Goal: Task Accomplishment & Management: Manage account settings

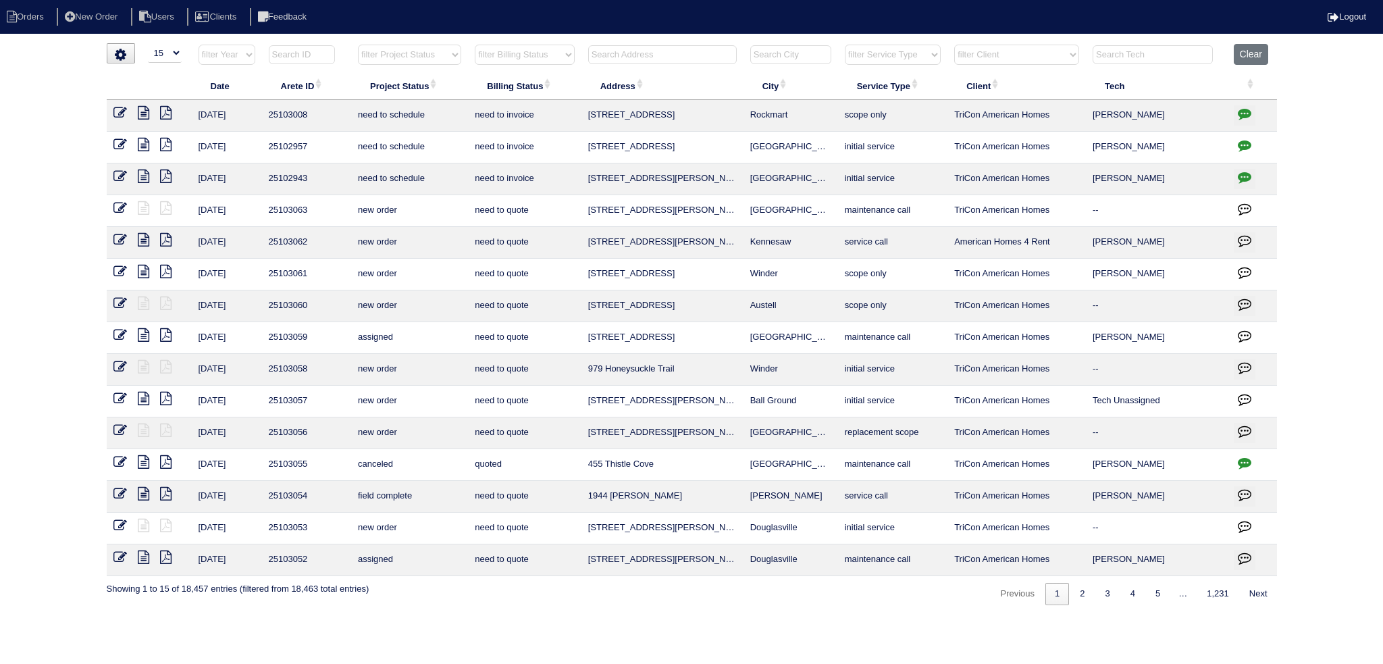
select select "15"
click at [632, 51] on input "text" at bounding box center [662, 54] width 149 height 19
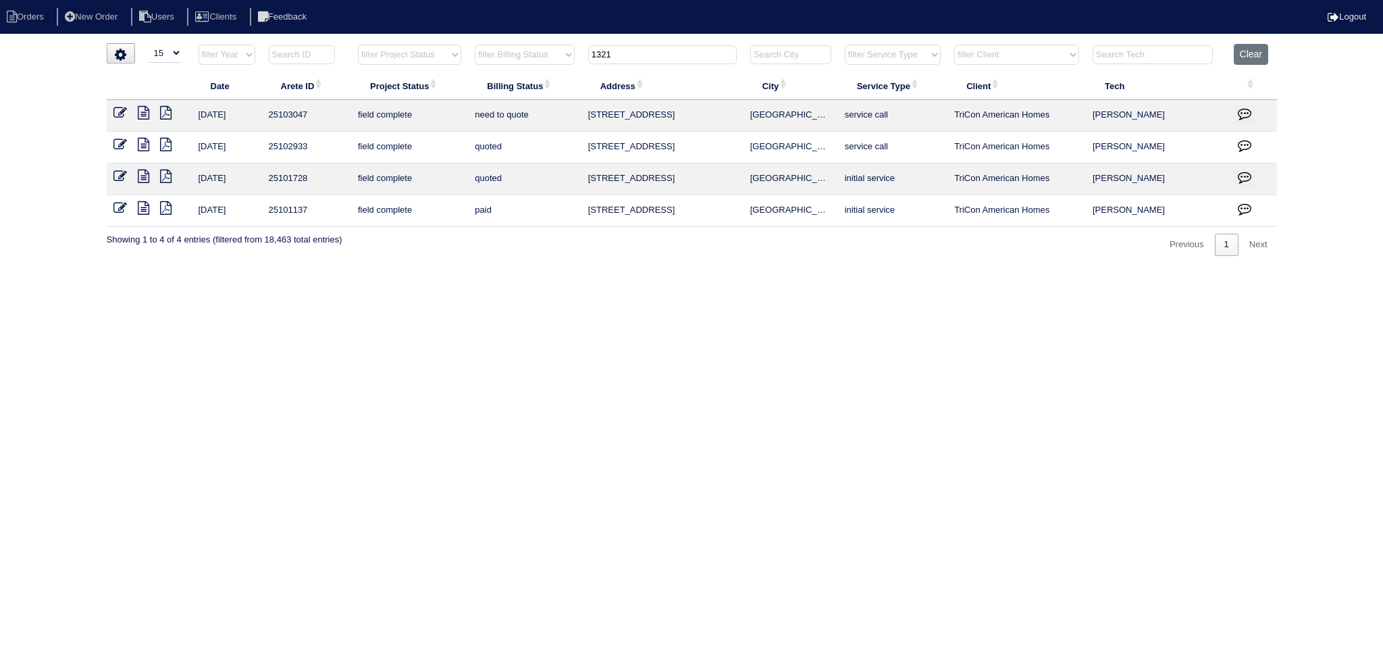
type input "1321"
click at [138, 108] on icon at bounding box center [143, 113] width 11 height 14
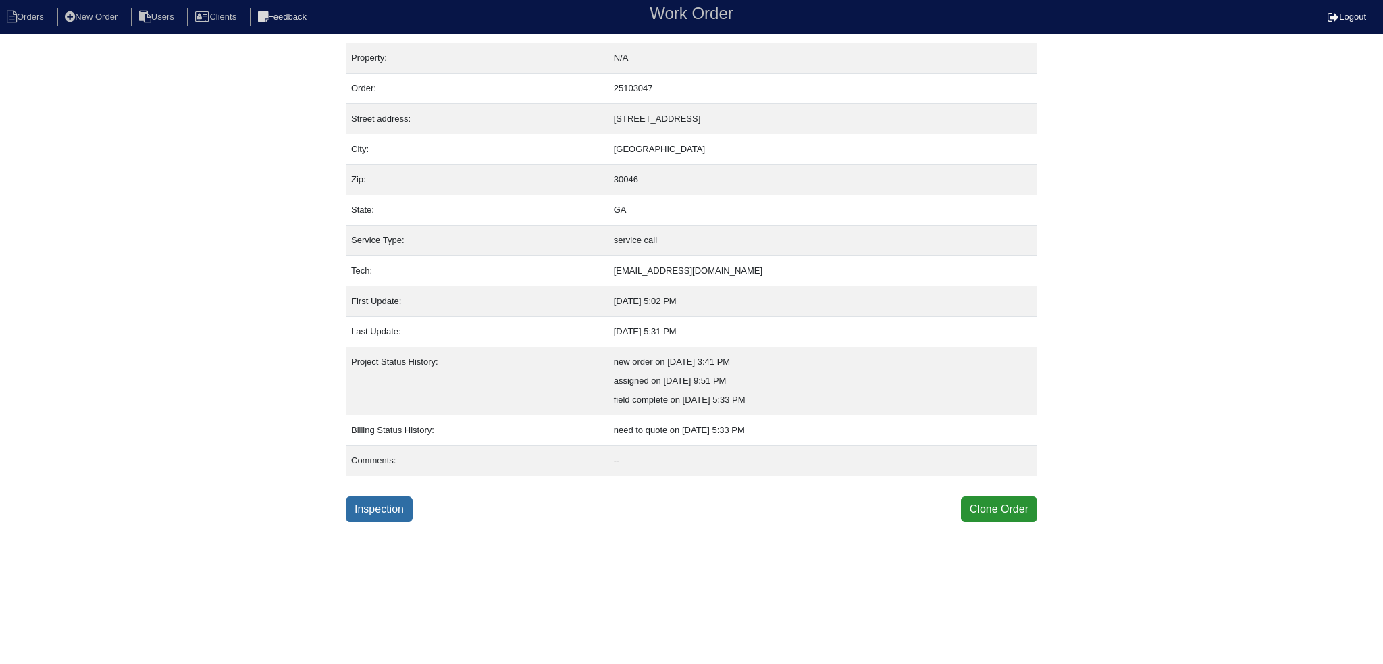
click at [396, 502] on link "Inspection" at bounding box center [379, 509] width 67 height 26
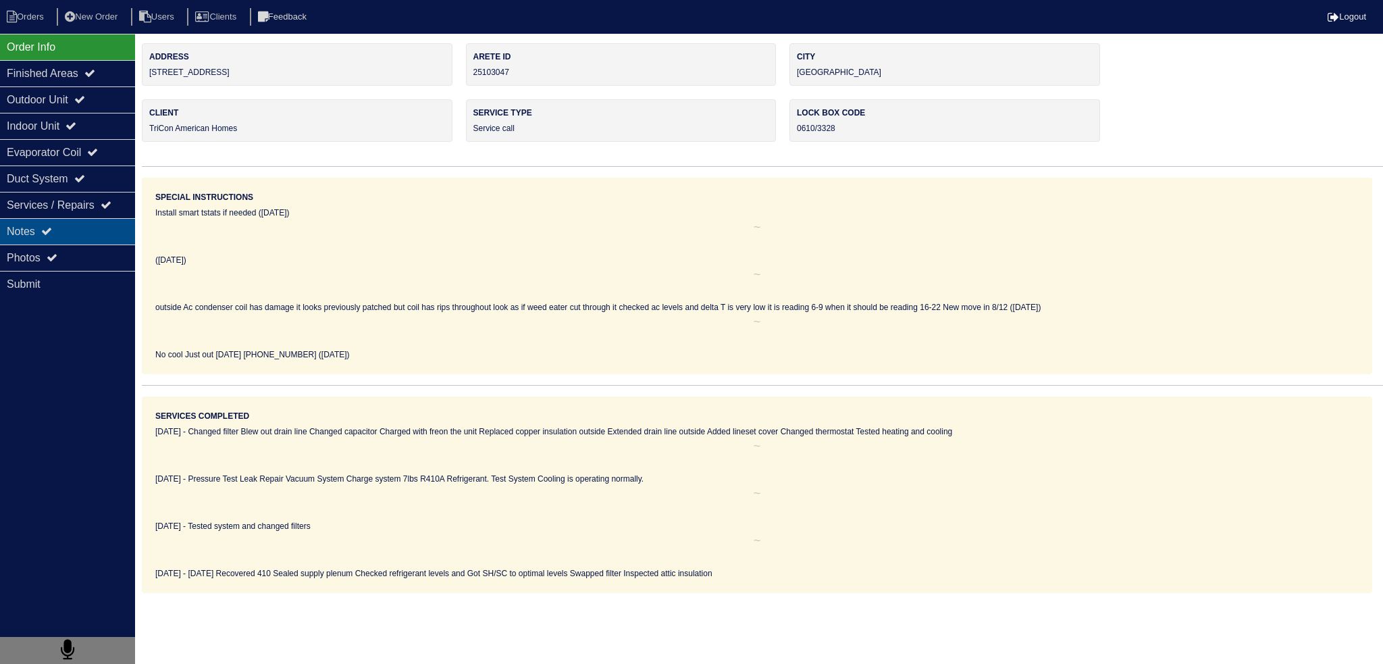
click at [72, 228] on div "Notes" at bounding box center [67, 231] width 135 height 26
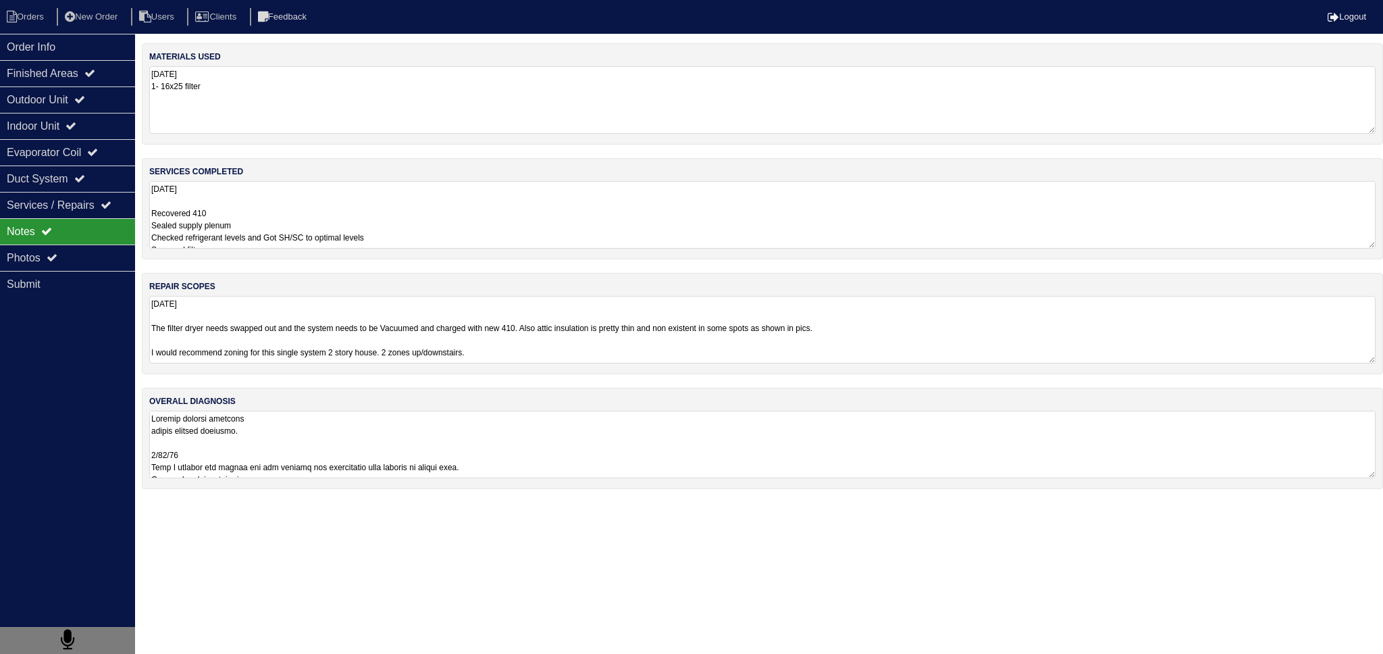
click at [293, 222] on textarea "8.15.25 Recovered 410 Sealed supply plenum Checked refrigerant levels and Got S…" at bounding box center [762, 215] width 1227 height 68
click at [288, 345] on textarea "8.15.25 The filter dryer needs swapped out and the system needs to be Vacuumed …" at bounding box center [762, 329] width 1227 height 66
click at [294, 342] on textarea "8.15.25 The filter dryer needs swapped out and the system needs to be Vacuumed …" at bounding box center [762, 329] width 1227 height 66
click at [327, 310] on textarea "8.15.25 The filter dryer needs swapped out and the system needs to be Vacuumed …" at bounding box center [762, 329] width 1227 height 66
click at [103, 254] on div "Photos" at bounding box center [67, 258] width 135 height 26
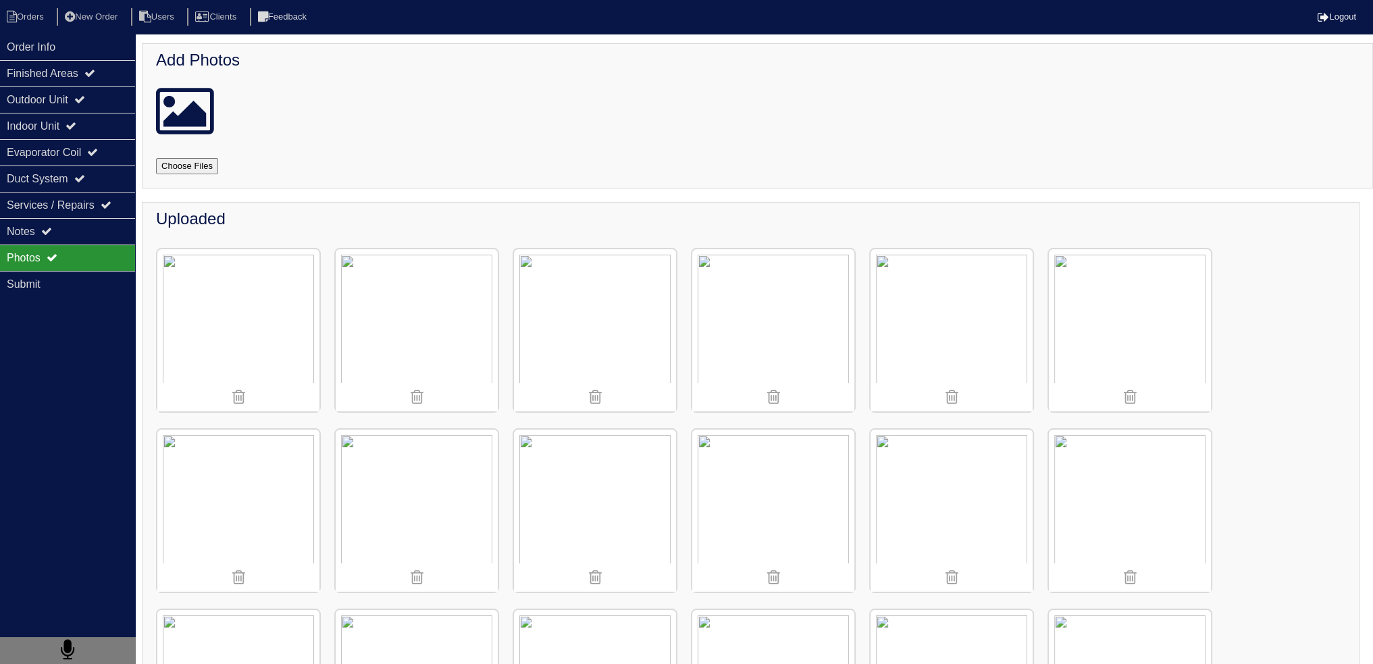
click at [937, 502] on img at bounding box center [952, 511] width 162 height 162
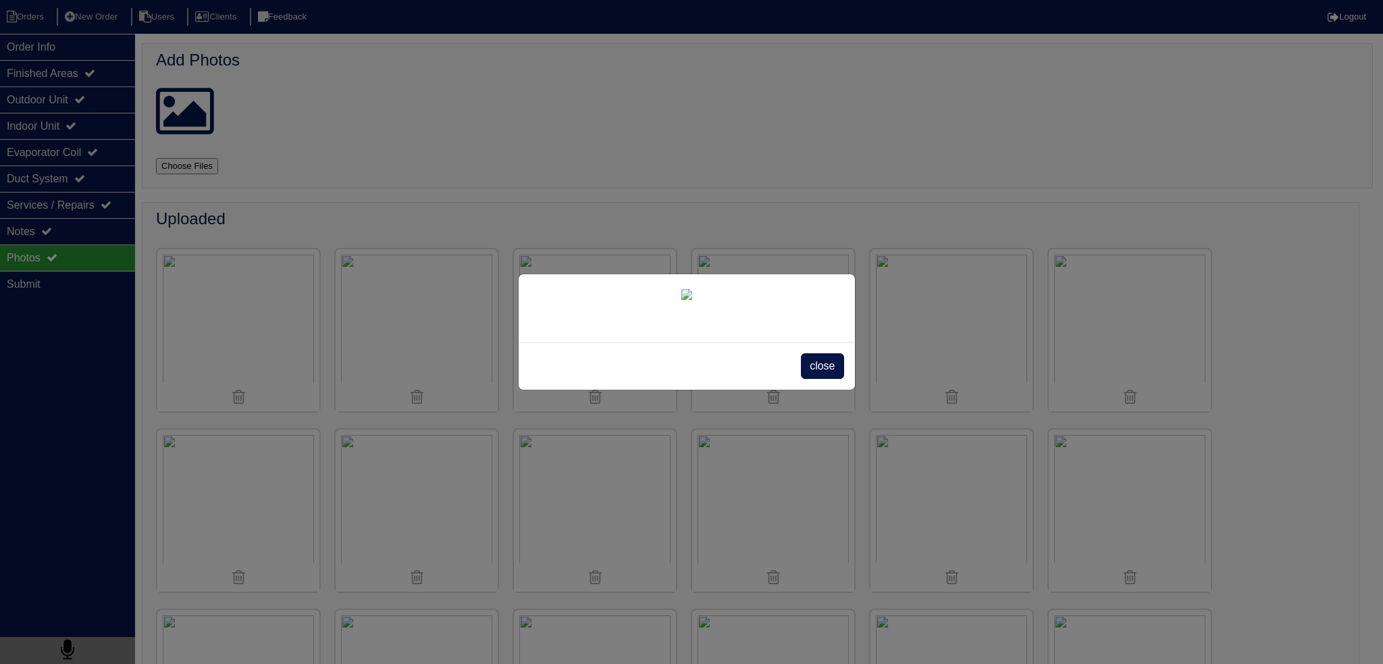
click at [832, 379] on span "close" at bounding box center [822, 366] width 43 height 26
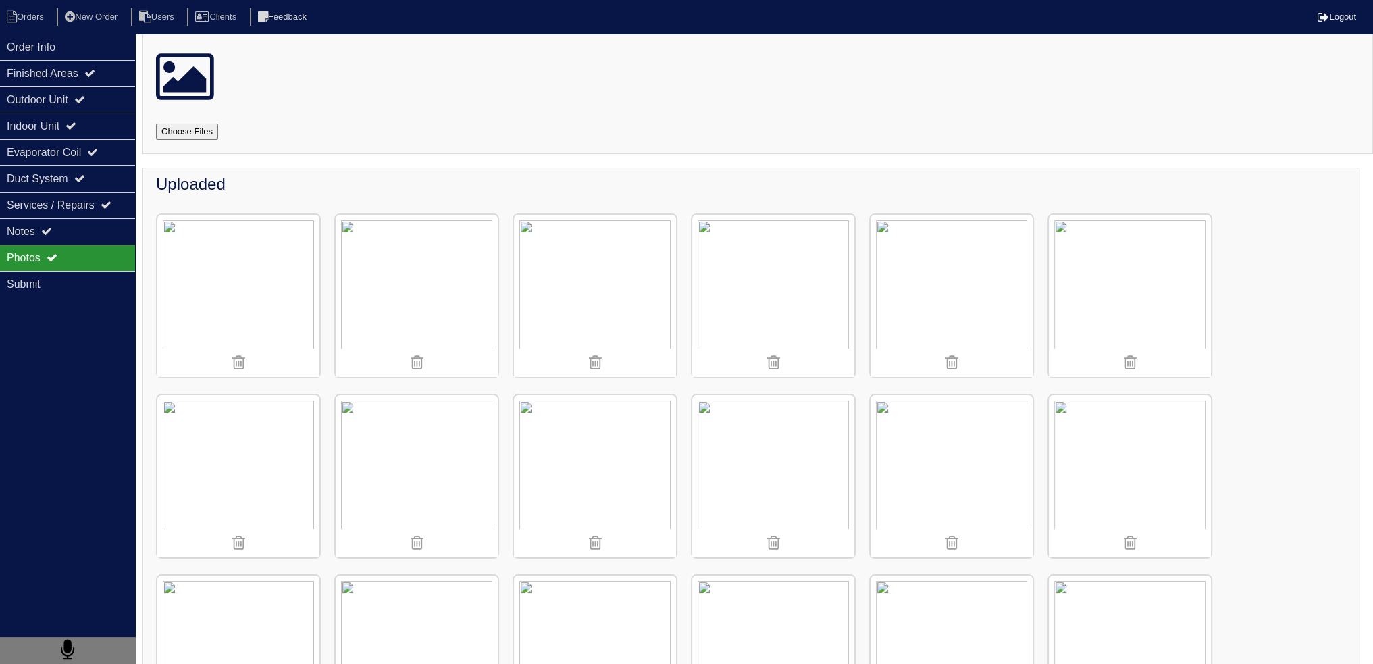
scroll to position [135, 0]
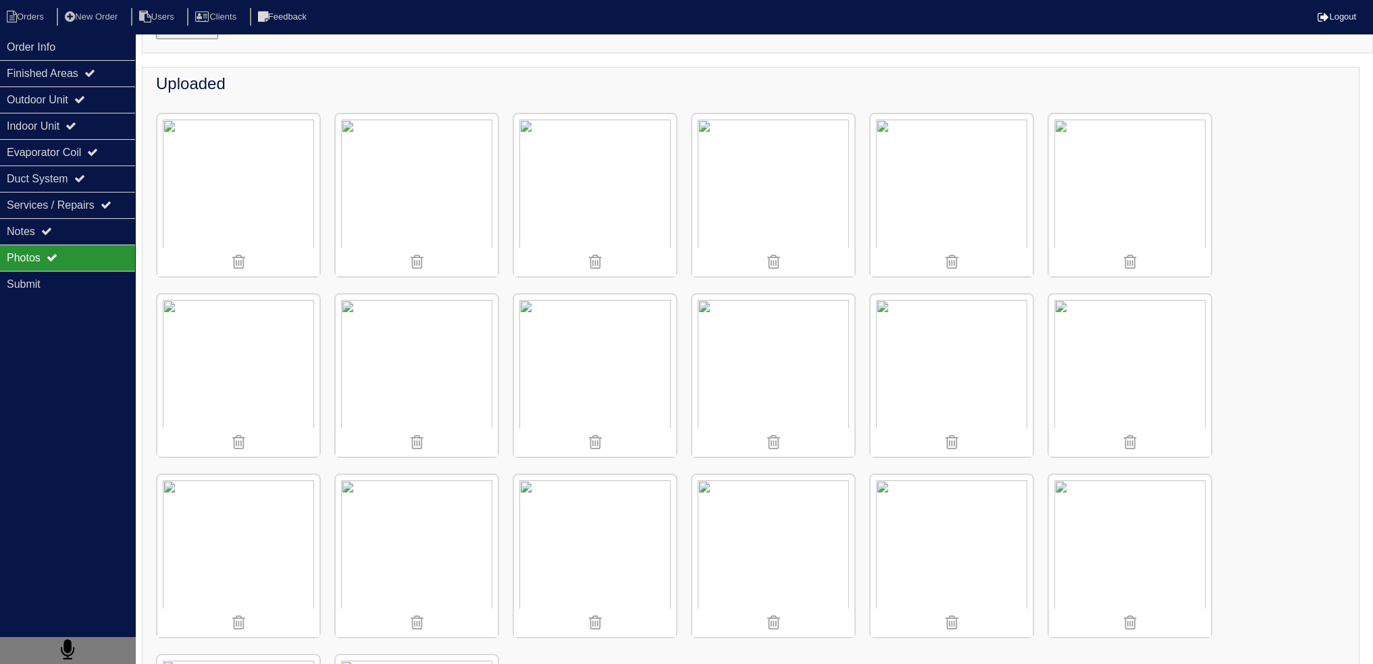
click at [426, 353] on img at bounding box center [417, 375] width 162 height 162
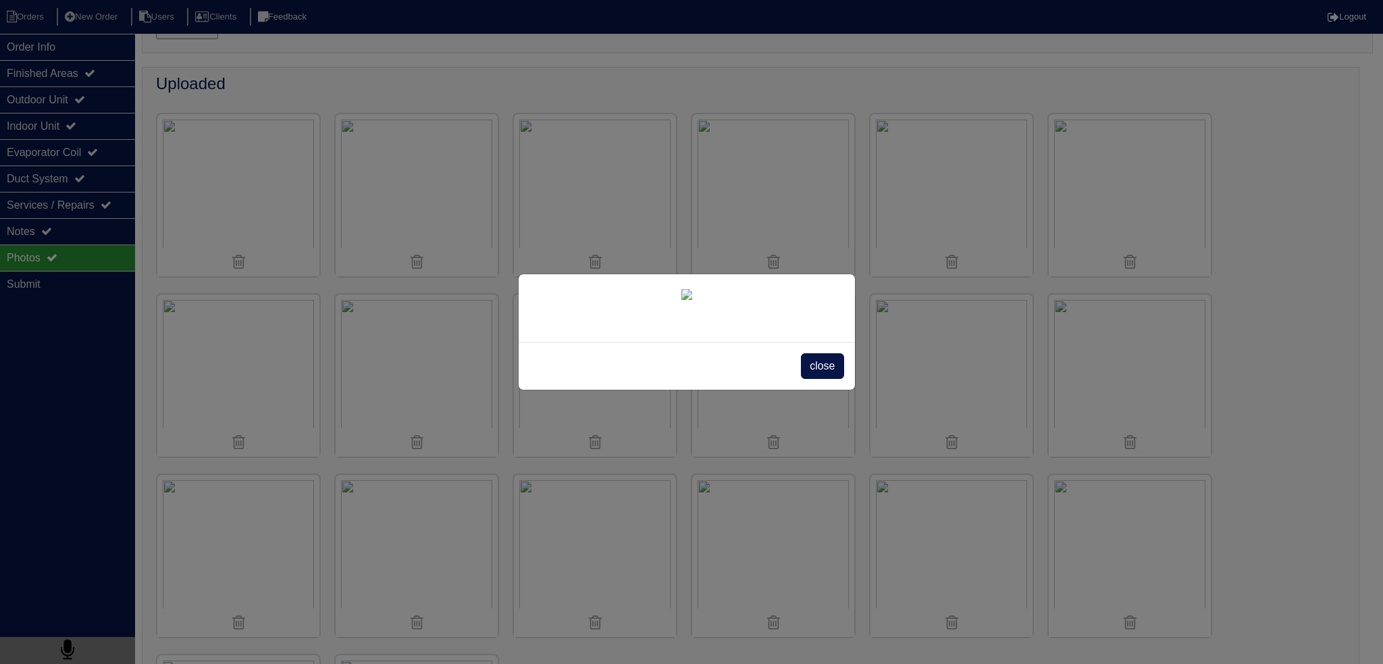
click at [821, 379] on span "close" at bounding box center [822, 366] width 43 height 26
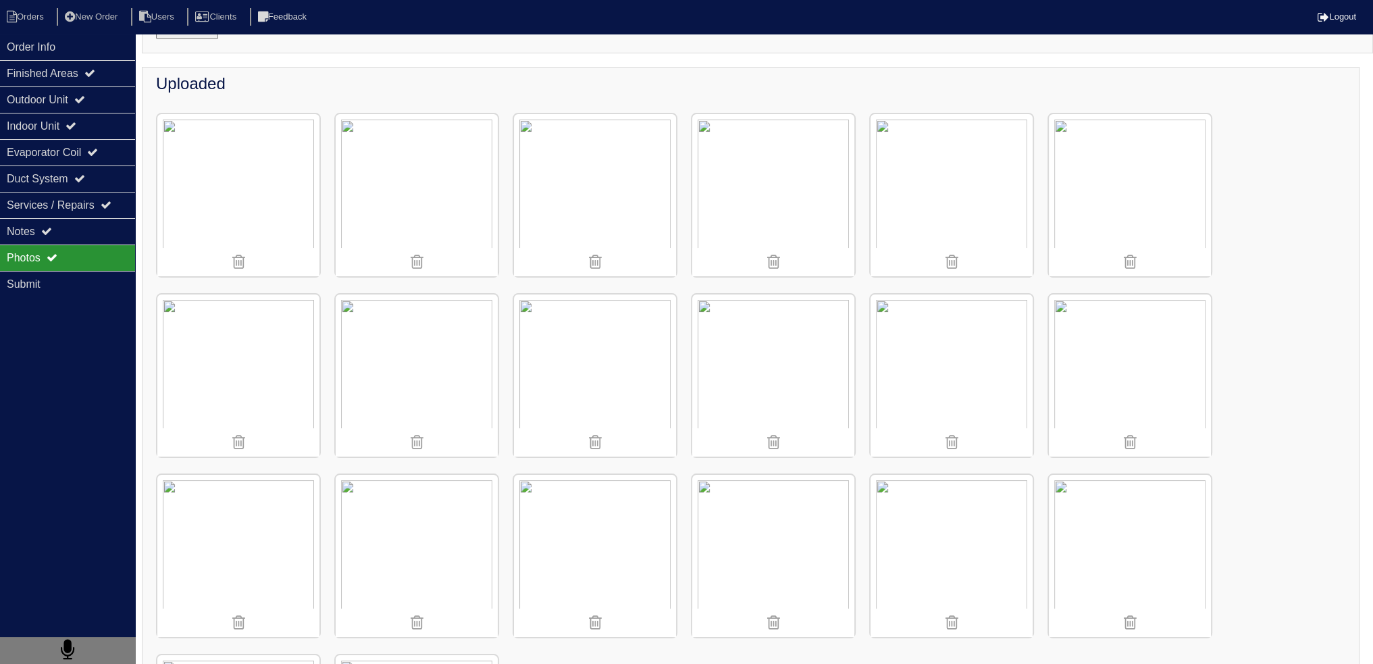
click at [441, 349] on img at bounding box center [417, 375] width 162 height 162
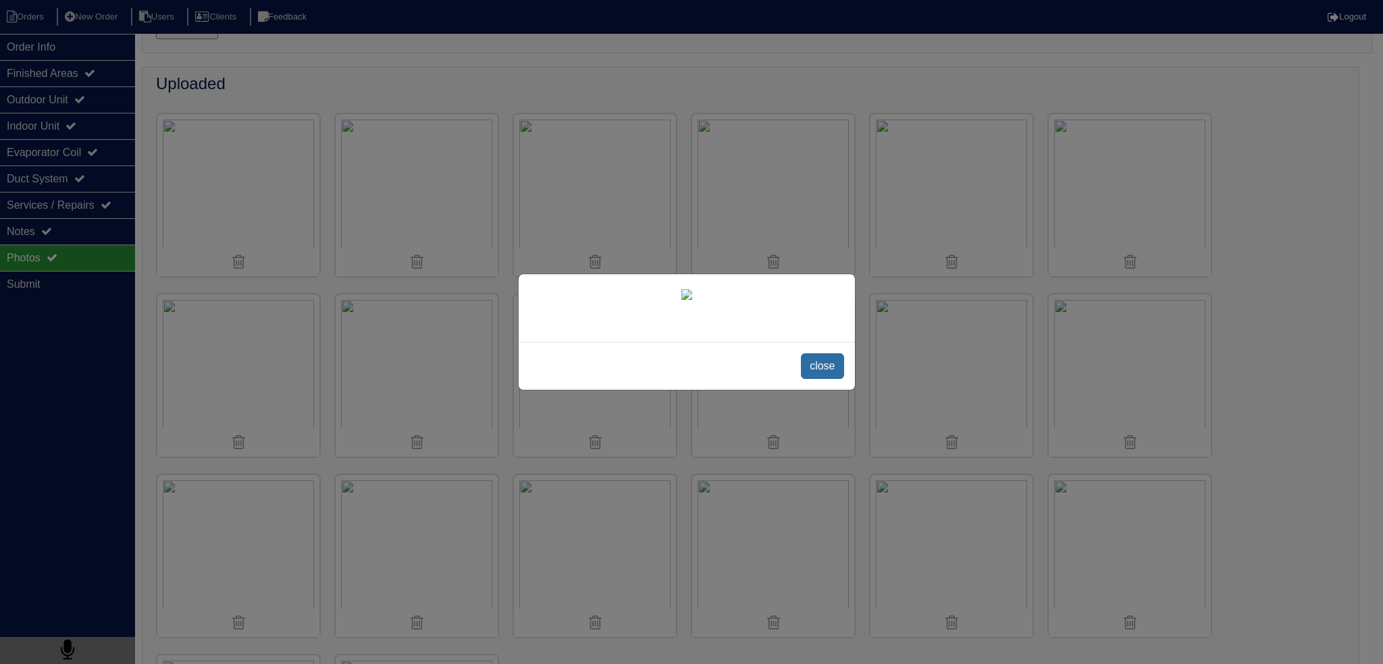
click at [830, 379] on span "close" at bounding box center [822, 366] width 43 height 26
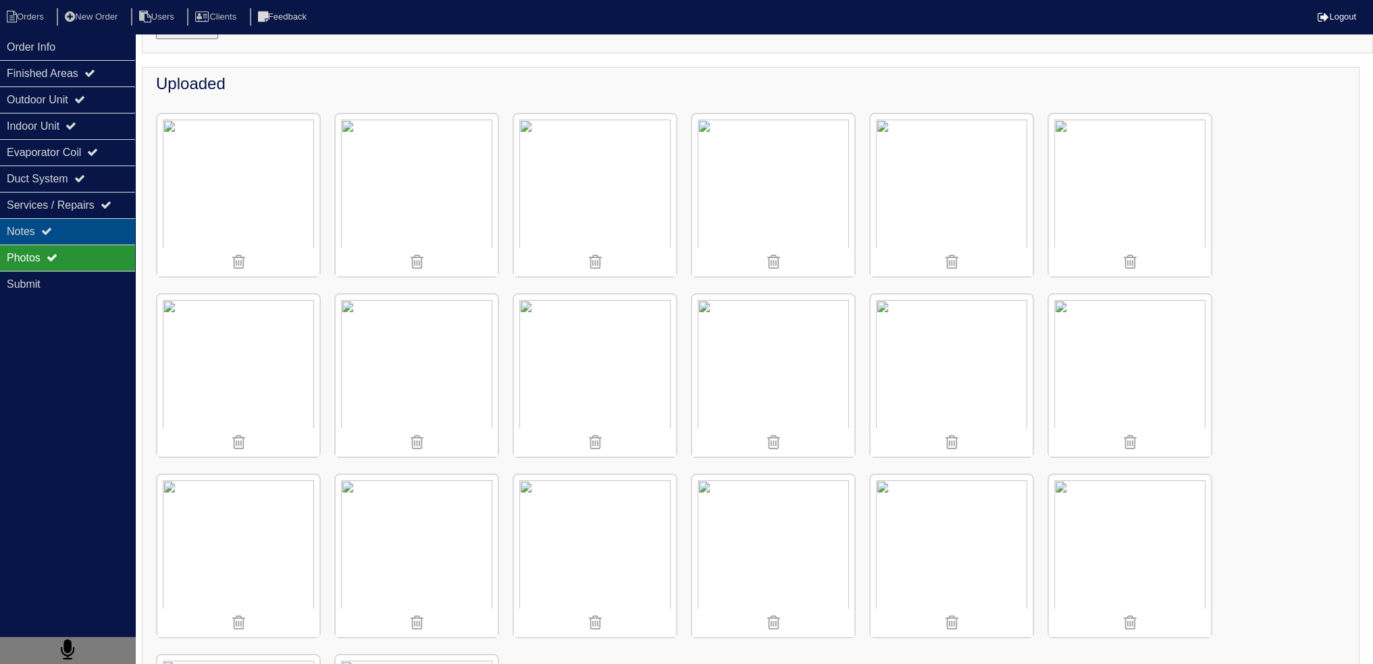
click at [79, 226] on div "Notes" at bounding box center [67, 231] width 135 height 26
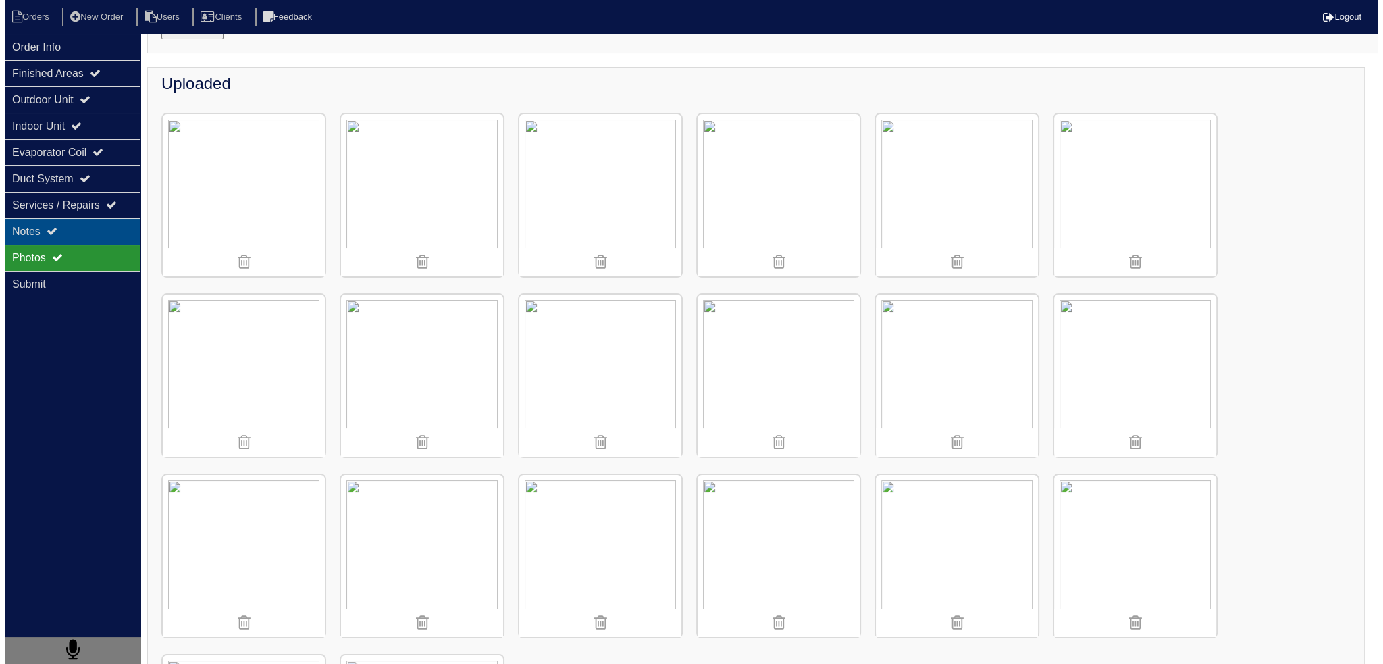
scroll to position [0, 0]
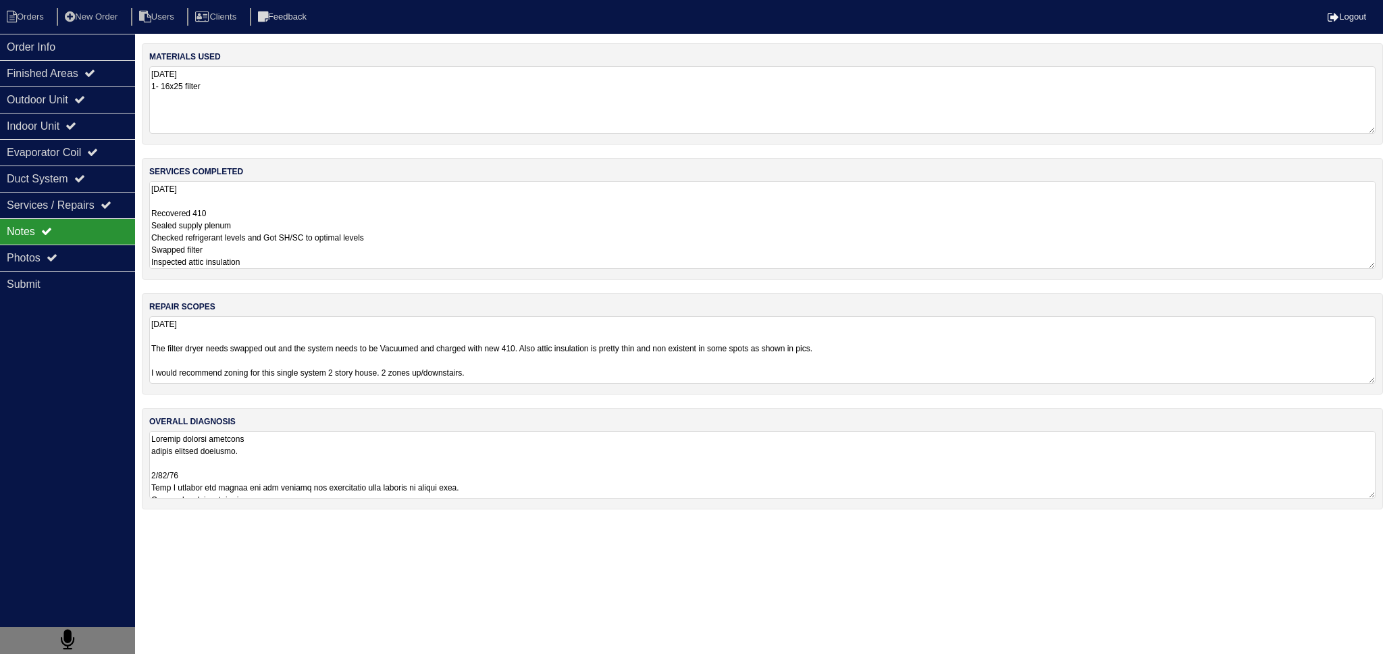
click at [372, 227] on textarea "8.15.25 Recovered 410 Sealed supply plenum Checked refrigerant levels and Got S…" at bounding box center [762, 225] width 1227 height 88
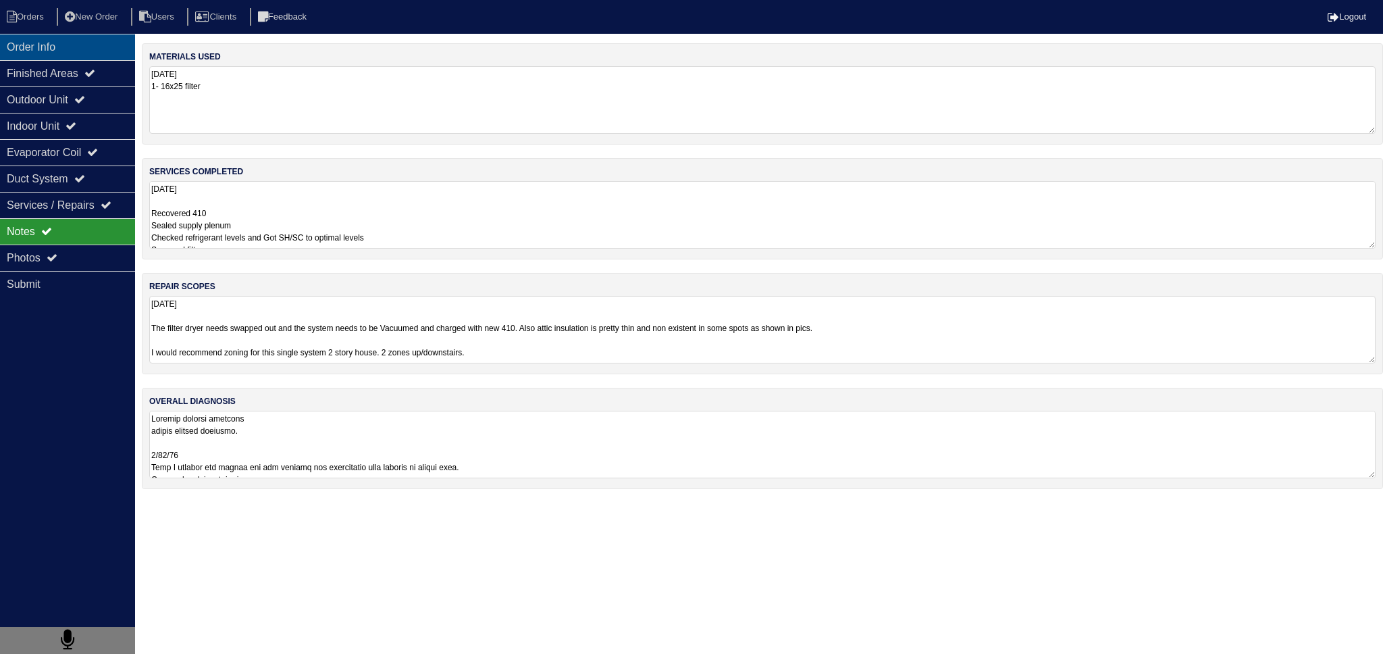
click at [82, 43] on div "Order Info" at bounding box center [67, 47] width 135 height 26
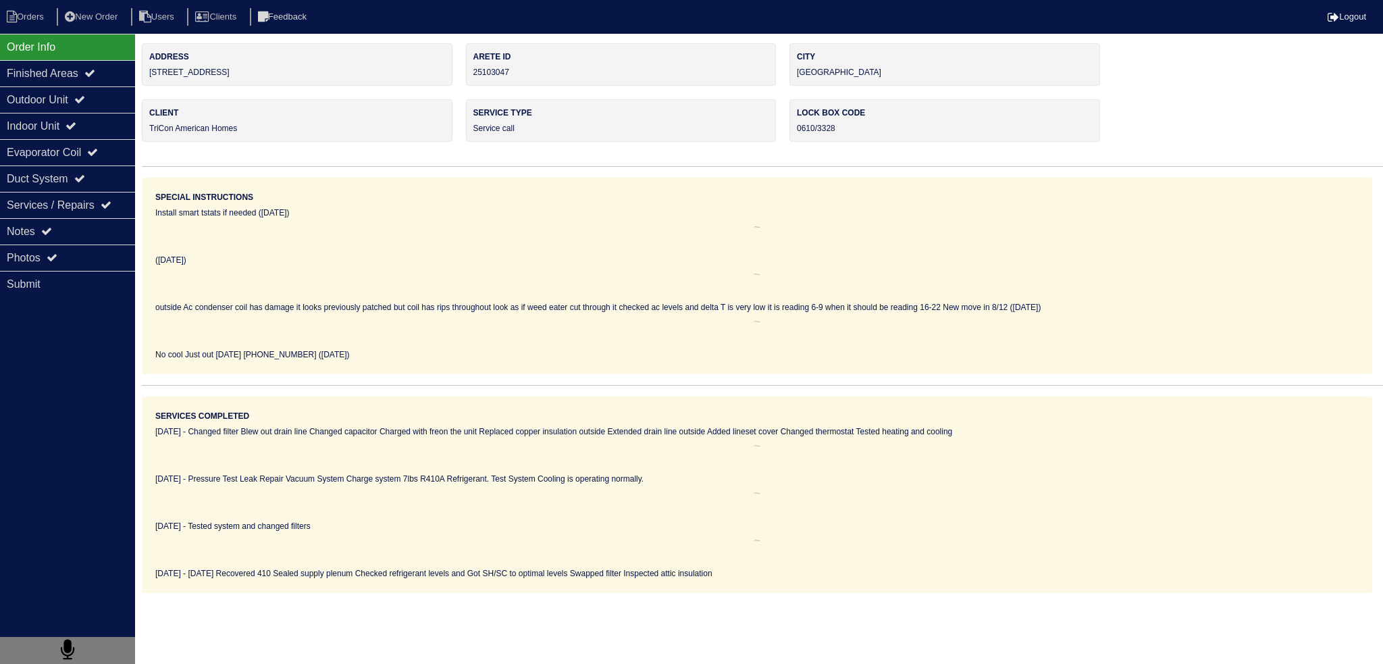
drag, startPoint x: 269, startPoint y: 62, endPoint x: 230, endPoint y: 75, distance: 41.9
click at [230, 75] on div "Address 1321 Charter Oaks Ln" at bounding box center [297, 64] width 311 height 43
click at [256, 80] on div "Address 1321 Charter Oaks Ln" at bounding box center [297, 64] width 311 height 43
drag, startPoint x: 247, startPoint y: 66, endPoint x: 147, endPoint y: 75, distance: 100.4
click at [147, 75] on div "Address 1321 Charter Oaks Ln" at bounding box center [297, 64] width 311 height 43
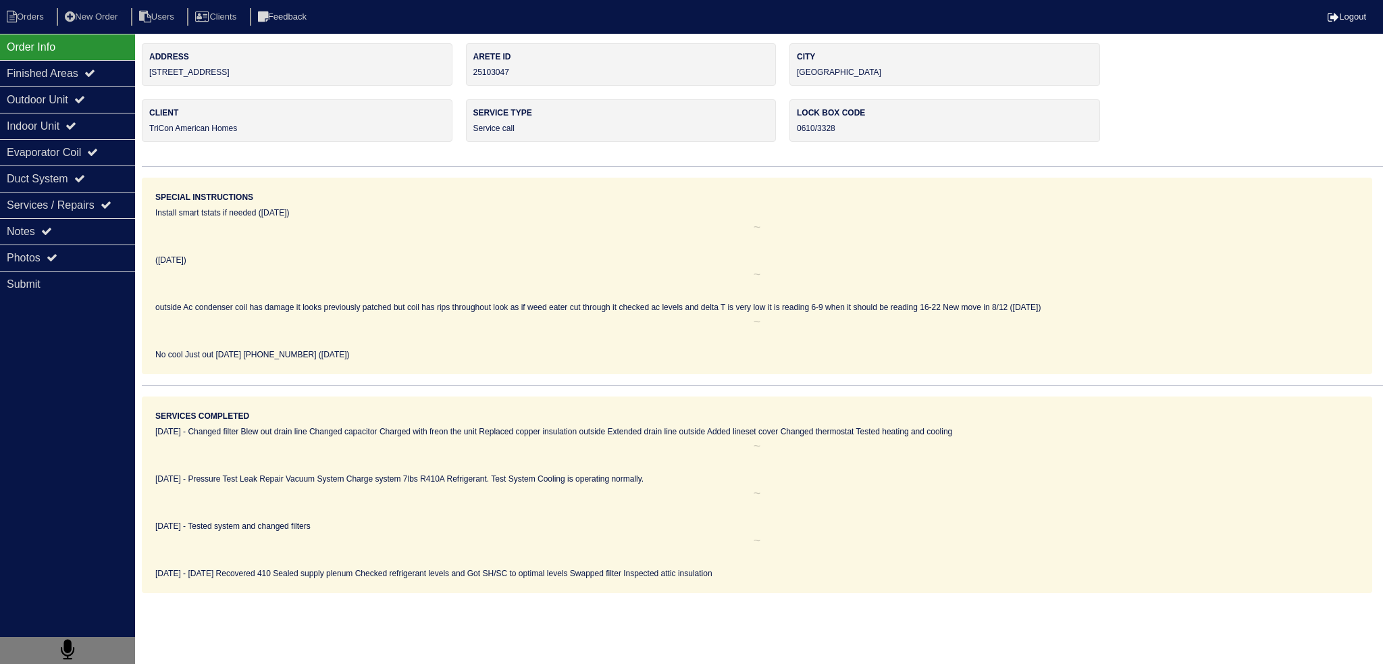
copy div "1321 Charter Oaks Ln"
click at [27, 21] on li "Orders" at bounding box center [27, 17] width 55 height 18
select select "15"
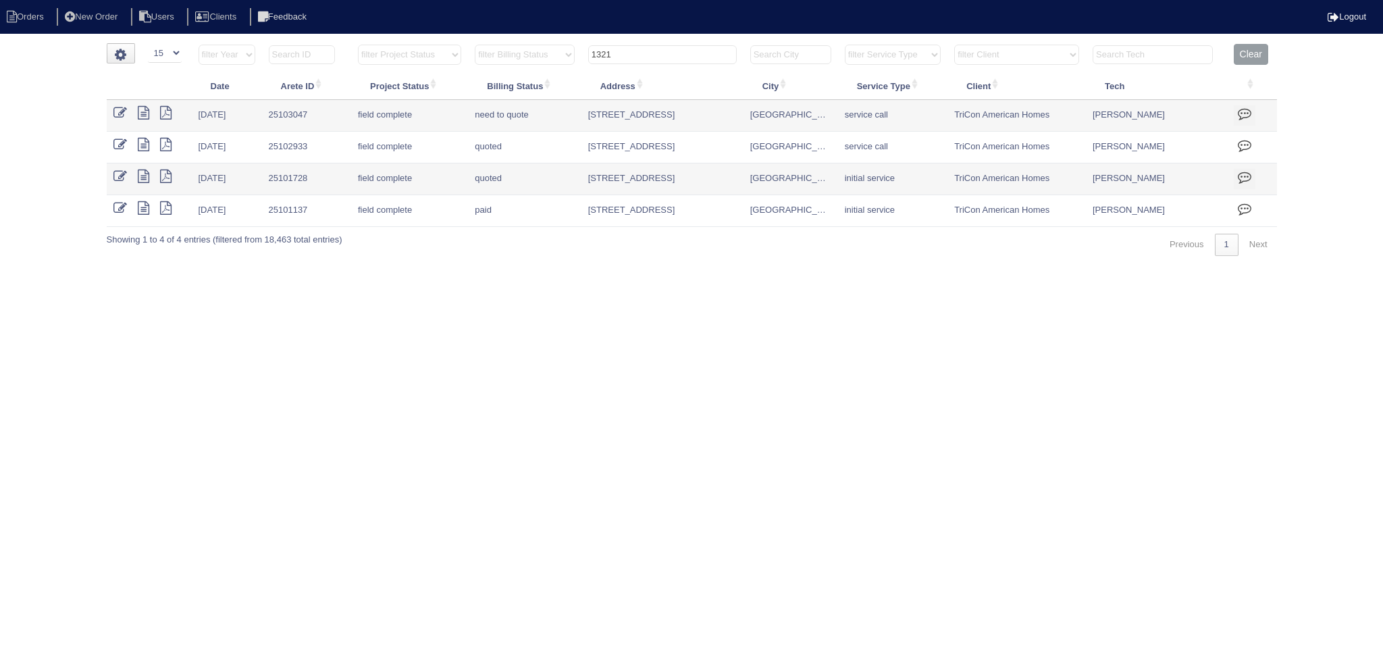
click at [664, 55] on input "1321" at bounding box center [662, 54] width 149 height 19
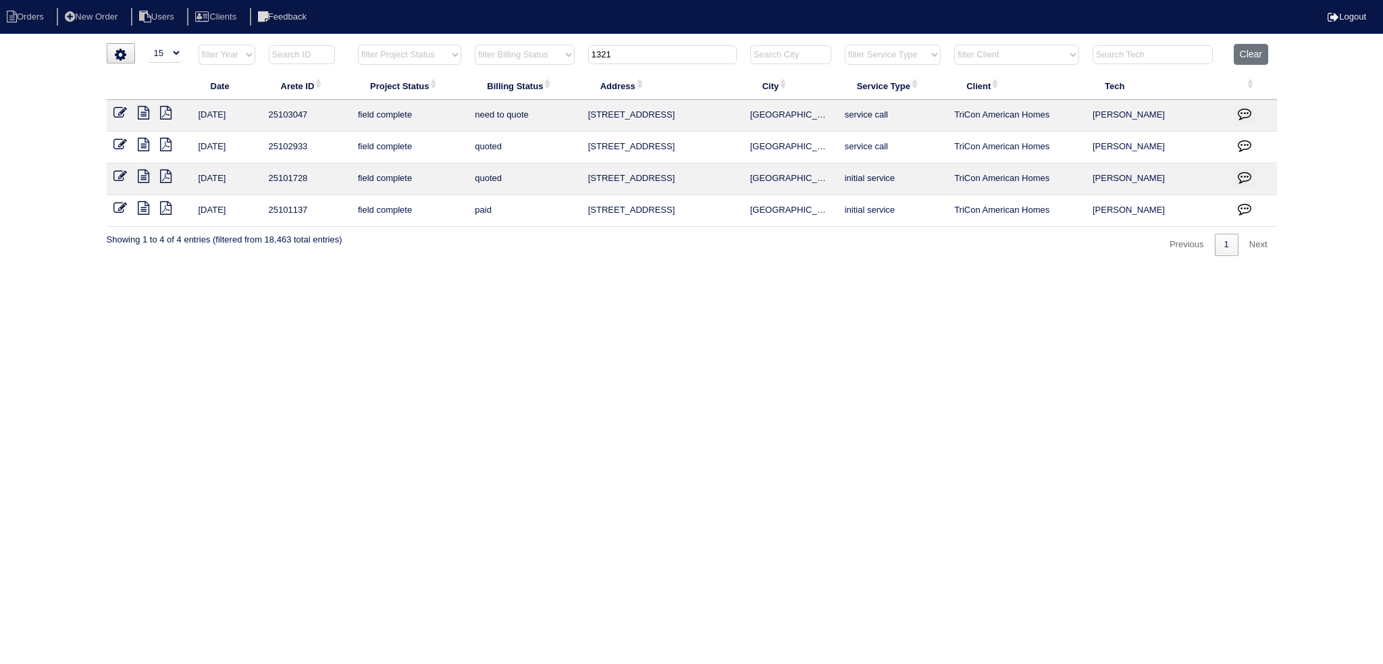
click at [663, 55] on input "1321" at bounding box center [662, 54] width 149 height 19
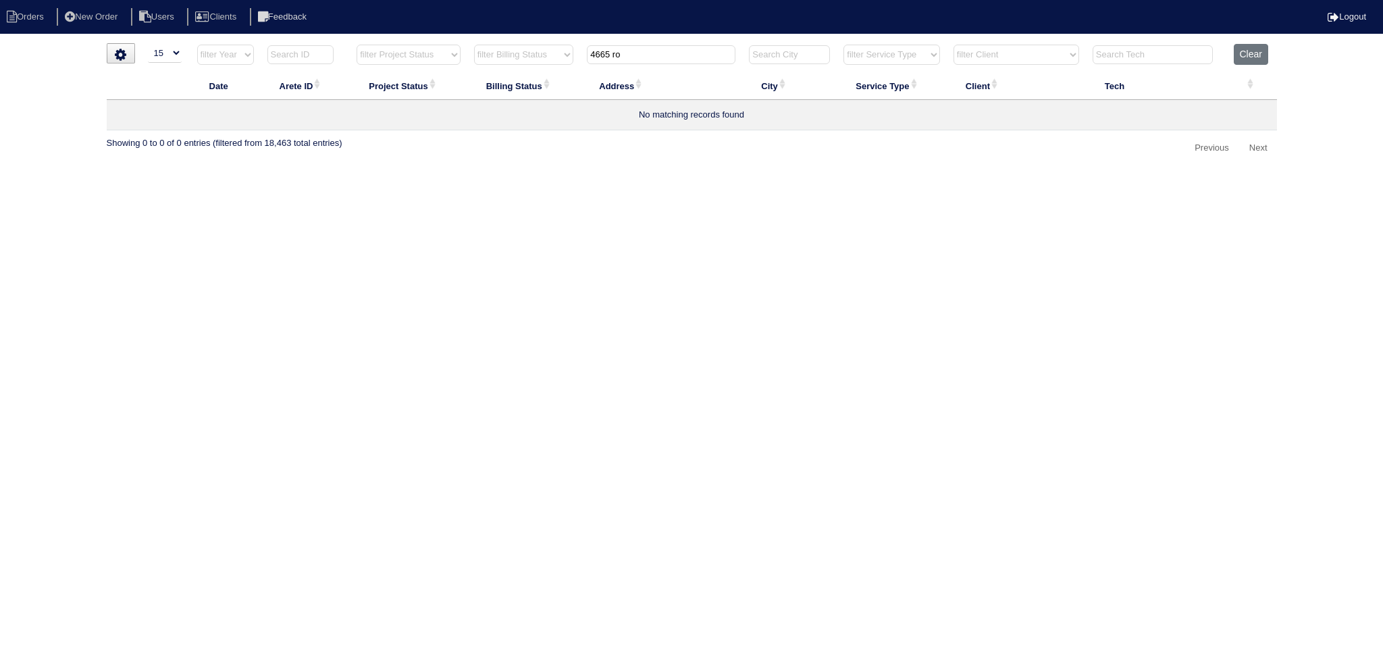
drag, startPoint x: 629, startPoint y: 55, endPoint x: 580, endPoint y: 50, distance: 50.3
click at [505, 40] on html "Orders New Order Users Clients Feedback Logout Orders New Order Users Clients M…" at bounding box center [691, 86] width 1383 height 173
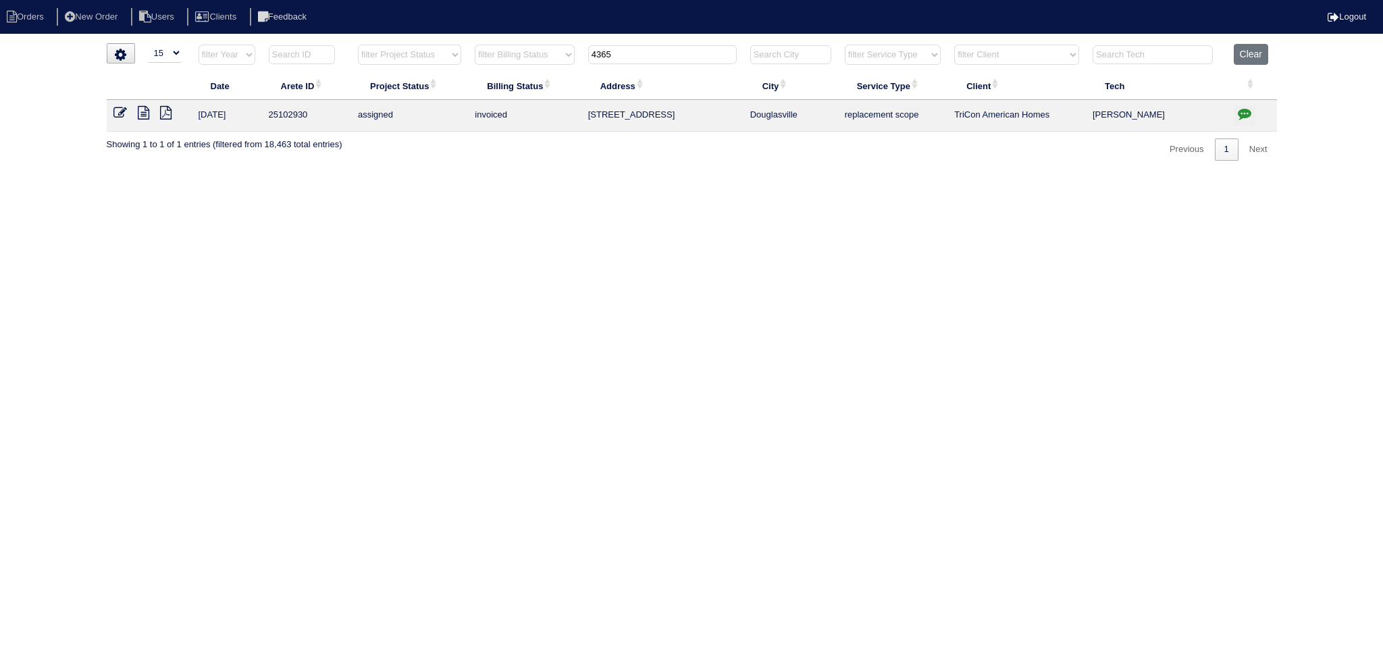
type input "4365"
click at [147, 110] on icon at bounding box center [143, 113] width 11 height 14
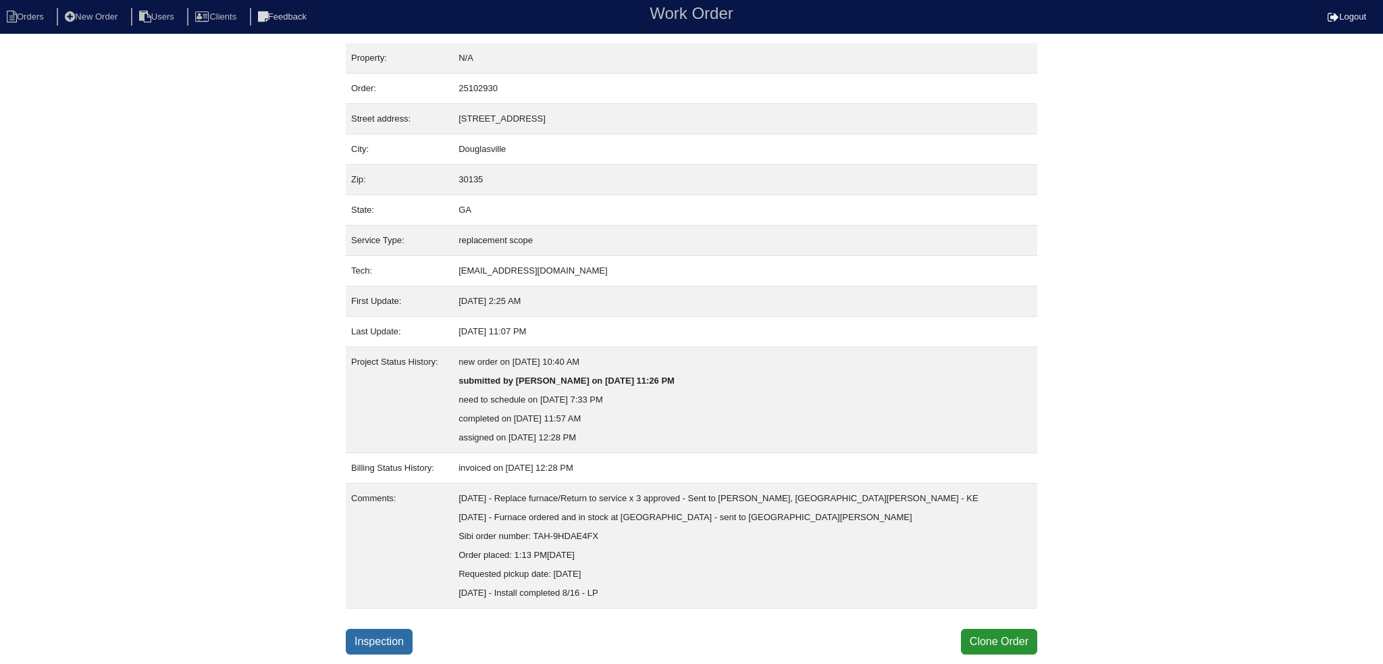
click at [403, 649] on link "Inspection" at bounding box center [379, 642] width 67 height 26
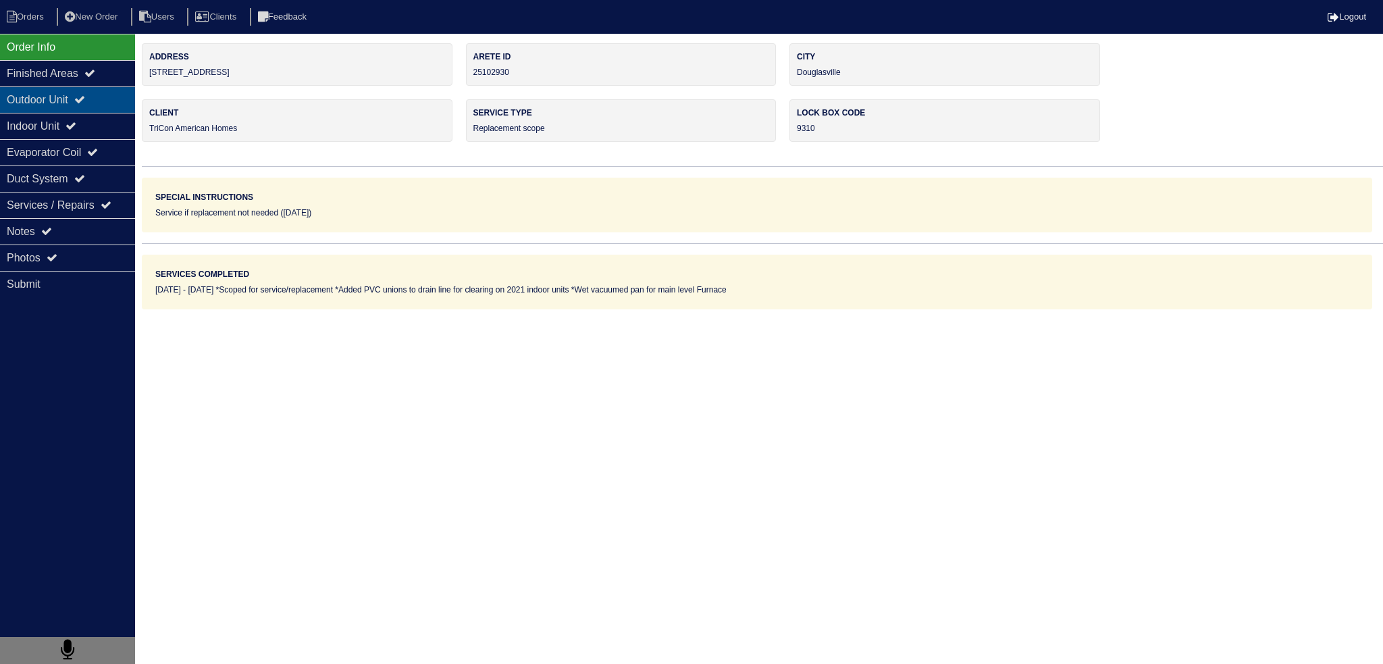
click at [85, 101] on icon at bounding box center [79, 99] width 11 height 11
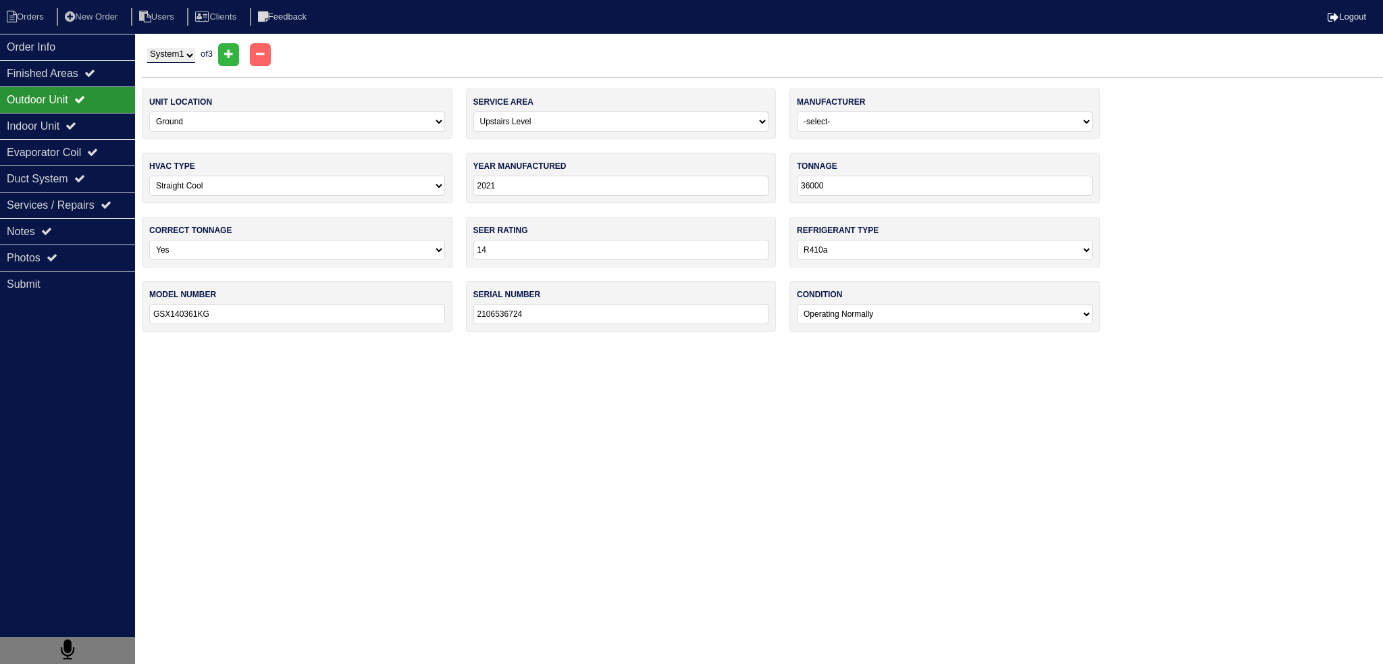
click at [86, 111] on div "Outdoor Unit" at bounding box center [67, 99] width 135 height 26
click at [87, 132] on div "Indoor Unit" at bounding box center [67, 126] width 135 height 26
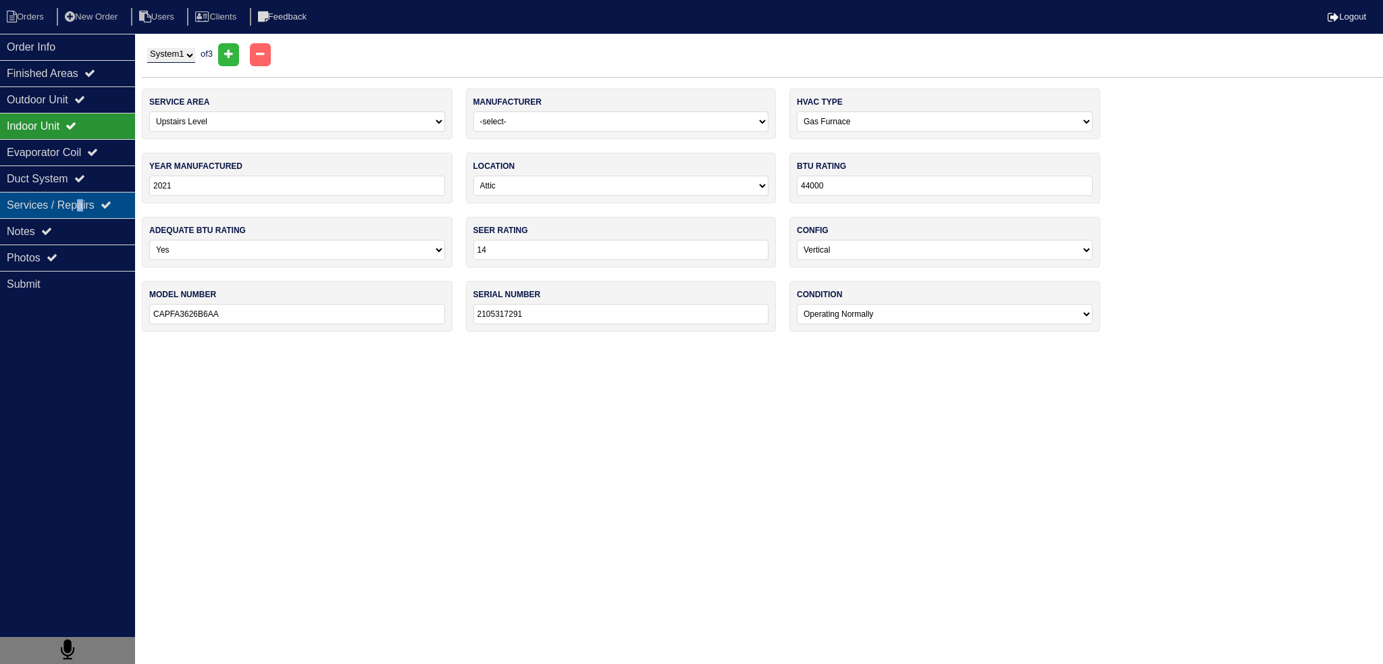
click at [90, 193] on div "Services / Repairs" at bounding box center [67, 205] width 135 height 26
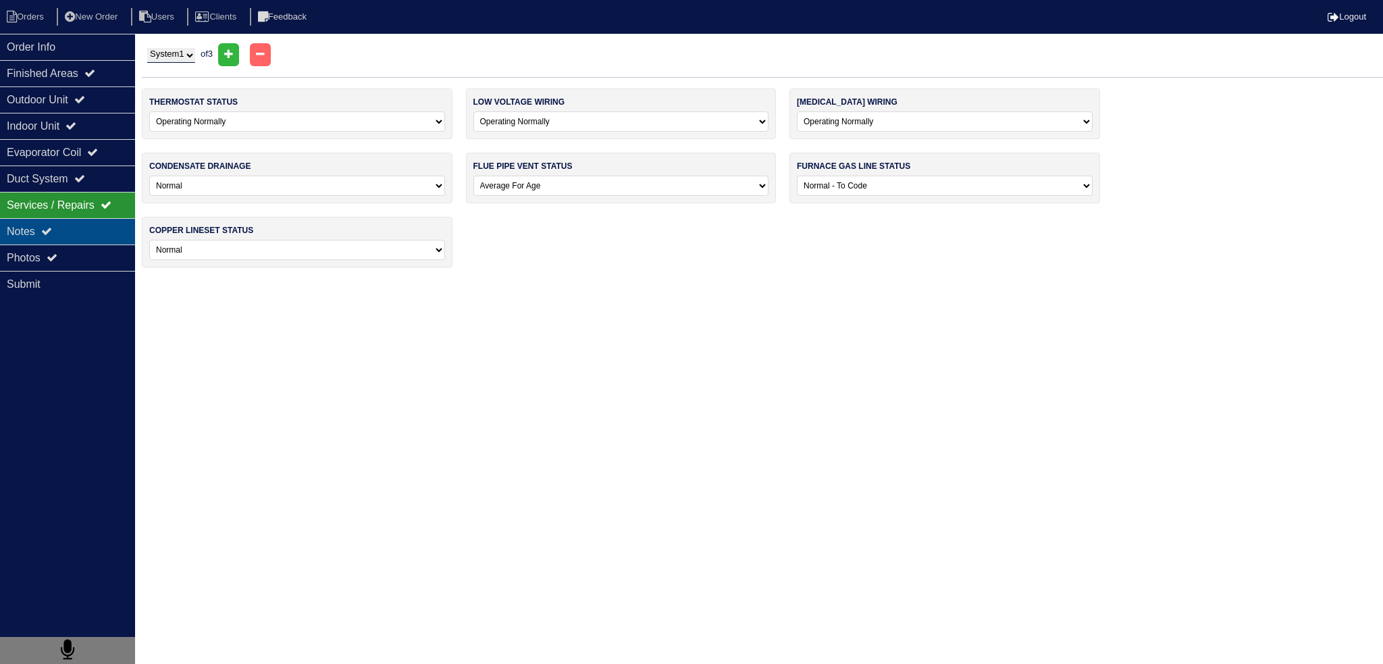
click at [95, 218] on div "Notes" at bounding box center [67, 231] width 135 height 26
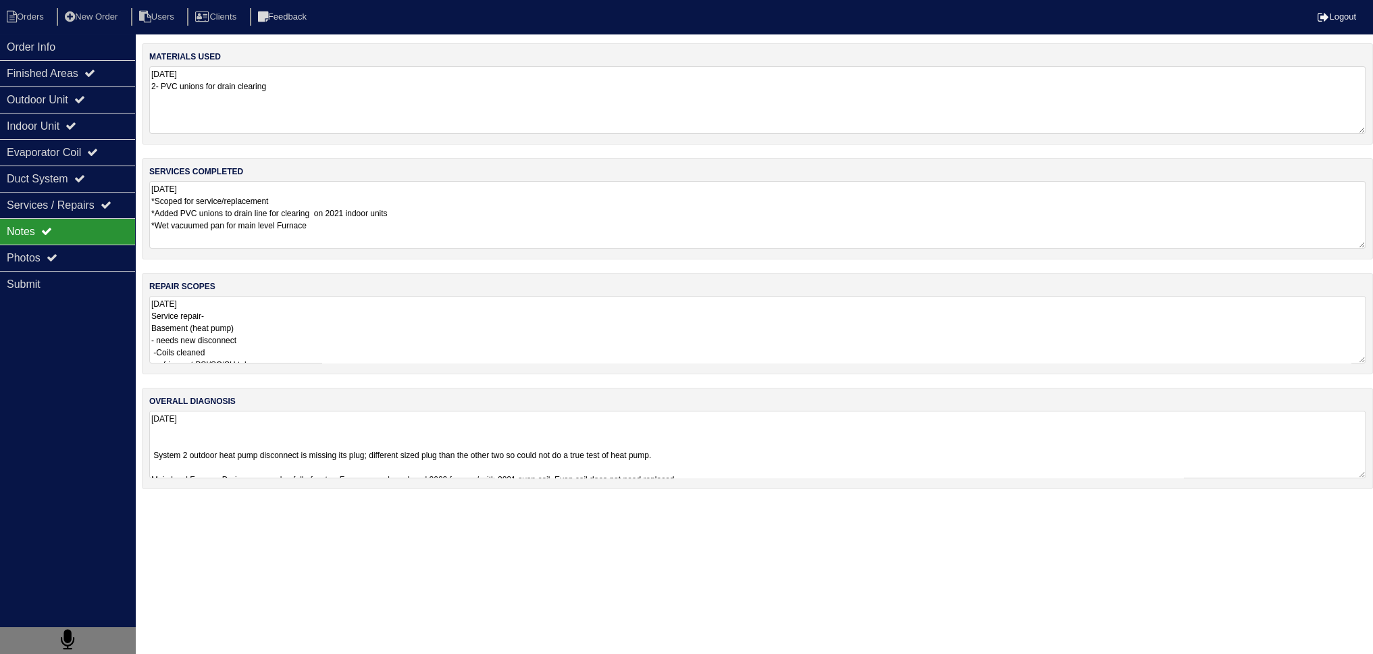
click at [301, 344] on textarea "08/08/2025 Service repair- Basement (heat pump) - needs new disconnect -Coils c…" at bounding box center [757, 330] width 1216 height 68
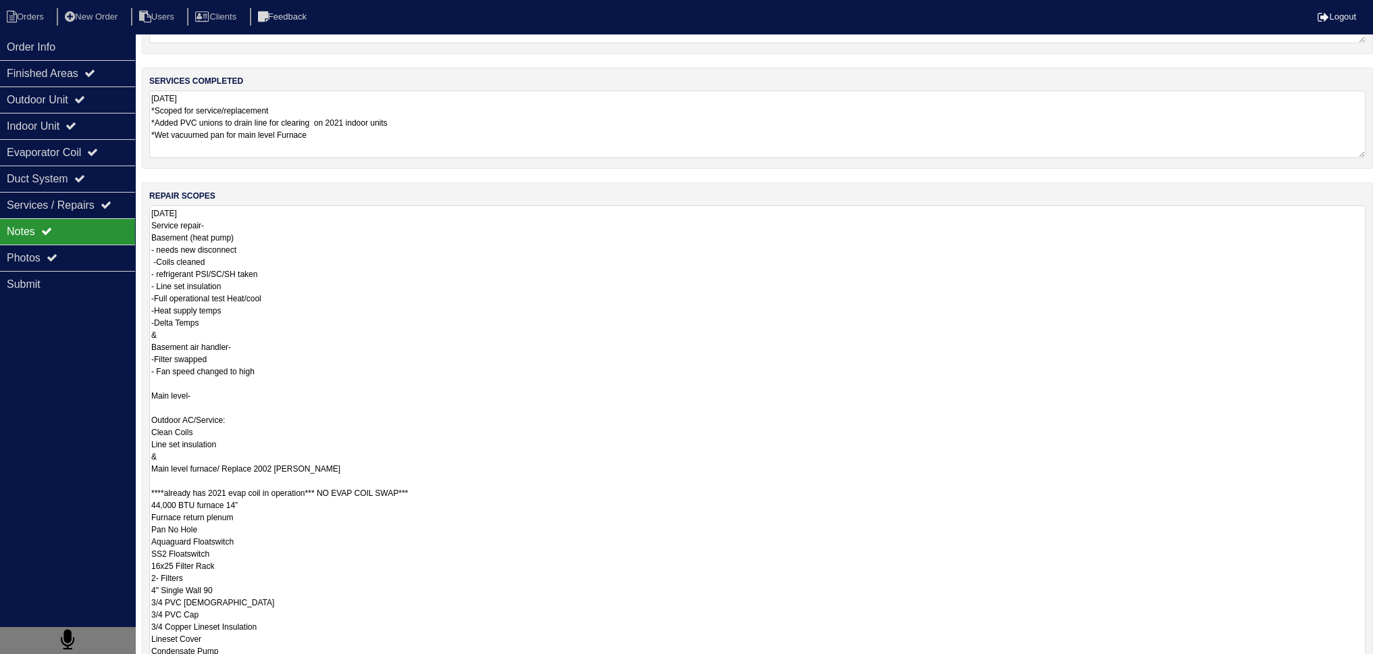
scroll to position [135, 0]
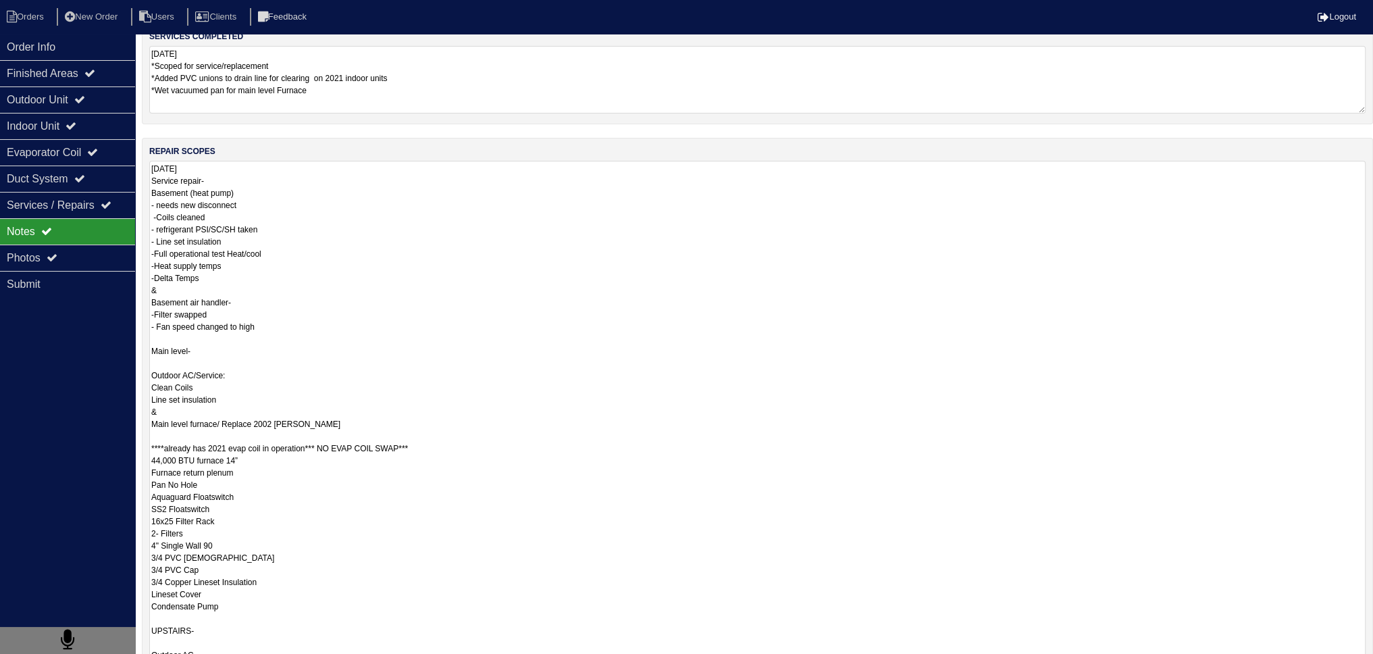
click at [205, 333] on textarea "08/08/2025 Service repair- Basement (heat pump) - needs new disconnect -Coils c…" at bounding box center [757, 478] width 1216 height 635
click at [203, 361] on textarea "08/08/2025 Service repair- Basement (heat pump) - needs new disconnect -Coils c…" at bounding box center [757, 478] width 1216 height 635
click at [202, 336] on textarea "08/08/2025 Service repair- Basement (heat pump) - needs new disconnect -Coils c…" at bounding box center [757, 478] width 1216 height 635
click at [207, 166] on textarea "08/08/2025 Service repair- Basement (heat pump) - needs new disconnect -Coils c…" at bounding box center [757, 478] width 1216 height 635
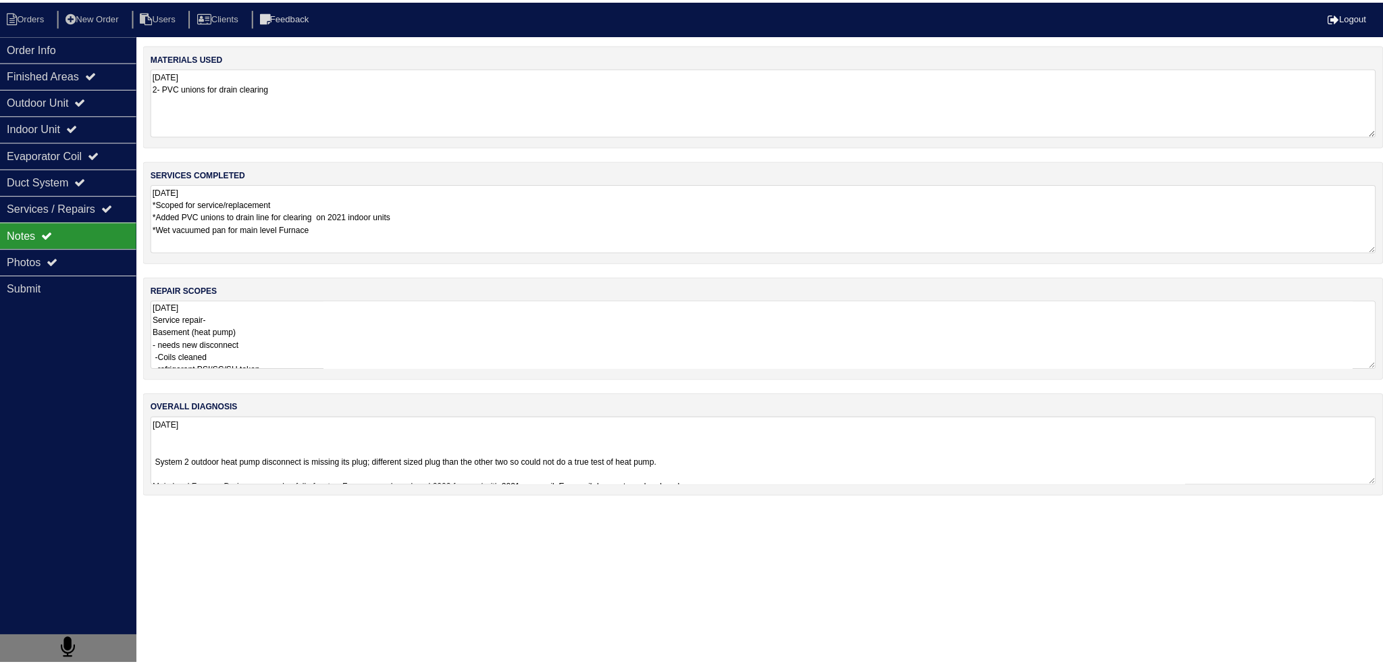
scroll to position [0, 0]
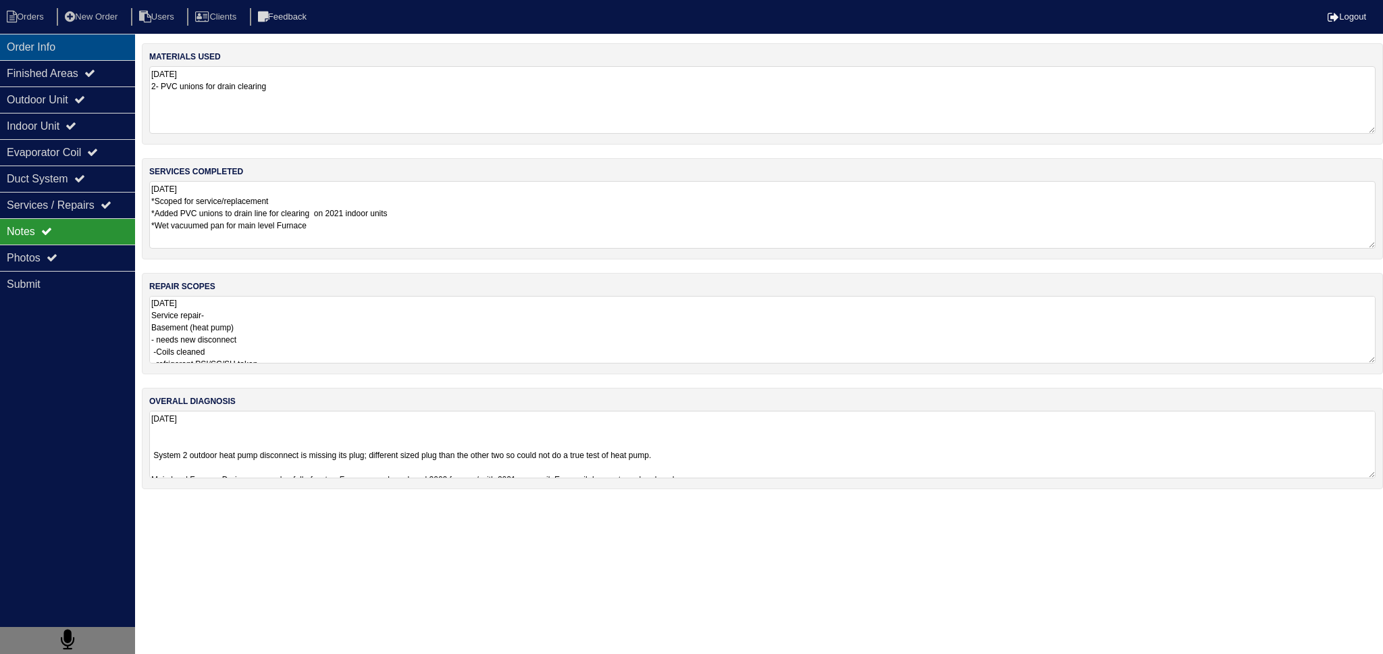
click at [75, 56] on div "Order Info" at bounding box center [67, 47] width 135 height 26
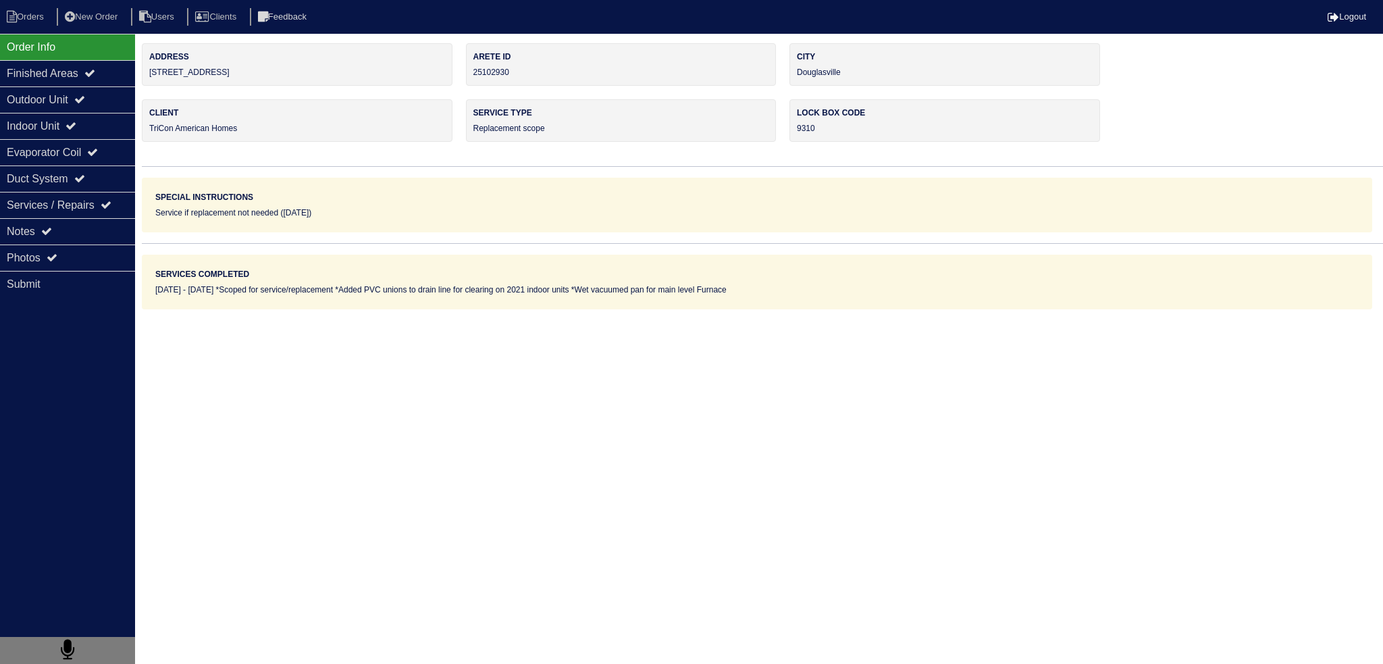
drag, startPoint x: 247, startPoint y: 75, endPoint x: 143, endPoint y: 78, distance: 103.4
click at [143, 78] on div "Address 4365 Rosestone Ct" at bounding box center [297, 64] width 311 height 43
copy div "4365 Rosestone Ct"
click at [47, 21] on li "Orders" at bounding box center [27, 17] width 55 height 18
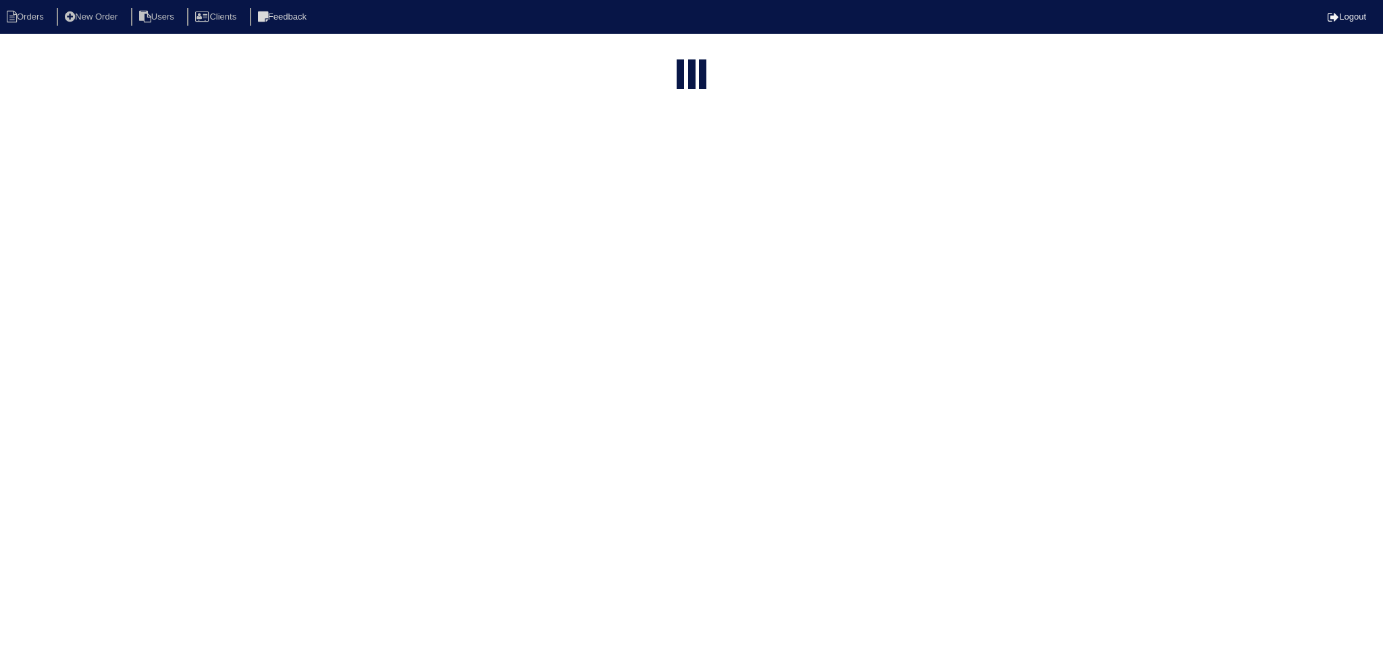
select select "15"
click at [671, 57] on input "4365" at bounding box center [662, 54] width 149 height 19
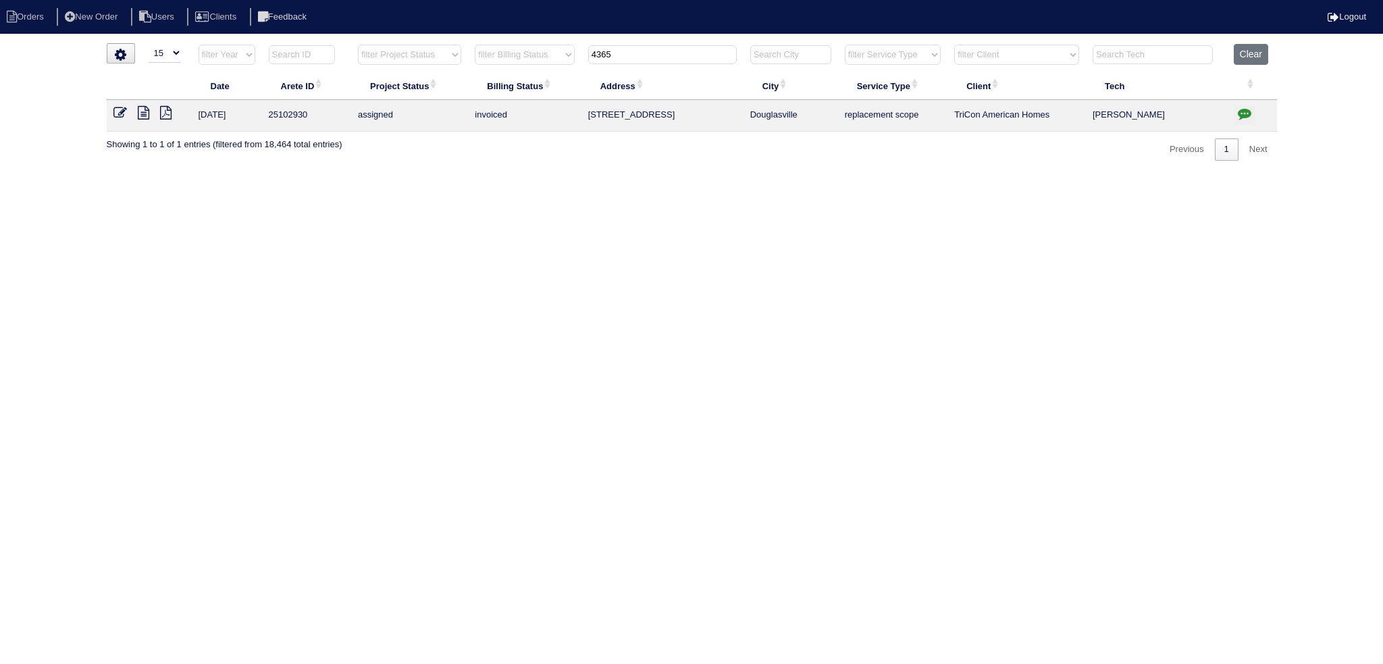
click at [671, 57] on input "4365" at bounding box center [662, 54] width 149 height 19
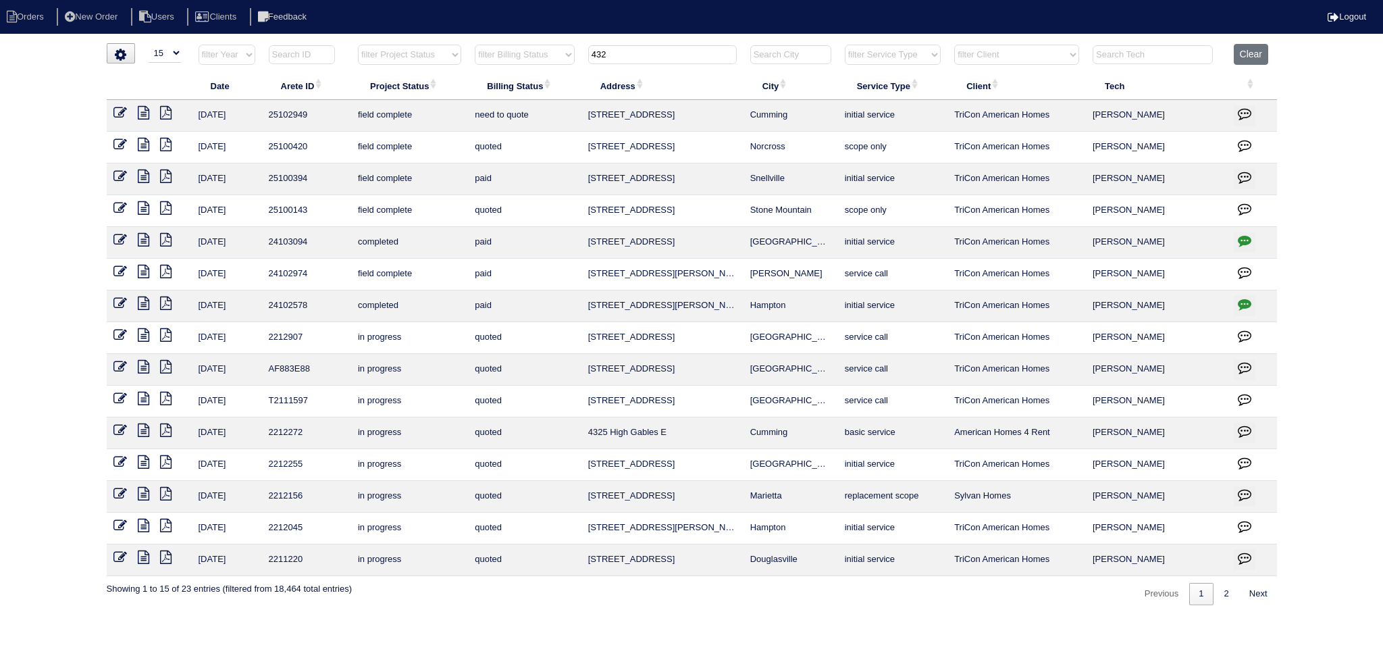
type input "432"
click at [146, 118] on icon at bounding box center [143, 113] width 11 height 14
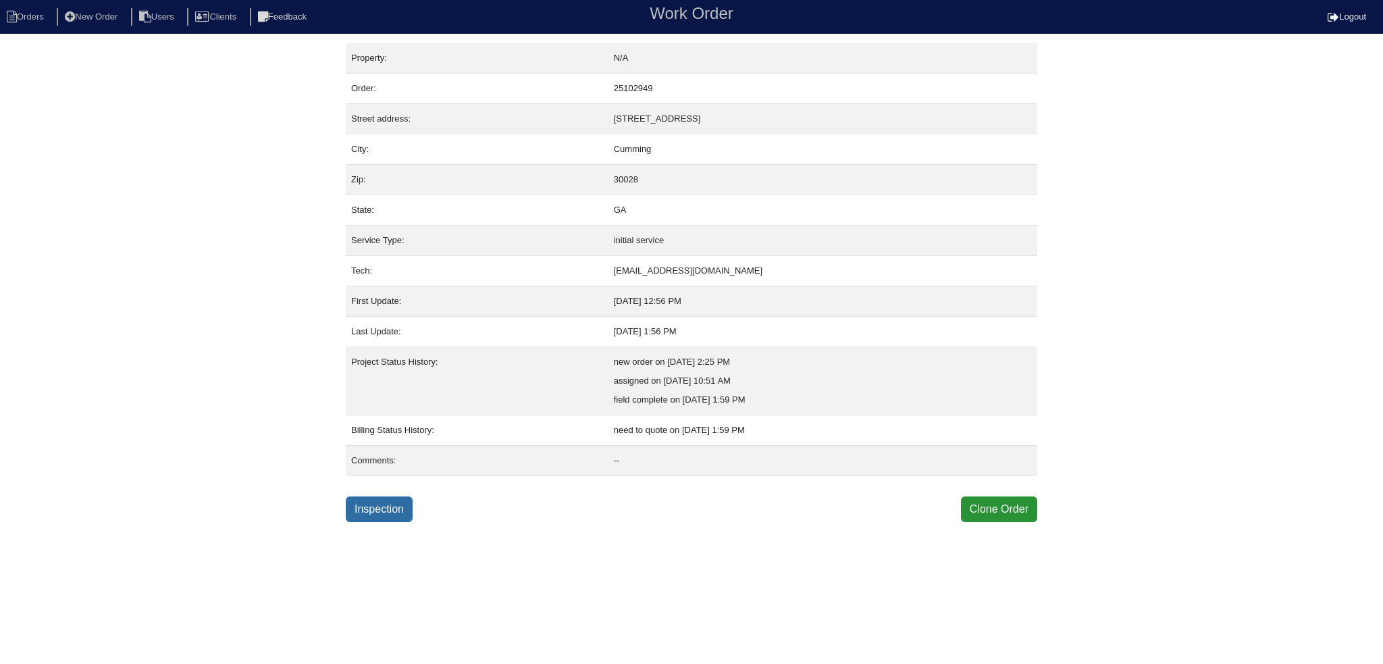
click at [386, 517] on link "Inspection" at bounding box center [379, 509] width 67 height 26
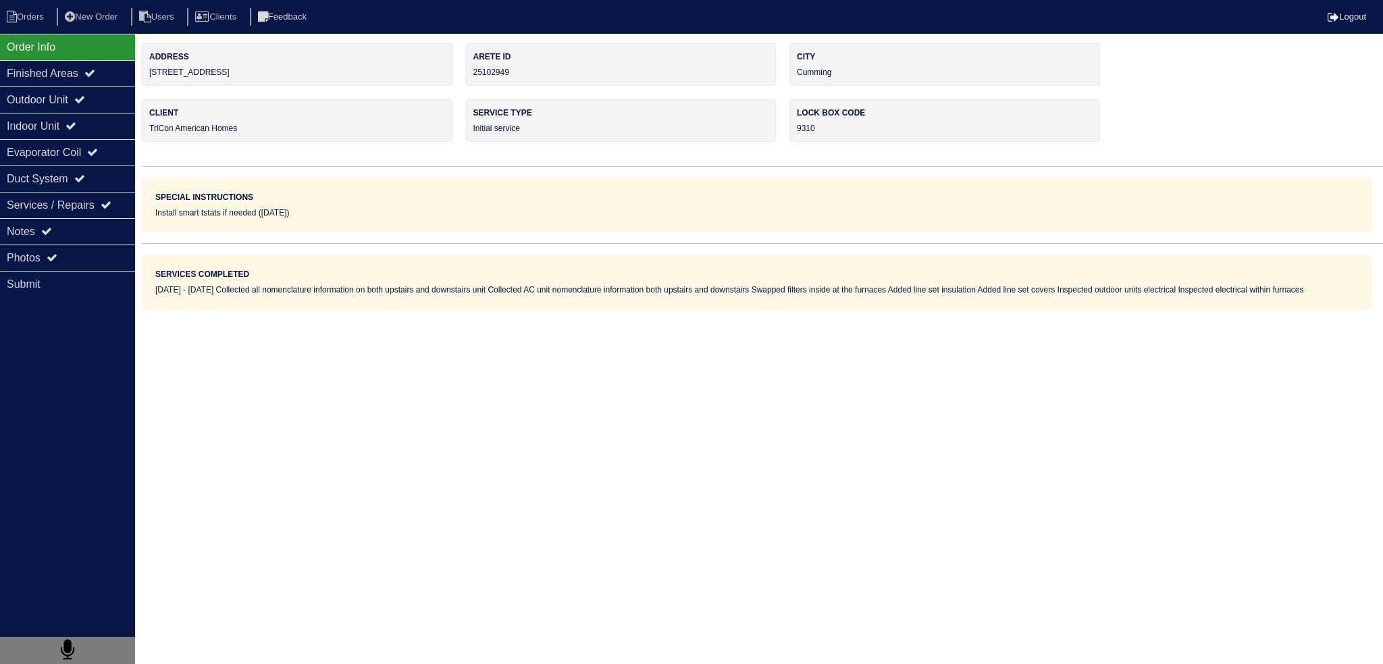
click at [63, 227] on div "Notes" at bounding box center [67, 231] width 135 height 26
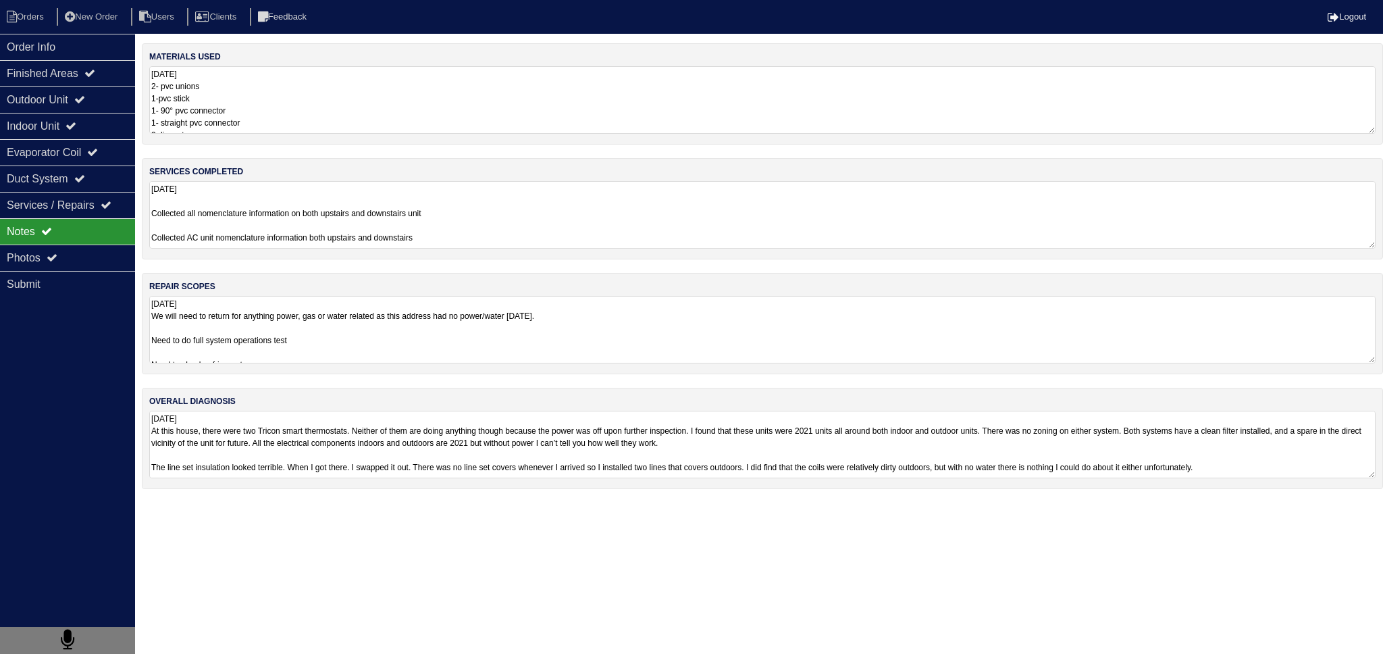
click at [313, 225] on textarea "8.14.25 Collected all nomenclature information on both upstairs and downstairs …" at bounding box center [762, 215] width 1227 height 68
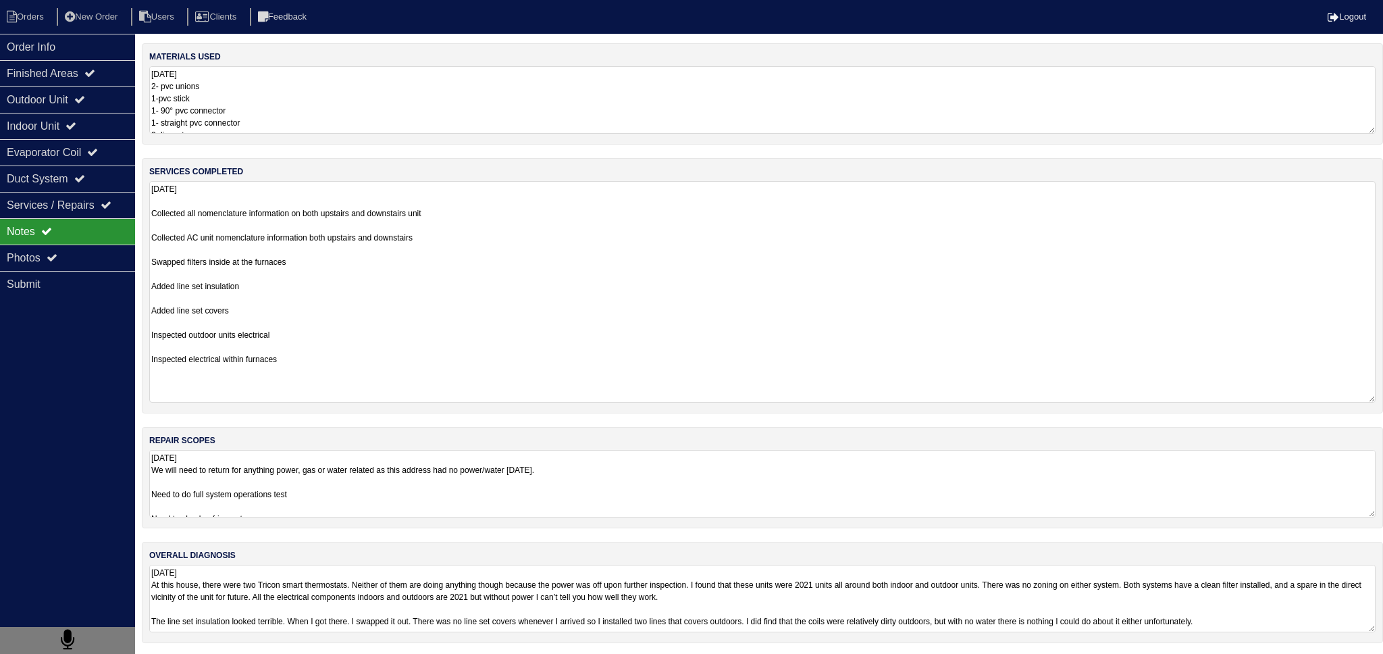
click at [324, 472] on div "materials used 8.14.25 2- pvc unions 1-pvc stick 1- 90° pvc connector 1- straig…" at bounding box center [762, 349] width 1241 height 613
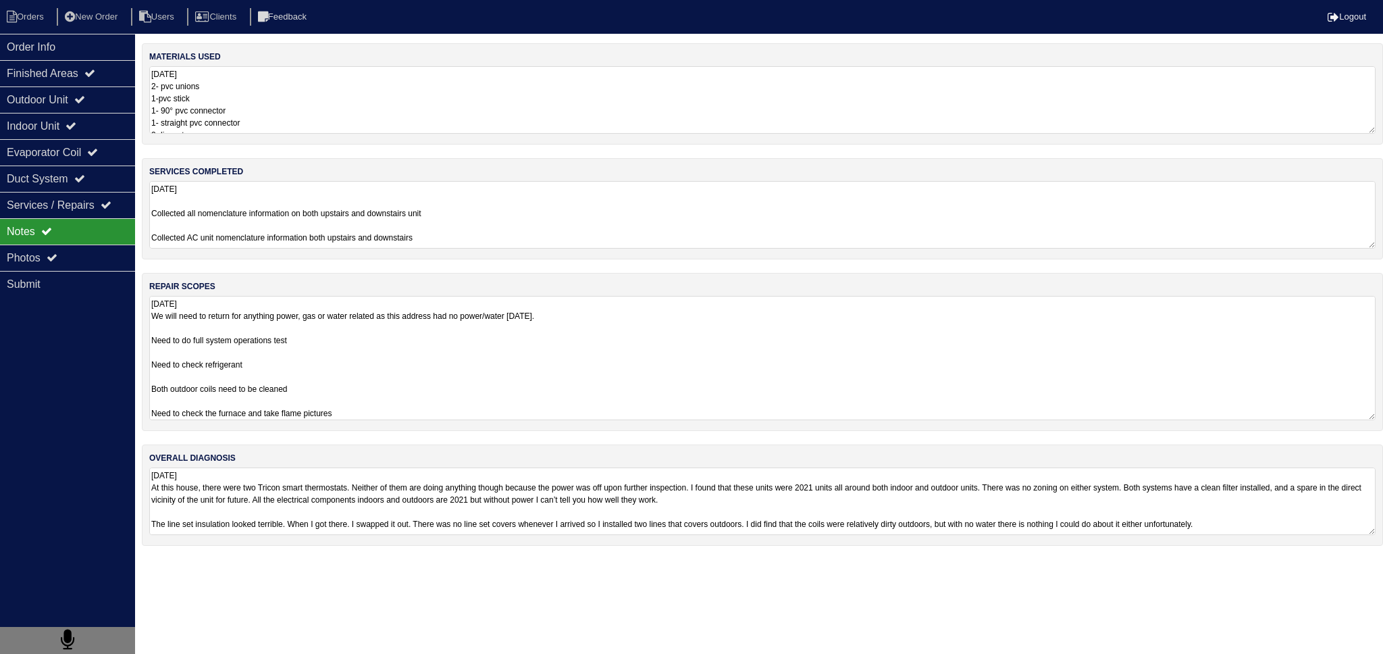
click at [338, 396] on textarea "8.14.25 We will need to return for anything power, gas or water related as this…" at bounding box center [762, 358] width 1227 height 124
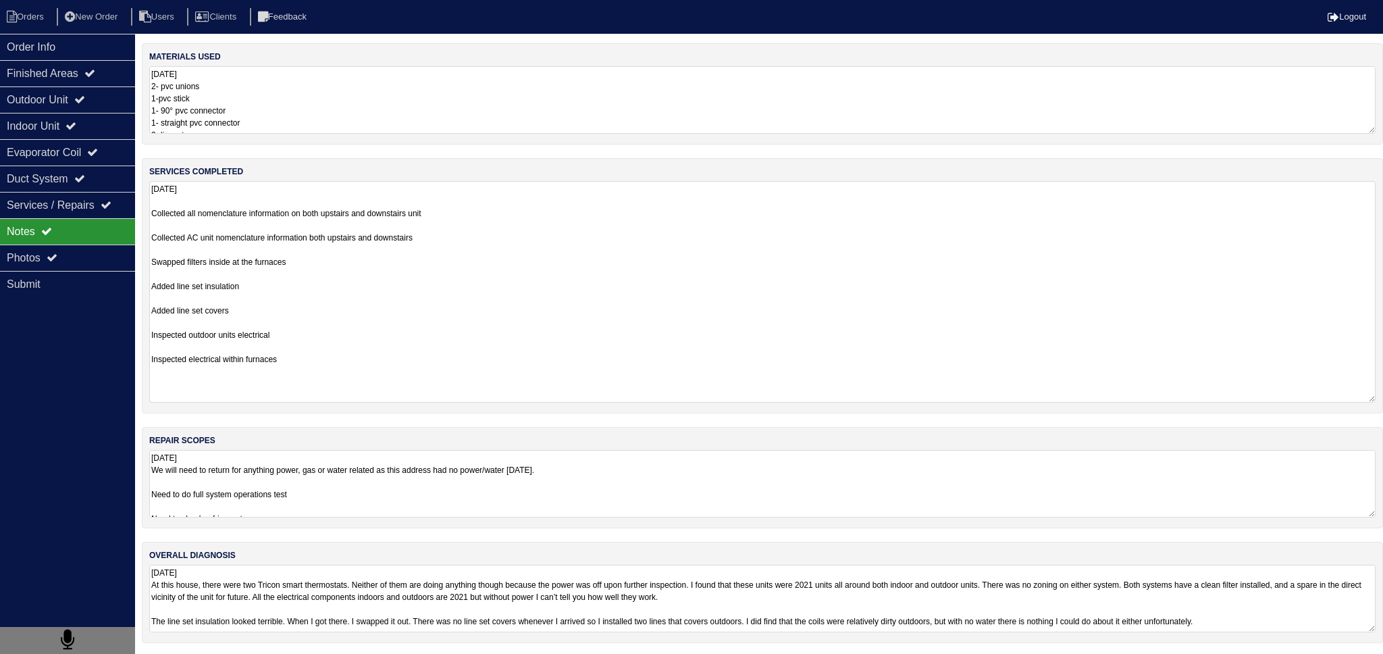
click at [327, 224] on textarea "8.14.25 Collected all nomenclature information on both upstairs and downstairs …" at bounding box center [762, 292] width 1227 height 222
click at [118, 91] on div "Outdoor Unit" at bounding box center [67, 99] width 135 height 26
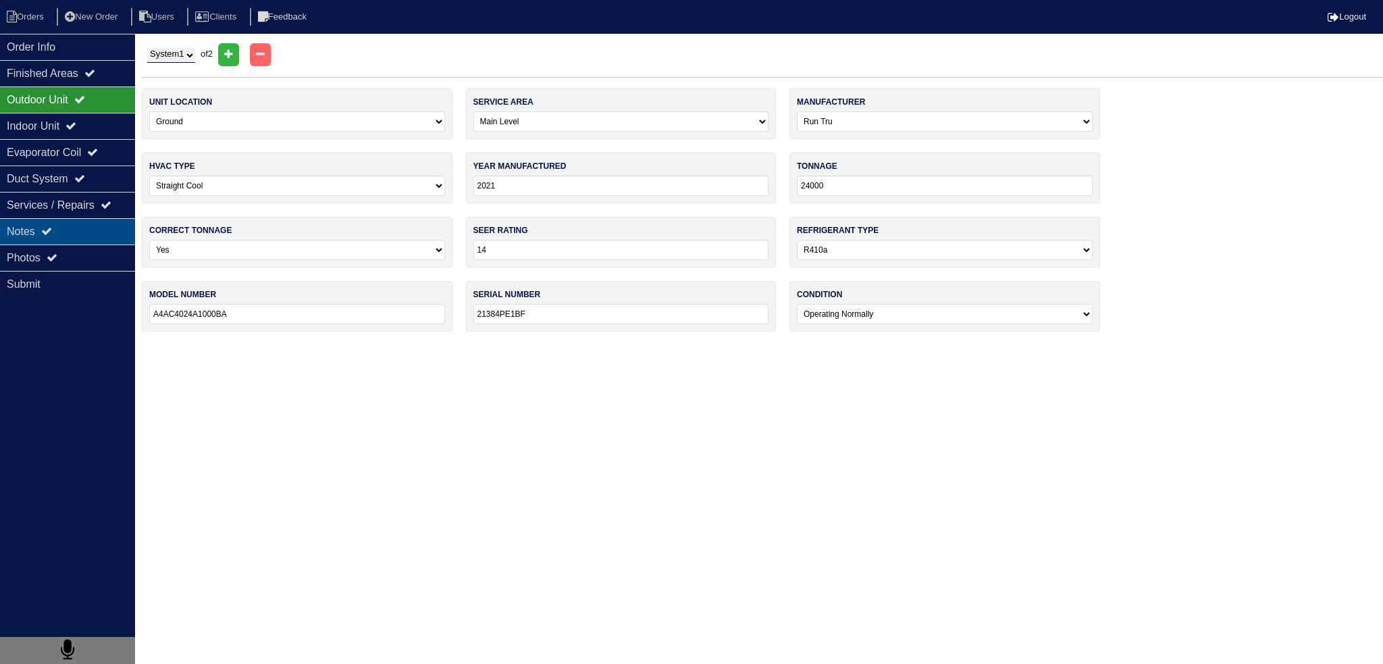
click at [87, 230] on div "Notes" at bounding box center [67, 231] width 135 height 26
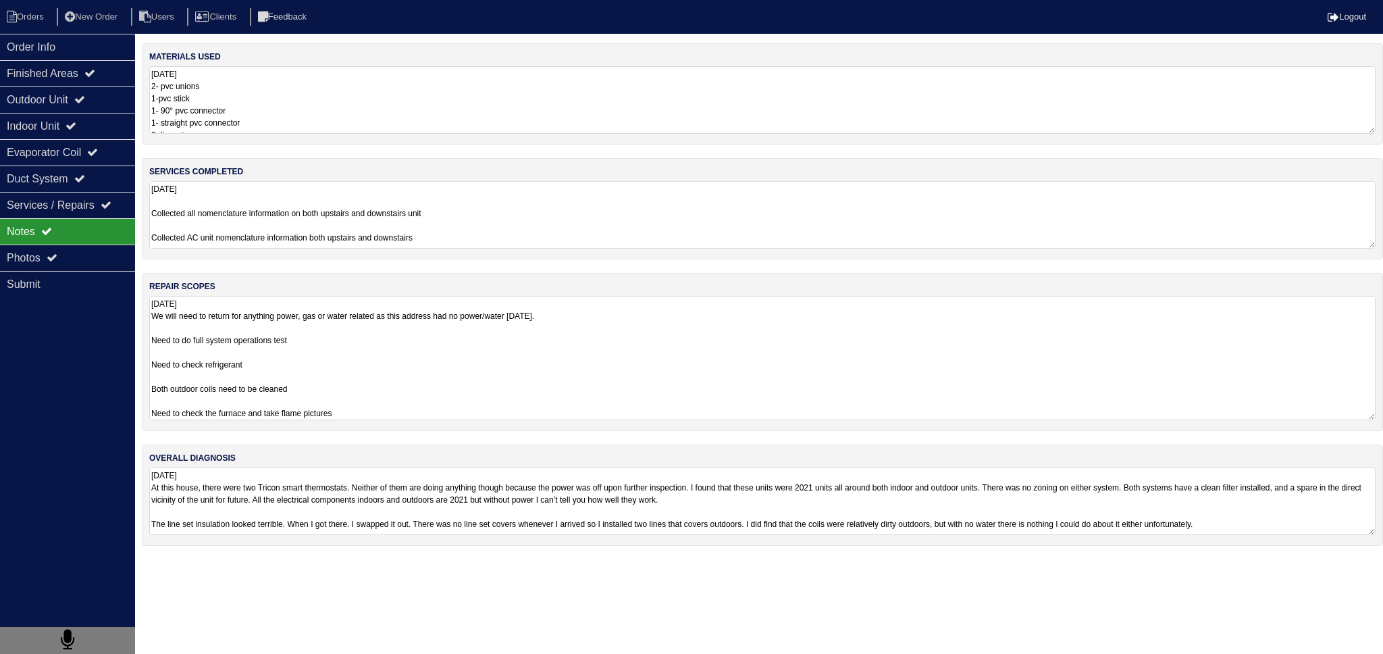
click at [320, 330] on textarea "8.14.25 We will need to return for anything power, gas or water related as this…" at bounding box center [762, 358] width 1227 height 124
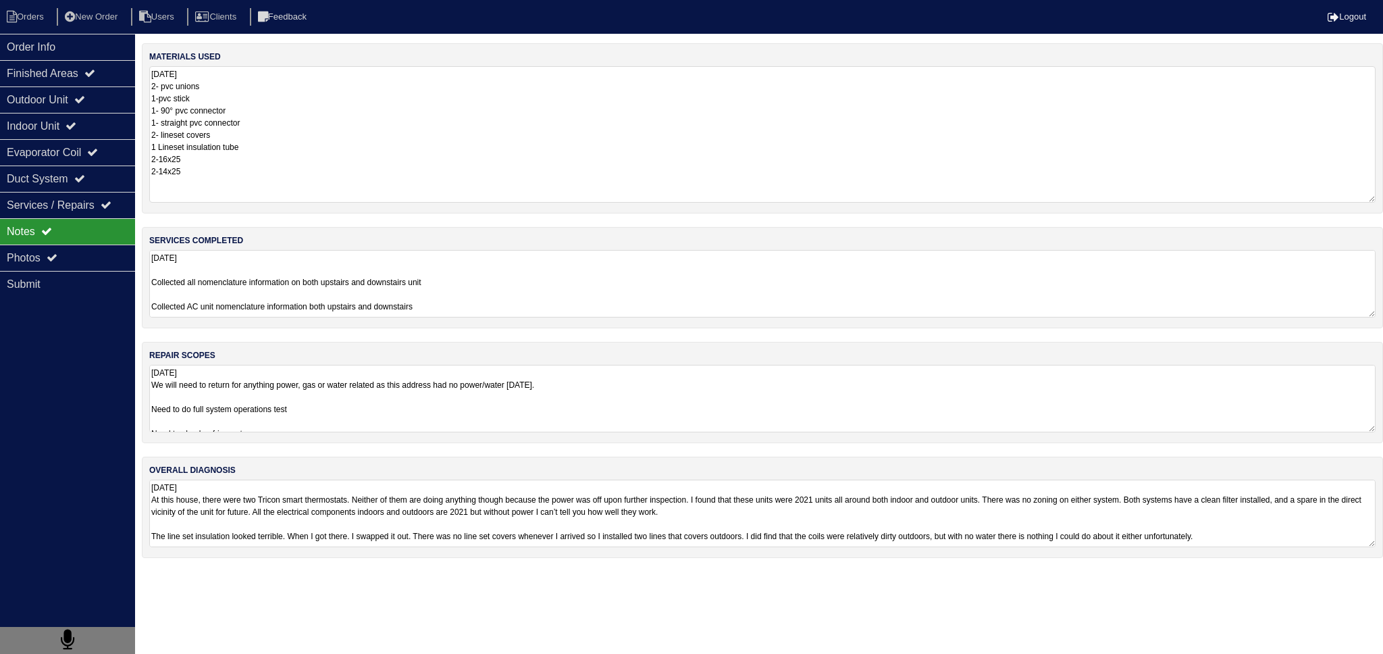
click at [265, 78] on textarea "8.14.25 2- pvc unions 1-pvc stick 1- 90° pvc connector 1- straight pvc connecto…" at bounding box center [762, 134] width 1227 height 136
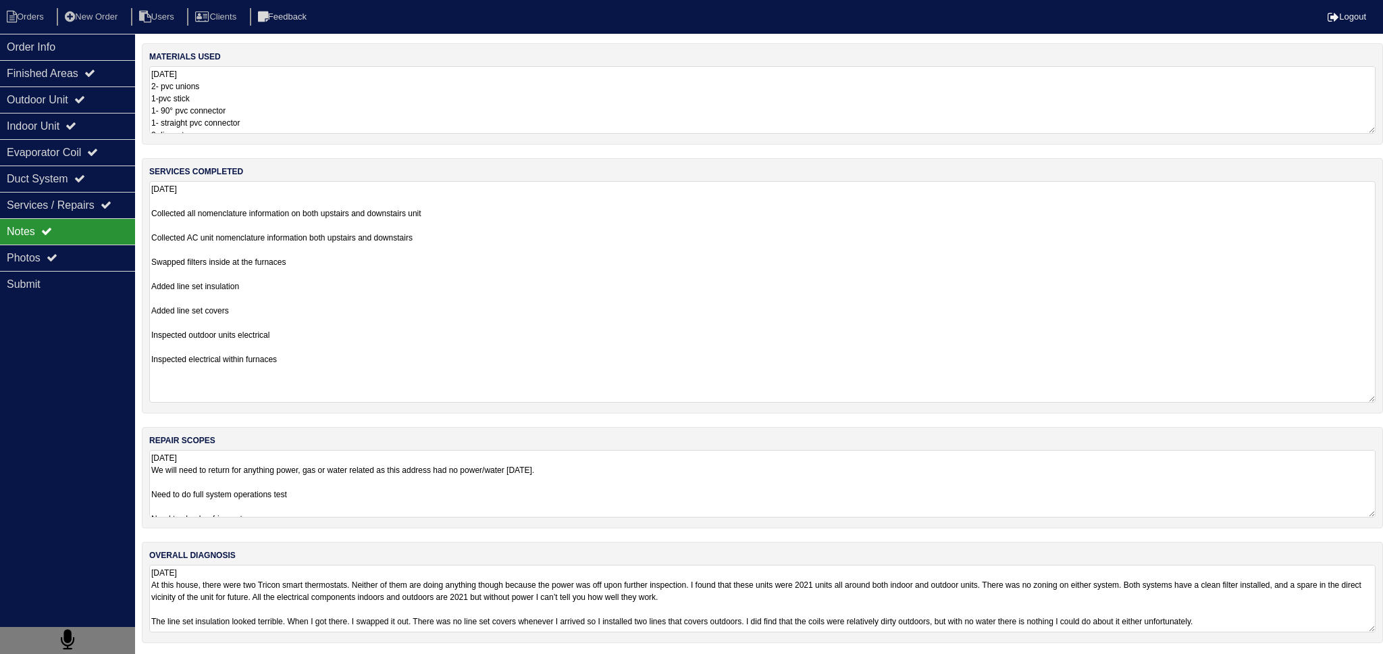
click at [254, 283] on textarea "8.14.25 Collected all nomenclature information on both upstairs and downstairs …" at bounding box center [762, 292] width 1227 height 222
click at [253, 278] on textarea "8.14.25 Collected all nomenclature information on both upstairs and downstairs …" at bounding box center [762, 292] width 1227 height 222
drag, startPoint x: 337, startPoint y: 492, endPoint x: 342, endPoint y: 484, distance: 9.4
click at [338, 492] on div "materials used 8.14.25 2- pvc unions 1-pvc stick 1- 90° pvc connector 1- straig…" at bounding box center [762, 349] width 1241 height 613
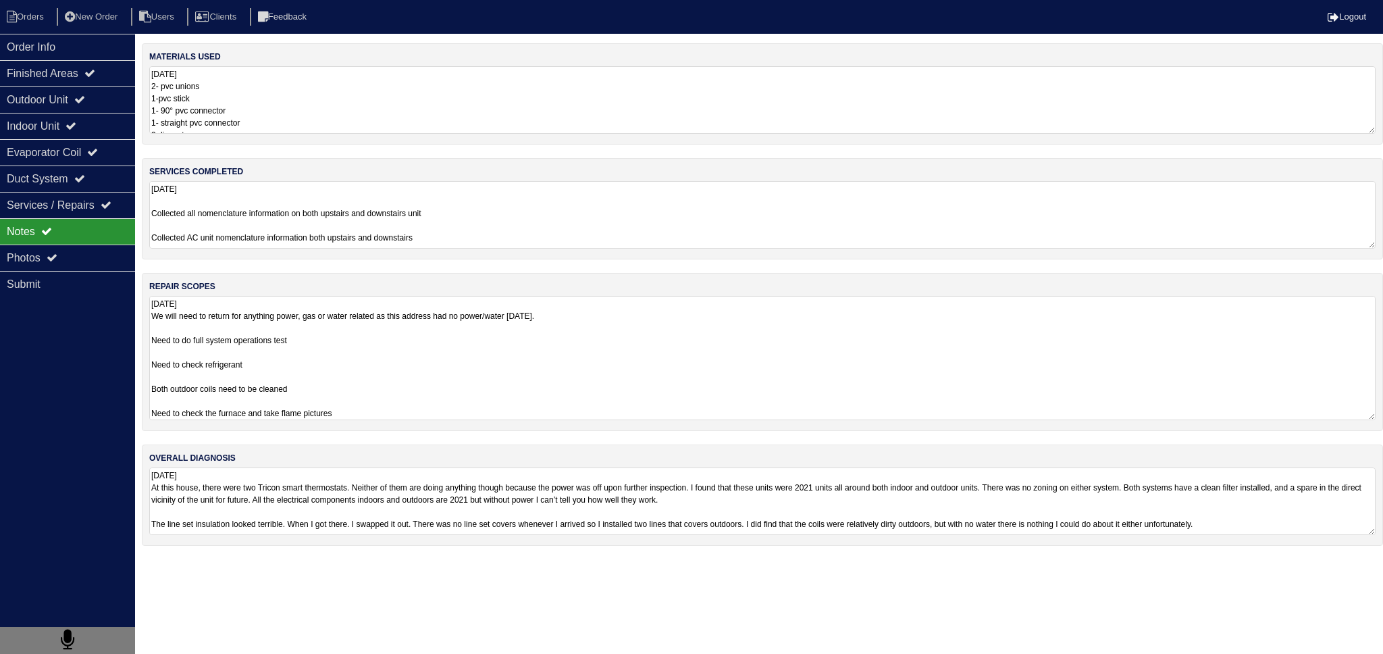
click at [367, 403] on textarea "8.14.25 We will need to return for anything power, gas or water related as this…" at bounding box center [762, 358] width 1227 height 124
click at [367, 398] on textarea "8.14.25 We will need to return for anything power, gas or water related as this…" at bounding box center [762, 358] width 1227 height 124
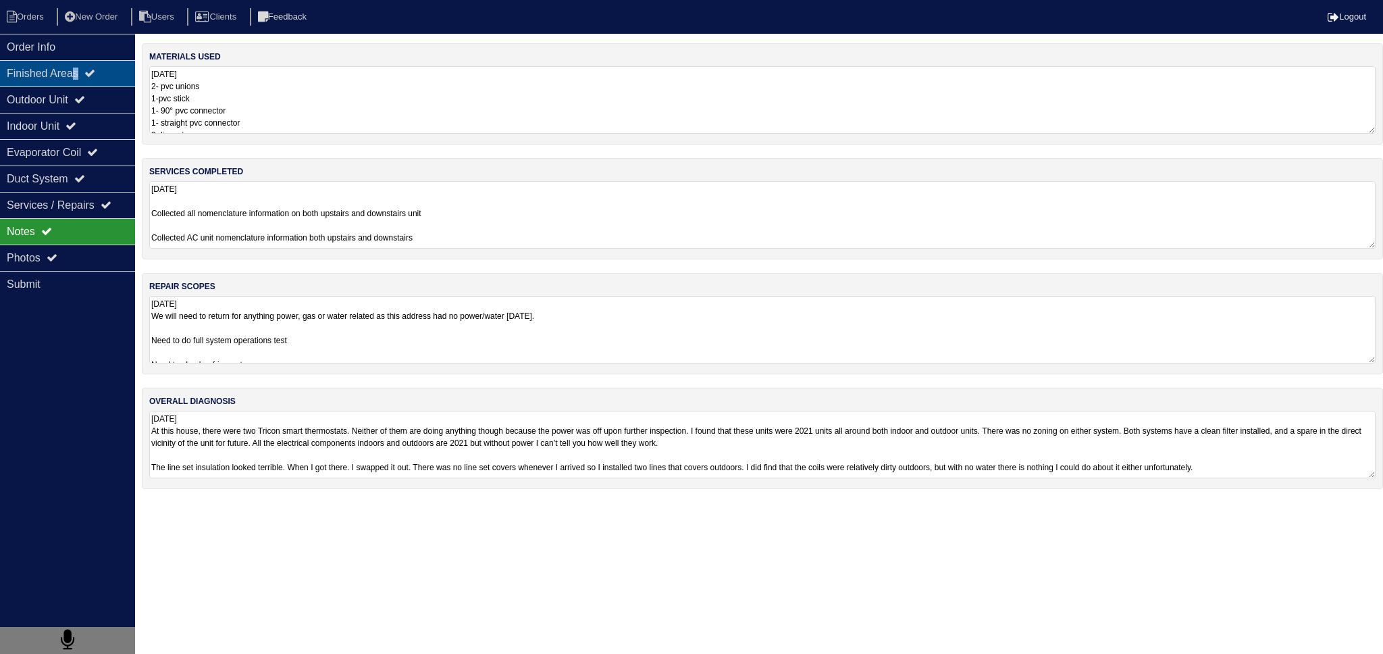
click at [81, 83] on div "Finished Areas" at bounding box center [67, 73] width 135 height 26
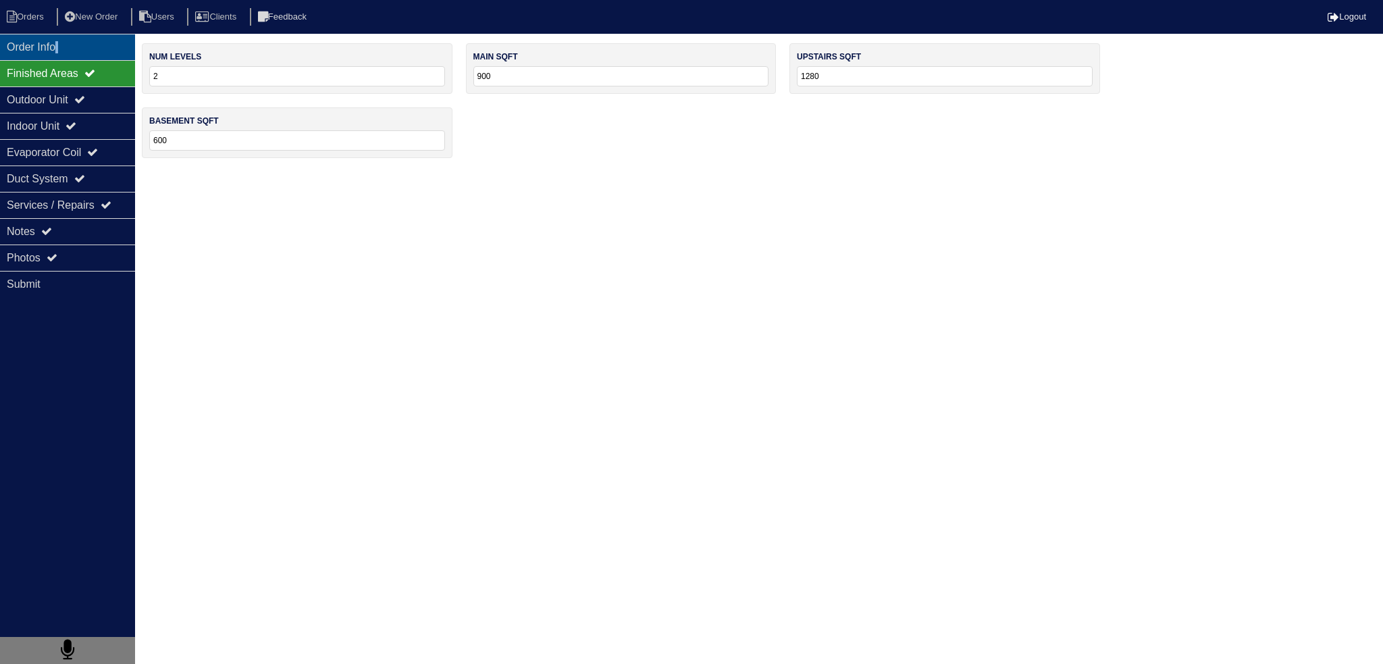
click at [68, 51] on div "Order Info" at bounding box center [67, 47] width 135 height 26
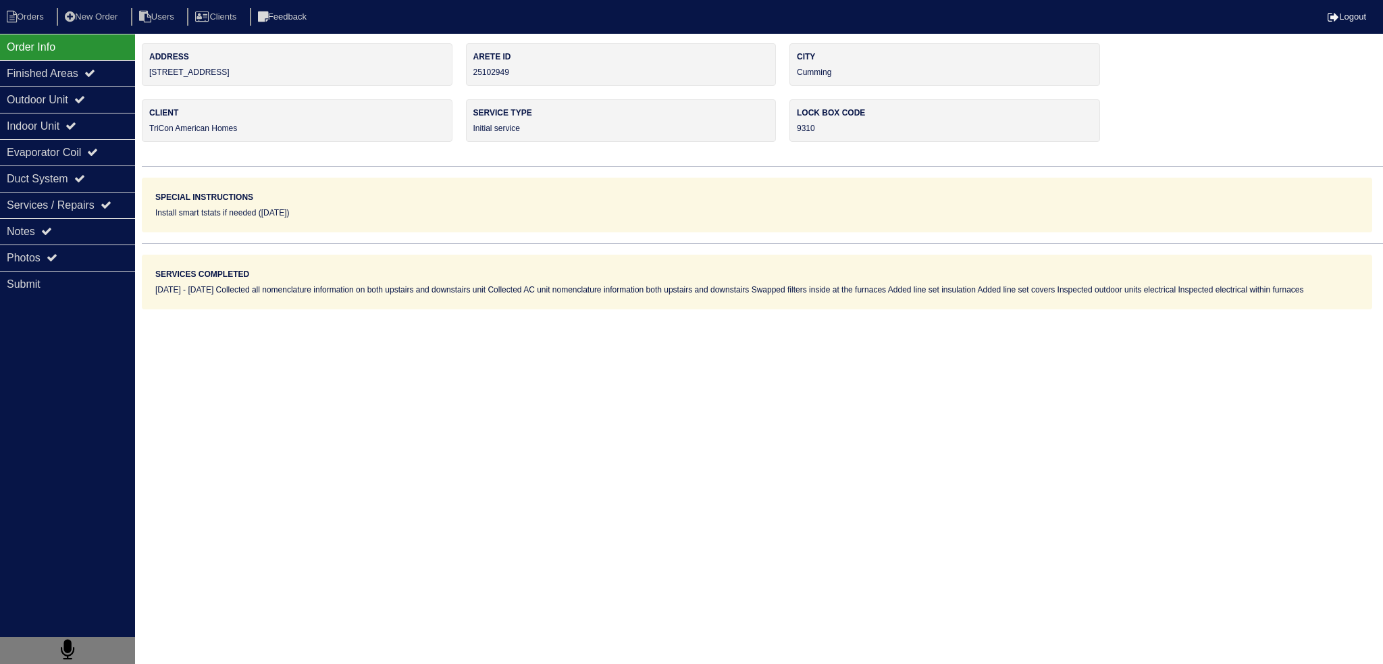
click at [43, 29] on nav "Orders New Order Users Clients Feedback Logout" at bounding box center [691, 17] width 1383 height 34
click at [43, 22] on li "Orders" at bounding box center [27, 17] width 55 height 18
select select "15"
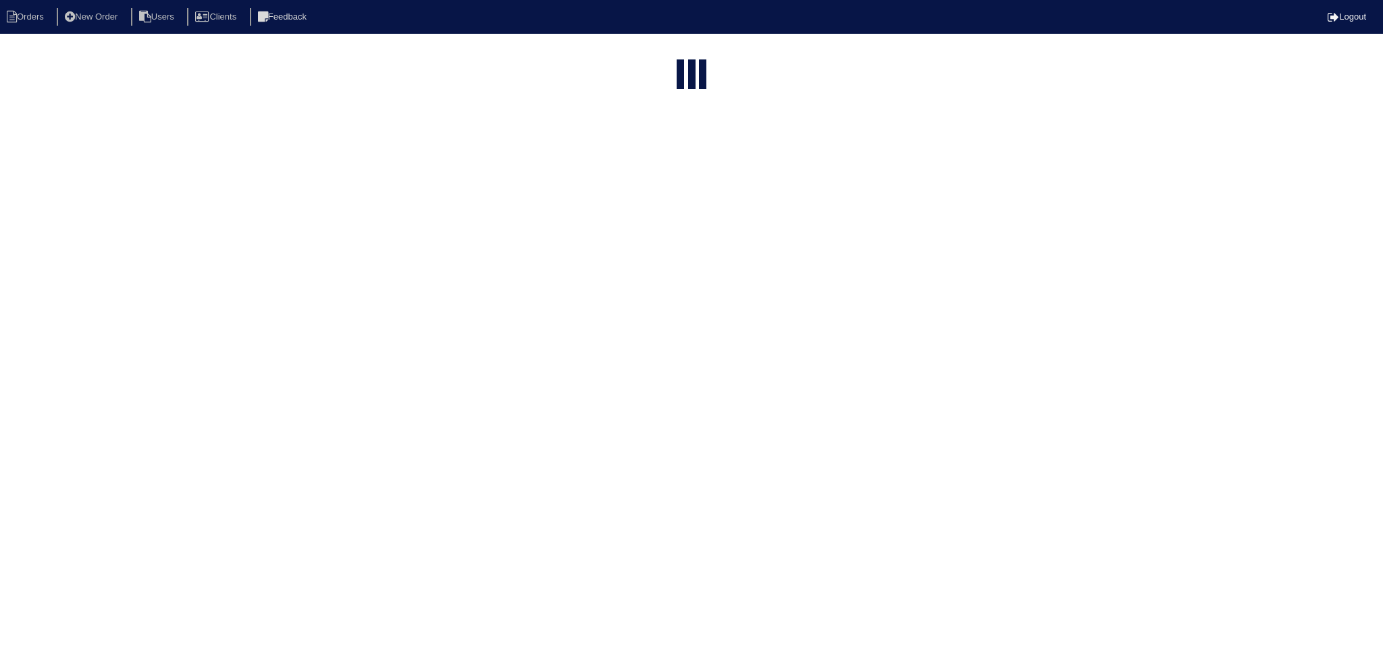
type input "432"
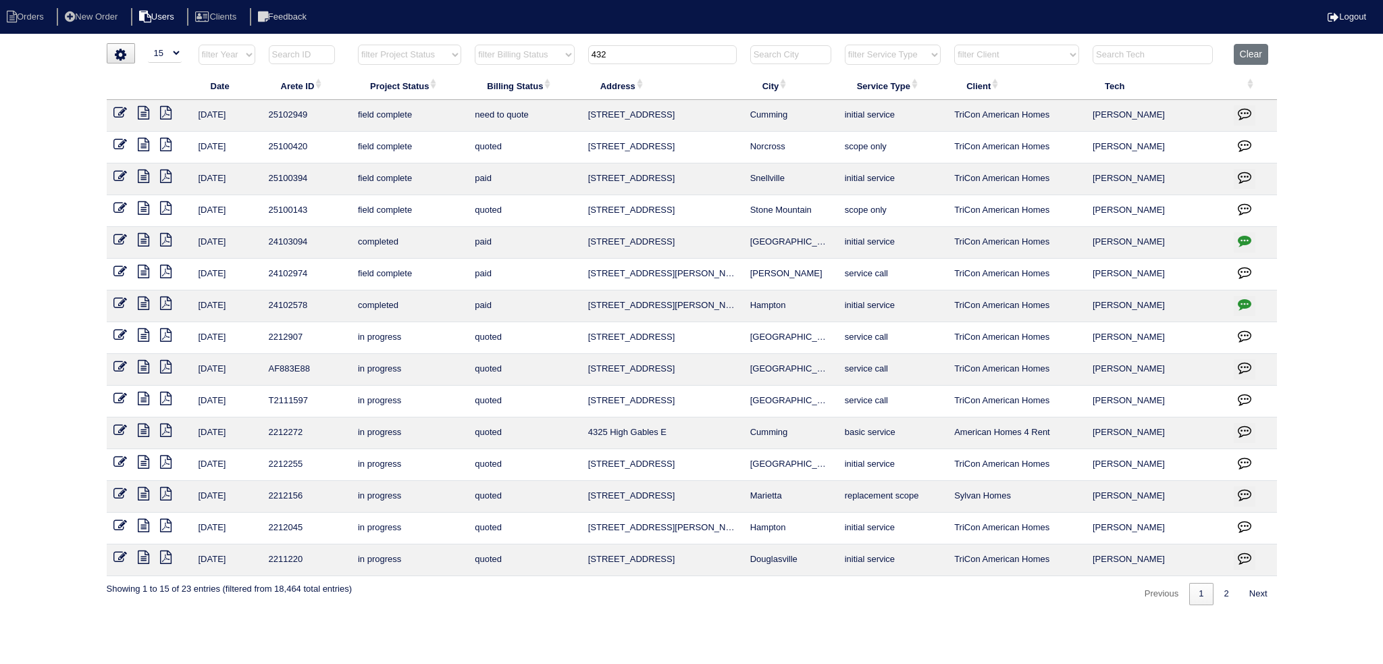
click at [183, 16] on li "Users" at bounding box center [158, 17] width 54 height 18
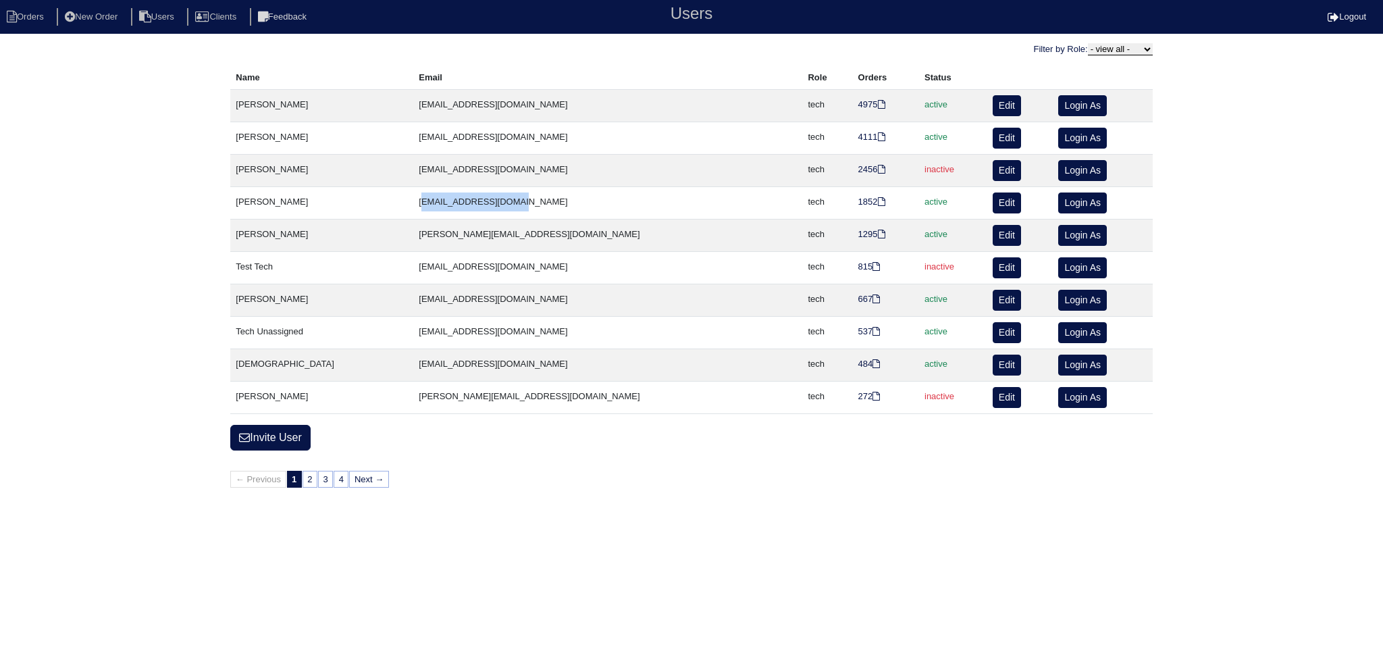
drag, startPoint x: 524, startPoint y: 201, endPoint x: 435, endPoint y: 203, distance: 89.2
click at [413, 205] on td "[EMAIL_ADDRESS][DOMAIN_NAME]" at bounding box center [607, 203] width 389 height 32
click at [508, 198] on td "[EMAIL_ADDRESS][DOMAIN_NAME]" at bounding box center [607, 203] width 389 height 32
drag, startPoint x: 550, startPoint y: 202, endPoint x: 463, endPoint y: 204, distance: 87.2
click at [381, 212] on tr "Tyler Obukuro tobukuro724@gmail.com tech 1852 1852 active Edit Login As" at bounding box center [691, 203] width 922 height 32
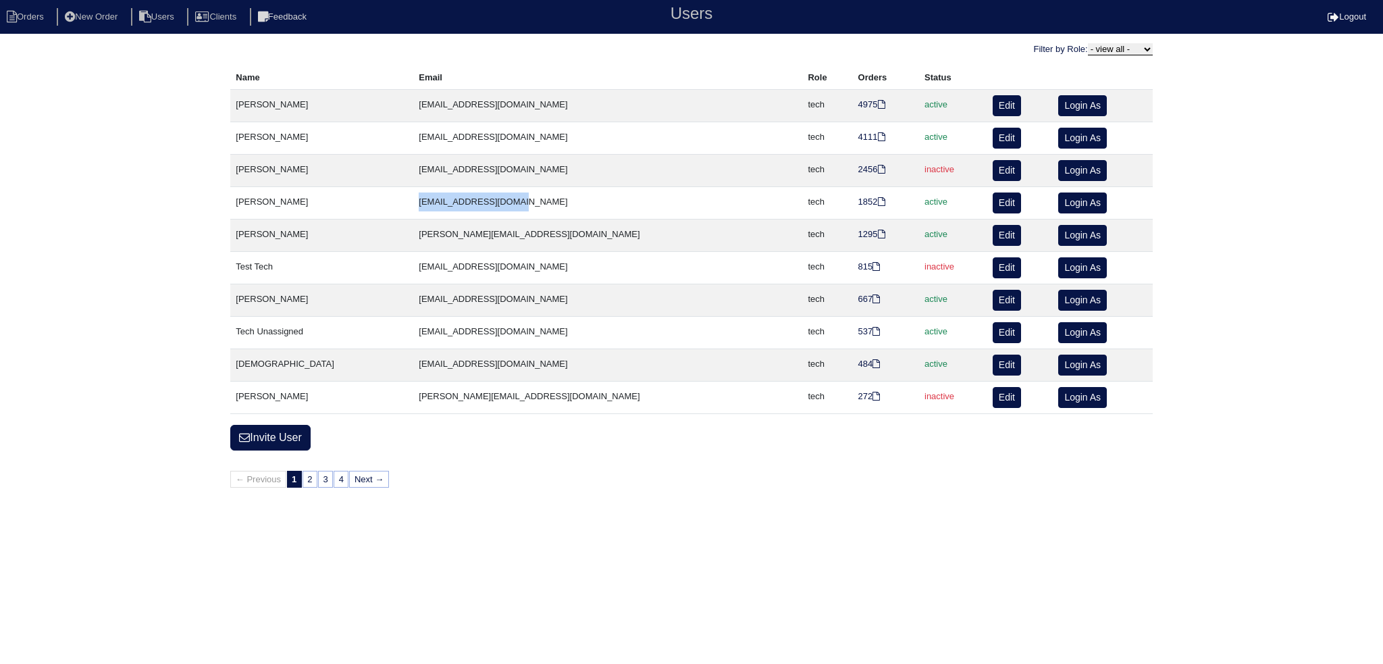
copy tr "[EMAIL_ADDRESS][DOMAIN_NAME]"
drag, startPoint x: 554, startPoint y: 131, endPoint x: 436, endPoint y: 131, distance: 117.5
click at [387, 134] on tr "Ben Holt benjohnholt88@gmail.com tech 4111 4111 active Edit Login As" at bounding box center [691, 138] width 922 height 32
copy tr "[EMAIL_ADDRESS][DOMAIN_NAME]"
drag, startPoint x: 428, startPoint y: 102, endPoint x: 401, endPoint y: 107, distance: 27.6
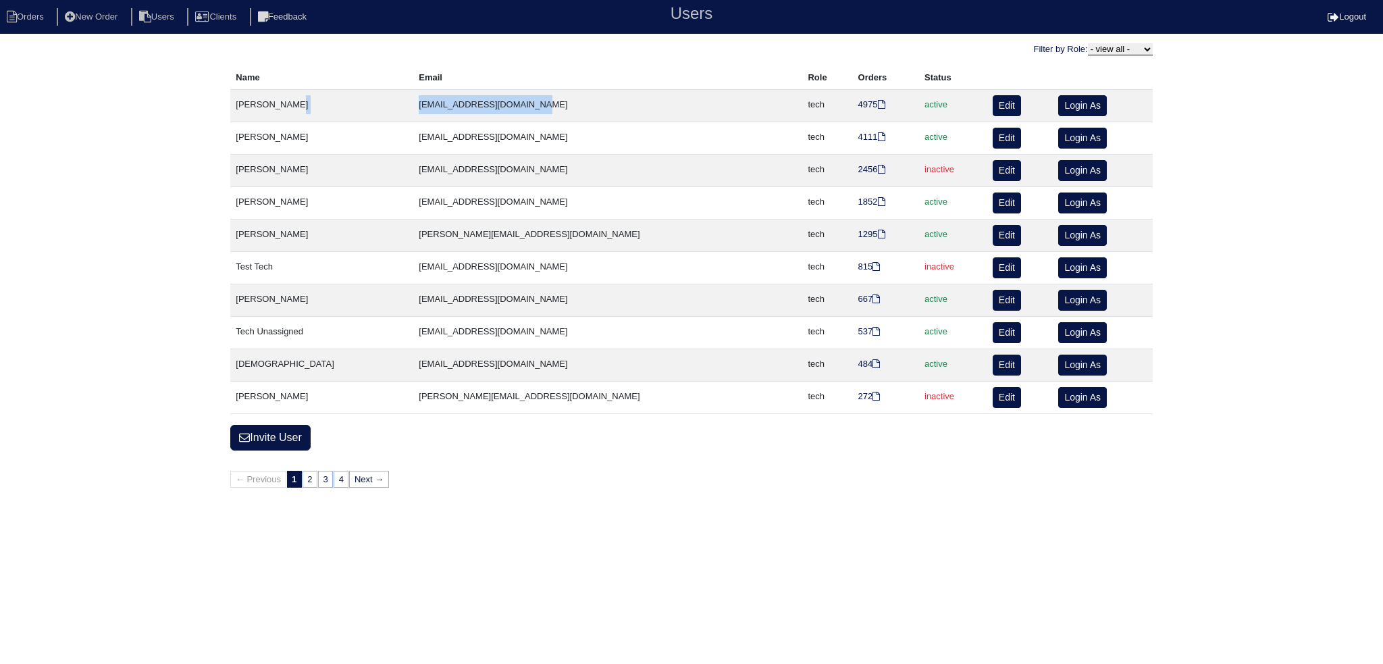
click at [413, 107] on td "[EMAIL_ADDRESS][DOMAIN_NAME]" at bounding box center [607, 106] width 389 height 32
copy td "[EMAIL_ADDRESS][DOMAIN_NAME]"
drag, startPoint x: 575, startPoint y: 232, endPoint x: 391, endPoint y: 237, distance: 184.5
click at [386, 239] on tr "Maynor Menjivar maynor.menjivar1991@gmail.com tech 1295 1295 active Edit Login …" at bounding box center [691, 236] width 922 height 32
copy tr "[PERSON_NAME][EMAIL_ADDRESS][DOMAIN_NAME]"
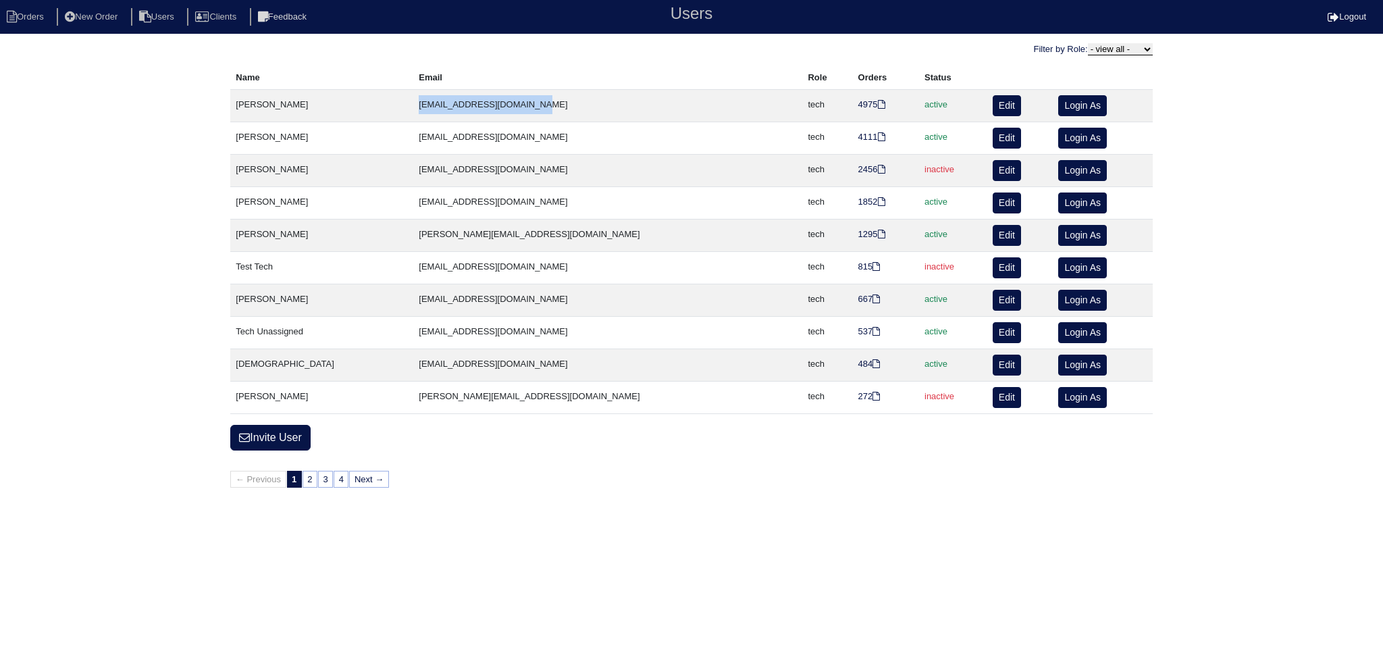
drag, startPoint x: 550, startPoint y: 299, endPoint x: 422, endPoint y: 293, distance: 127.8
click at [357, 290] on tr "Chase Crankshaw chasecrankshaw63@gmail.com tech 667 667 active Edit Login As" at bounding box center [691, 300] width 922 height 32
copy tr "[EMAIL_ADDRESS][DOMAIN_NAME]"
click at [314, 475] on link "2" at bounding box center [310, 479] width 15 height 17
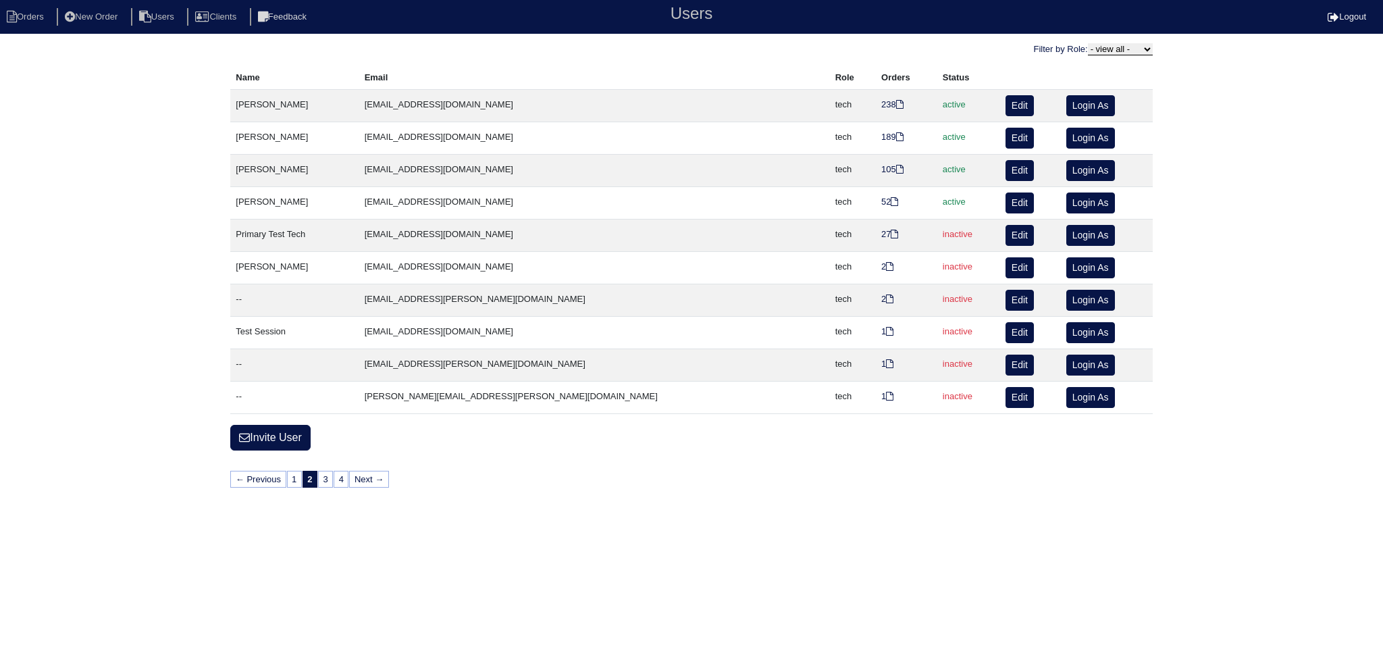
drag, startPoint x: 555, startPoint y: 115, endPoint x: 478, endPoint y: 108, distance: 77.3
click at [373, 118] on tr "Jonathan Williams jonathanswilliams20@gmail.com tech 238 238 active Edit Login …" at bounding box center [691, 106] width 922 height 32
copy tr "[EMAIL_ADDRESS][DOMAIN_NAME]"
drag, startPoint x: 540, startPoint y: 166, endPoint x: 431, endPoint y: 175, distance: 109.8
click at [408, 179] on td "[EMAIL_ADDRESS][DOMAIN_NAME]" at bounding box center [594, 171] width 471 height 32
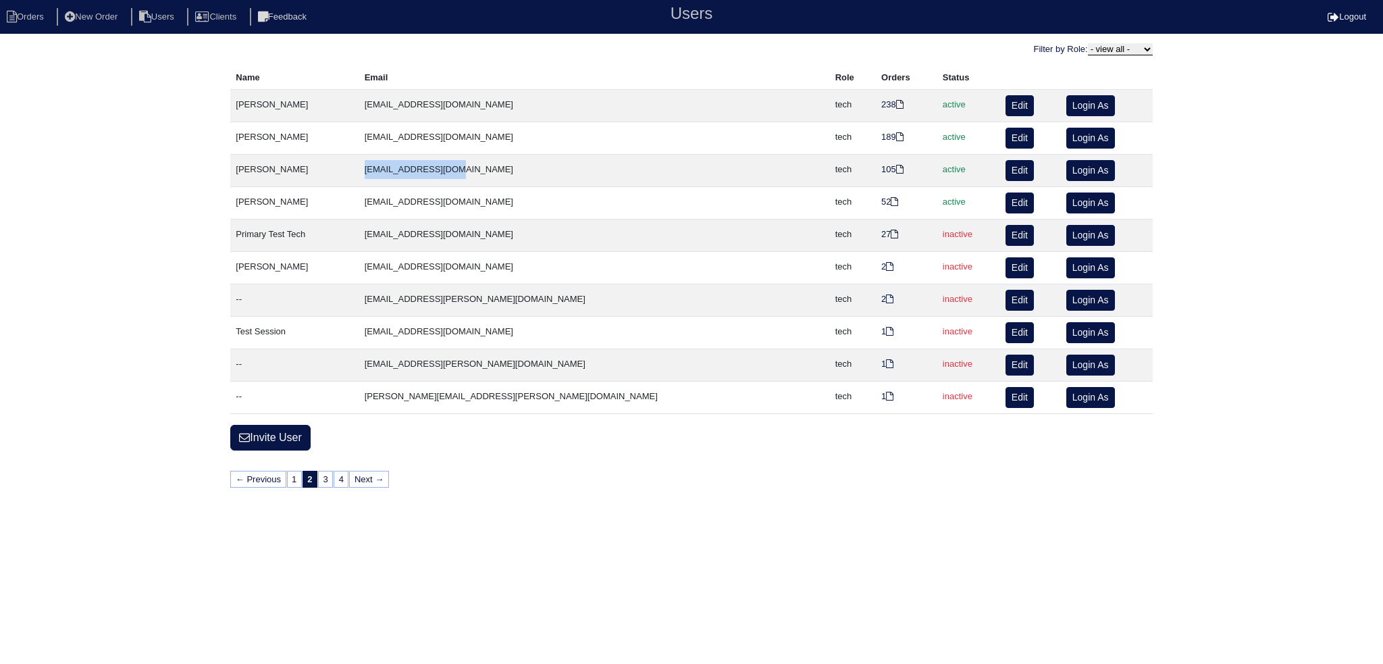
copy td "[EMAIL_ADDRESS][DOMAIN_NAME]"
click at [329, 476] on link "3" at bounding box center [325, 479] width 15 height 17
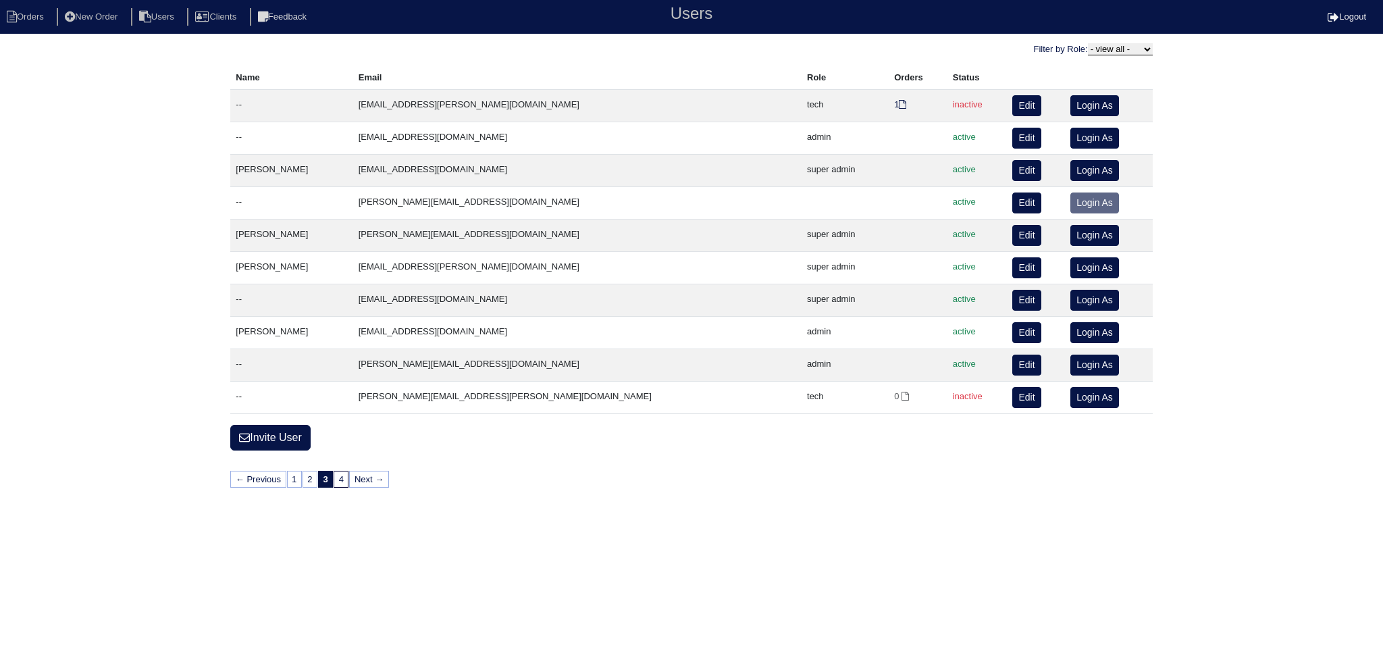
click at [349, 474] on link "4" at bounding box center [341, 479] width 15 height 17
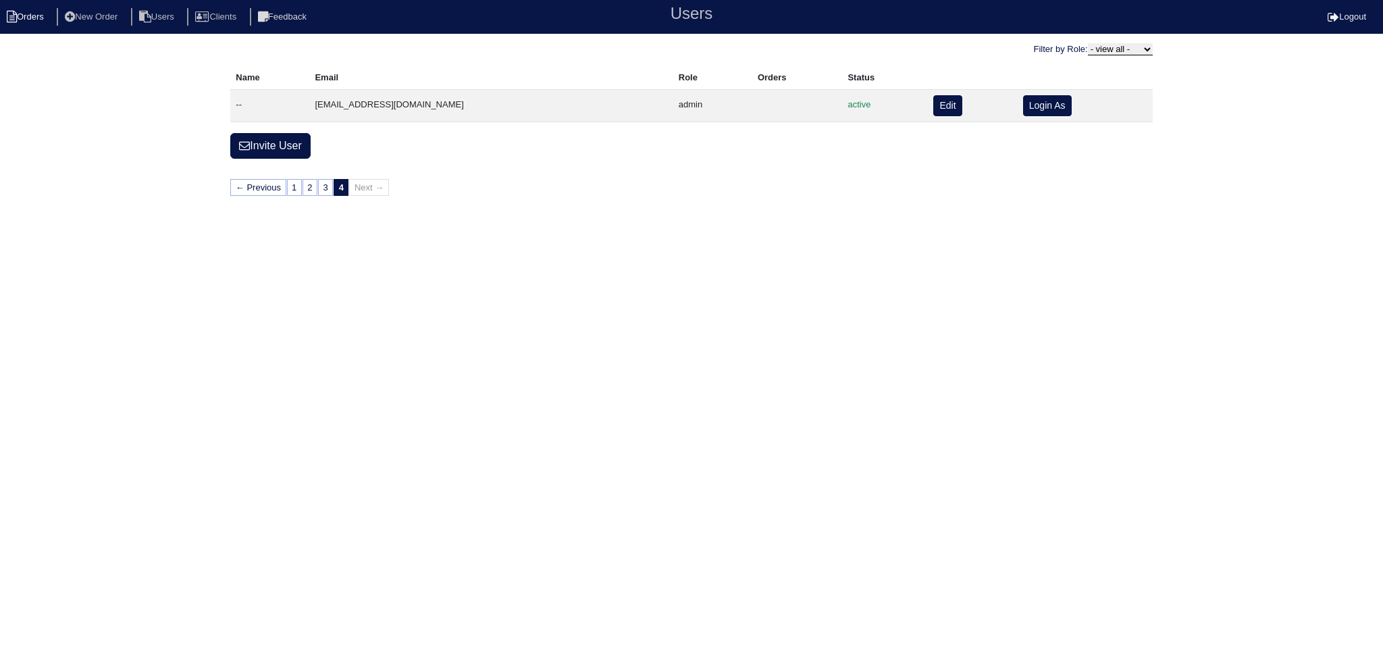
click at [54, 16] on li "Orders" at bounding box center [27, 17] width 55 height 18
select select "15"
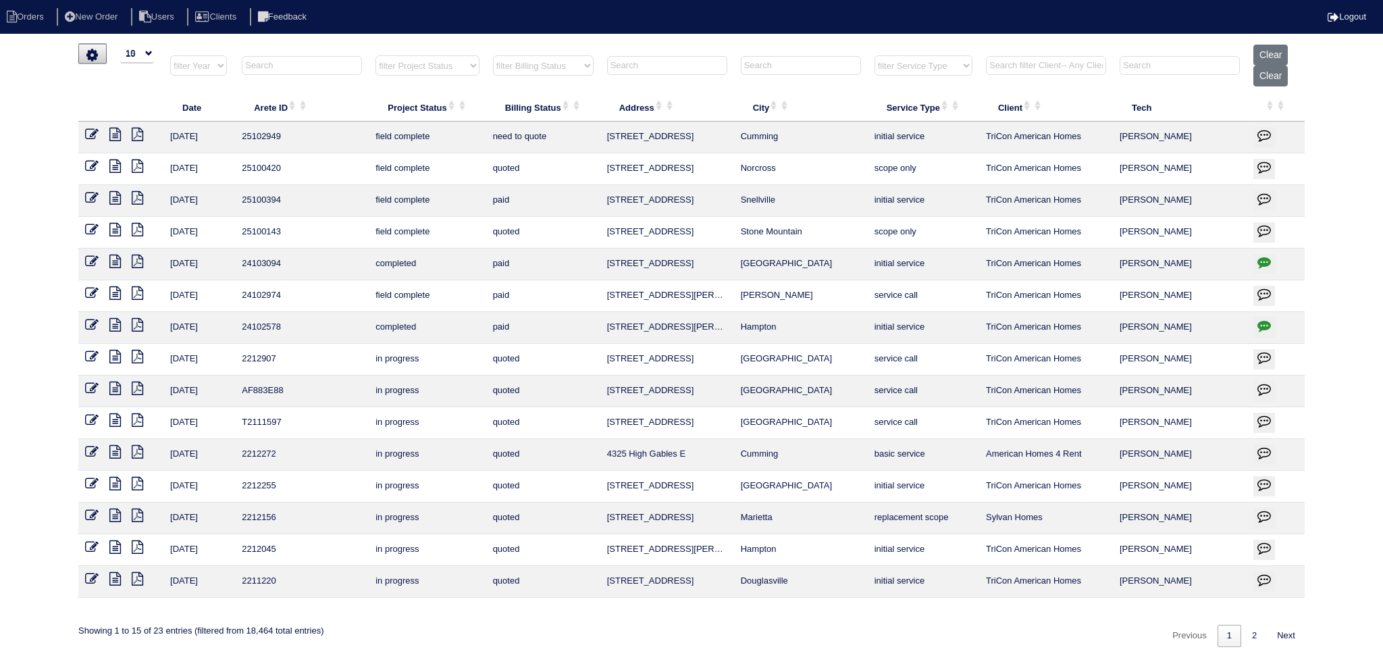
select select "15"
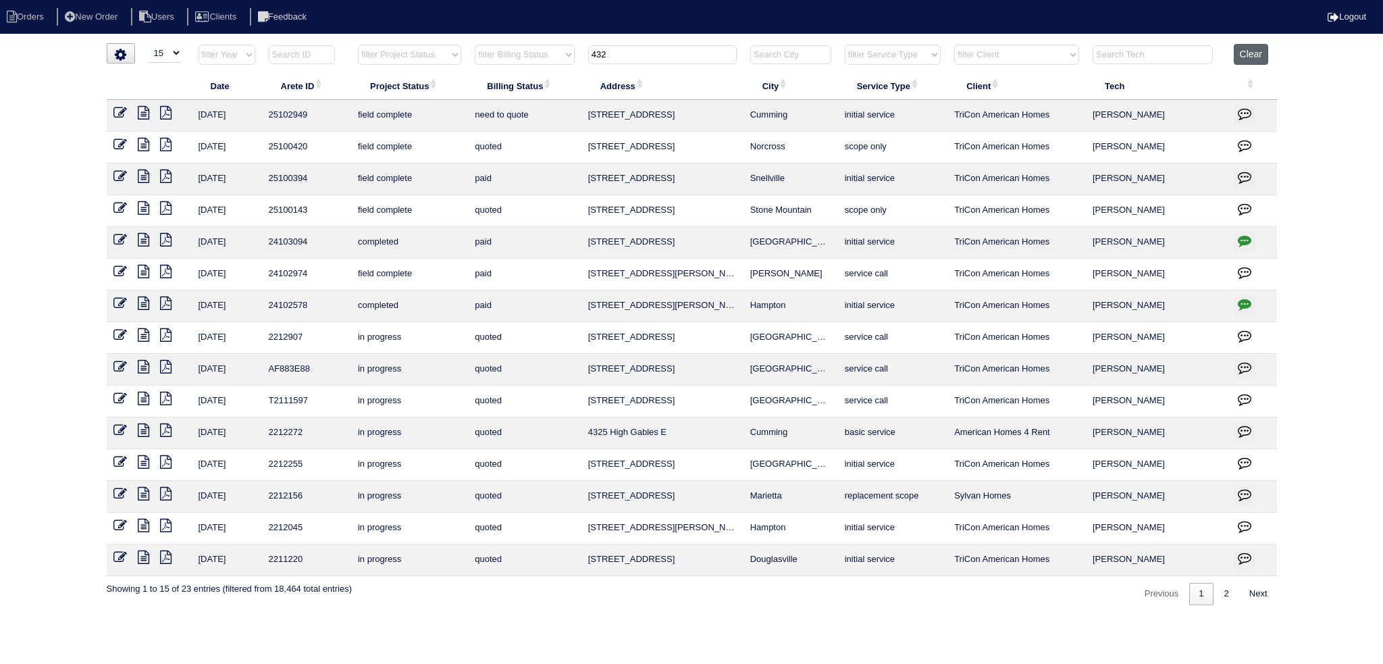
drag, startPoint x: 1286, startPoint y: 53, endPoint x: 1252, endPoint y: 57, distance: 34.6
click at [1286, 54] on div "loading... ▼ 10 15 25 50 200 500 Search: Date Arete ID Project Status Billing S…" at bounding box center [691, 324] width 1383 height 562
click at [1251, 57] on button "Clear" at bounding box center [1251, 54] width 34 height 21
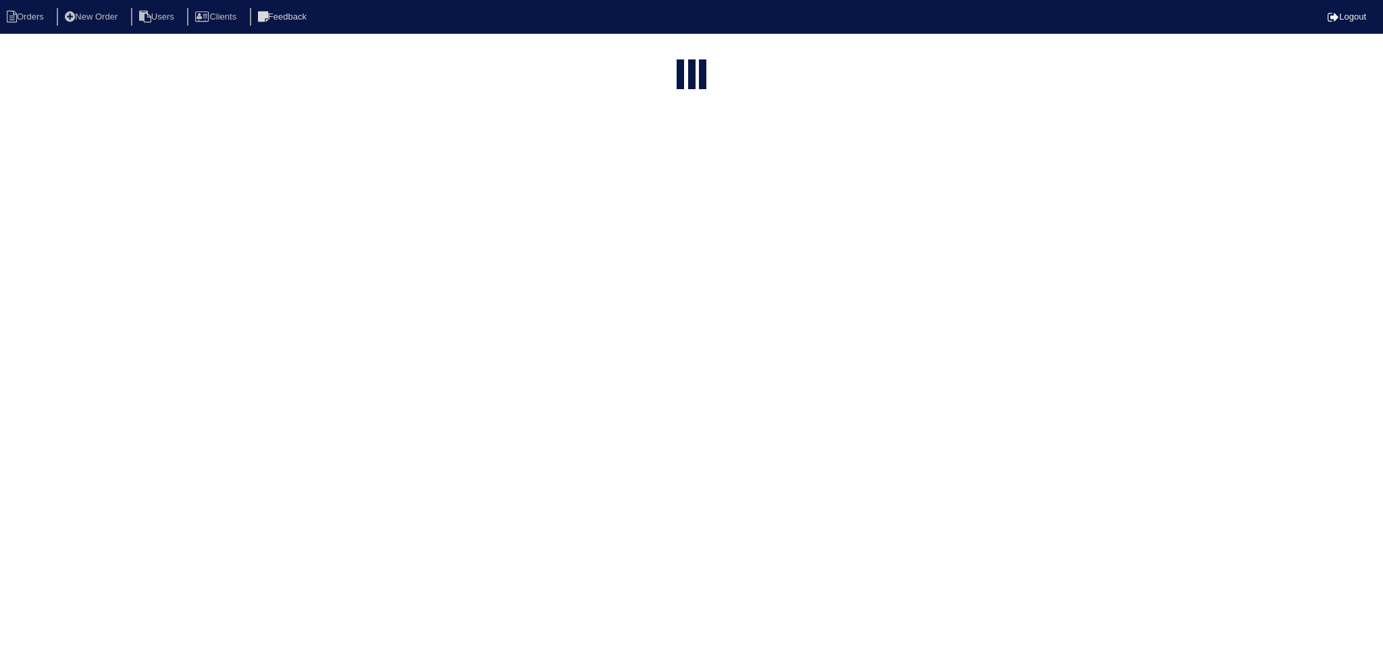
select select "15"
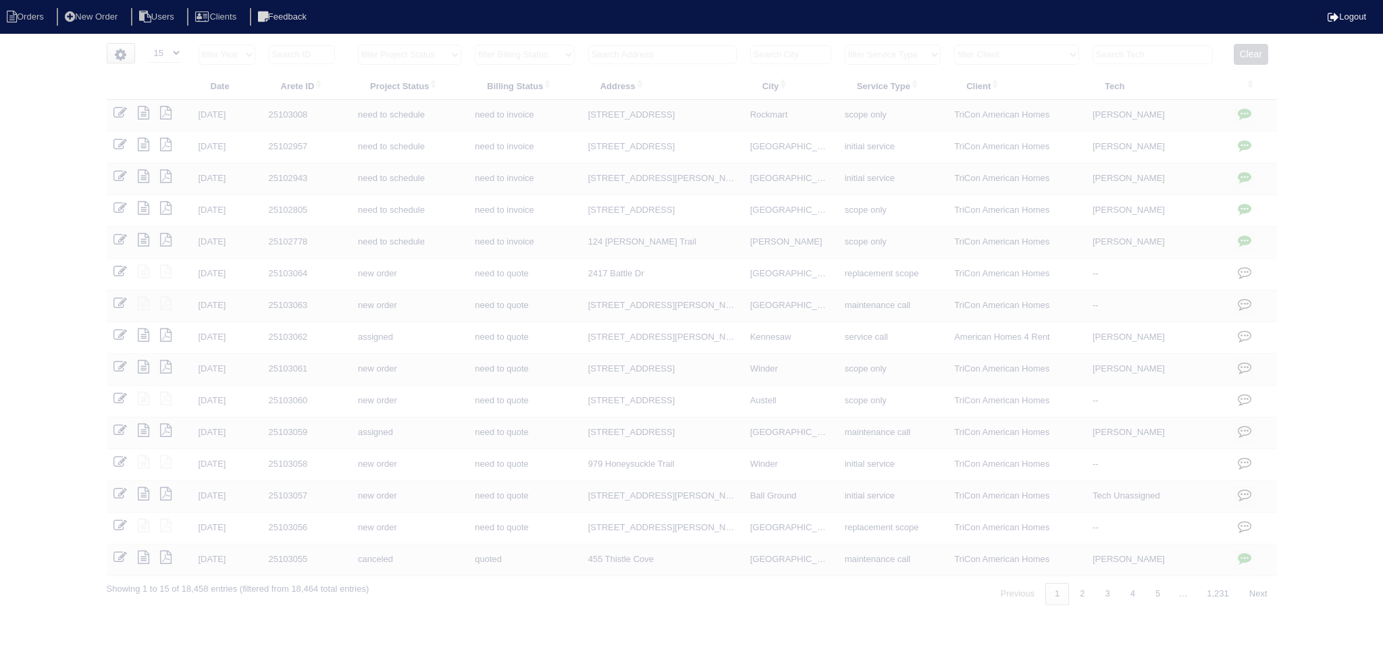
click at [405, 61] on select "filter Project Status -- Any Project Status -- new order assigned in progress f…" at bounding box center [409, 55] width 103 height 20
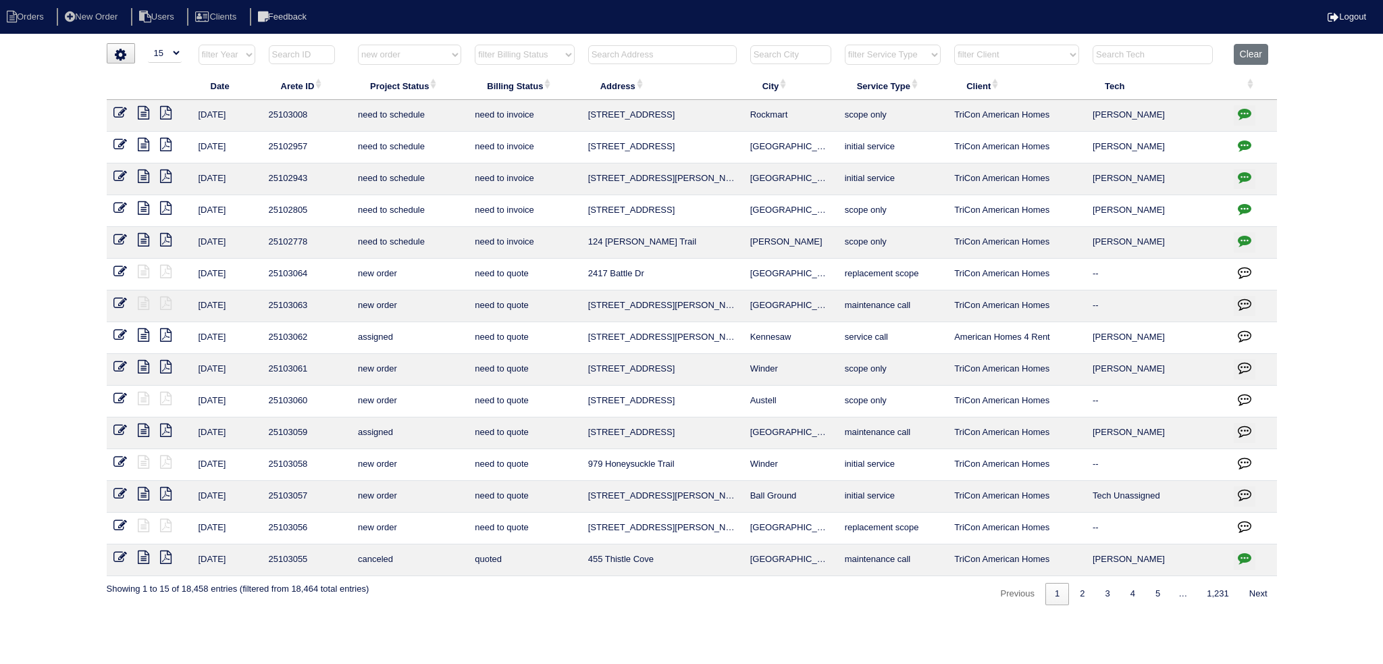
click at [358, 45] on select "filter Project Status -- Any Project Status -- new order assigned in progress f…" at bounding box center [409, 55] width 103 height 20
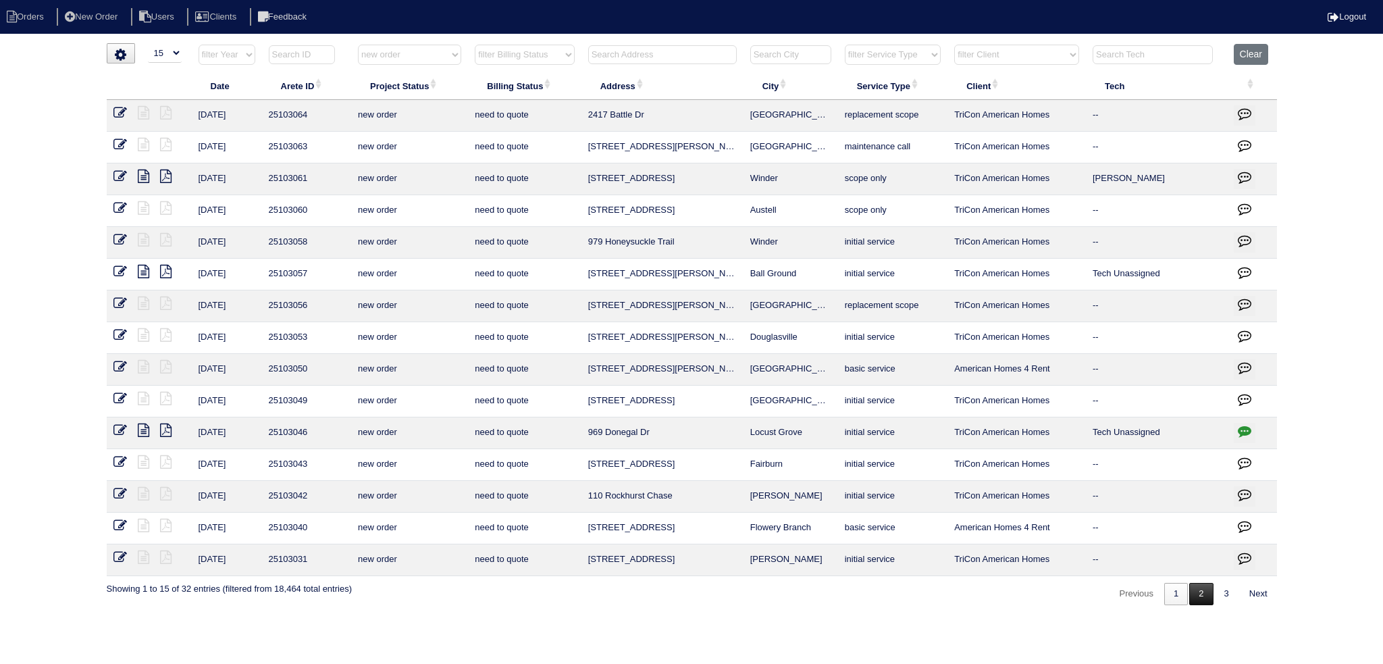
click at [1200, 598] on link "2" at bounding box center [1201, 594] width 24 height 22
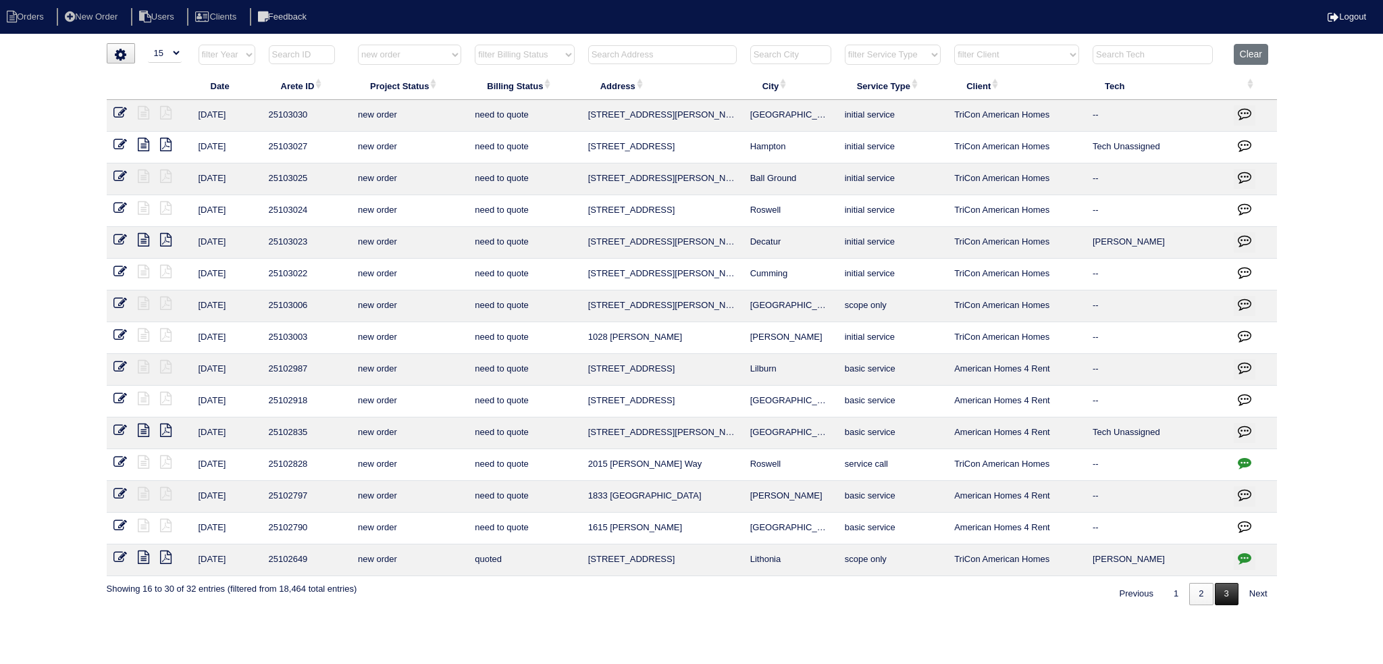
click at [1218, 592] on link "3" at bounding box center [1227, 594] width 24 height 22
select select "new order"
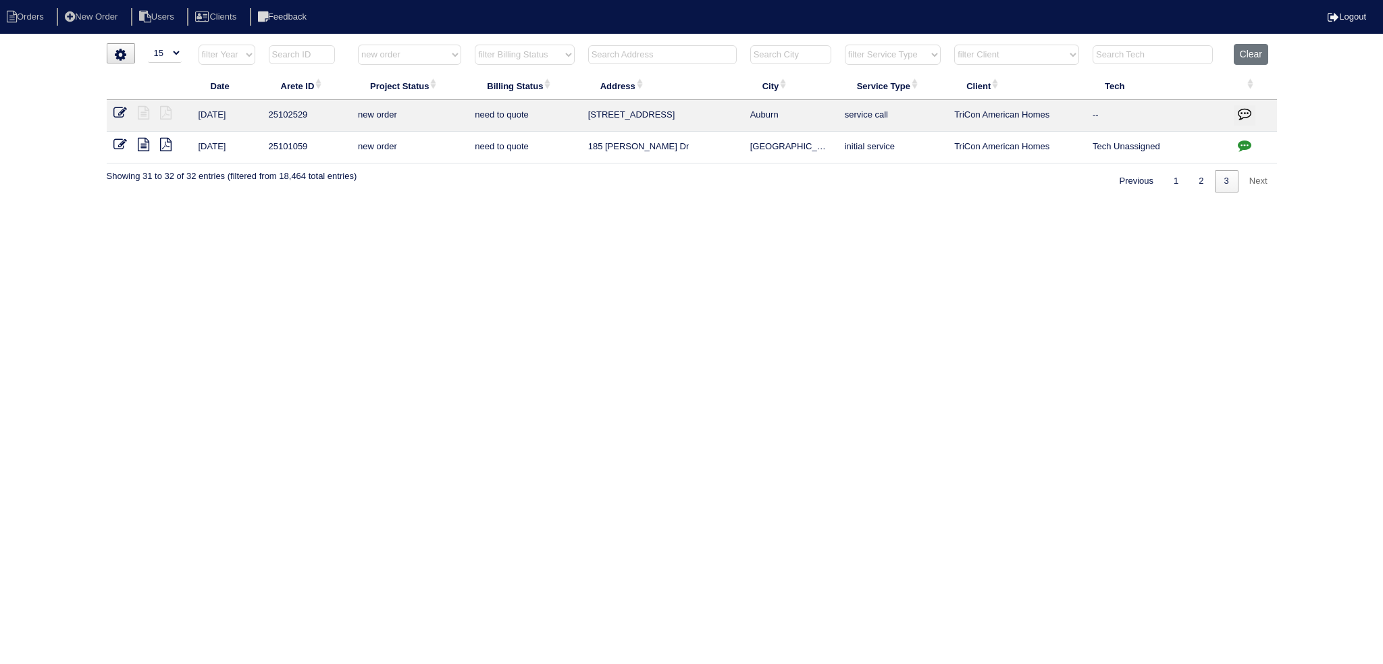
drag, startPoint x: 403, startPoint y: 55, endPoint x: 410, endPoint y: 63, distance: 11.5
click at [403, 55] on select "filter Project Status -- Any Project Status -- new order assigned in progress f…" at bounding box center [409, 55] width 103 height 20
select select
click at [358, 45] on select "filter Project Status -- Any Project Status -- new order assigned in progress f…" at bounding box center [409, 55] width 103 height 20
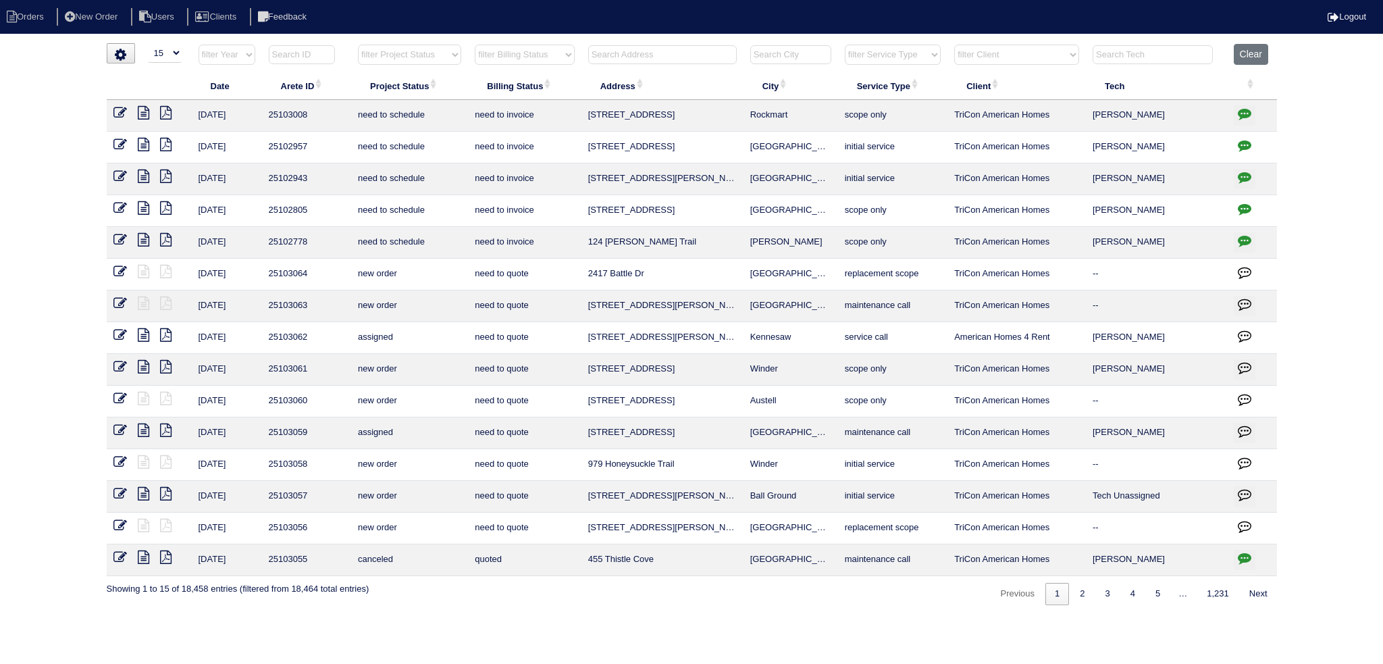
click at [648, 59] on input "text" at bounding box center [662, 54] width 149 height 19
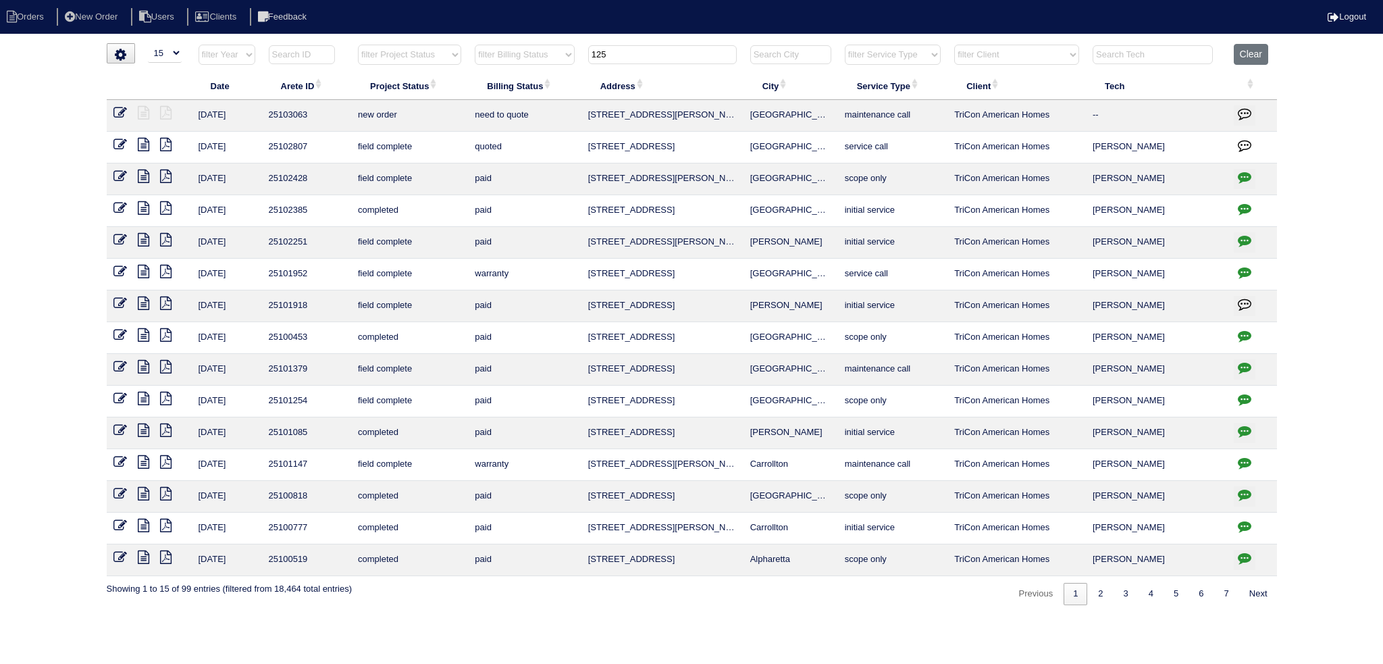
type input "125"
click at [120, 115] on icon at bounding box center [120, 113] width 14 height 14
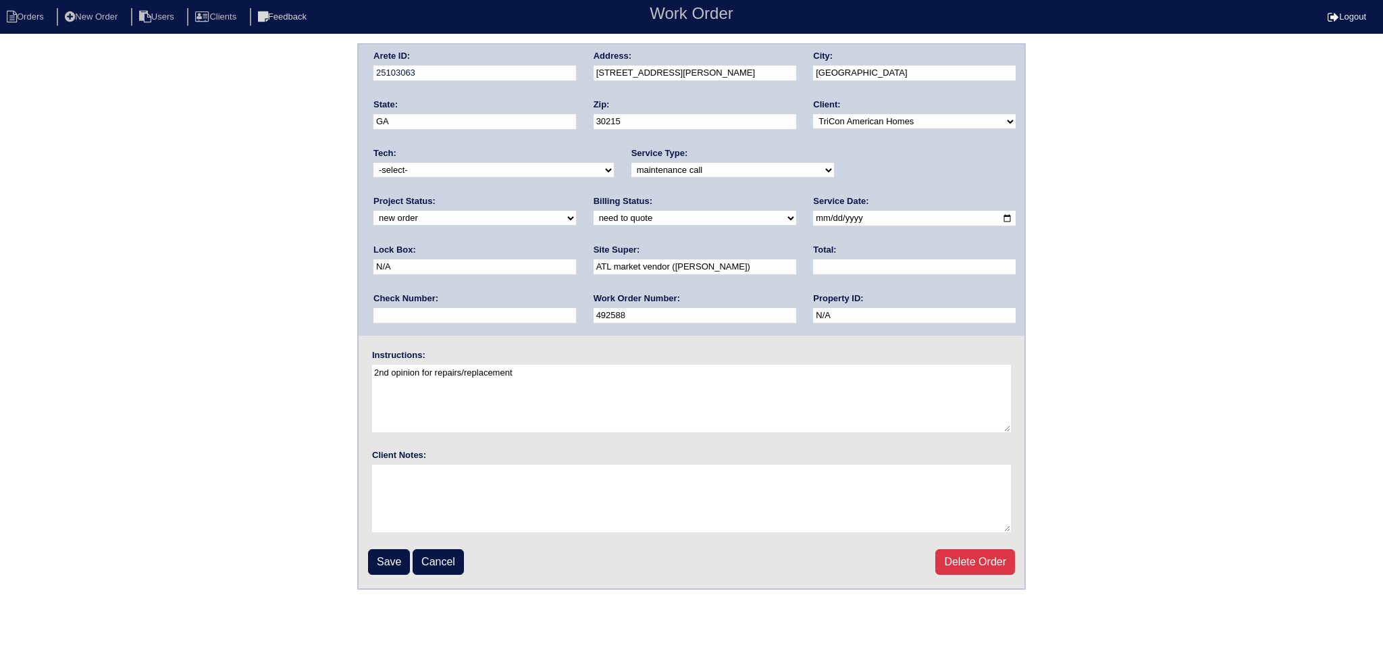
drag, startPoint x: 842, startPoint y: 176, endPoint x: 847, endPoint y: 180, distance: 7.2
click at [576, 195] on div "Project Status: new order assigned in progress field complete need to schedule …" at bounding box center [475, 213] width 203 height 37
select select "assigned"
click at [576, 211] on select "new order assigned in progress field complete need to schedule admin review arc…" at bounding box center [475, 218] width 203 height 15
click at [813, 214] on input "[DATE]" at bounding box center [914, 219] width 203 height 16
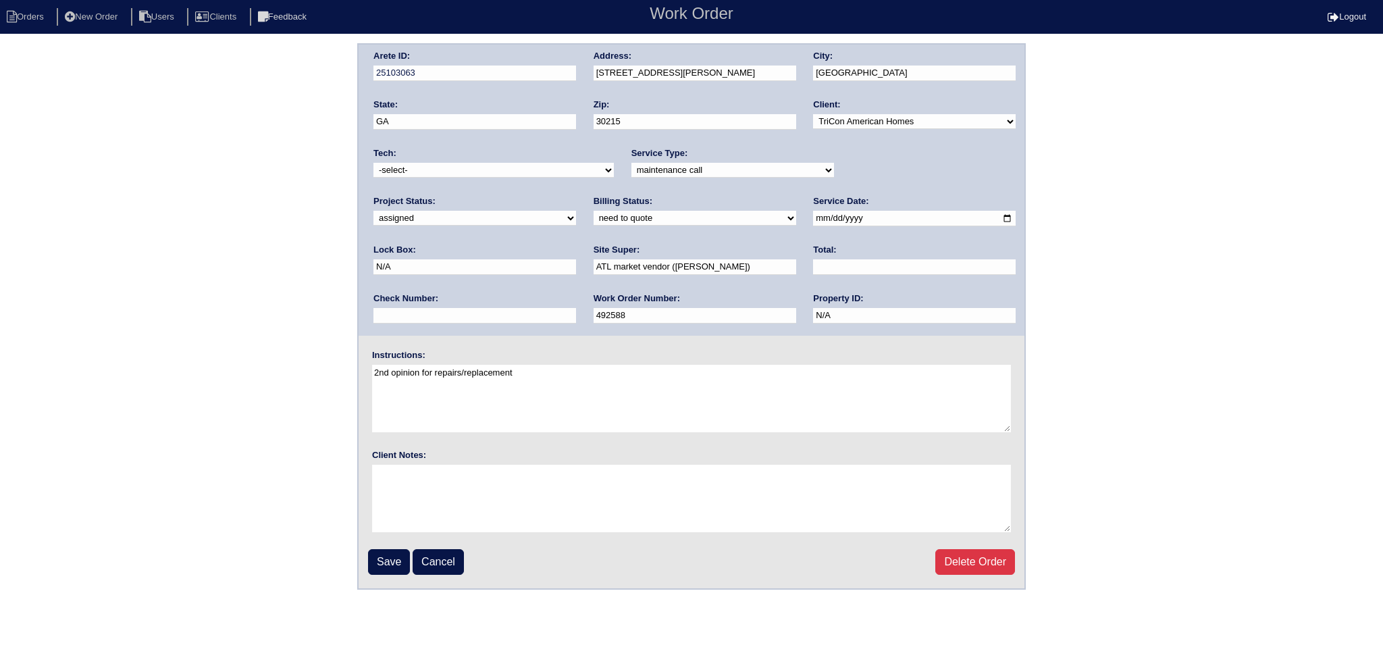
click at [485, 167] on select "-select- [EMAIL_ADDRESS][DOMAIN_NAME] [EMAIL_ADDRESS][DOMAIN_NAME] [EMAIL_ADDRE…" at bounding box center [494, 170] width 240 height 15
select select "27"
click at [374, 163] on select "-select- aretesmg+backup-tech@gmail.com benjohnholt88@gmail.com callisonhvac@ya…" at bounding box center [494, 170] width 240 height 15
click at [393, 577] on fieldset "Arete ID: 25103063 Address: 125 Hazel Ct City: Fayetteville State: GA Zip: 3021…" at bounding box center [692, 317] width 666 height 544
click at [394, 564] on input "Save" at bounding box center [389, 562] width 42 height 26
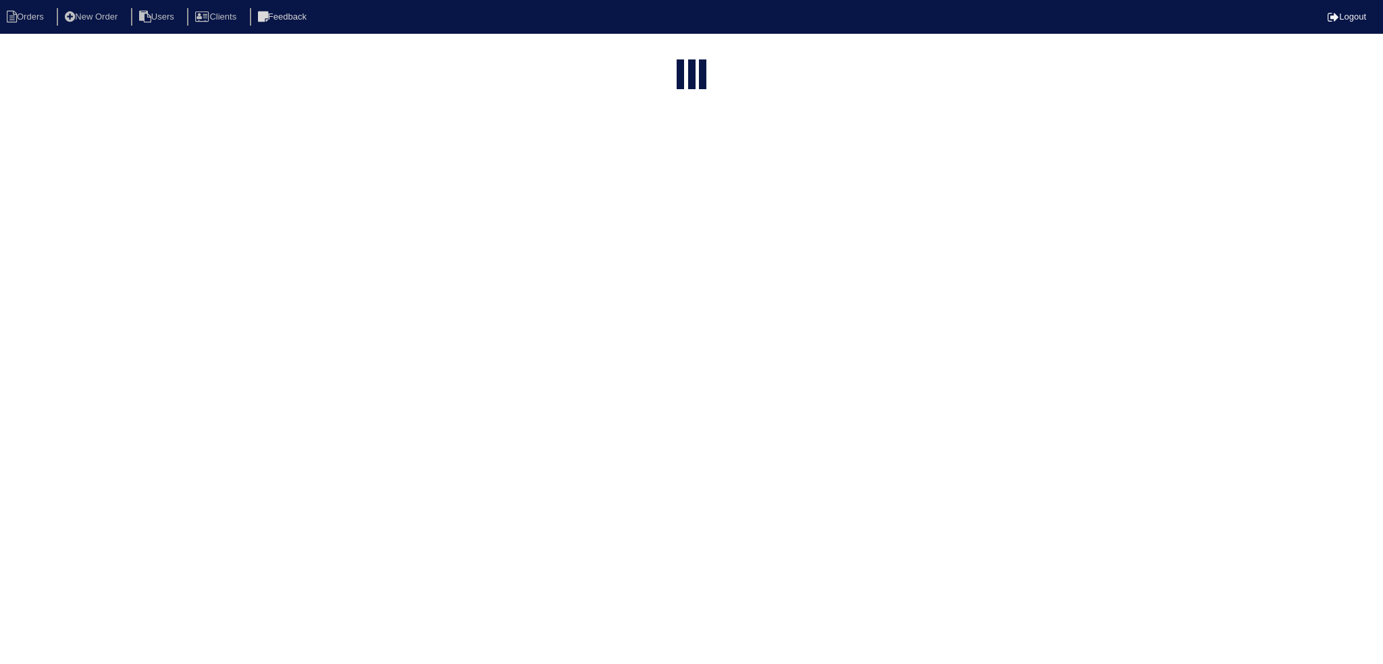
select select "15"
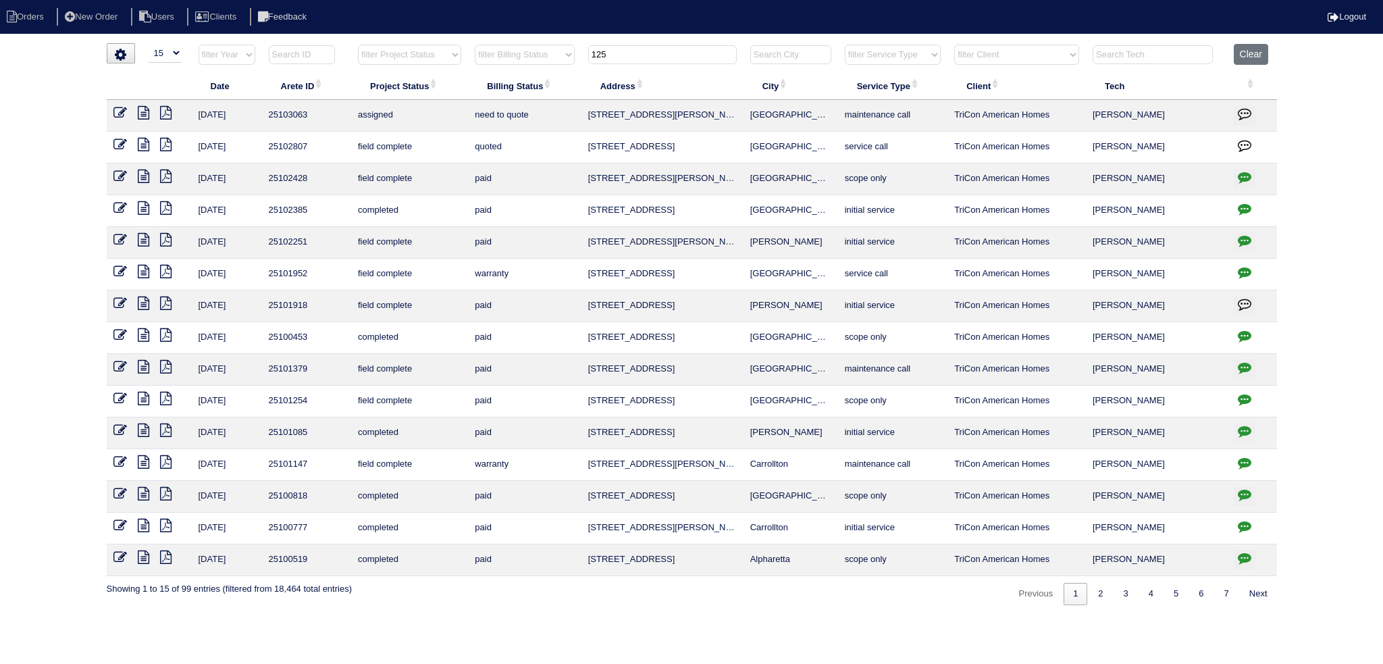
click at [563, 51] on tr "filter Year -- Any Year -- 2025 2024 2023 2022 2021 2020 2019 filter Project St…" at bounding box center [692, 58] width 1170 height 28
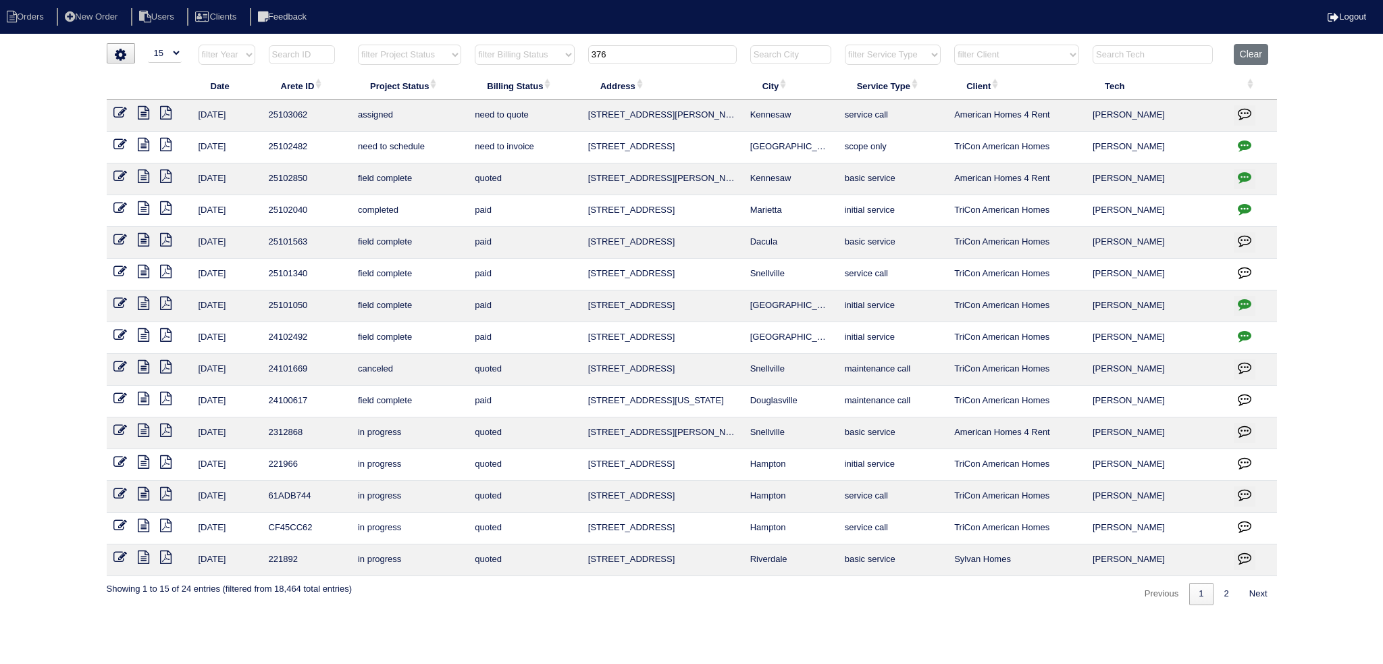
drag, startPoint x: 629, startPoint y: 53, endPoint x: 539, endPoint y: 45, distance: 90.1
click at [539, 45] on tr "filter Year -- Any Year -- 2025 2024 2023 2022 2021 2020 2019 filter Project St…" at bounding box center [692, 58] width 1170 height 28
click at [624, 55] on input "376" at bounding box center [662, 54] width 149 height 19
click at [623, 55] on input "376" at bounding box center [662, 54] width 149 height 19
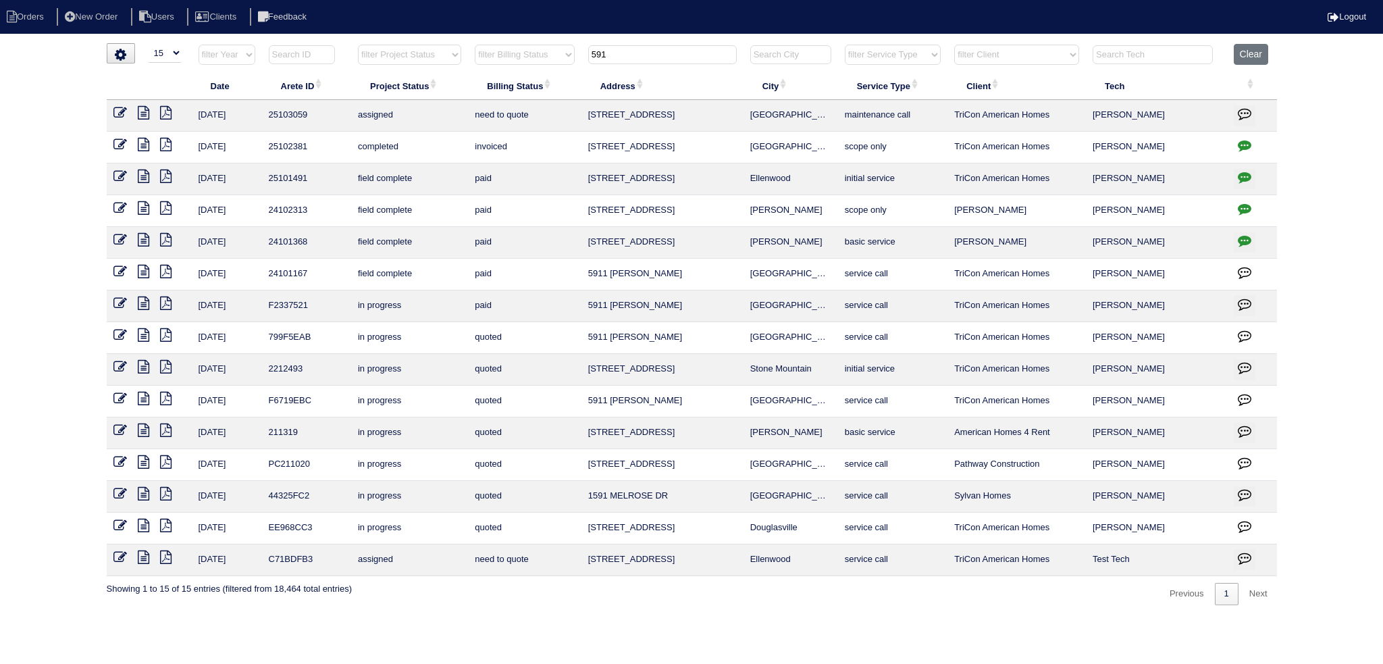
drag, startPoint x: 667, startPoint y: 53, endPoint x: 517, endPoint y: 41, distance: 151.1
click at [511, 45] on tr "filter Year -- Any Year -- 2025 2024 2023 2022 2021 2020 2019 filter Project St…" at bounding box center [692, 58] width 1170 height 28
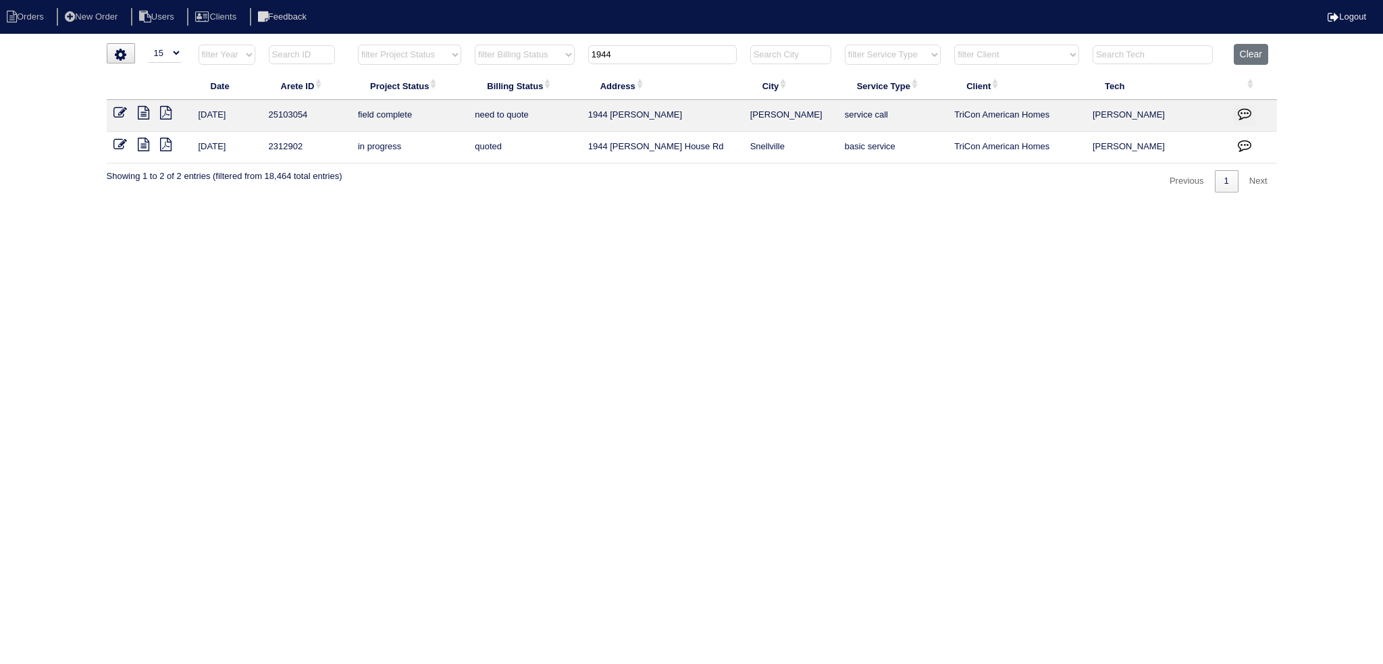
drag, startPoint x: 638, startPoint y: 64, endPoint x: 581, endPoint y: 61, distance: 57.5
click at [581, 60] on tr "filter Year -- Any Year -- 2025 2024 2023 2022 2021 2020 2019 filter Project St…" at bounding box center [692, 58] width 1170 height 28
type input "1944"
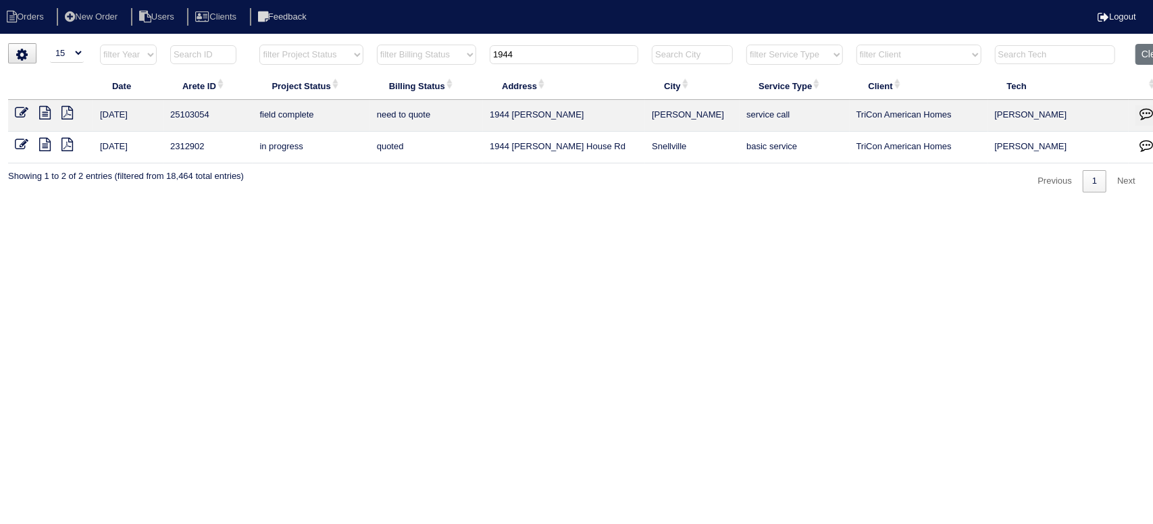
click at [45, 110] on icon at bounding box center [44, 113] width 11 height 14
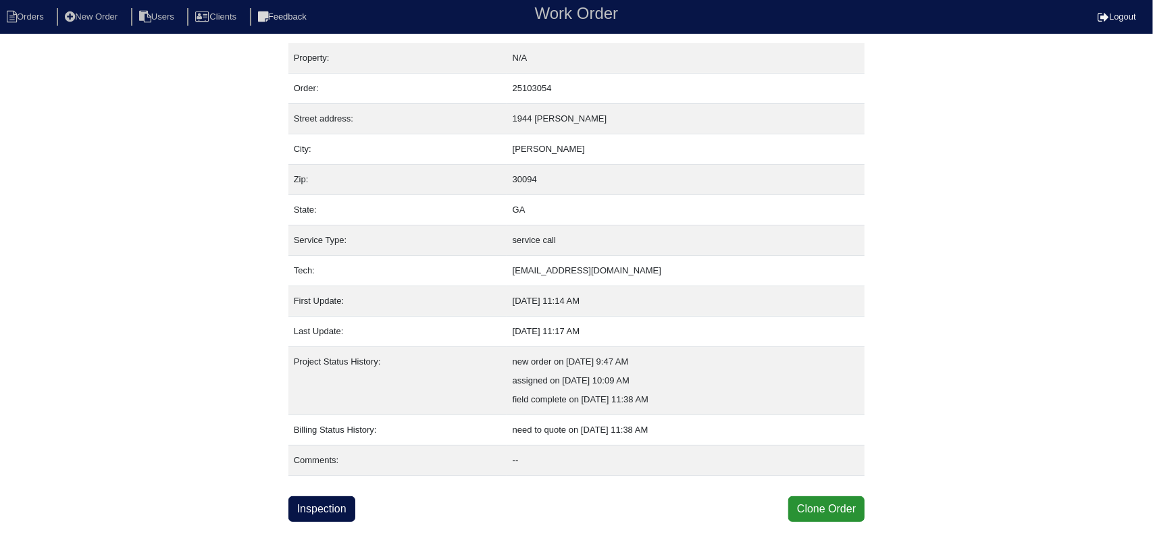
click at [364, 511] on div "Inspection Clone Order" at bounding box center [576, 509] width 577 height 26
click at [338, 507] on link "Inspection" at bounding box center [321, 509] width 67 height 26
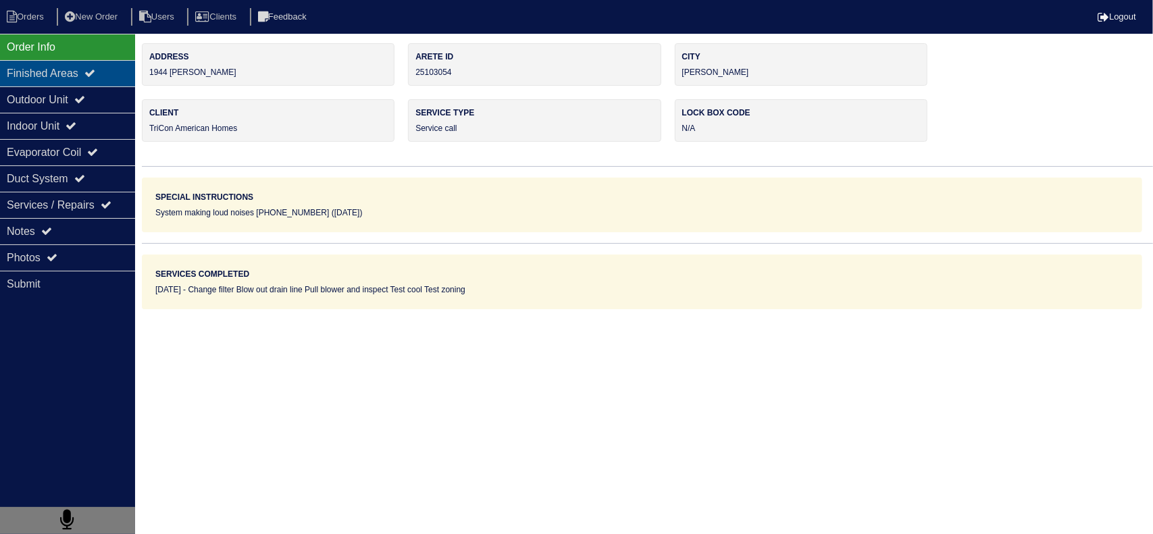
click at [108, 67] on div "Finished Areas" at bounding box center [67, 73] width 135 height 26
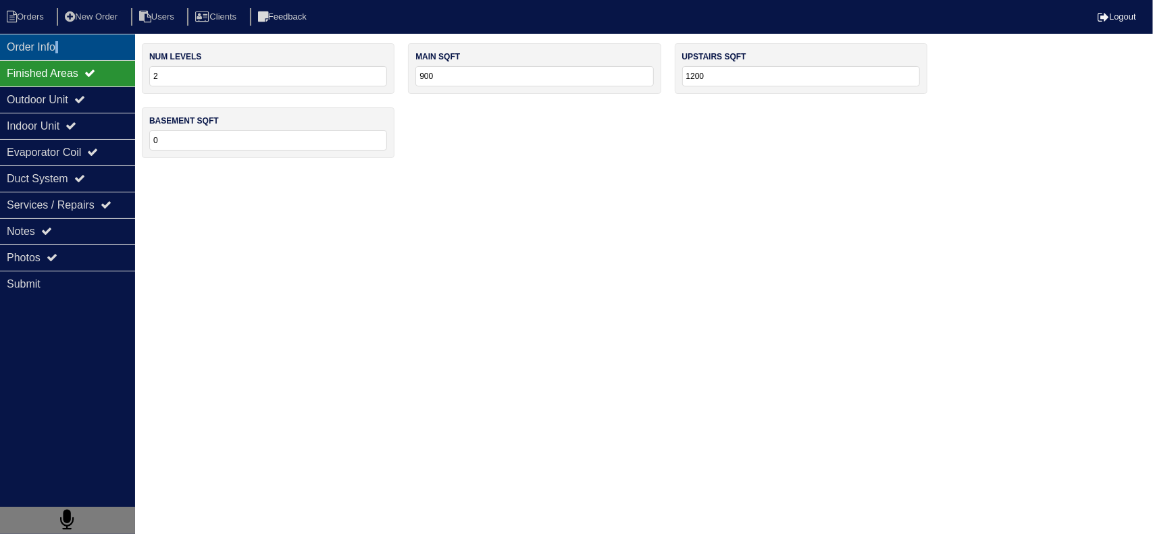
click at [70, 47] on div "Order Info" at bounding box center [67, 47] width 135 height 26
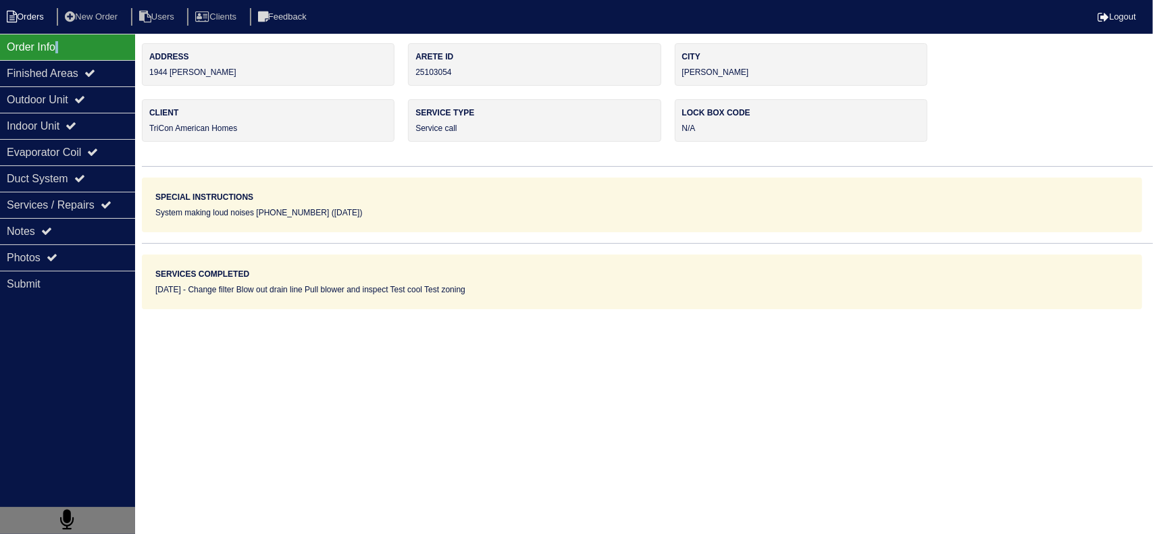
click at [39, 24] on li "Orders" at bounding box center [27, 17] width 55 height 18
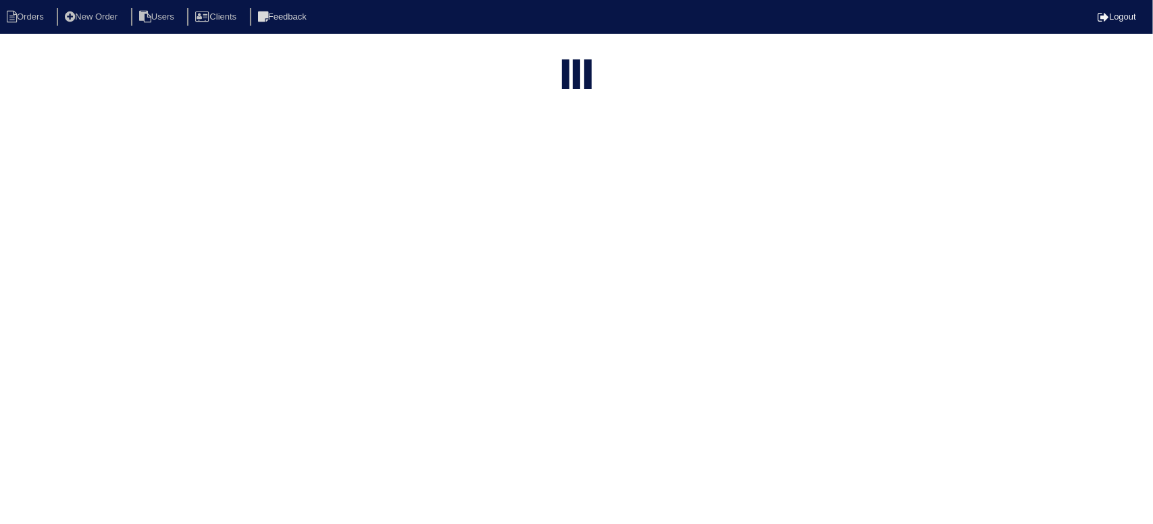
select select "15"
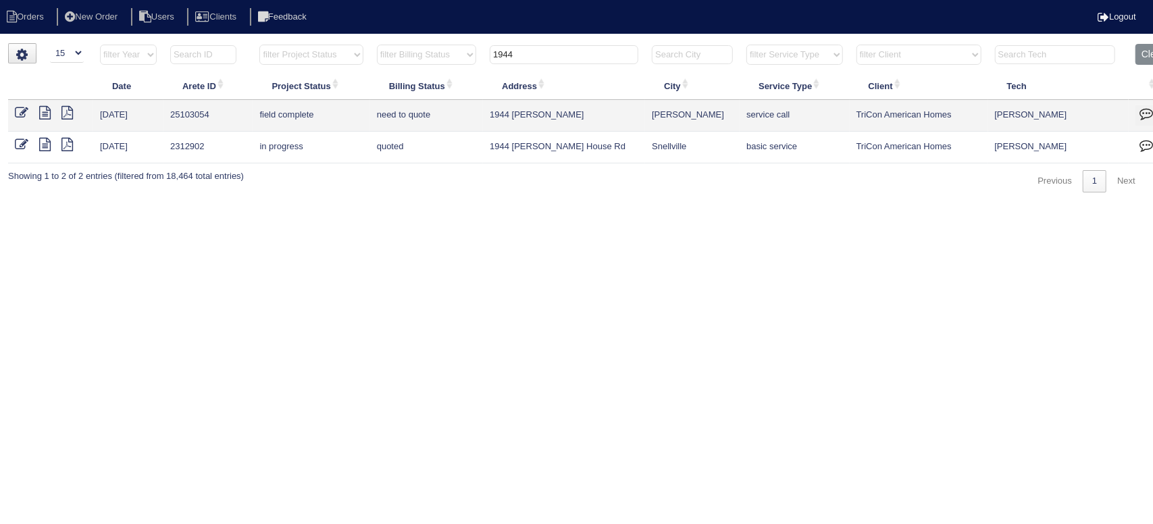
click at [600, 51] on input "1944" at bounding box center [564, 54] width 149 height 19
click at [1150, 51] on button "Clear" at bounding box center [1152, 54] width 34 height 21
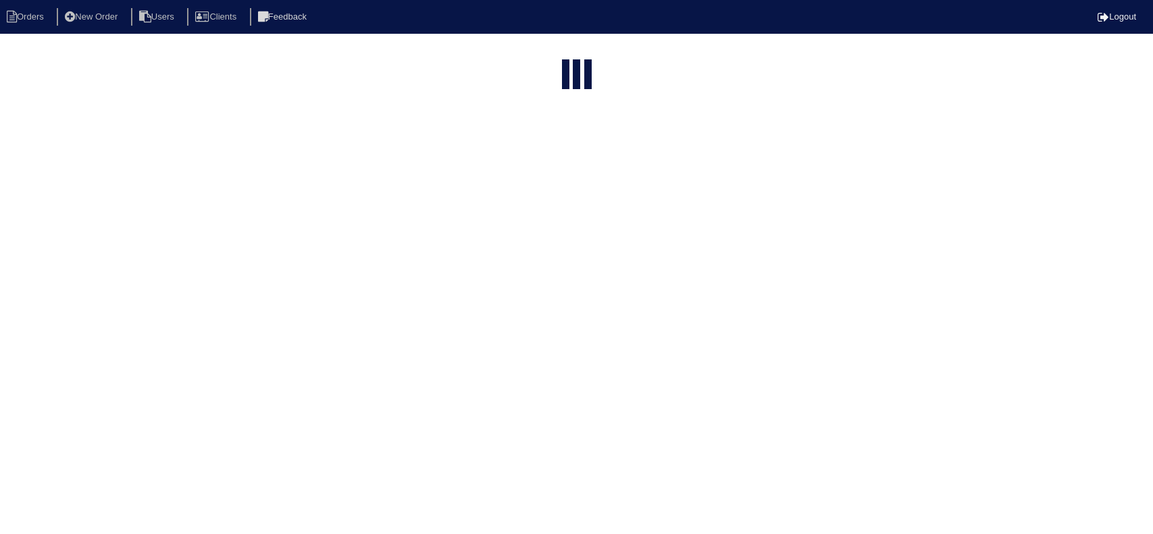
select select "15"
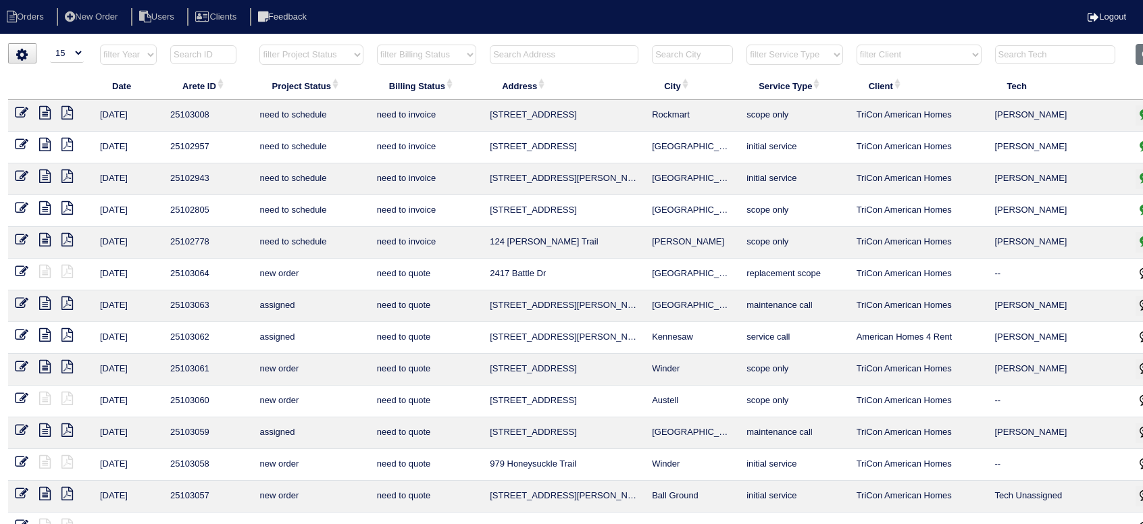
click at [546, 55] on input "text" at bounding box center [564, 54] width 149 height 19
click at [566, 53] on input "text" at bounding box center [564, 54] width 149 height 19
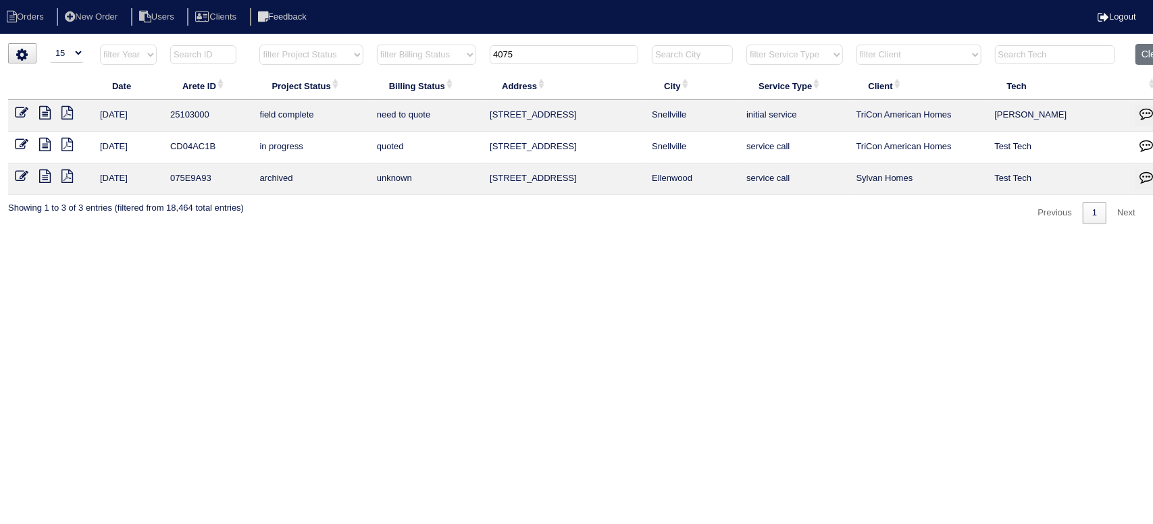
type input "4075"
click at [49, 113] on icon at bounding box center [44, 113] width 11 height 14
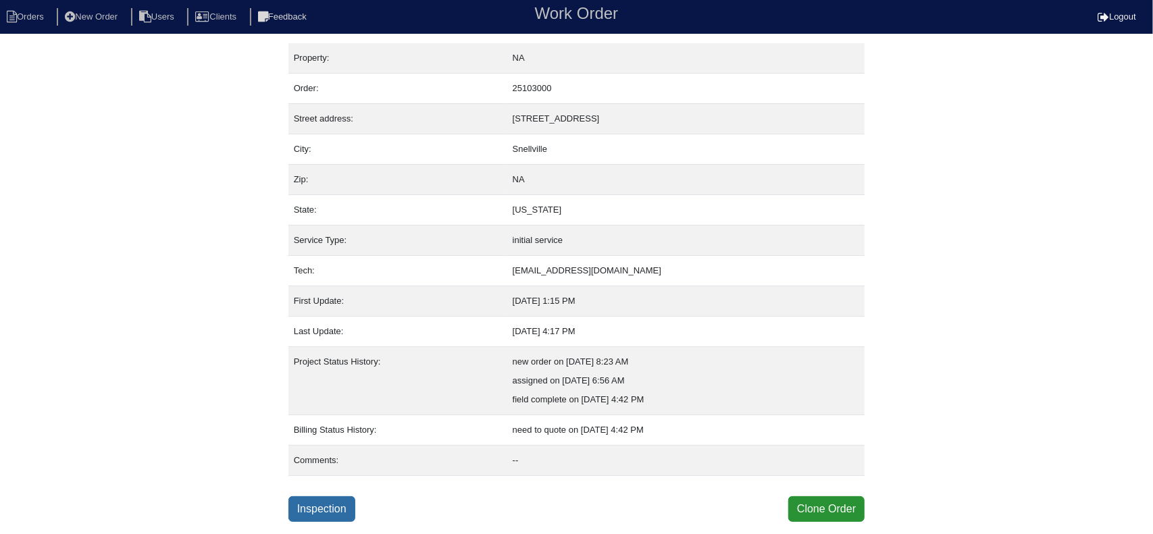
drag, startPoint x: 324, startPoint y: 521, endPoint x: 334, endPoint y: 515, distance: 11.2
click at [326, 521] on html "Orders New Order Users Clients Feedback Work Order Logout Work Order Orders New…" at bounding box center [576, 261] width 1153 height 522
click at [334, 507] on link "Inspection" at bounding box center [321, 509] width 67 height 26
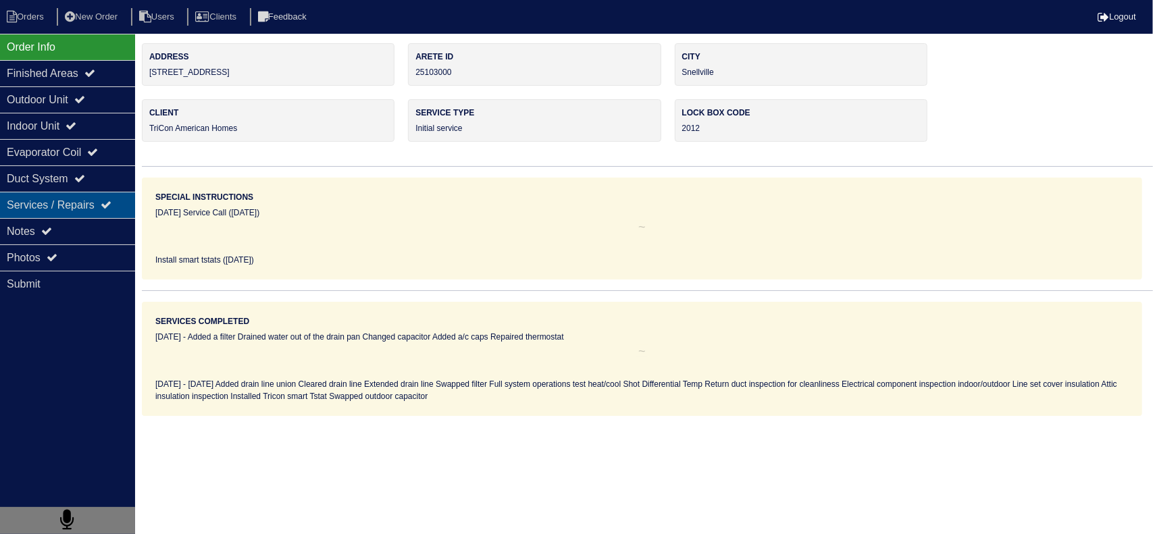
click at [58, 206] on div "Services / Repairs" at bounding box center [67, 205] width 135 height 26
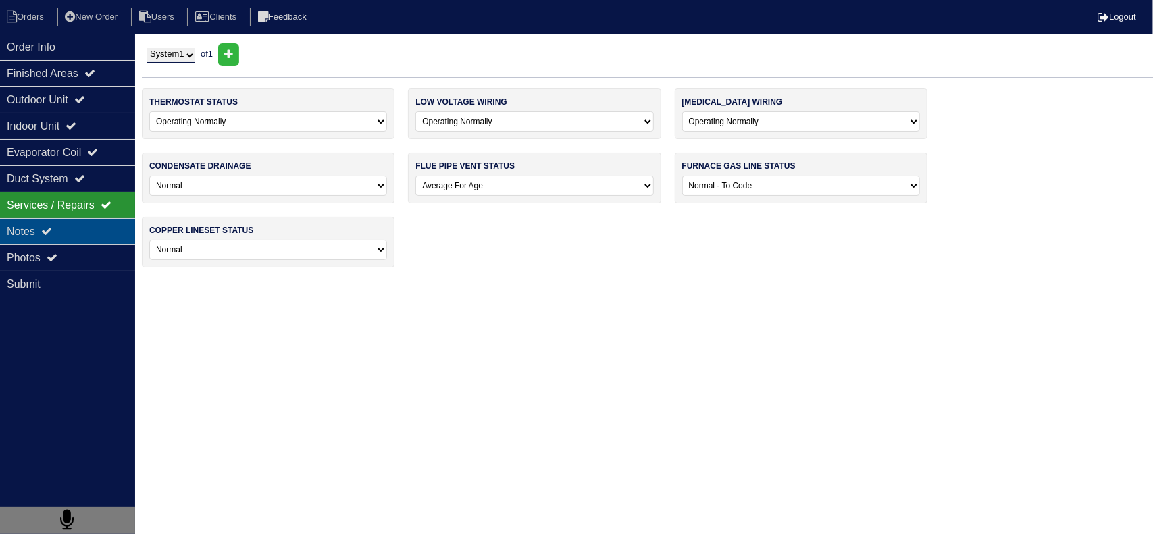
click at [52, 233] on icon at bounding box center [46, 231] width 11 height 11
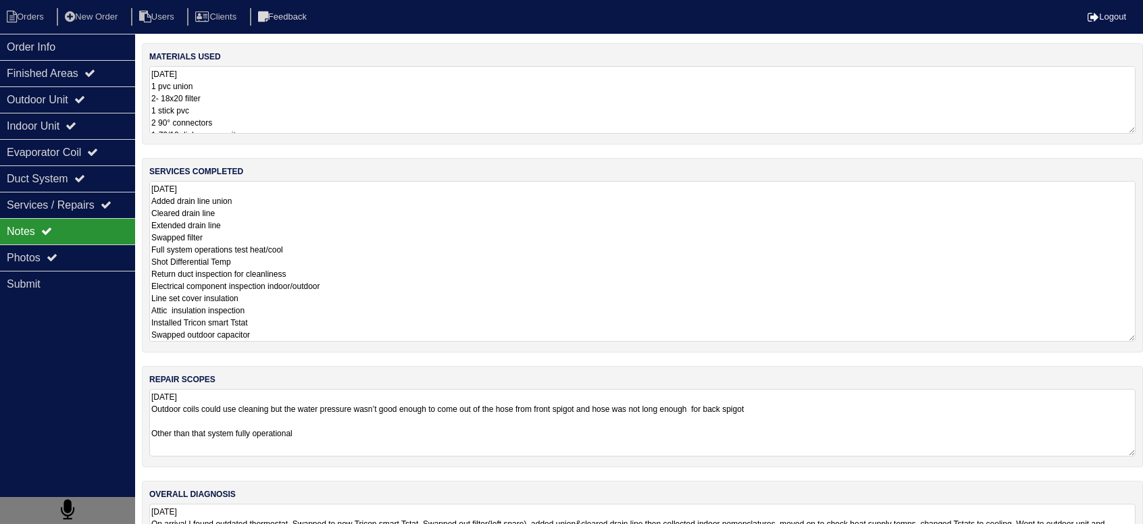
click at [243, 225] on textarea "8.15.2025 Added drain line union Cleared drain line Extended drain line Swapped…" at bounding box center [642, 261] width 986 height 161
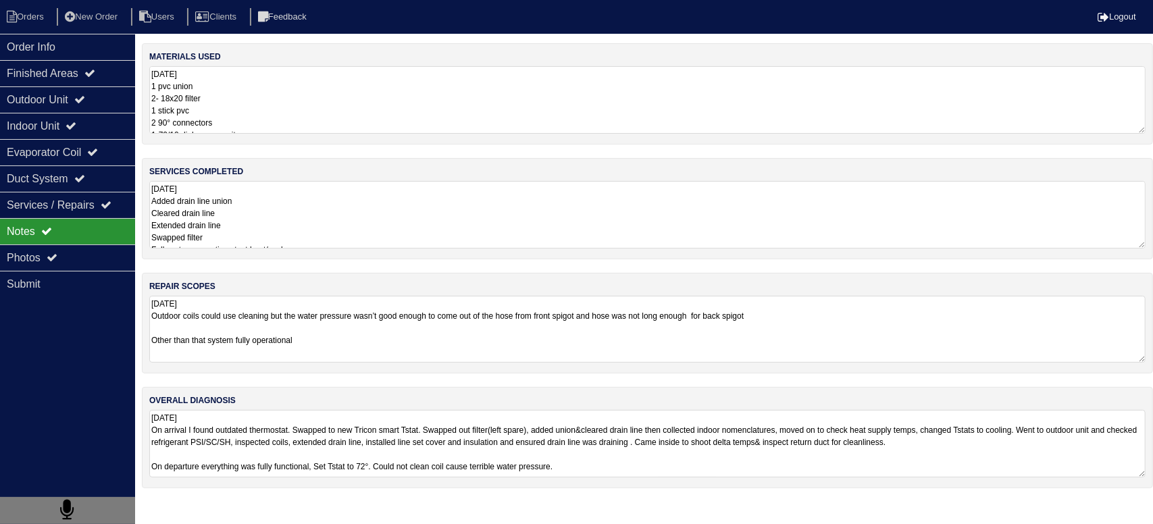
click at [328, 422] on div "materials used 8.15.25 1 pvc union 2- 18x20 filter 1 stick pvc 2 90° connectors…" at bounding box center [647, 272] width 1011 height 459
click at [96, 271] on div "Submit" at bounding box center [67, 284] width 135 height 26
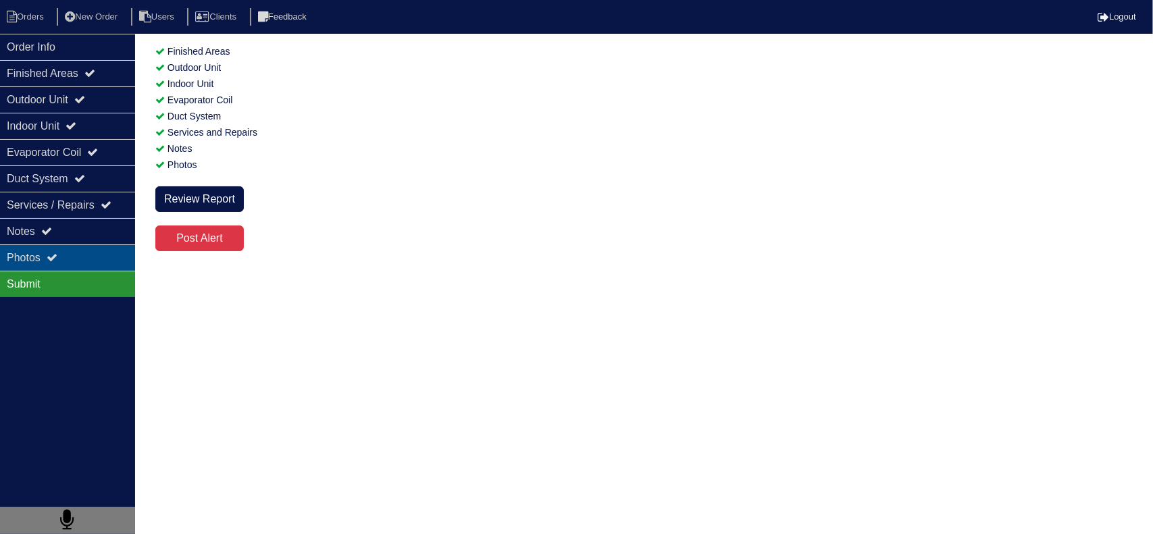
click at [122, 260] on div "Photos" at bounding box center [67, 258] width 135 height 26
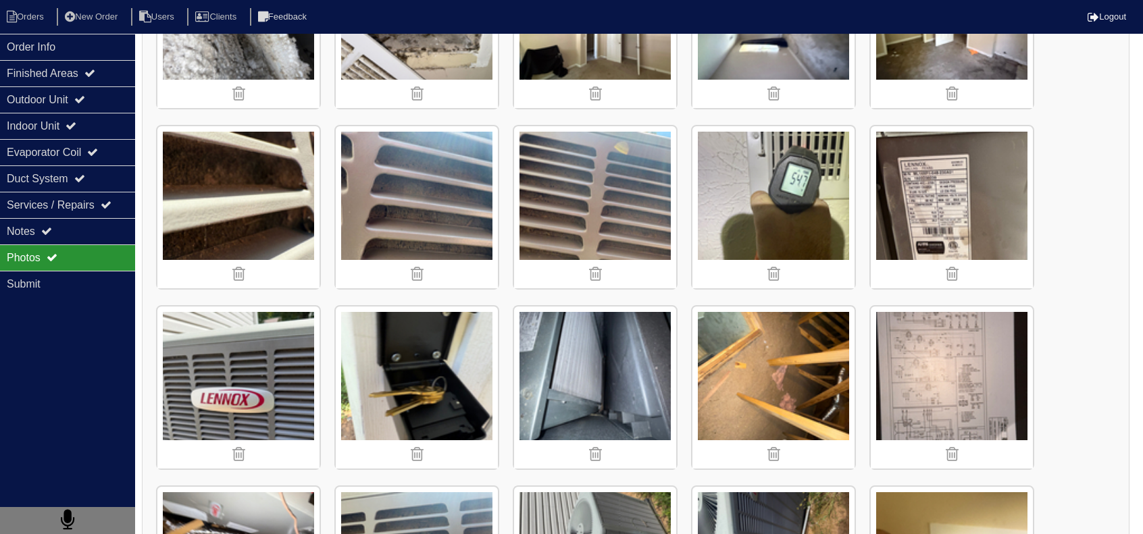
scroll to position [1216, 0]
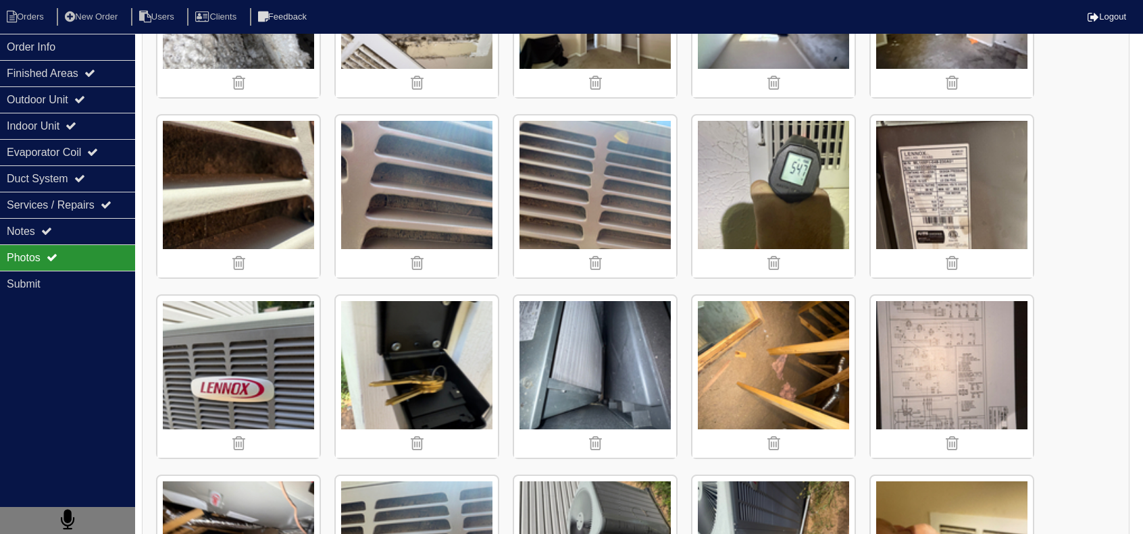
click at [245, 211] on img at bounding box center [238, 196] width 162 height 162
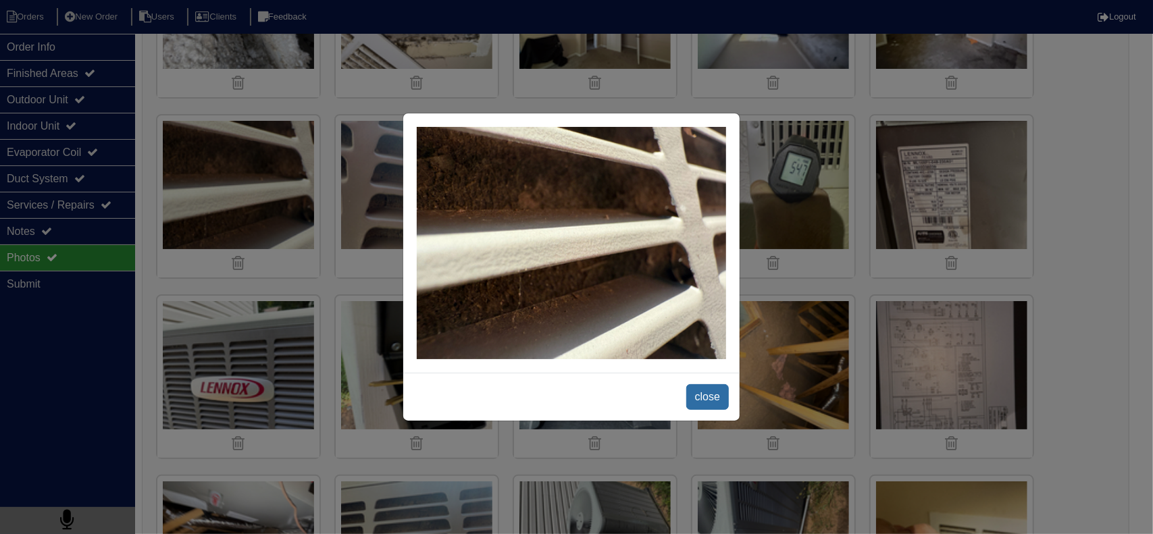
click at [709, 399] on span "close" at bounding box center [707, 397] width 43 height 26
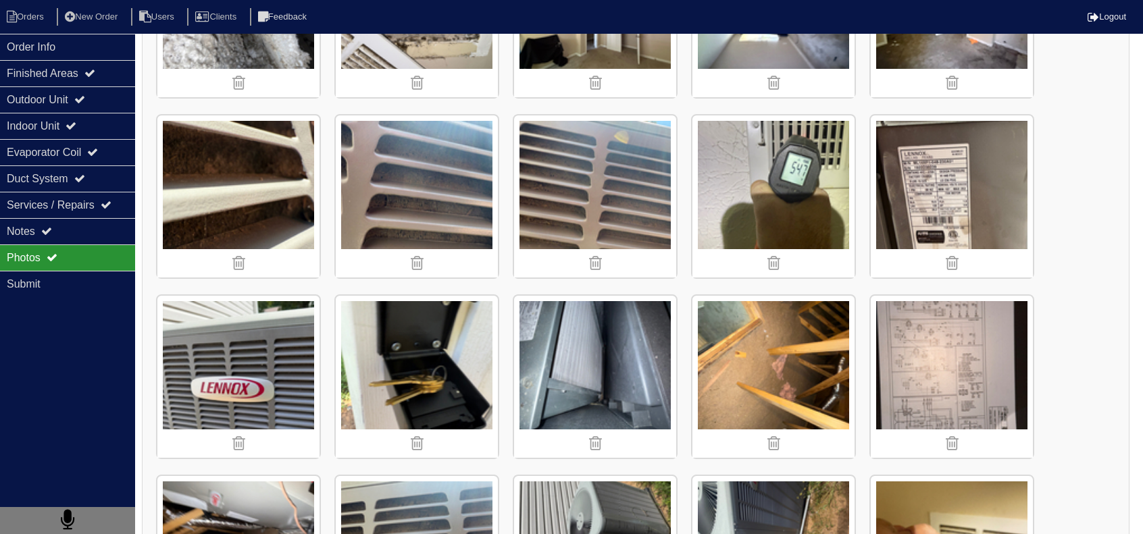
click at [616, 200] on img at bounding box center [595, 196] width 162 height 162
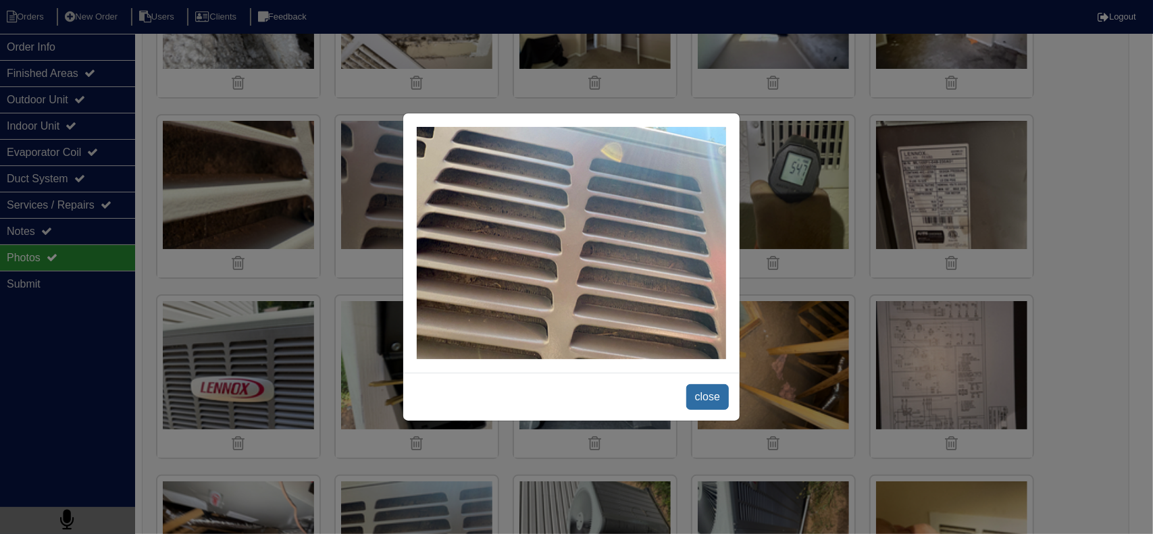
click at [709, 402] on span "close" at bounding box center [707, 397] width 43 height 26
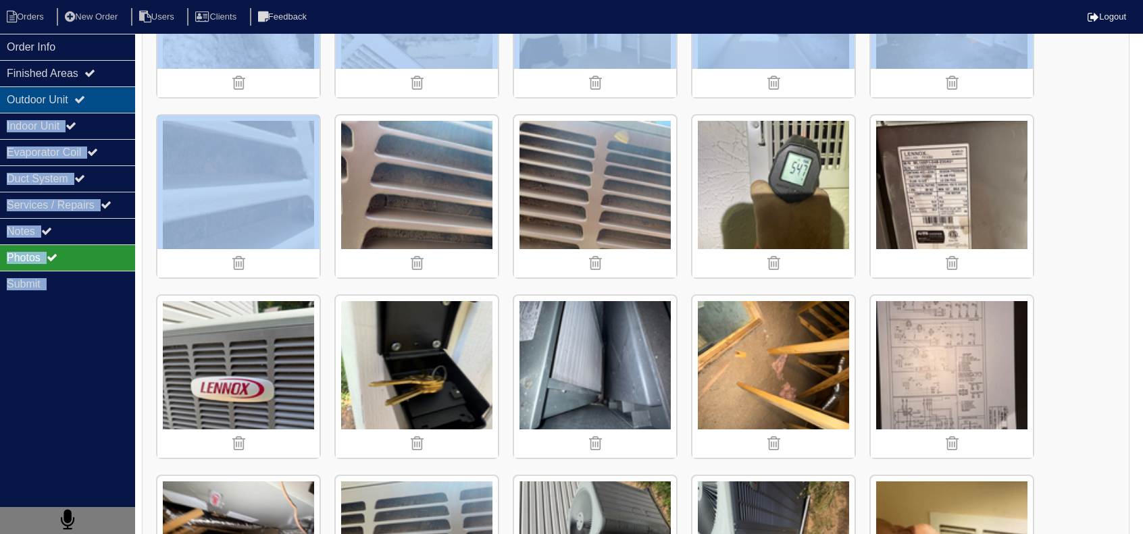
click at [132, 105] on div "Order Info Finished Areas Outdoor Unit Indoor Unit Evaporator Coil Duct System …" at bounding box center [571, 11] width 1143 height 2369
click at [106, 106] on div "Outdoor Unit" at bounding box center [67, 99] width 135 height 26
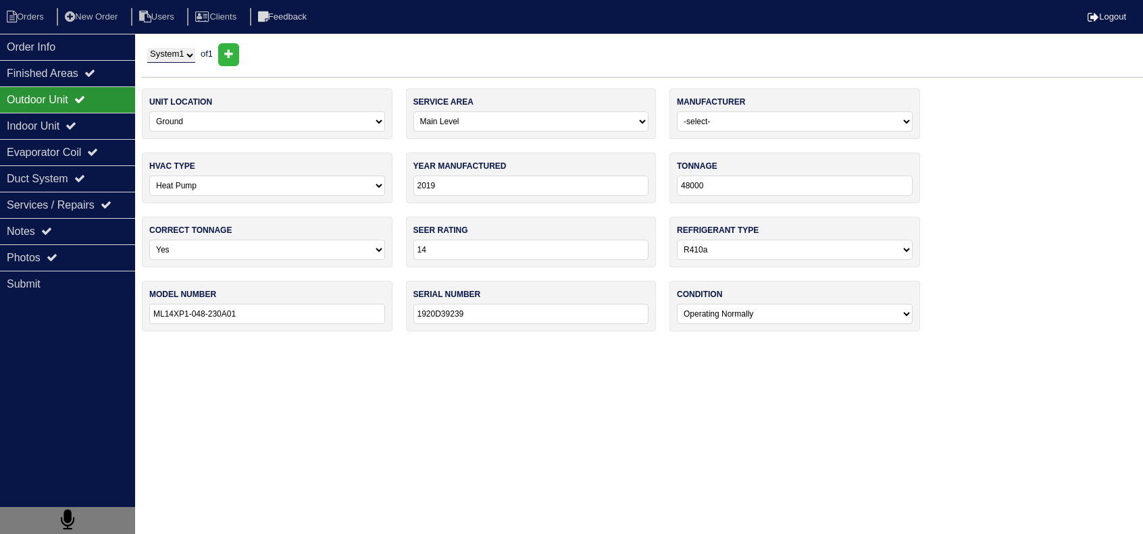
scroll to position [0, 0]
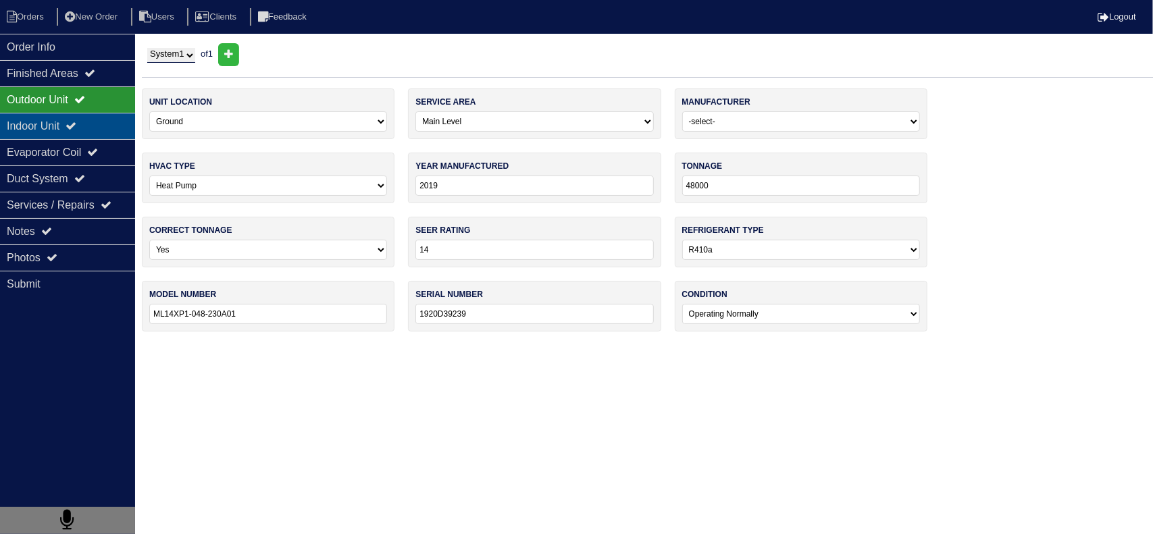
click at [106, 115] on div "Indoor Unit" at bounding box center [67, 126] width 135 height 26
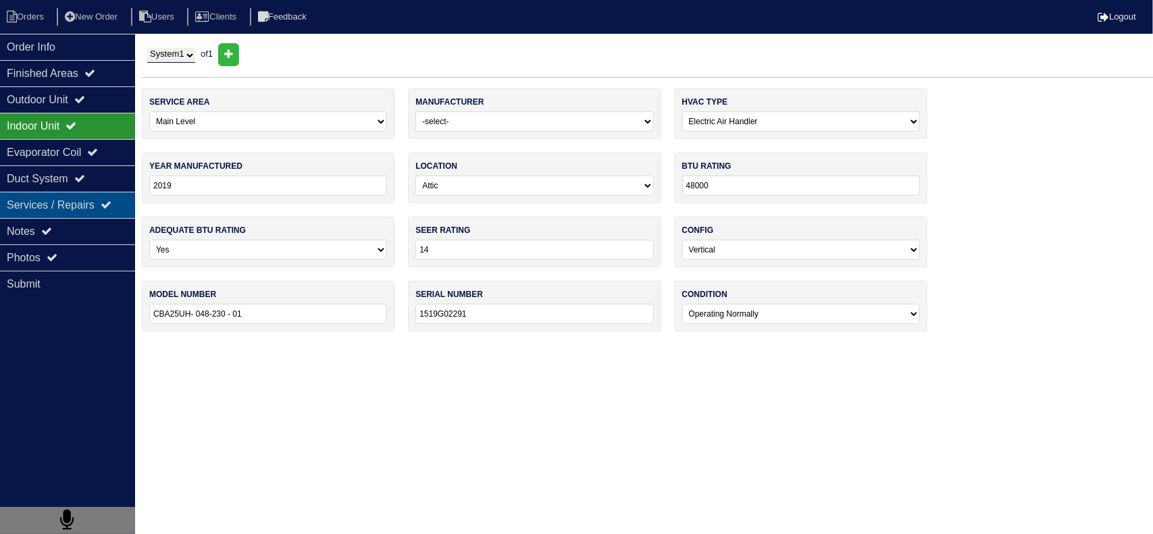
drag, startPoint x: 100, startPoint y: 163, endPoint x: 108, endPoint y: 199, distance: 37.4
click at [101, 164] on div "Order Info Finished Areas Outdoor Unit Indoor Unit Evaporator Coil Duct System …" at bounding box center [67, 301] width 135 height 534
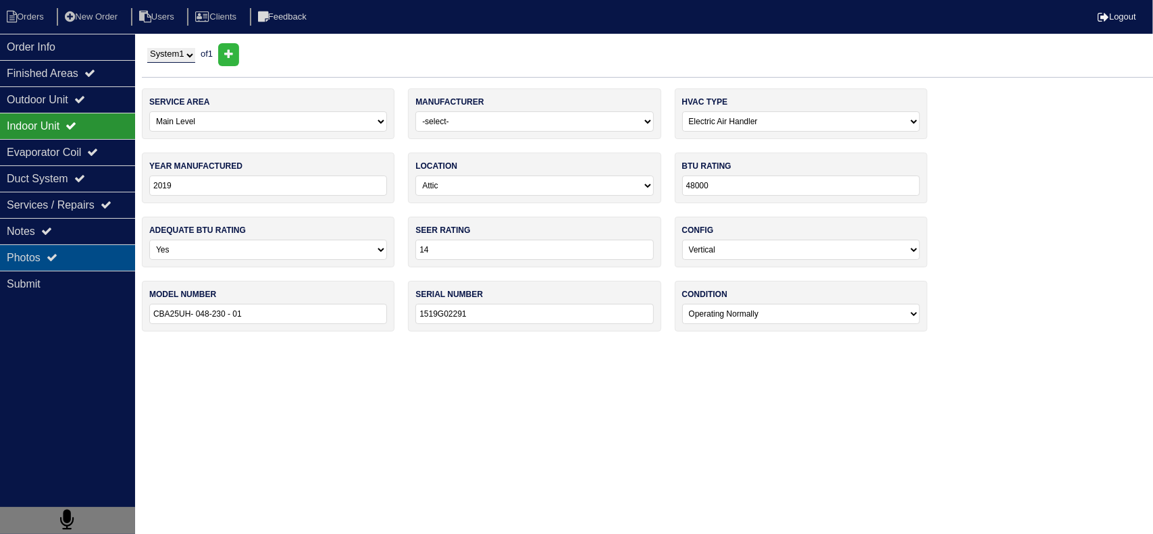
drag, startPoint x: 105, startPoint y: 232, endPoint x: 107, endPoint y: 251, distance: 19.0
click at [107, 233] on div "Notes" at bounding box center [67, 231] width 135 height 26
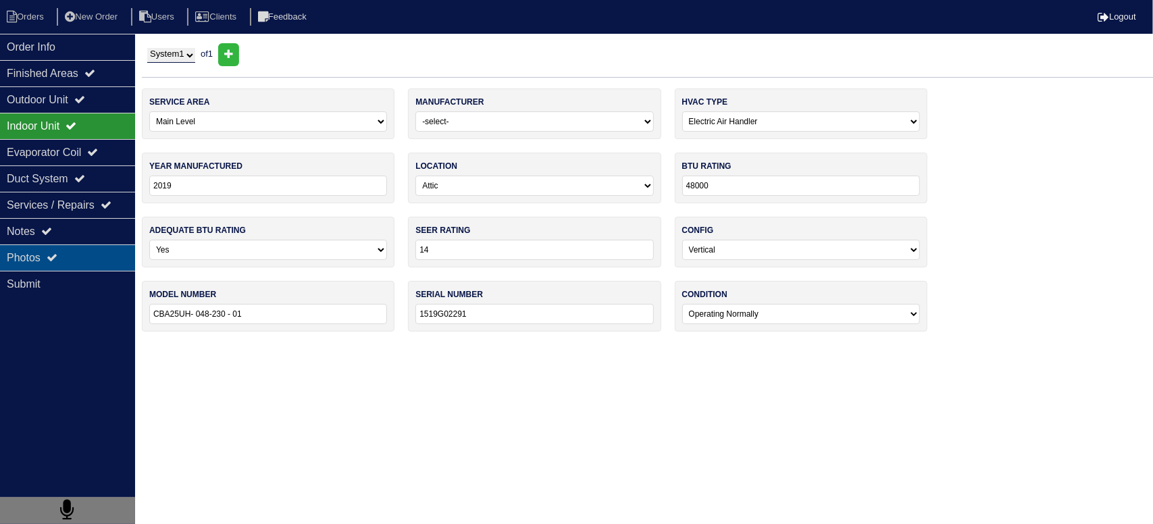
drag, startPoint x: 107, startPoint y: 251, endPoint x: 124, endPoint y: 249, distance: 17.6
click at [107, 251] on div "Photos" at bounding box center [67, 258] width 135 height 26
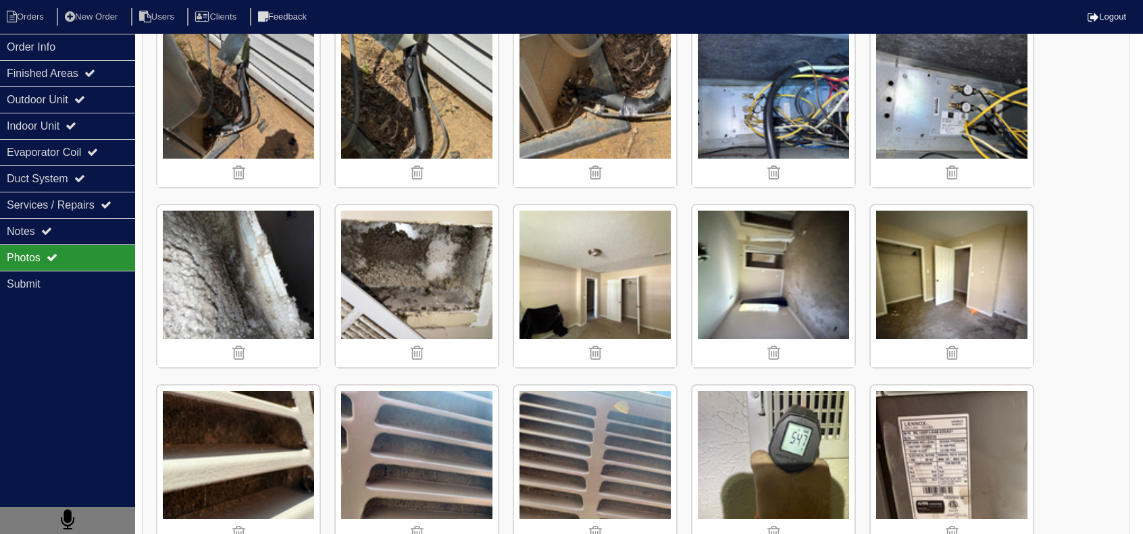
scroll to position [1216, 0]
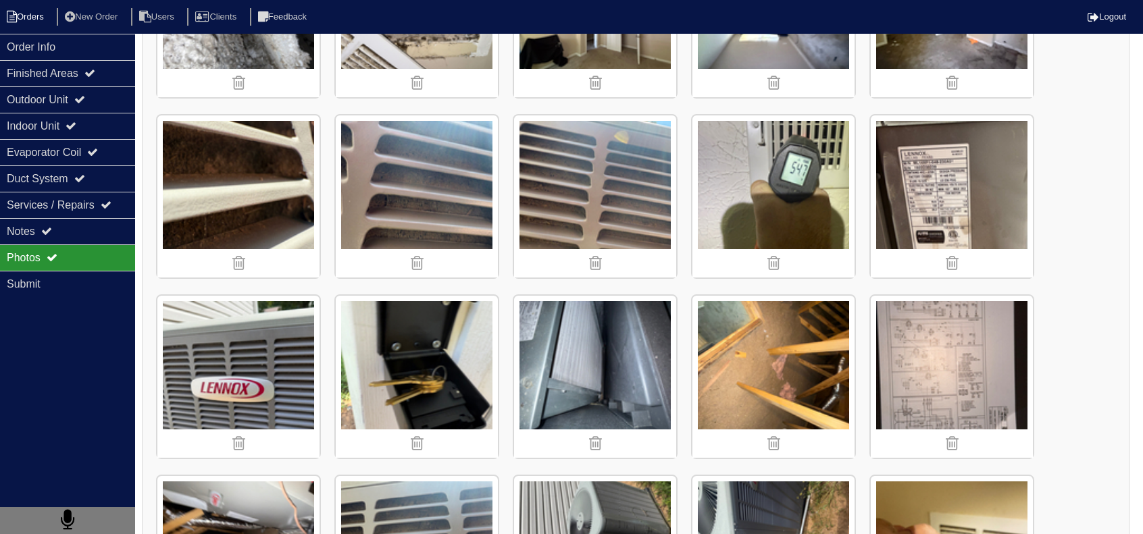
click at [43, 18] on li "Orders" at bounding box center [27, 17] width 55 height 18
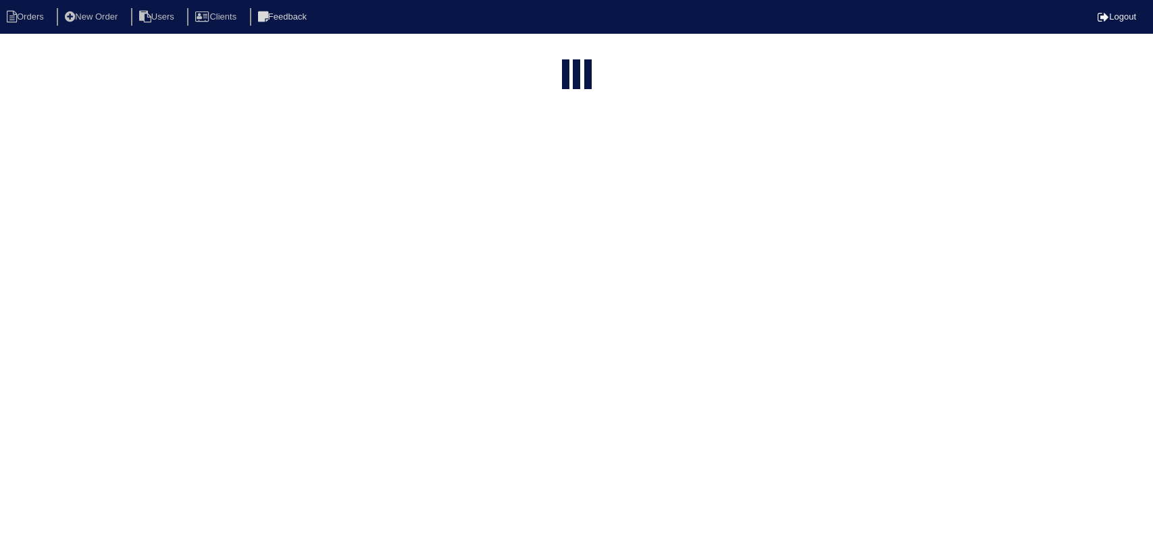
select select "15"
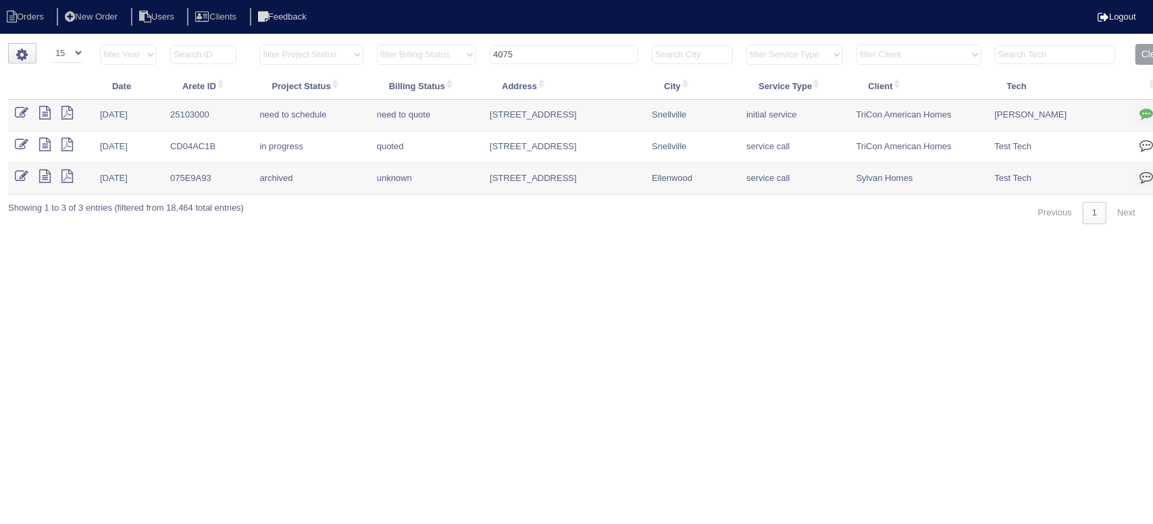
click at [565, 53] on input "4075" at bounding box center [564, 54] width 149 height 19
click at [563, 52] on input "4075" at bounding box center [564, 54] width 149 height 19
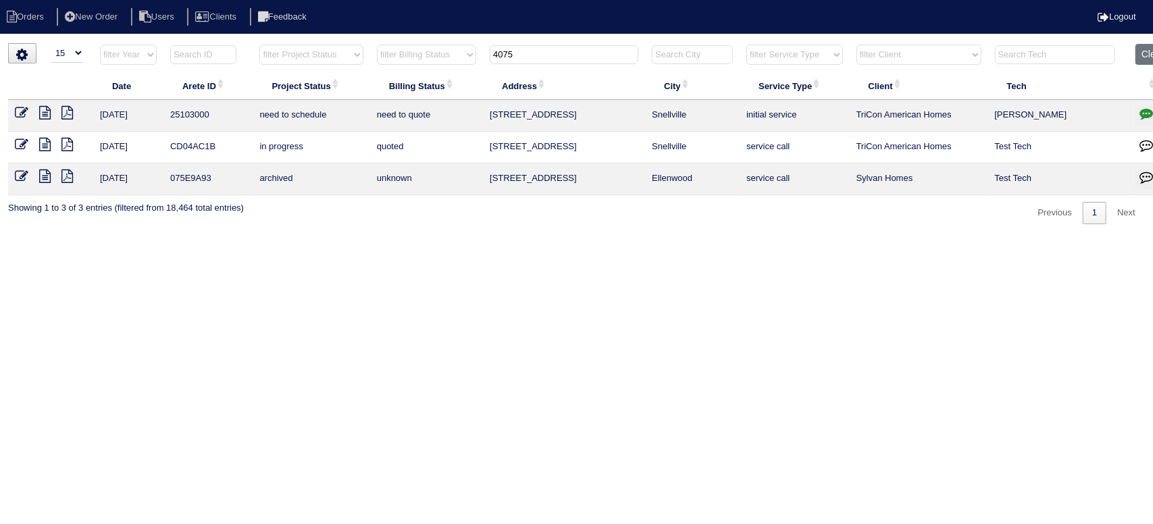
click at [565, 52] on input "4075" at bounding box center [564, 54] width 149 height 19
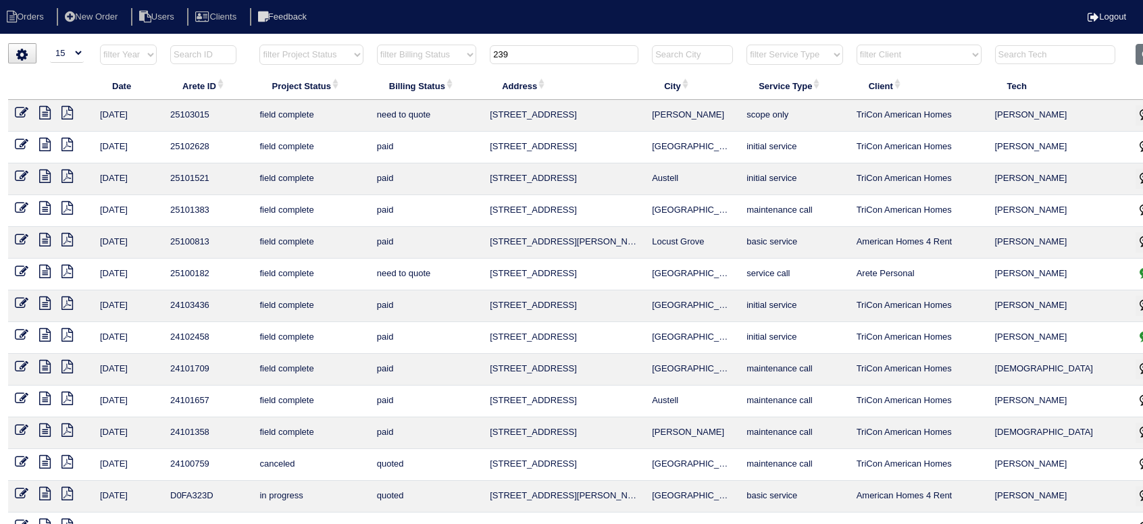
type input "239"
click at [47, 114] on icon at bounding box center [44, 113] width 11 height 14
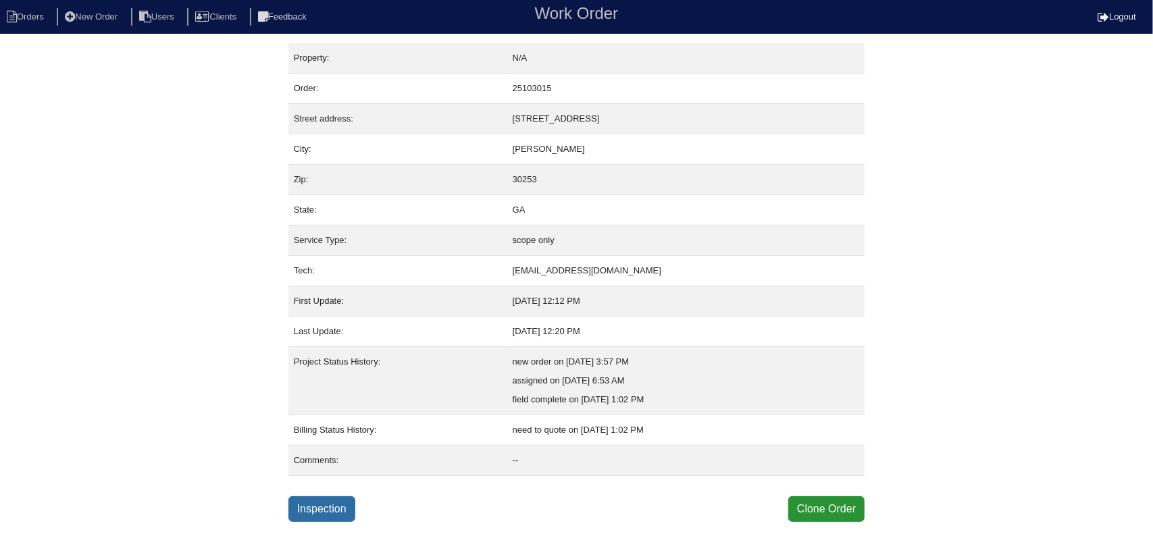
click at [323, 511] on link "Inspection" at bounding box center [321, 509] width 67 height 26
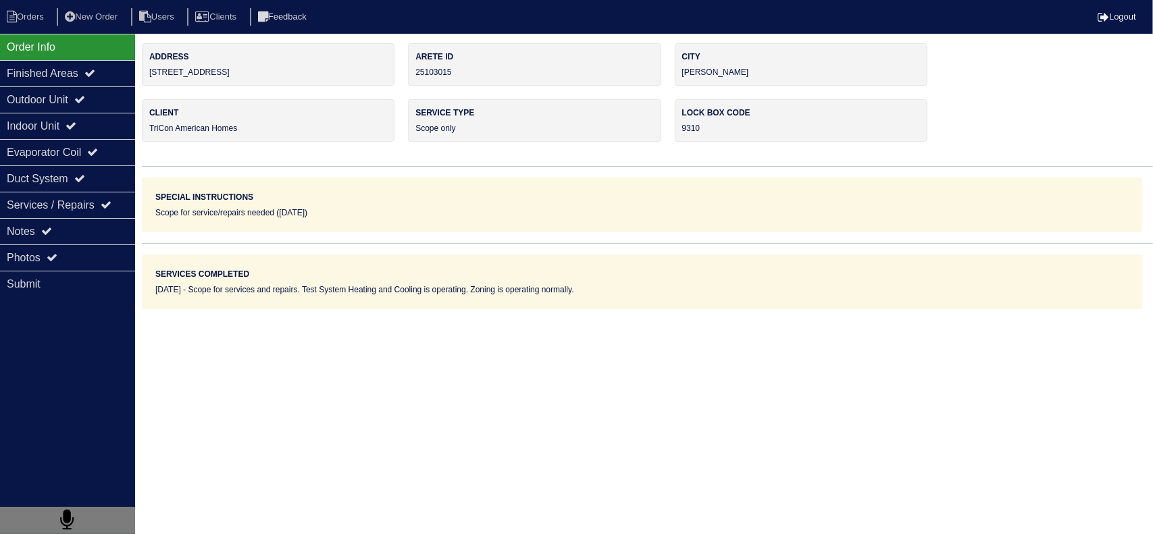
drag, startPoint x: 77, startPoint y: 233, endPoint x: 150, endPoint y: 233, distance: 72.9
click at [76, 233] on div "Notes" at bounding box center [67, 231] width 135 height 26
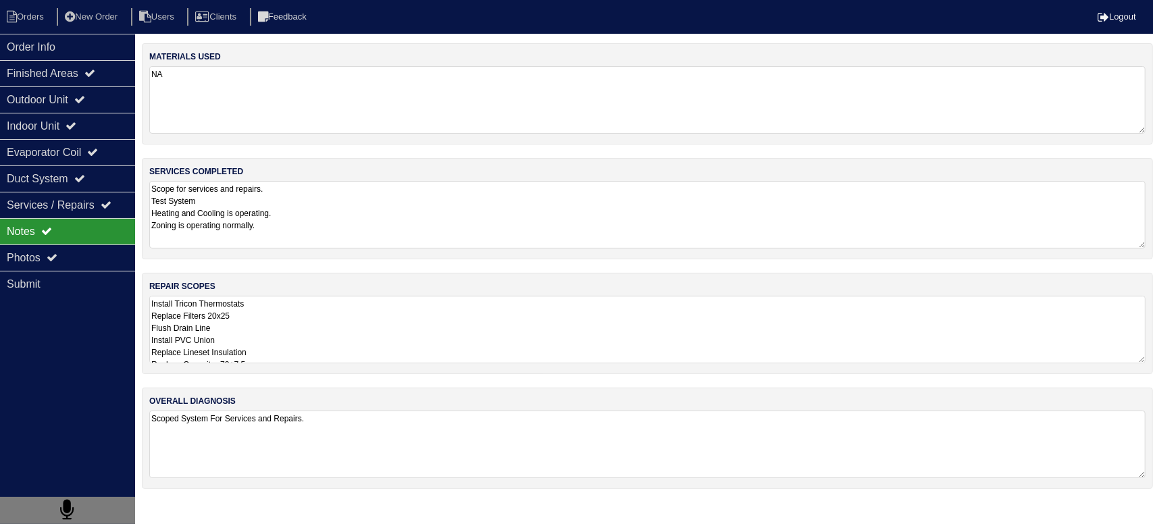
click at [341, 213] on textarea "Scope for services and repairs. Test System Heating and Cooling is operating. Z…" at bounding box center [647, 215] width 996 height 68
click at [274, 316] on textarea "Install Tricon Thermostats Replace Filters 20x25 Flush Drain Line Install PVC U…" at bounding box center [642, 329] width 986 height 68
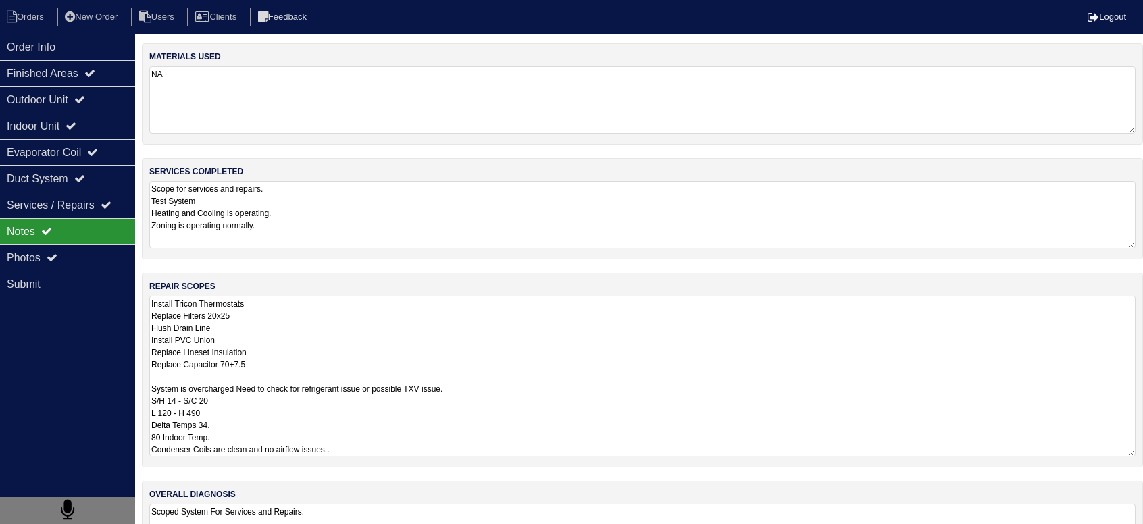
scroll to position [1, 0]
click at [245, 369] on textarea "Install Tricon Thermostats Replace Filters 20x25 Flush Drain Line Install PVC U…" at bounding box center [642, 376] width 986 height 161
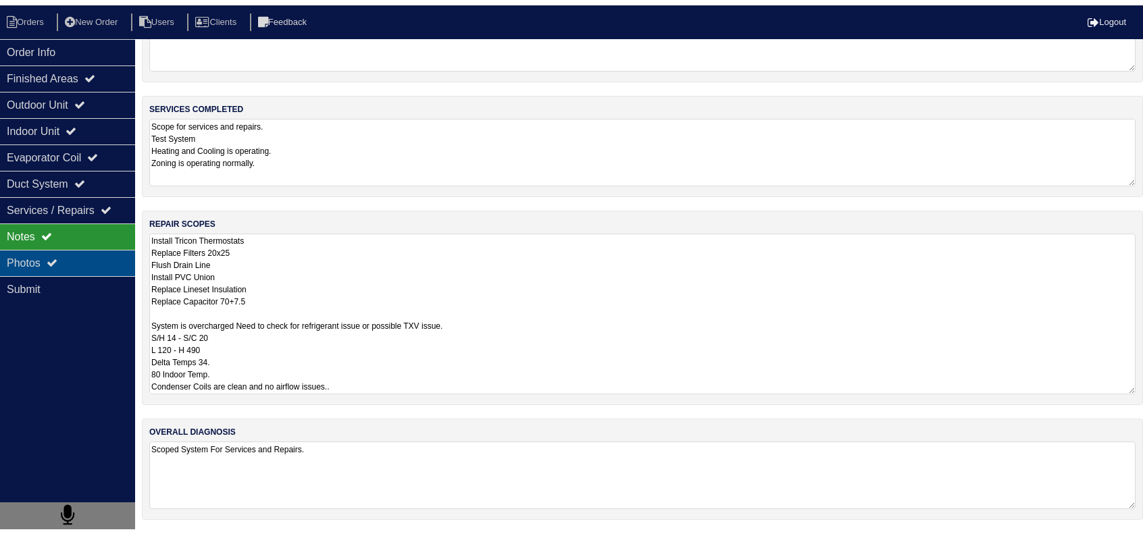
scroll to position [0, 0]
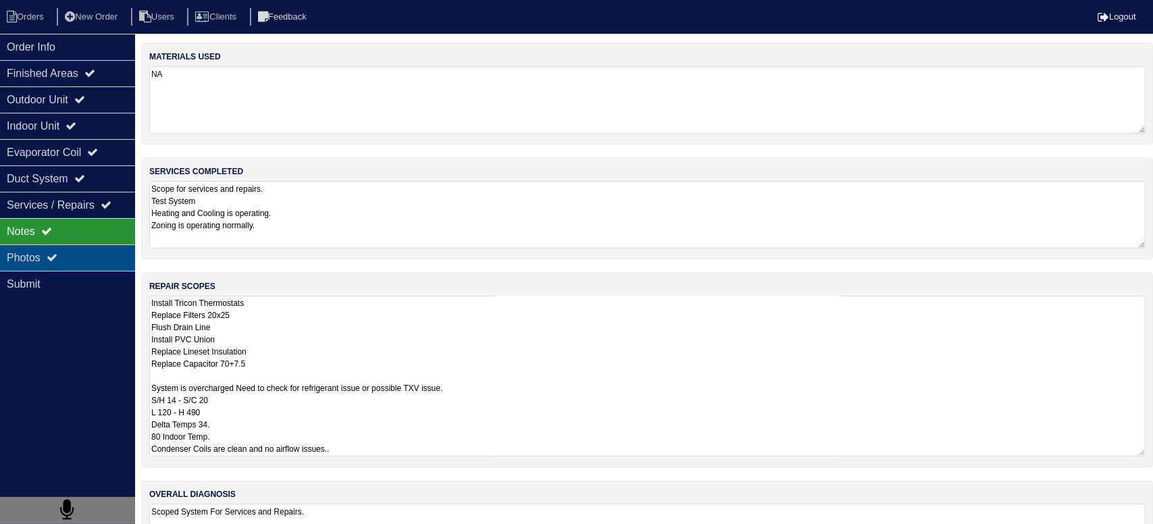
click at [113, 245] on div "Photos" at bounding box center [67, 258] width 135 height 26
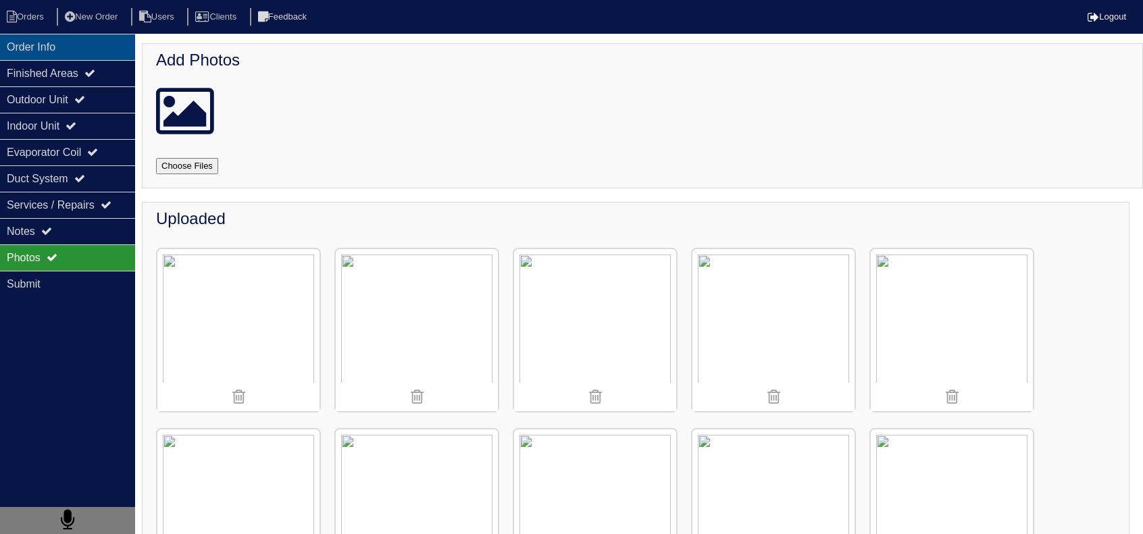
click at [47, 56] on div "Order Info" at bounding box center [67, 47] width 135 height 26
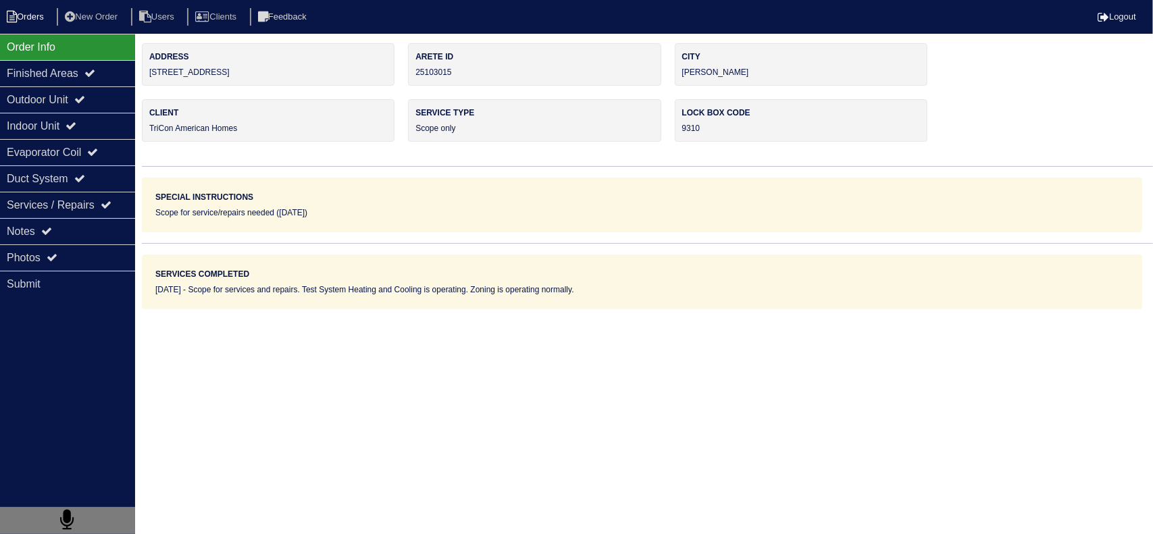
click at [41, 21] on li "Orders" at bounding box center [27, 17] width 55 height 18
select select "15"
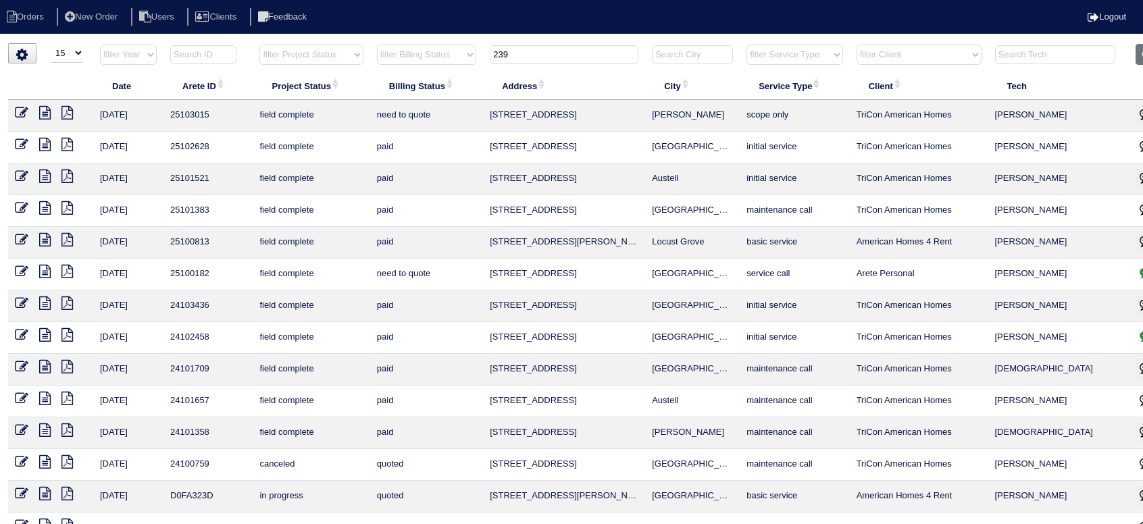
click at [42, 108] on icon at bounding box center [44, 113] width 11 height 14
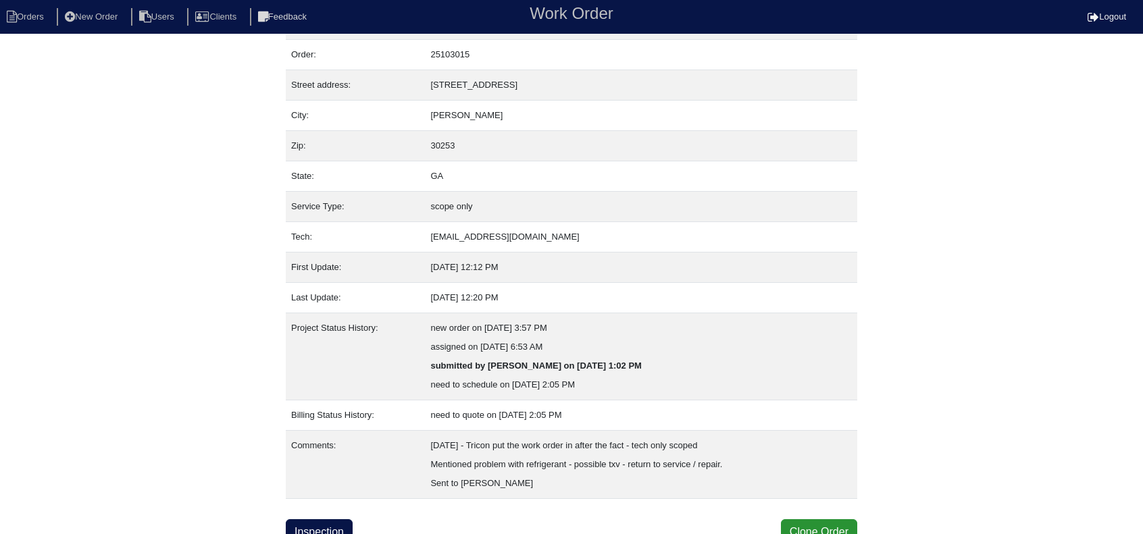
scroll to position [41, 0]
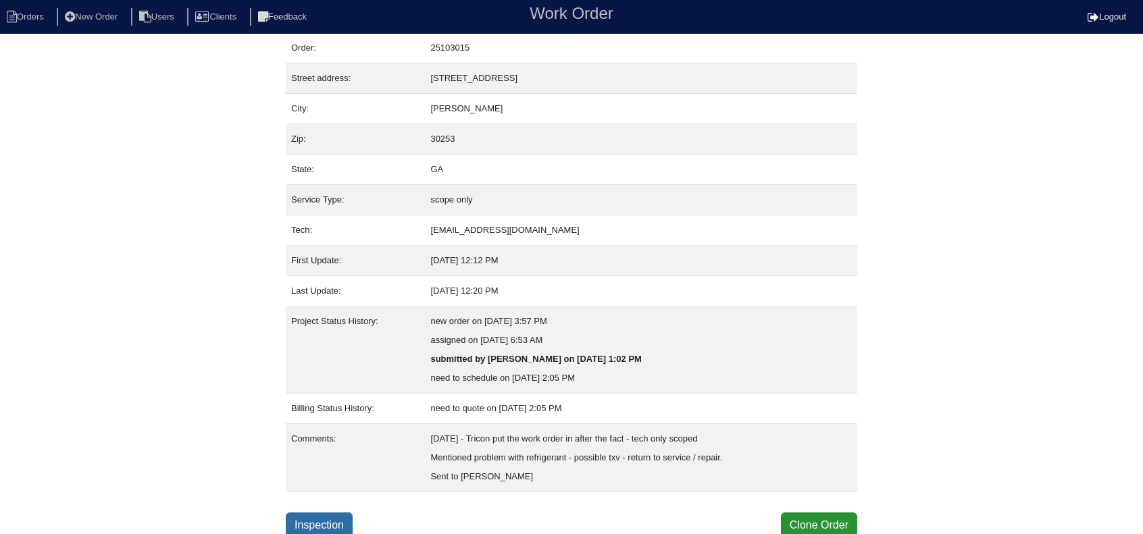
click at [323, 519] on link "Inspection" at bounding box center [319, 526] width 67 height 26
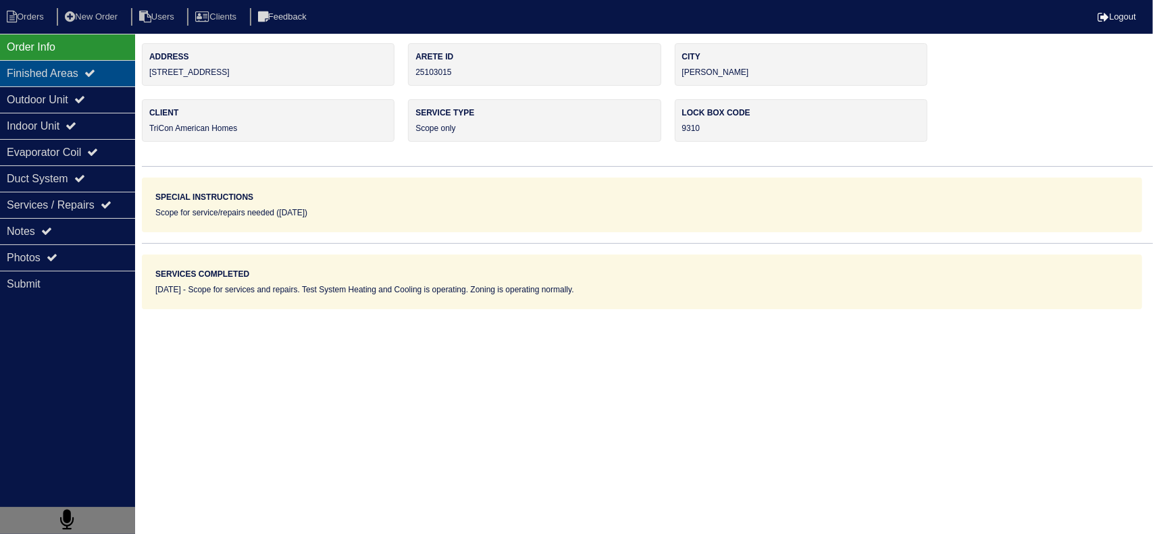
click at [109, 79] on div "Finished Areas" at bounding box center [67, 73] width 135 height 26
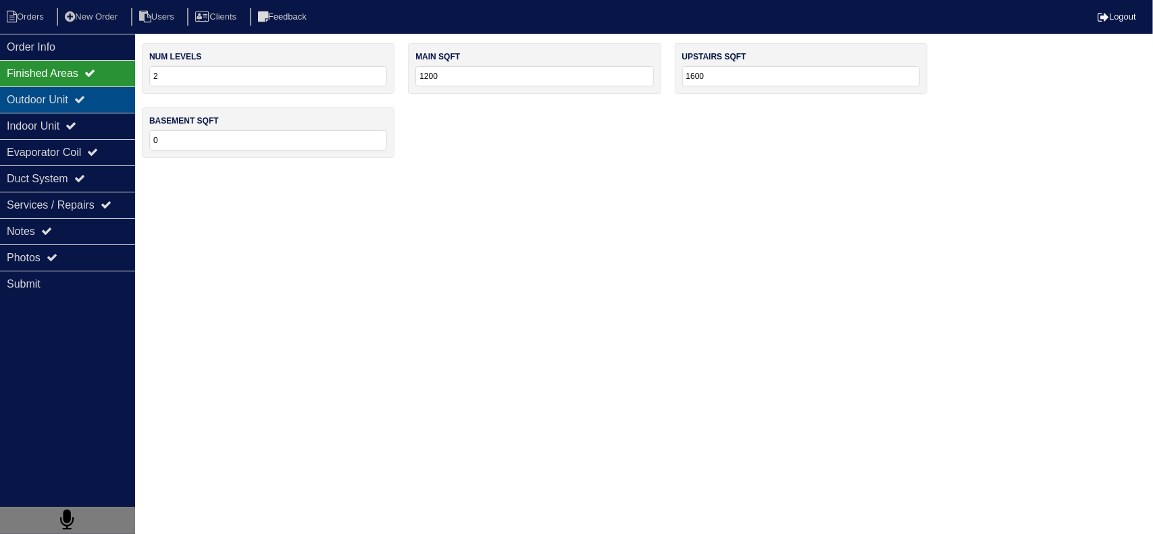
click at [85, 95] on icon at bounding box center [79, 99] width 11 height 11
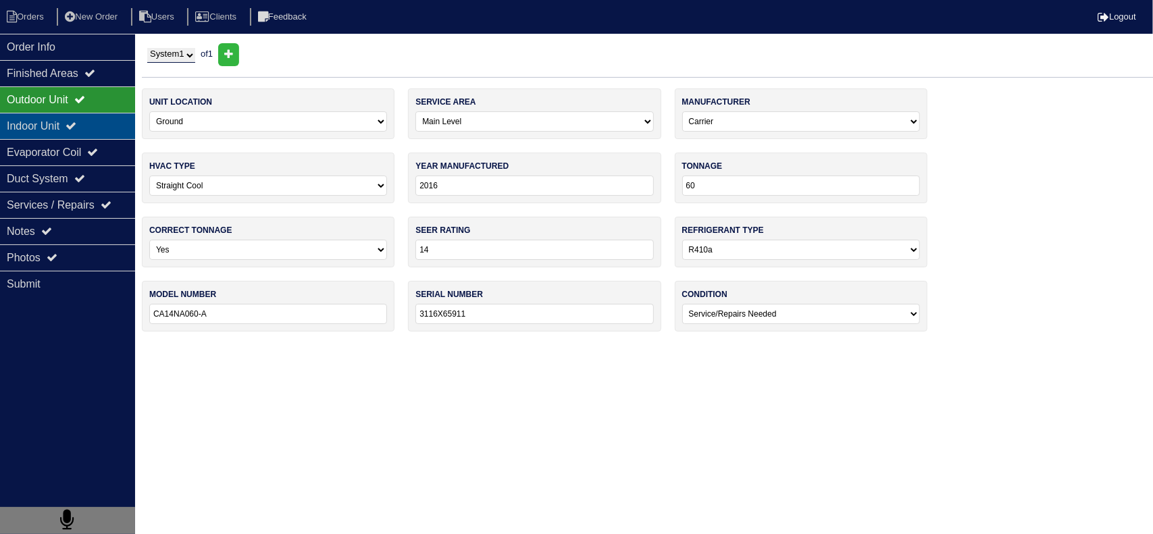
click at [76, 129] on icon at bounding box center [71, 125] width 11 height 11
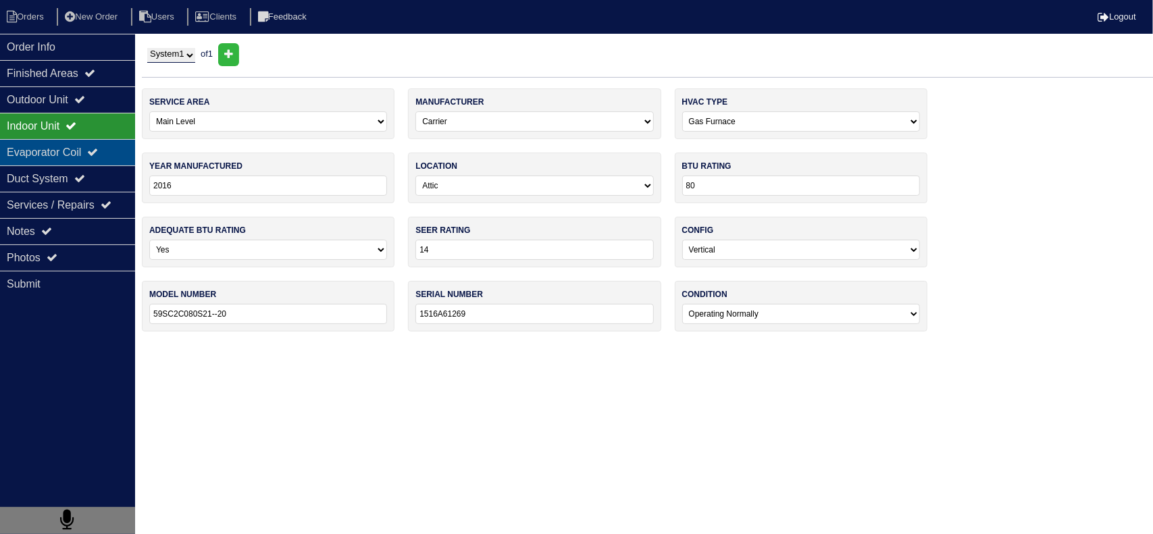
click at [86, 152] on div "Evaporator Coil" at bounding box center [67, 152] width 135 height 26
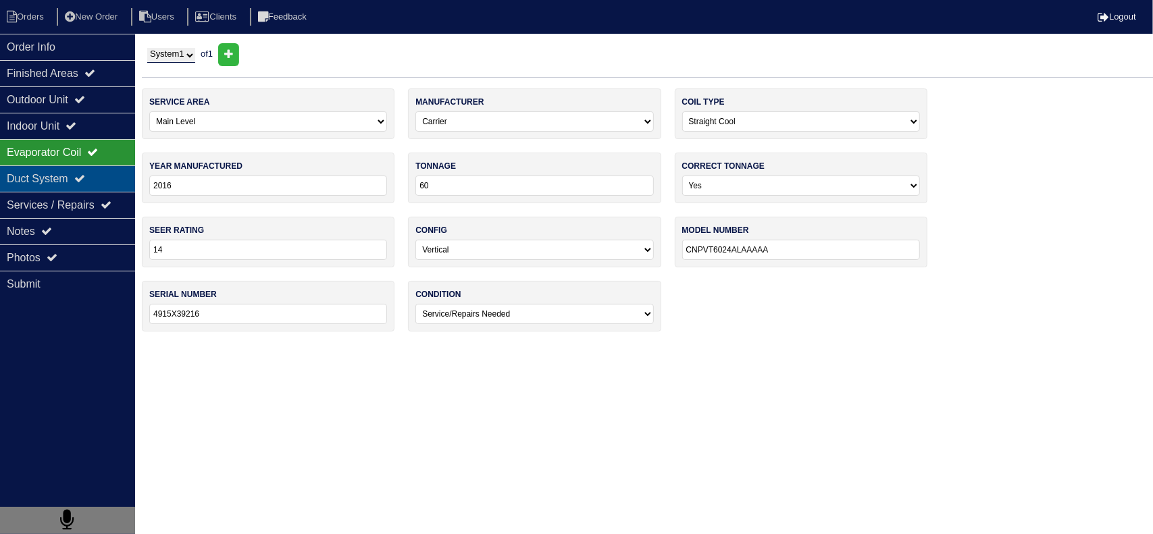
click at [101, 177] on div "Duct System" at bounding box center [67, 178] width 135 height 26
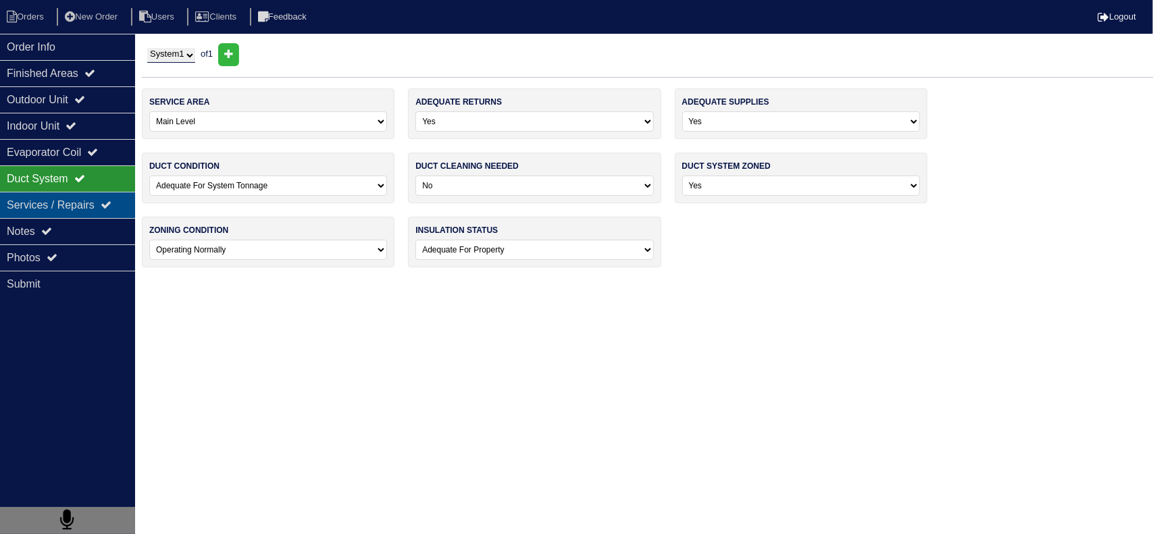
click at [111, 206] on icon at bounding box center [106, 204] width 11 height 11
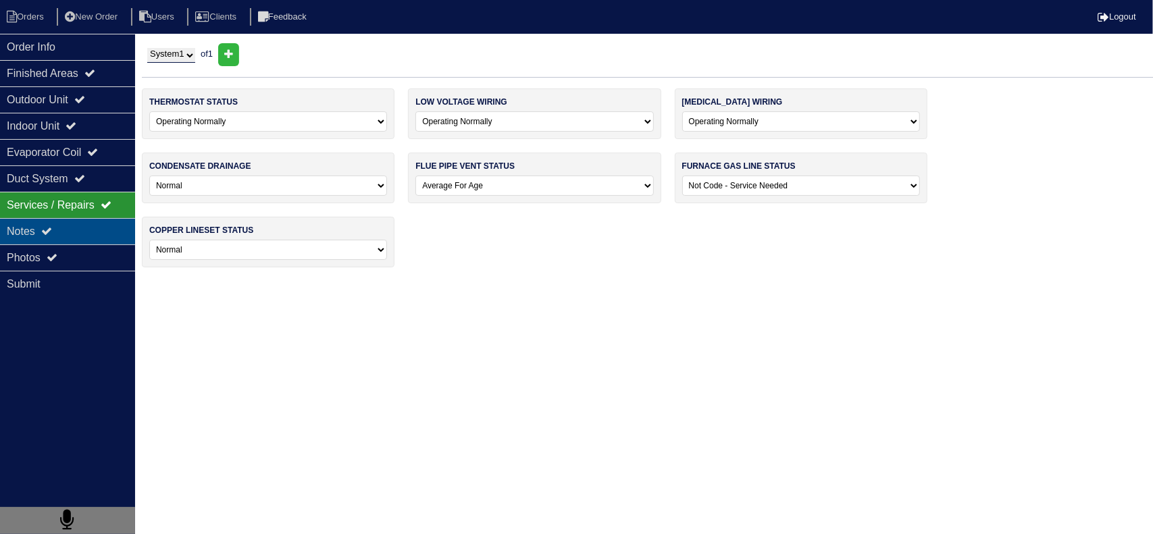
click at [124, 228] on div "Notes" at bounding box center [67, 231] width 135 height 26
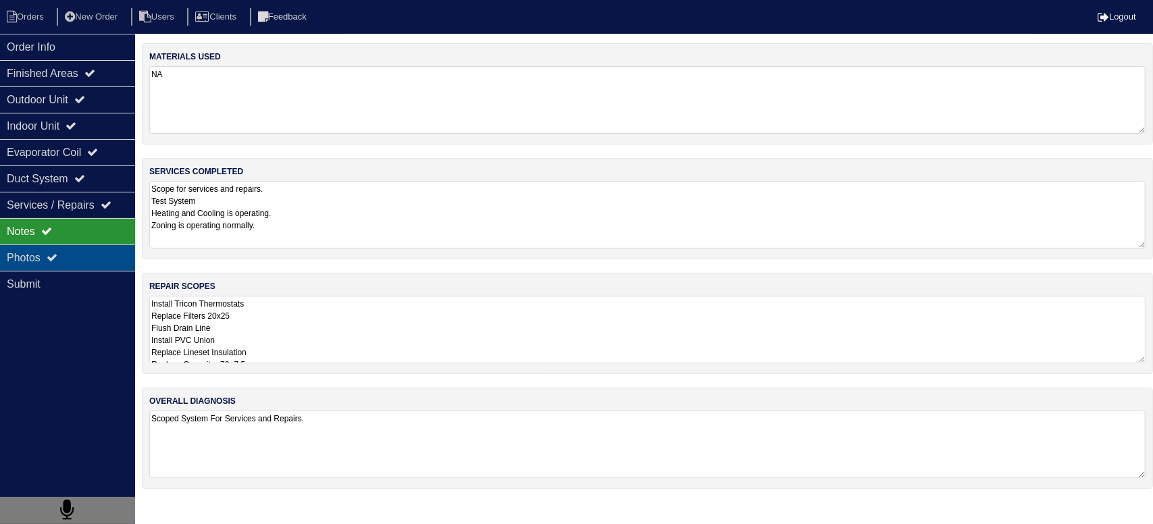
click at [97, 252] on div "Photos" at bounding box center [67, 258] width 135 height 26
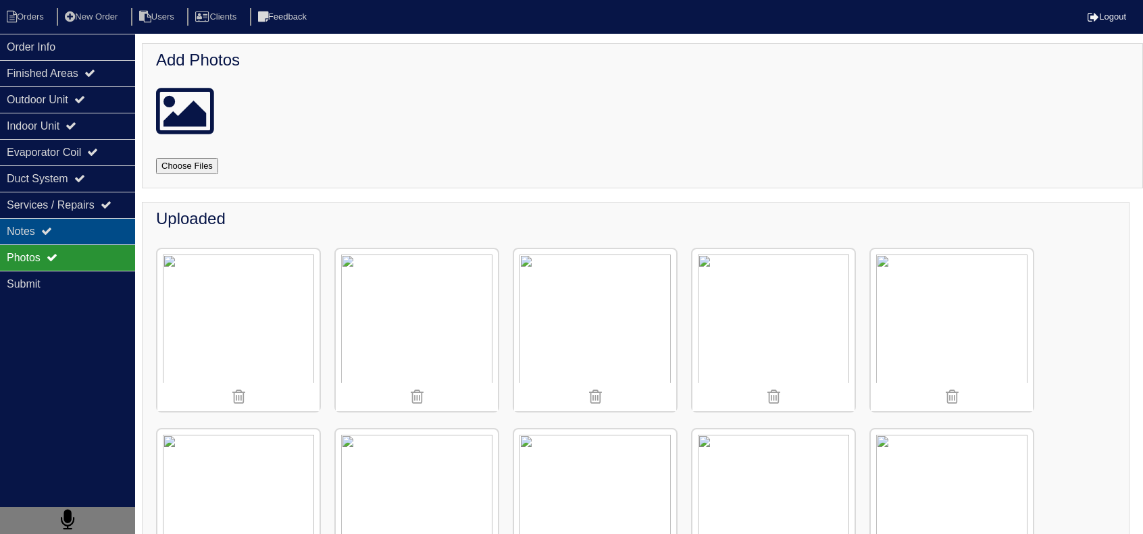
click at [57, 228] on div "Notes" at bounding box center [67, 231] width 135 height 26
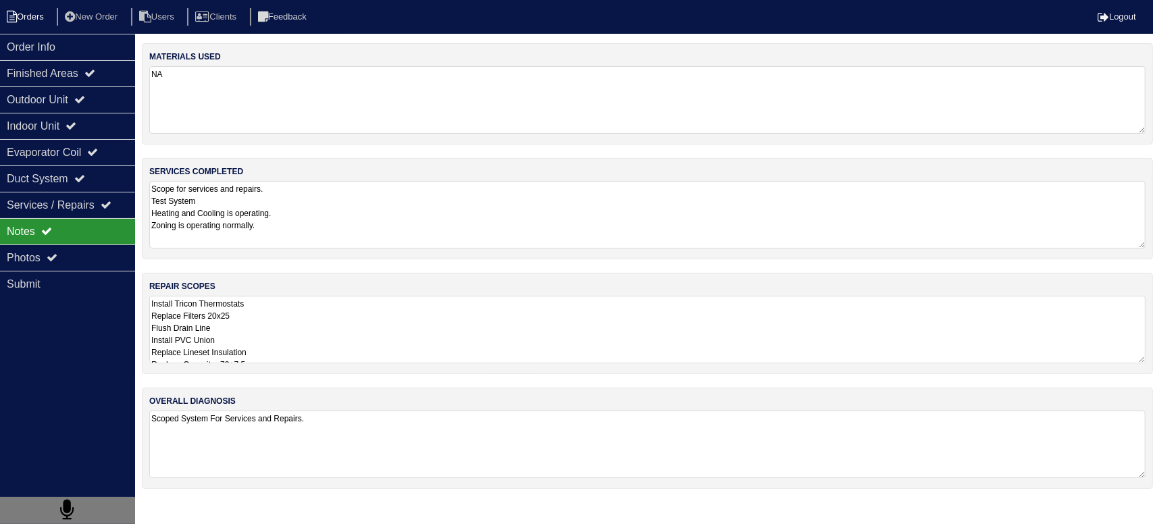
click at [35, 21] on li "Orders" at bounding box center [27, 17] width 55 height 18
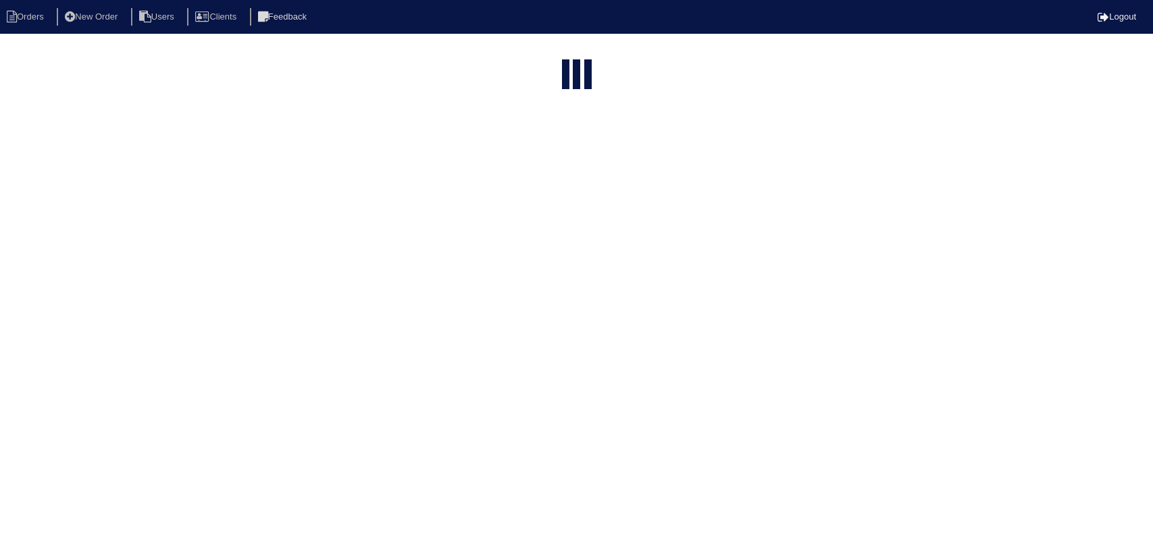
select select "15"
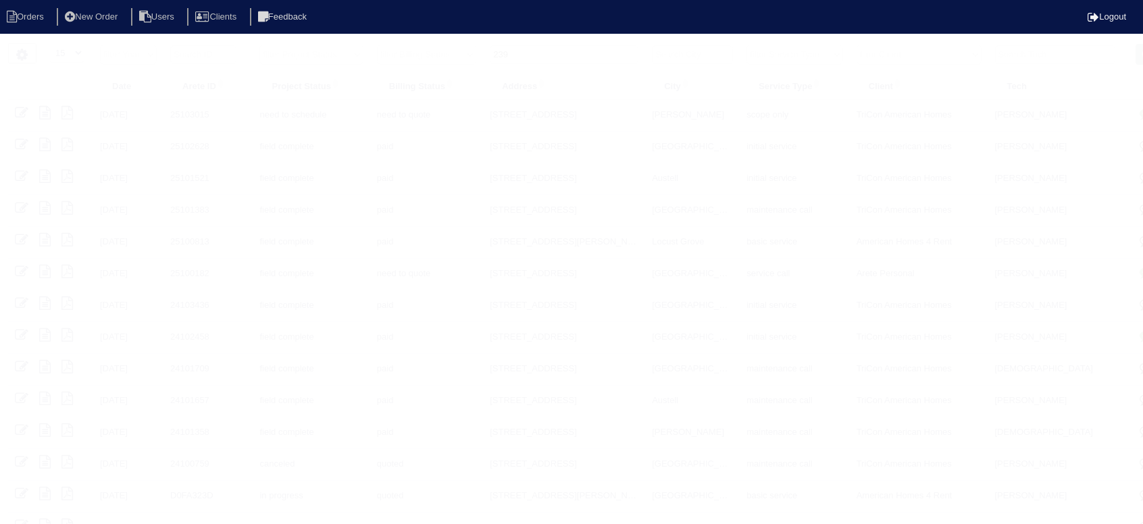
click at [556, 56] on input "239" at bounding box center [564, 54] width 149 height 19
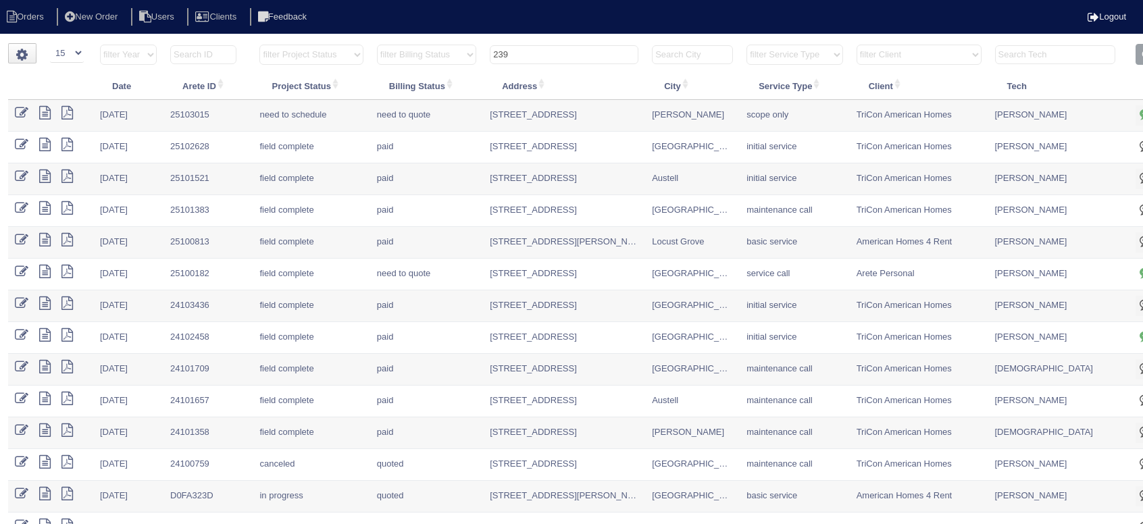
click at [556, 56] on input "239" at bounding box center [564, 54] width 149 height 19
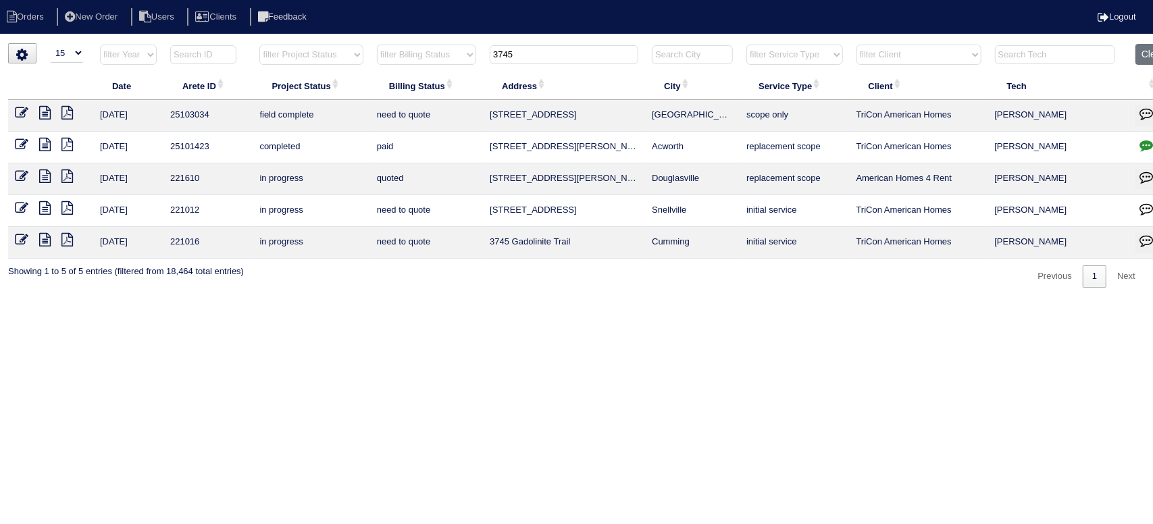
type input "3745"
click at [51, 109] on link at bounding box center [50, 114] width 22 height 10
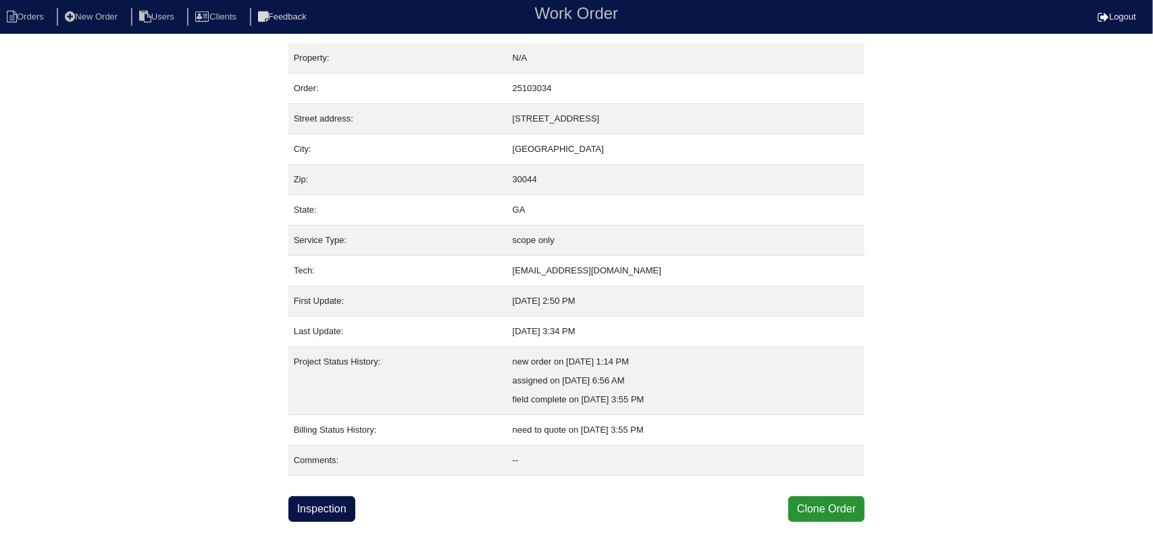
click at [336, 522] on html "Orders New Order Users Clients Feedback Work Order Logout Work Order Orders New…" at bounding box center [576, 261] width 1153 height 522
click at [331, 507] on link "Inspection" at bounding box center [321, 509] width 67 height 26
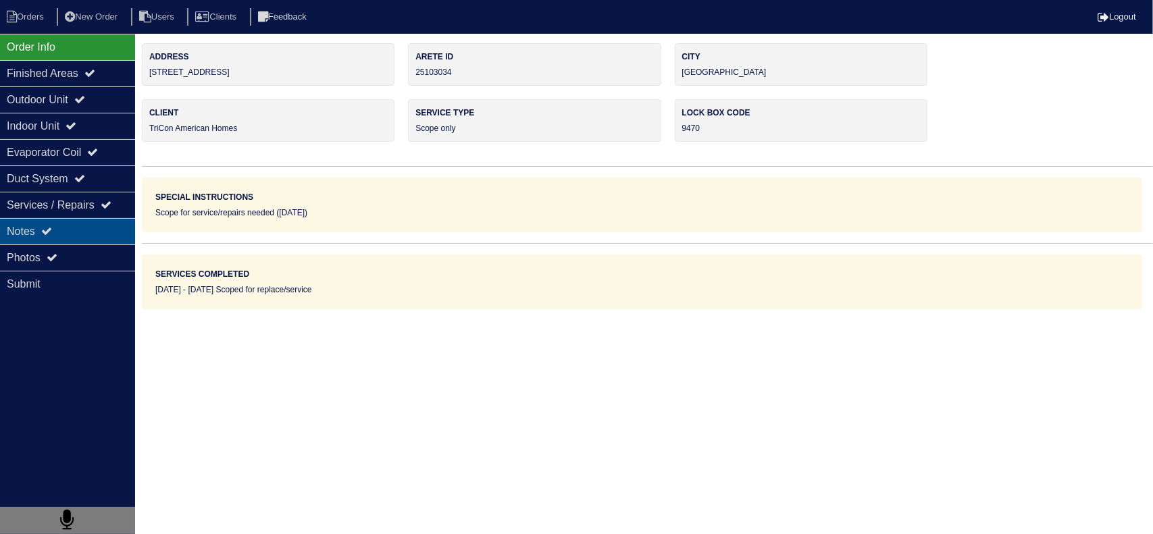
click at [70, 224] on div "Notes" at bounding box center [67, 231] width 135 height 26
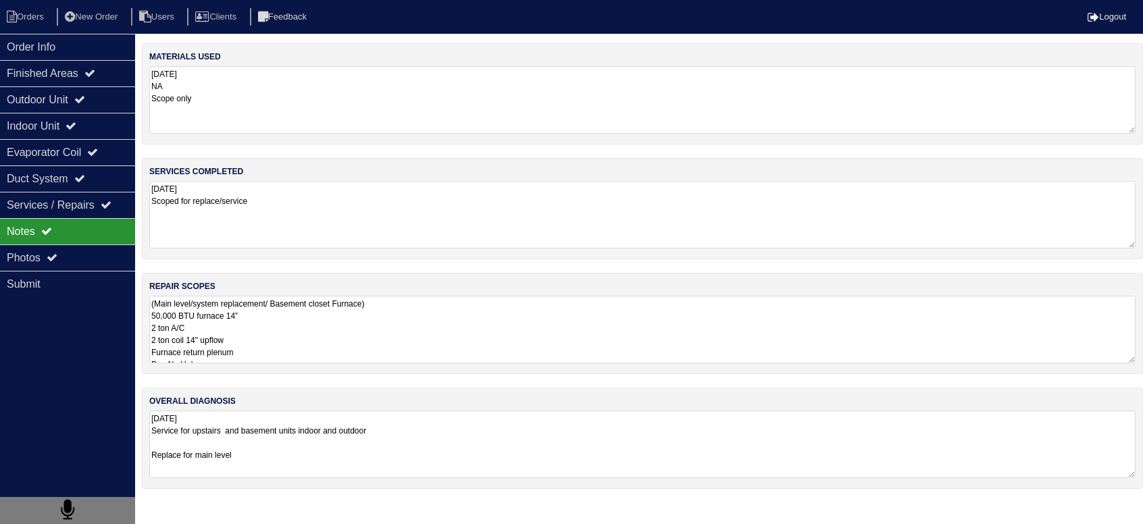
click at [278, 324] on textarea "(Main level/system replacement/ Basement closet Furnace) 50,000 BTU furnace 14”…" at bounding box center [642, 330] width 986 height 68
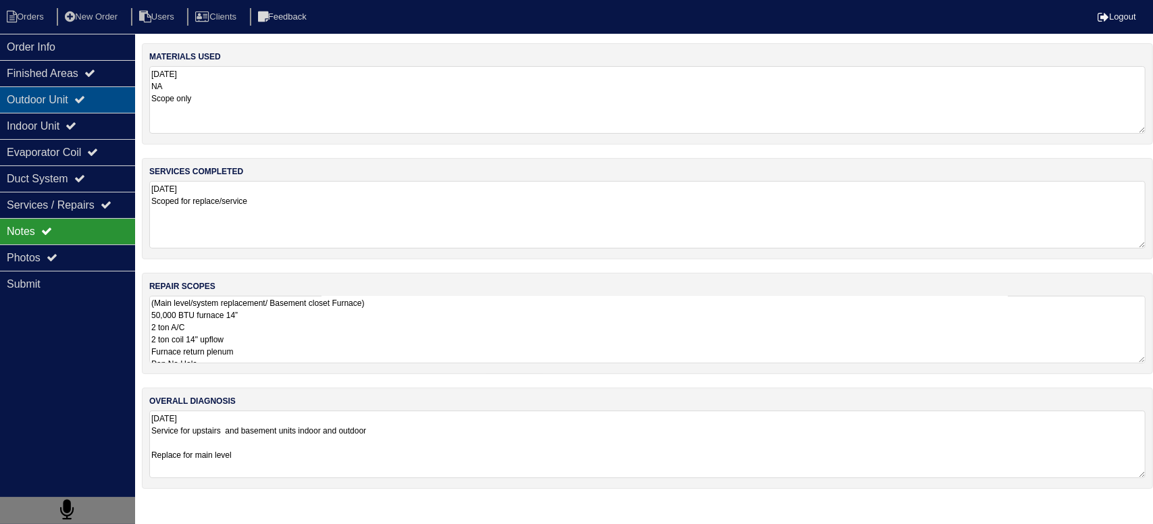
click at [107, 90] on div "Outdoor Unit" at bounding box center [67, 99] width 135 height 26
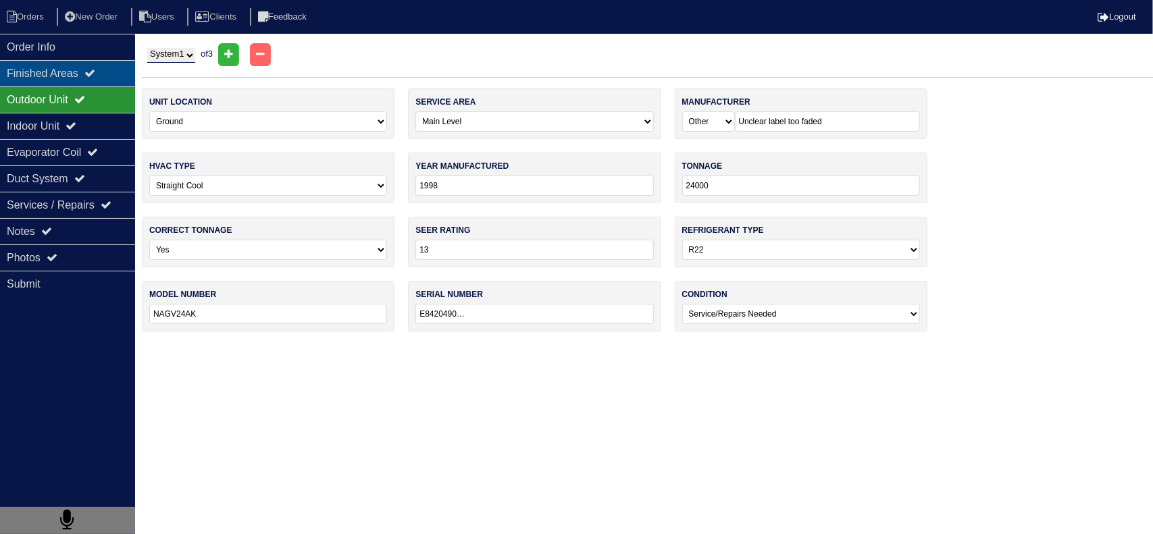
click at [93, 74] on icon at bounding box center [89, 73] width 11 height 11
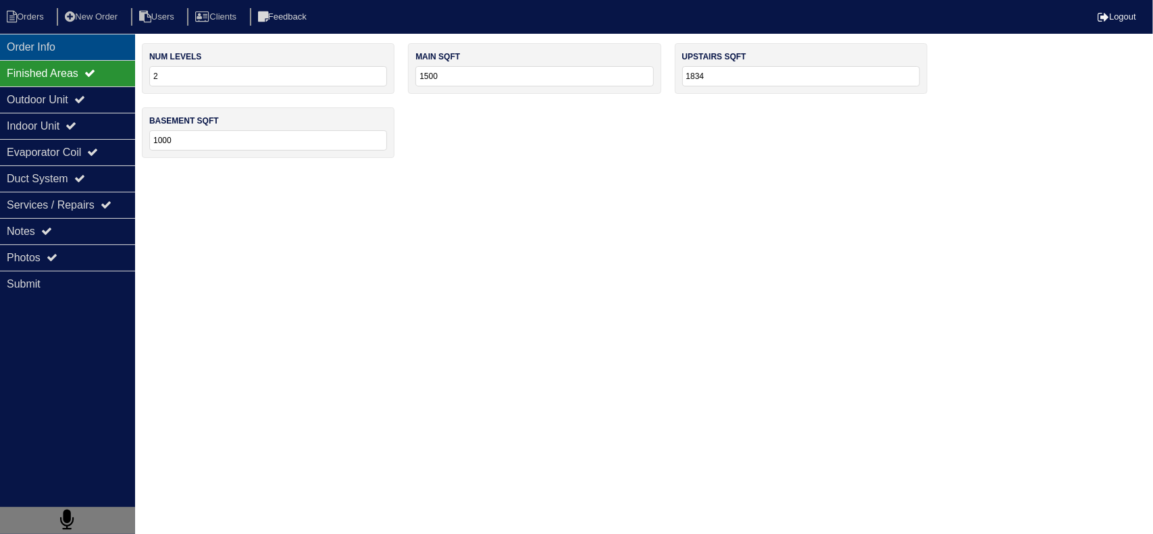
click at [95, 34] on div "Order Info" at bounding box center [67, 47] width 135 height 26
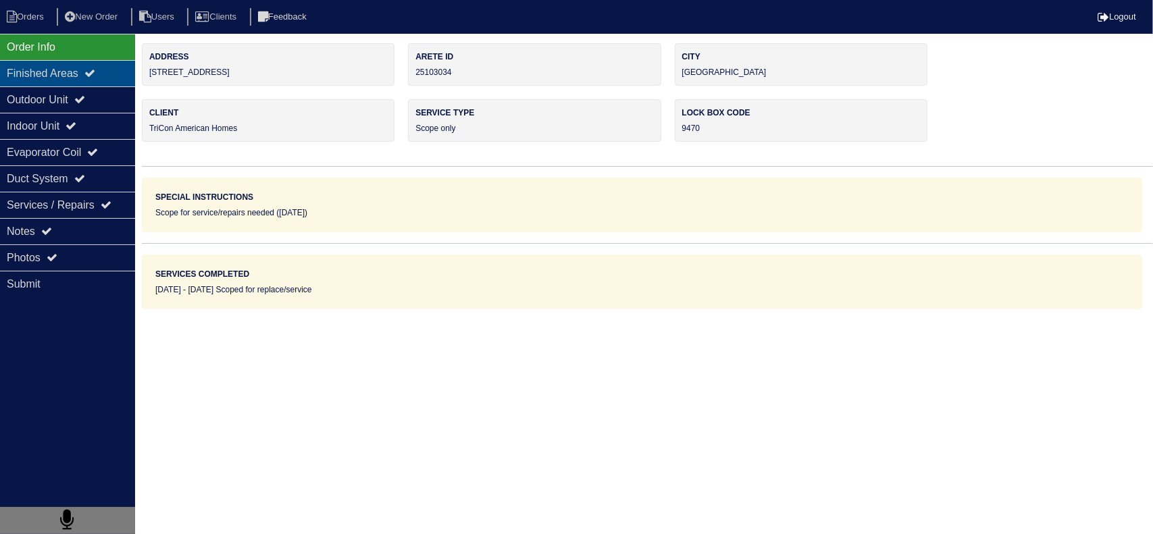
click at [95, 78] on icon at bounding box center [89, 73] width 11 height 11
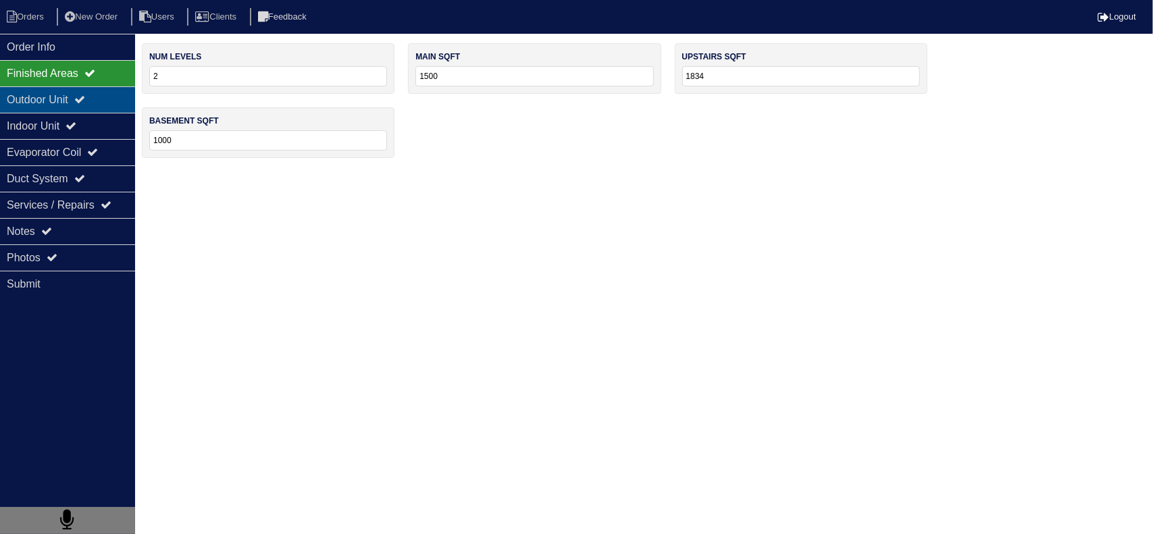
click at [102, 105] on div "Outdoor Unit" at bounding box center [67, 99] width 135 height 26
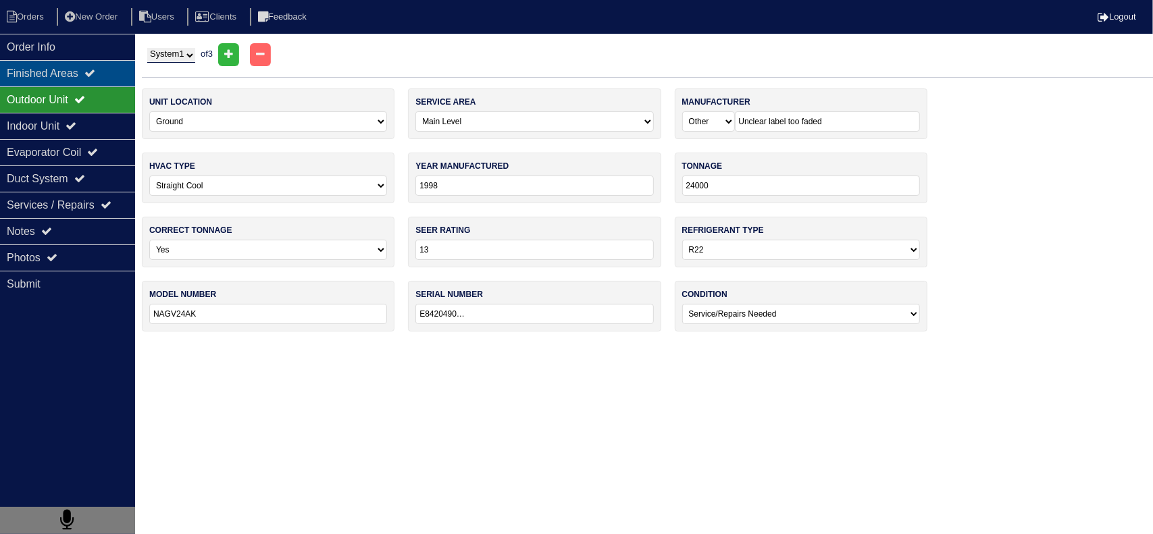
click at [105, 77] on div "Finished Areas" at bounding box center [67, 73] width 135 height 26
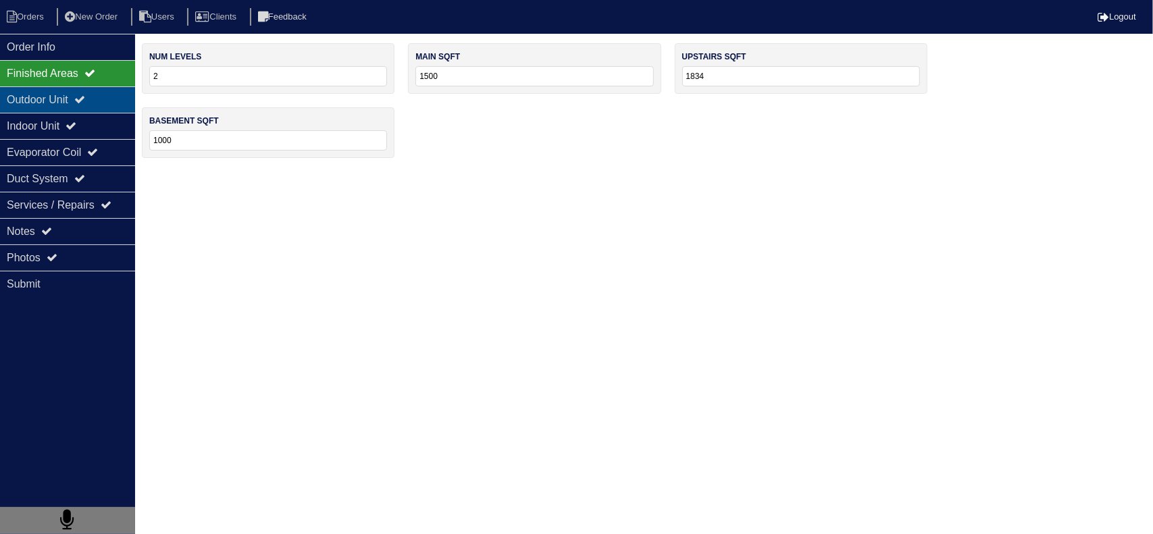
click at [98, 103] on div "Outdoor Unit" at bounding box center [67, 99] width 135 height 26
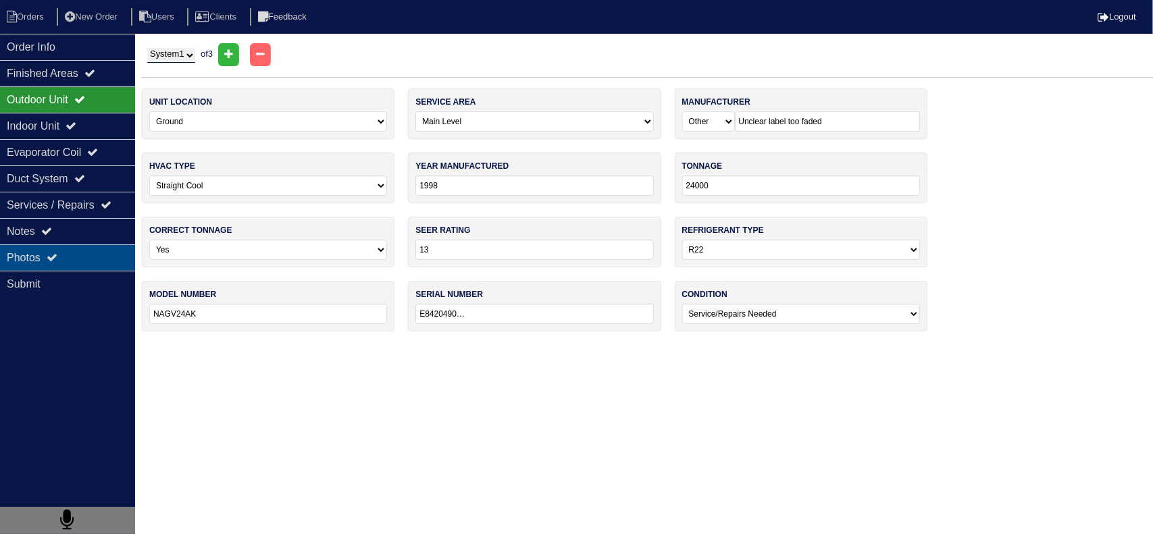
drag, startPoint x: 100, startPoint y: 238, endPoint x: 130, endPoint y: 251, distance: 32.4
click at [99, 238] on div "Notes" at bounding box center [67, 231] width 135 height 26
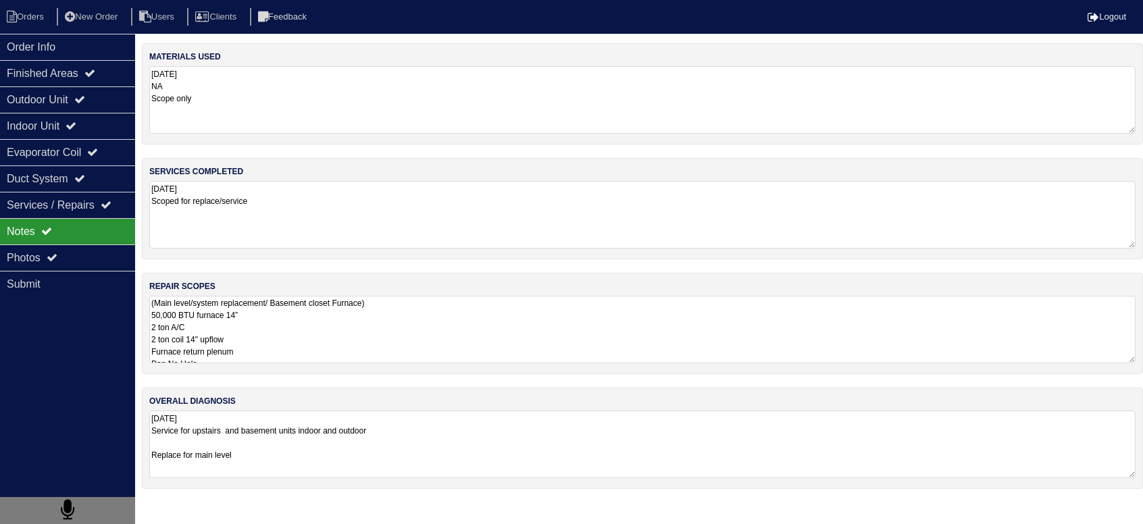
click at [283, 328] on textarea "(Main level/system replacement/ Basement closet Furnace) 50,000 BTU furnace 14”…" at bounding box center [642, 330] width 986 height 68
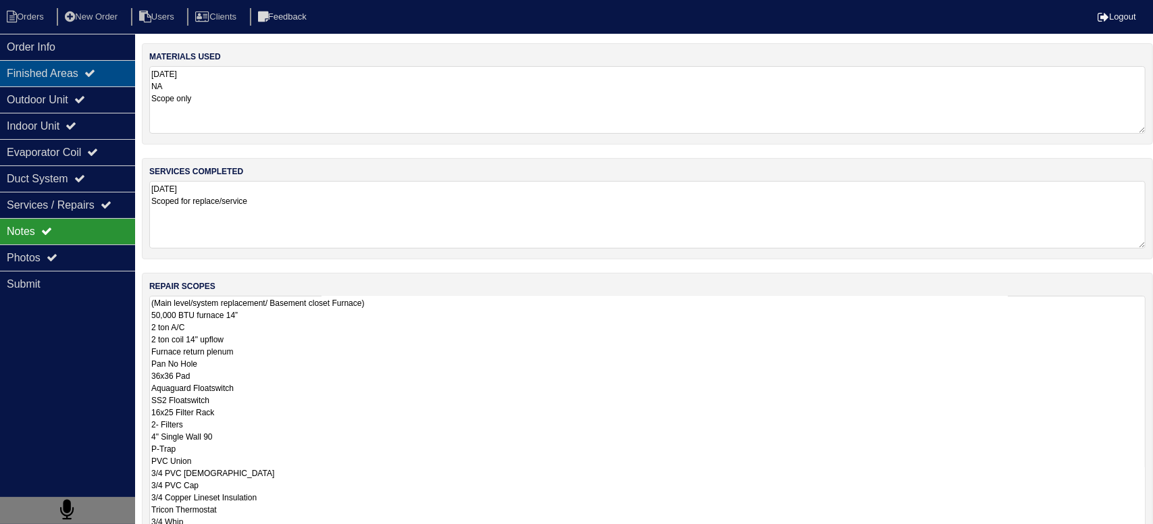
click at [81, 72] on div "Finished Areas" at bounding box center [67, 73] width 135 height 26
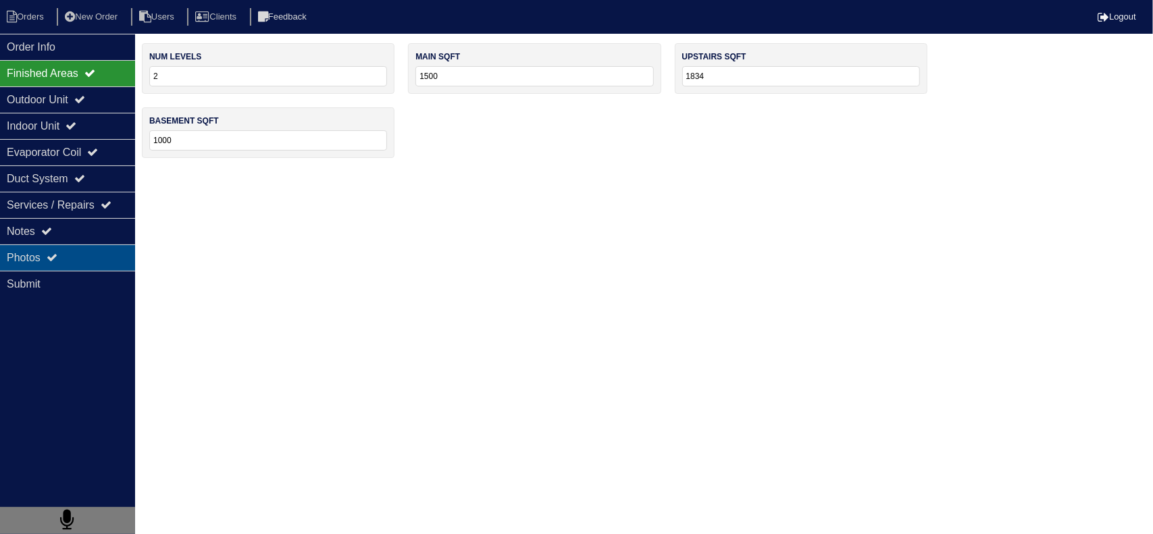
click at [101, 257] on div "Photos" at bounding box center [67, 258] width 135 height 26
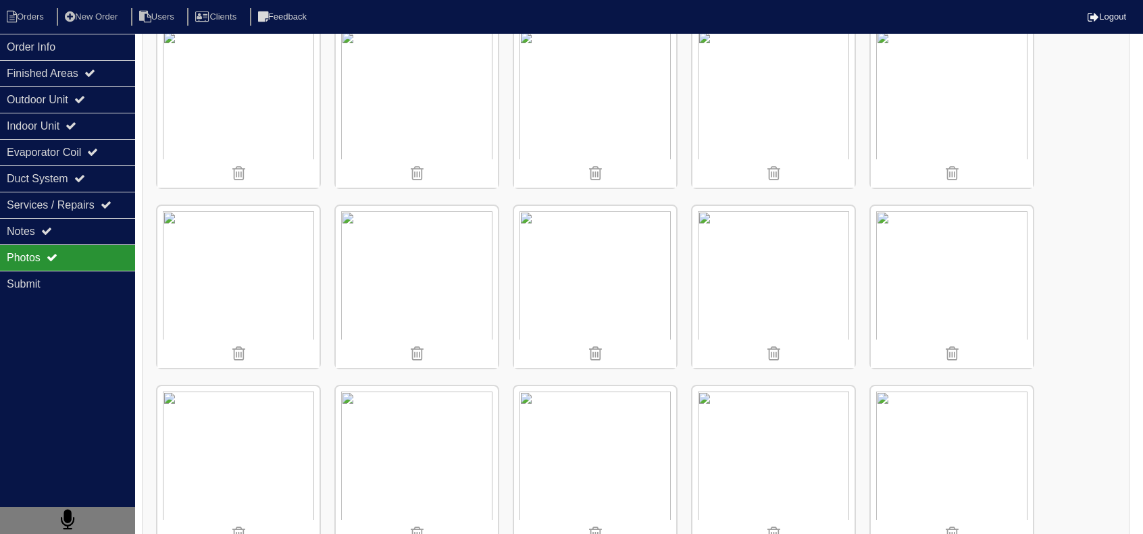
scroll to position [1621, 0]
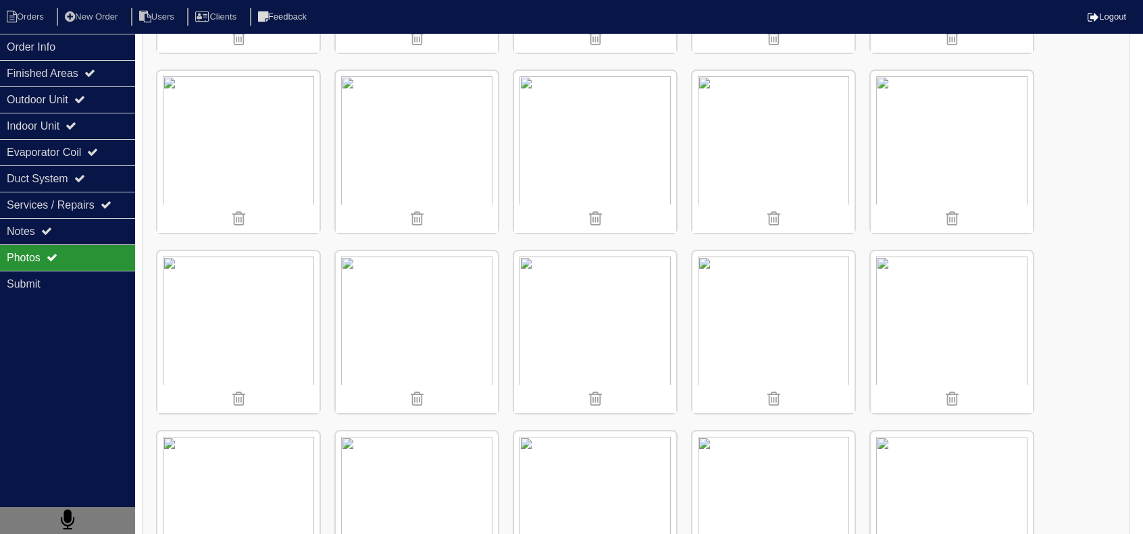
click at [777, 126] on img at bounding box center [773, 152] width 162 height 162
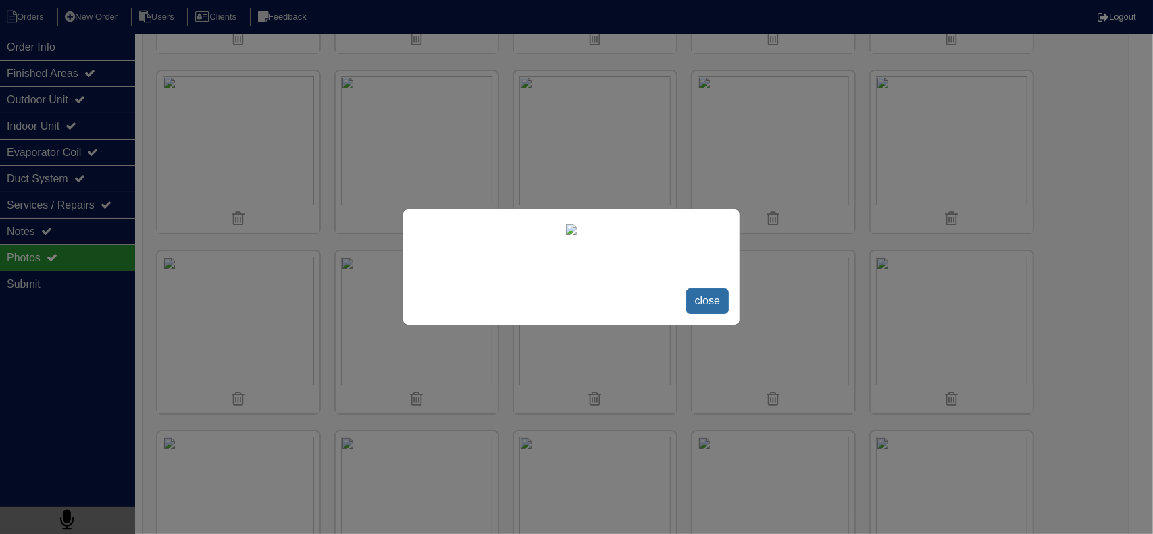
click at [712, 314] on span "close" at bounding box center [707, 301] width 43 height 26
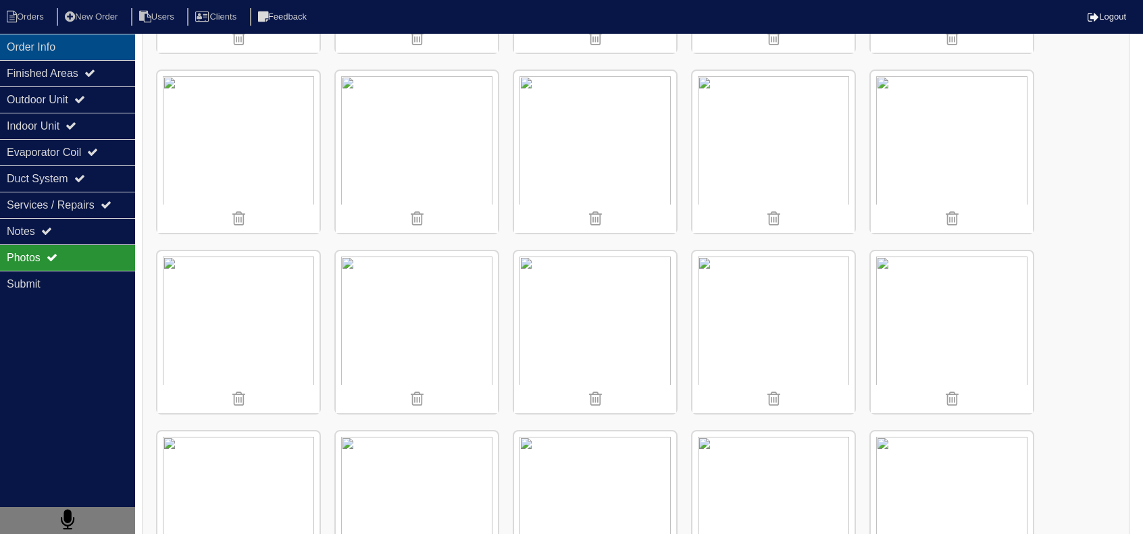
click at [80, 56] on div "Order Info" at bounding box center [67, 47] width 135 height 26
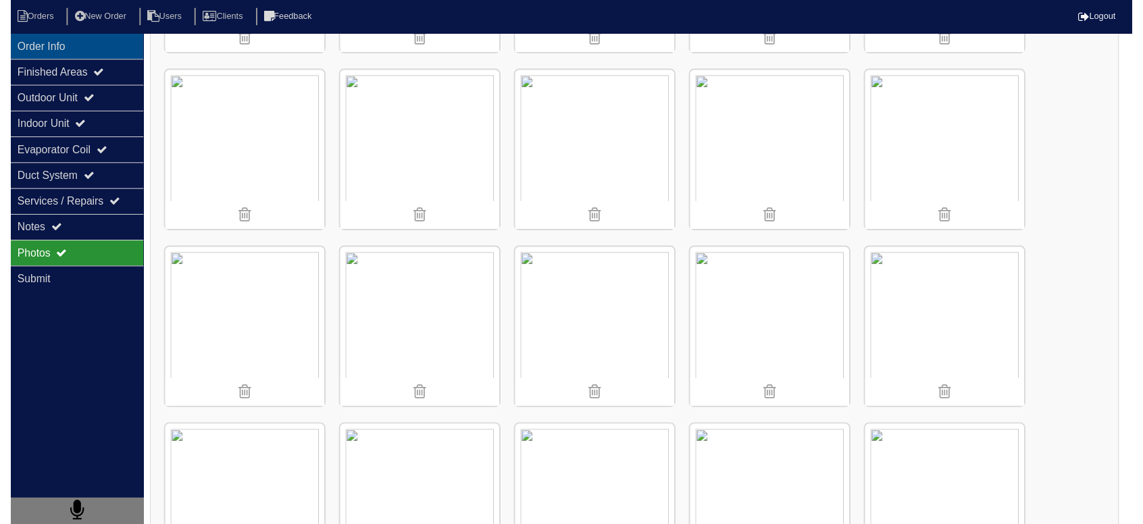
scroll to position [0, 0]
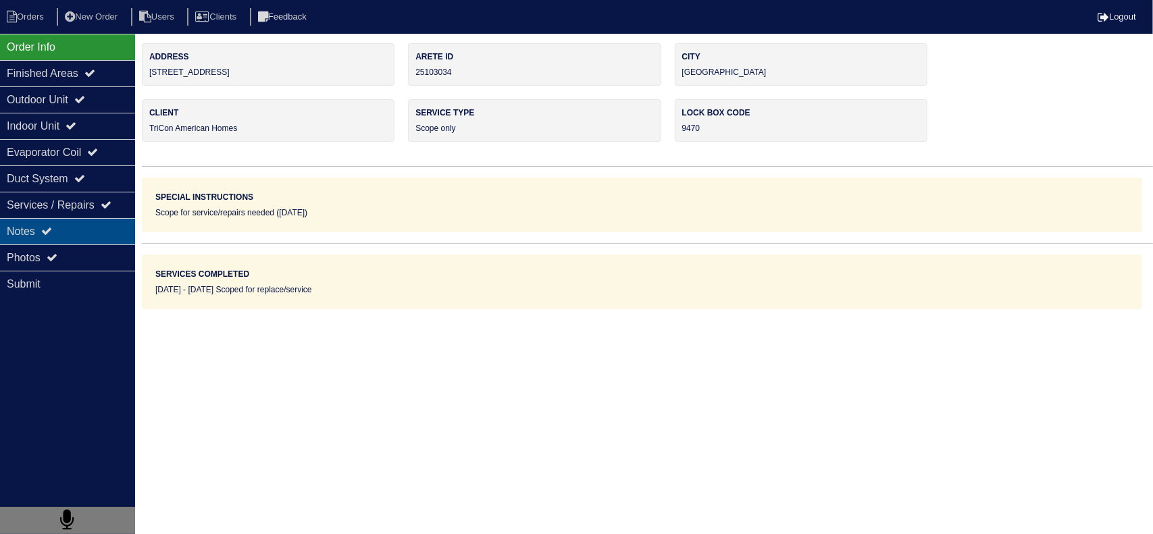
click at [87, 228] on div "Notes" at bounding box center [67, 231] width 135 height 26
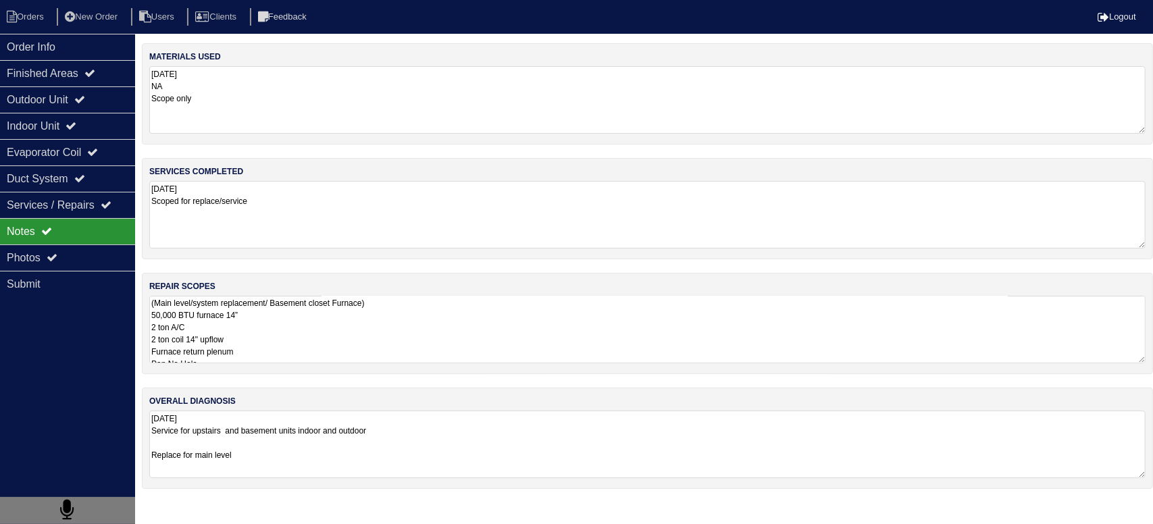
click at [322, 319] on textarea "(Main level/system replacement/ Basement closet Furnace) 50,000 BTU furnace 14”…" at bounding box center [647, 330] width 996 height 68
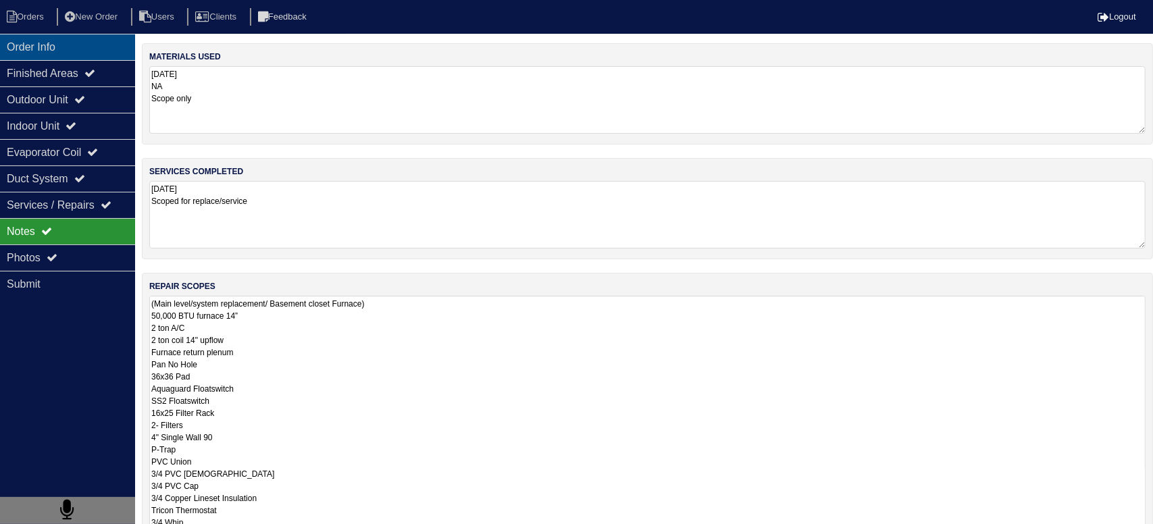
click at [81, 40] on div "Order Info" at bounding box center [67, 47] width 135 height 26
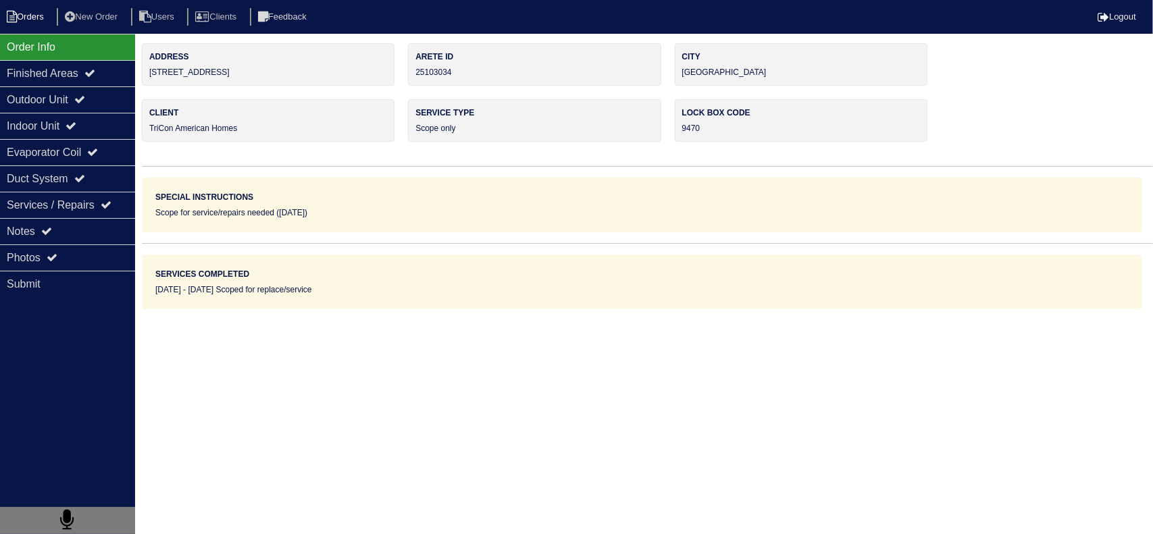
click at [32, 16] on li "Orders" at bounding box center [27, 17] width 55 height 18
select select "15"
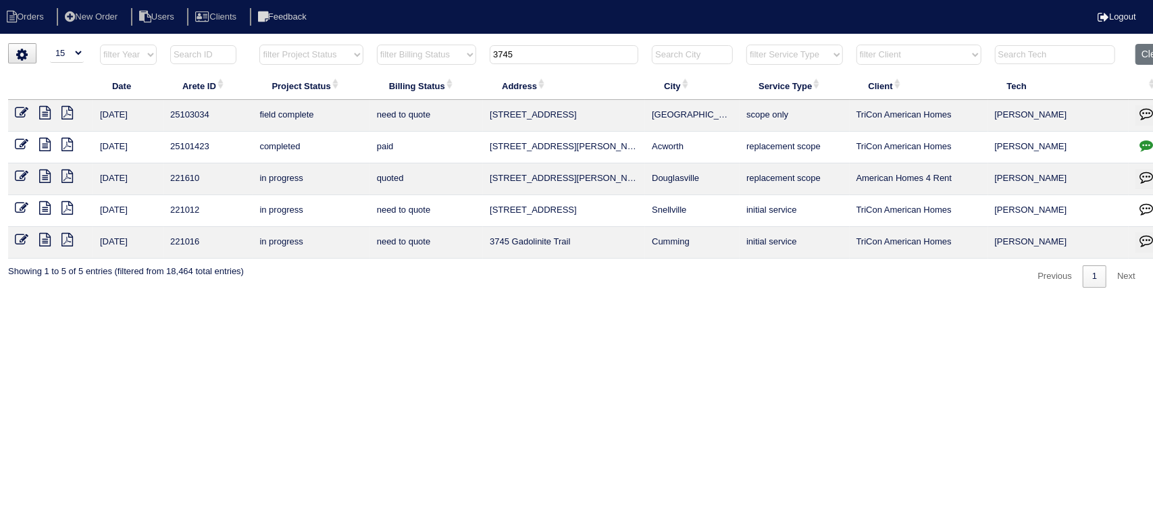
click at [41, 113] on icon at bounding box center [44, 113] width 11 height 14
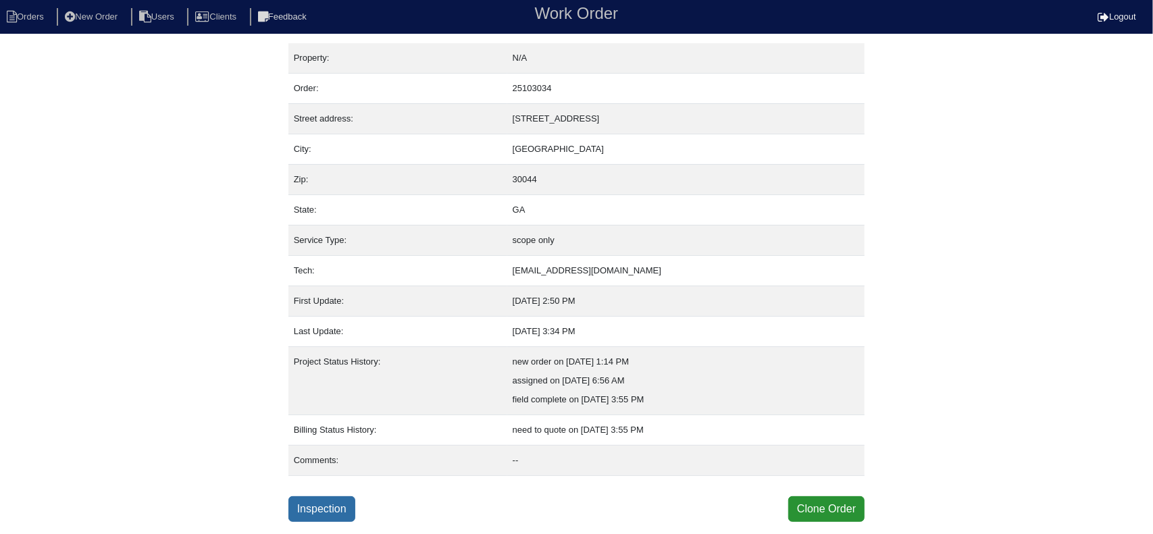
click at [349, 506] on link "Inspection" at bounding box center [321, 509] width 67 height 26
select select "0"
select select "Comfort Maker"
select select "0"
select select "3"
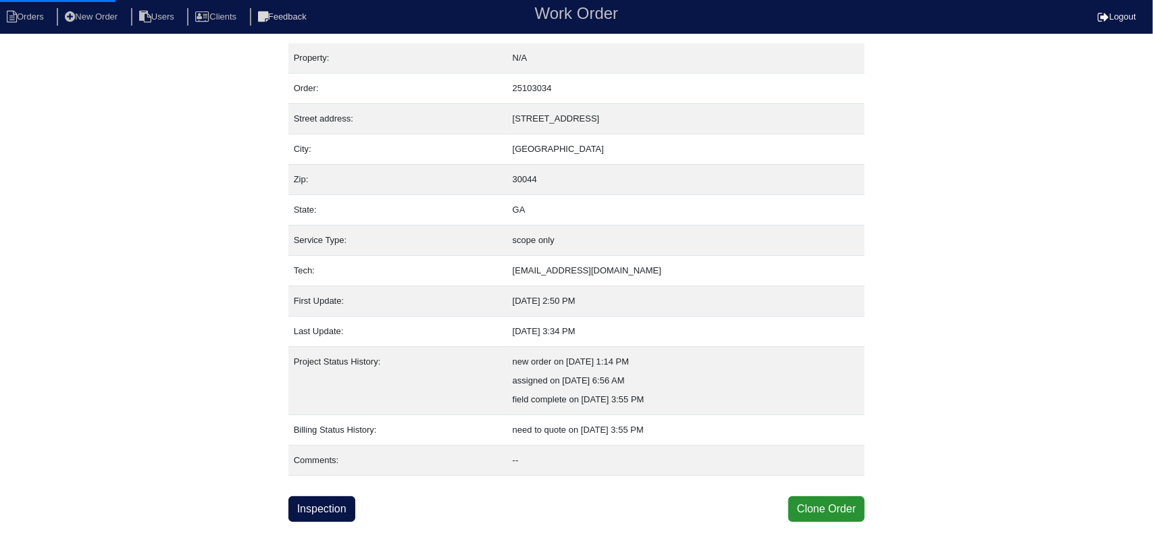
select select "0"
select select "2"
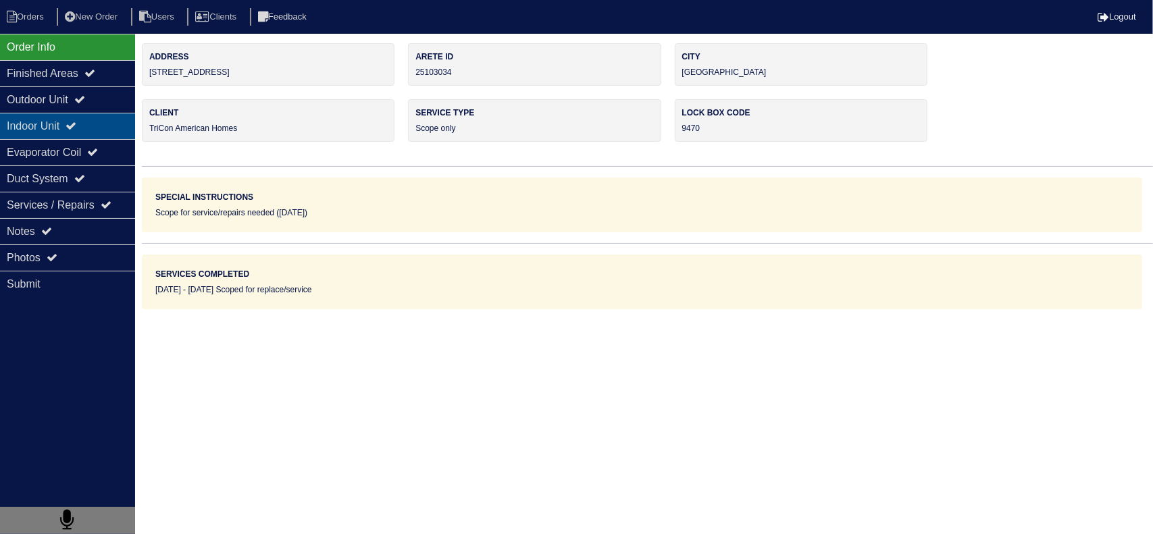
click at [92, 113] on div "Indoor Unit" at bounding box center [67, 126] width 135 height 26
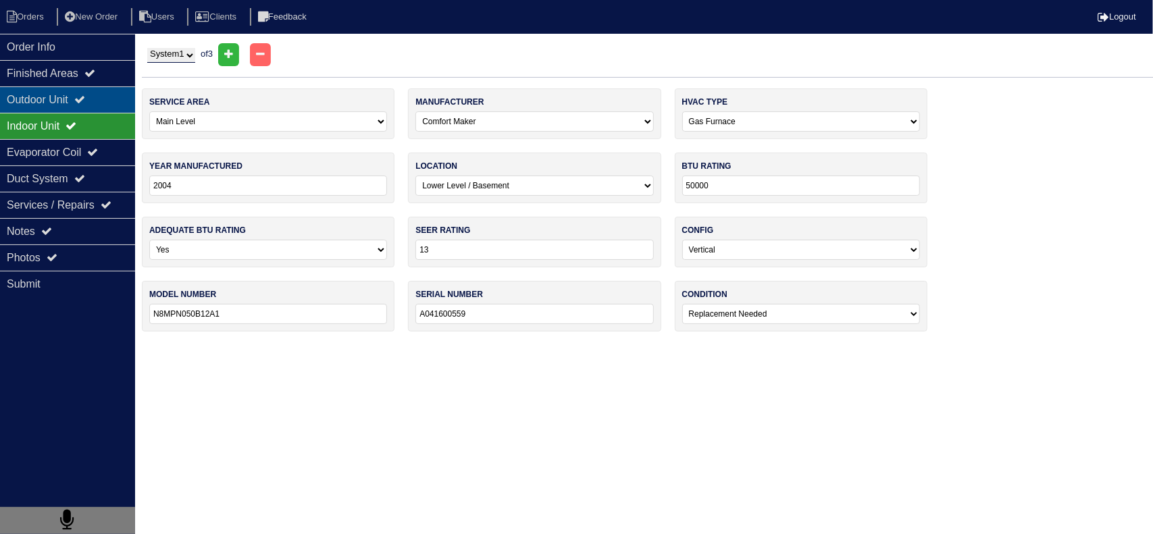
click at [89, 110] on div "Outdoor Unit" at bounding box center [67, 99] width 135 height 26
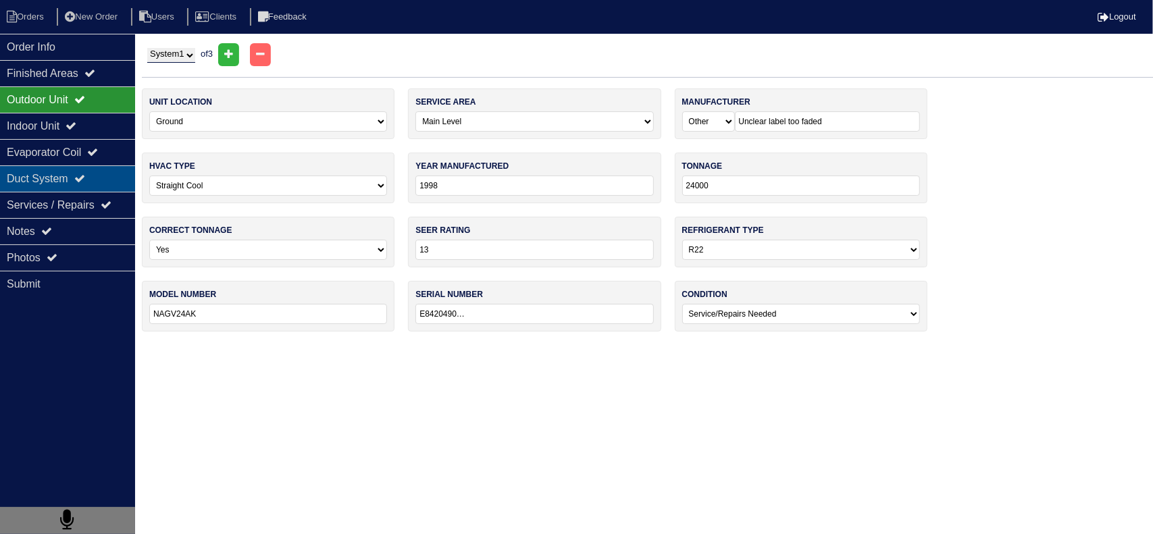
click at [100, 176] on div "Duct System" at bounding box center [67, 178] width 135 height 26
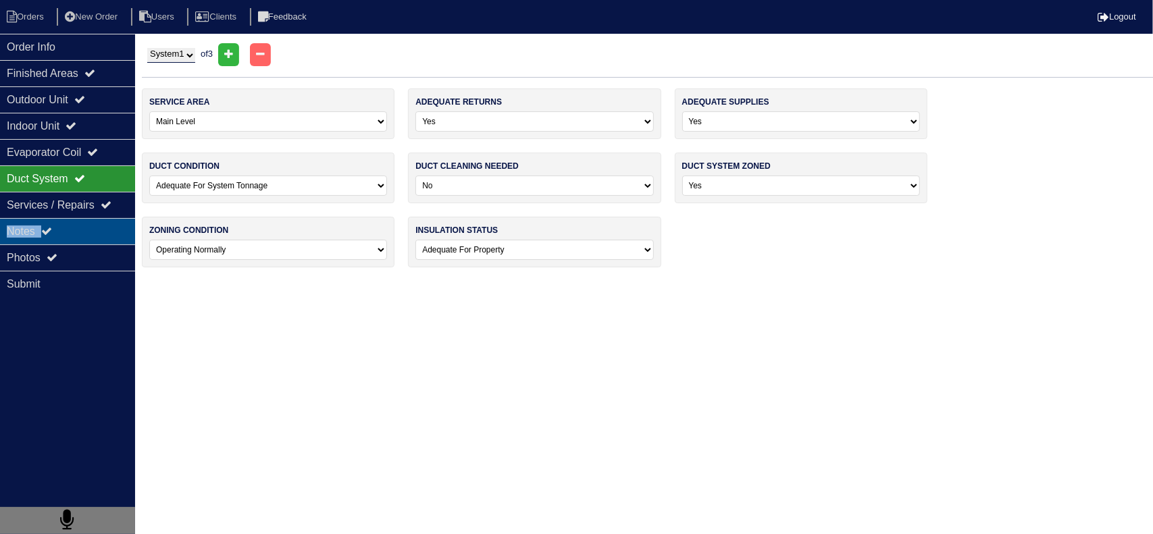
drag, startPoint x: 118, startPoint y: 206, endPoint x: 118, endPoint y: 217, distance: 10.8
click at [118, 217] on div "Order Info Finished Areas Outdoor Unit Indoor Unit Evaporator Coil Duct System …" at bounding box center [67, 301] width 135 height 534
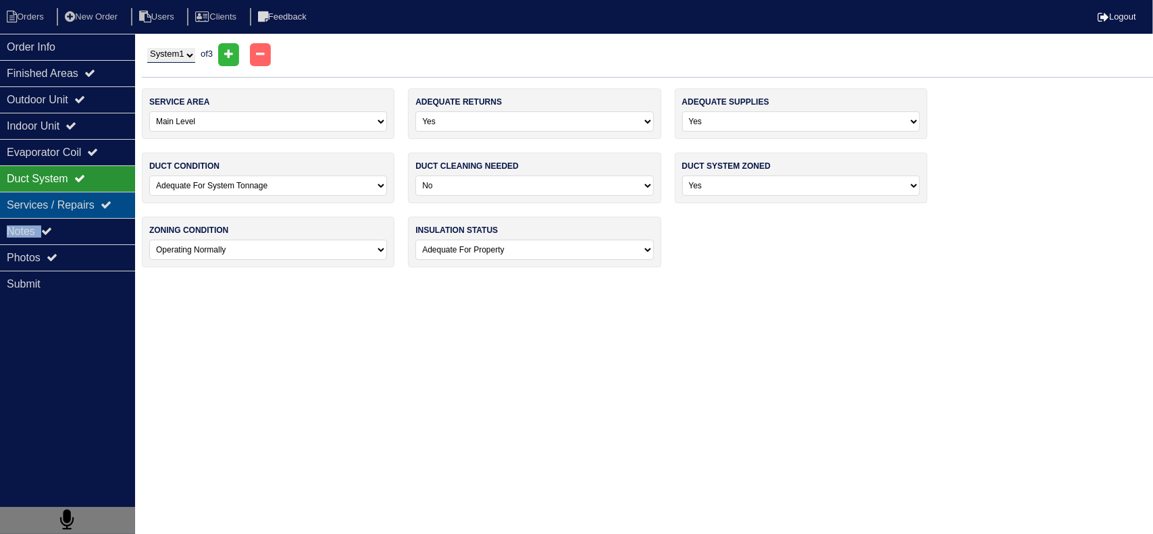
click at [118, 211] on div "Services / Repairs" at bounding box center [67, 205] width 135 height 26
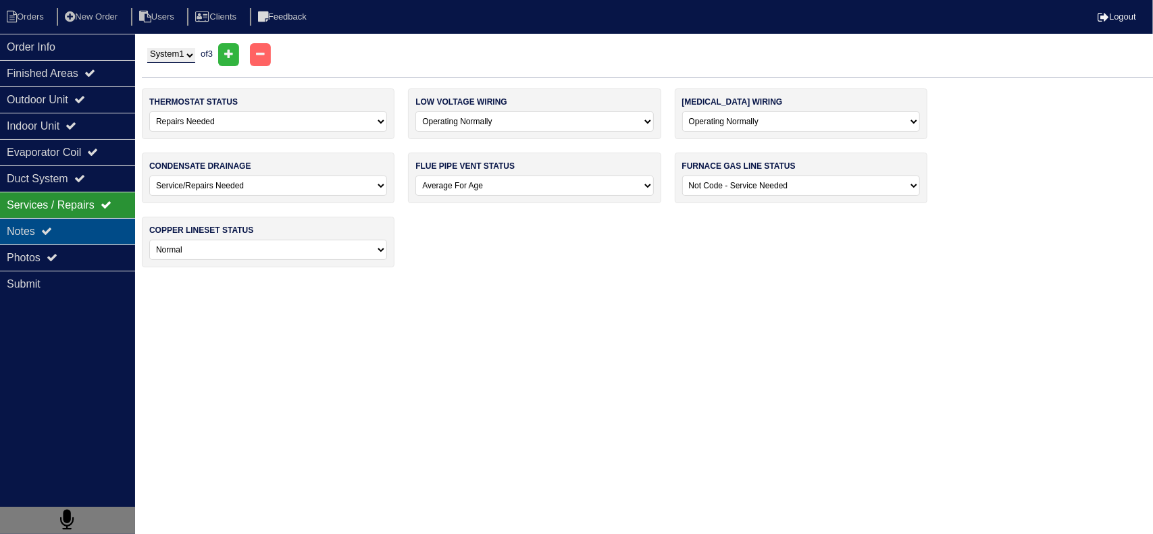
click at [116, 233] on div "Notes" at bounding box center [67, 231] width 135 height 26
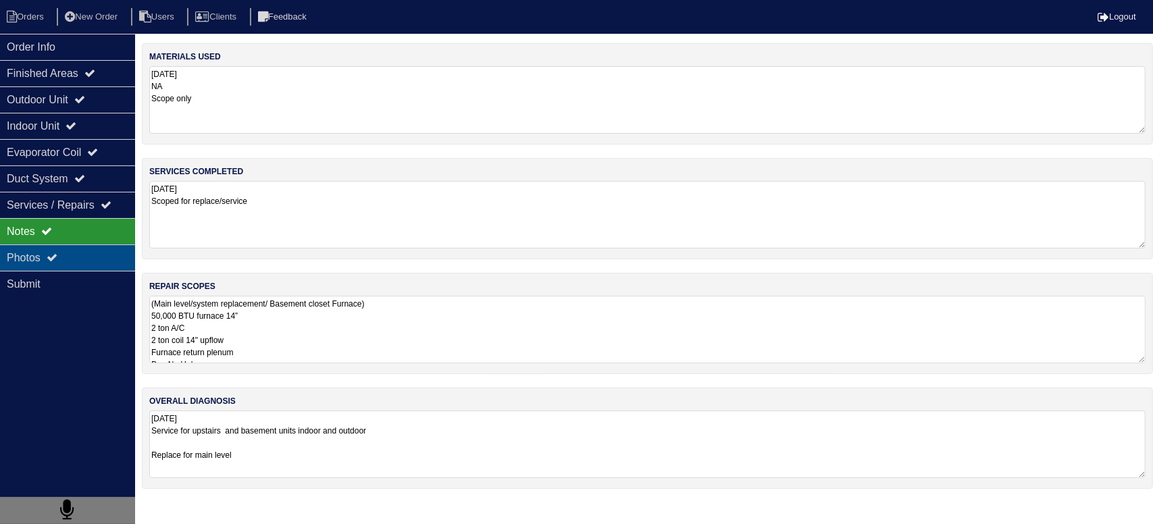
click at [100, 260] on div "Photos" at bounding box center [67, 258] width 135 height 26
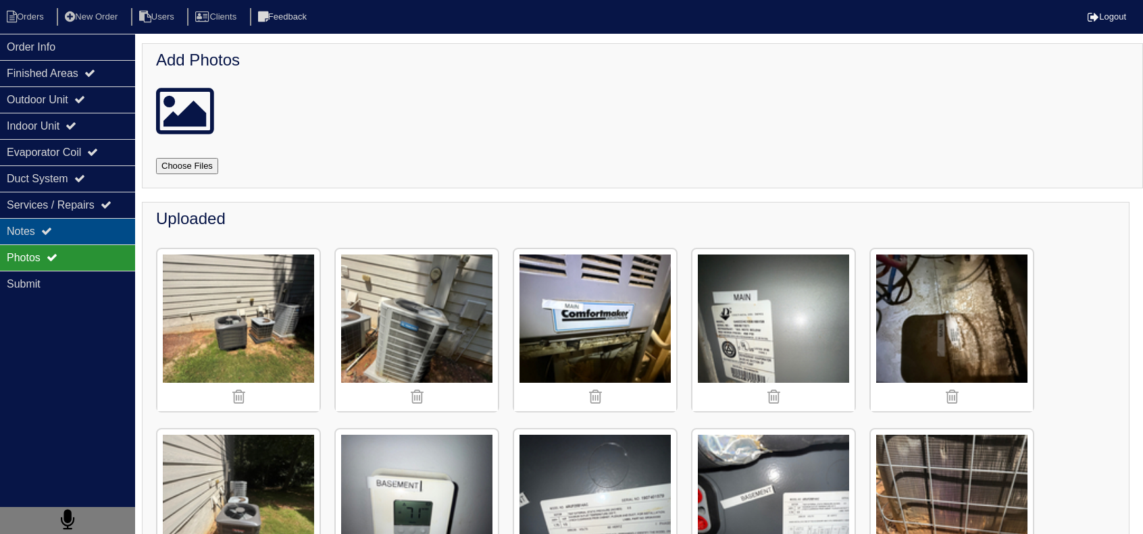
click at [99, 236] on div "Notes" at bounding box center [67, 231] width 135 height 26
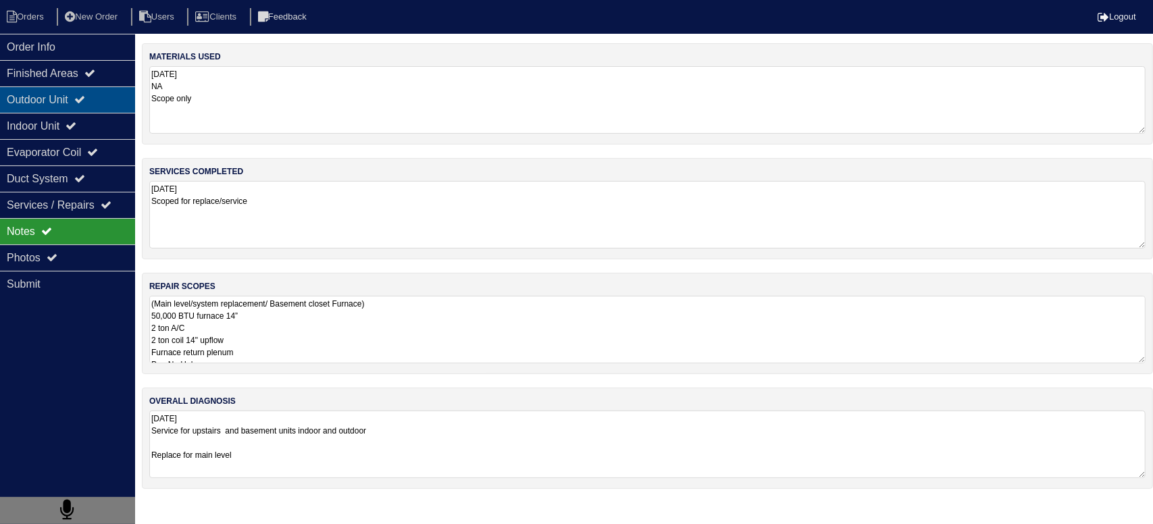
click at [85, 95] on icon at bounding box center [79, 99] width 11 height 11
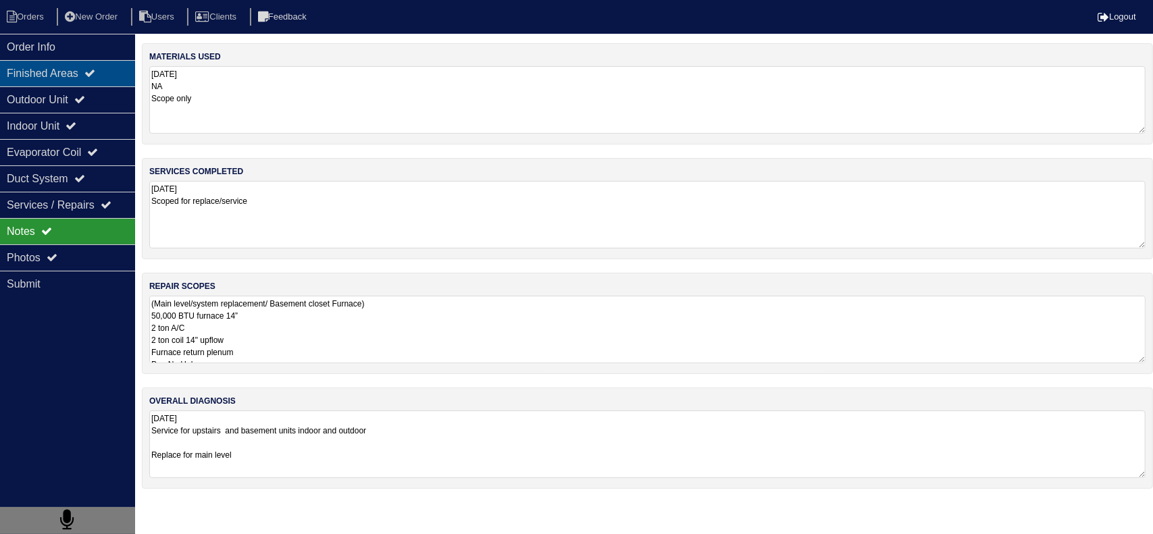
click at [91, 79] on div "Finished Areas" at bounding box center [67, 73] width 135 height 26
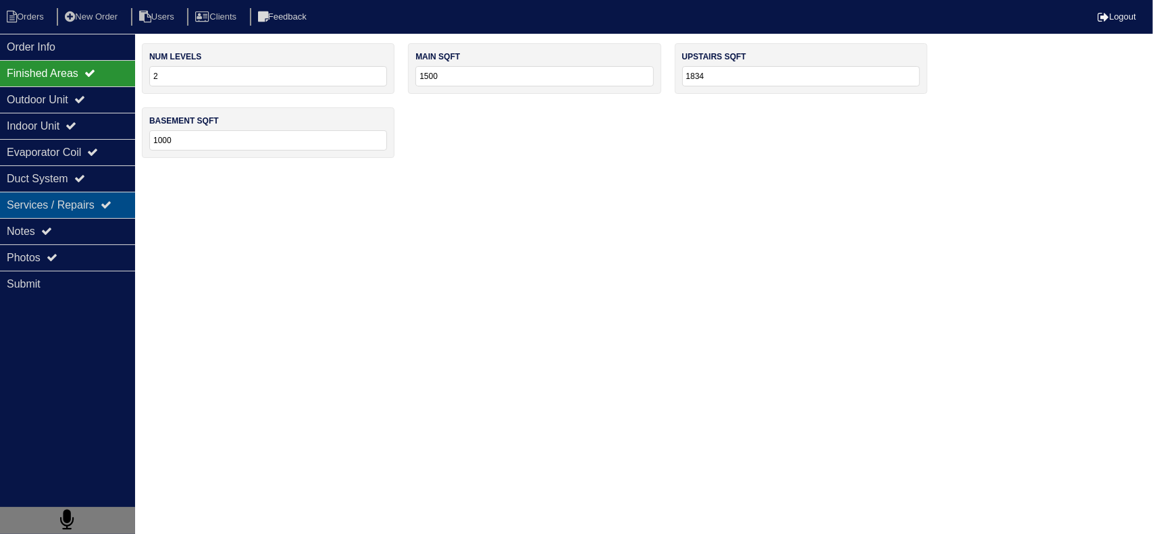
click at [86, 204] on div "Services / Repairs" at bounding box center [67, 205] width 135 height 26
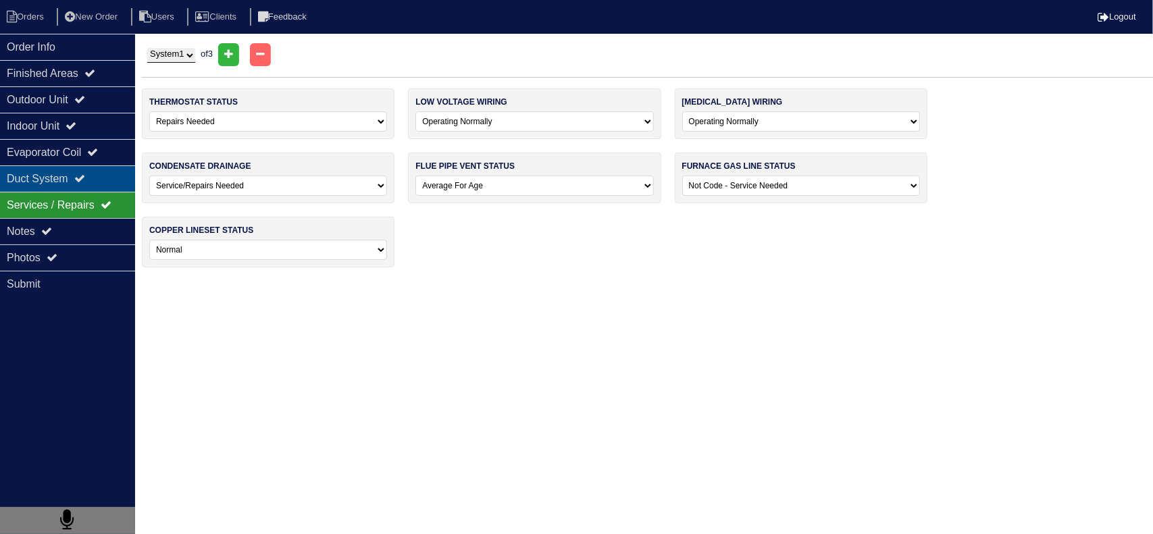
click at [85, 179] on icon at bounding box center [79, 178] width 11 height 11
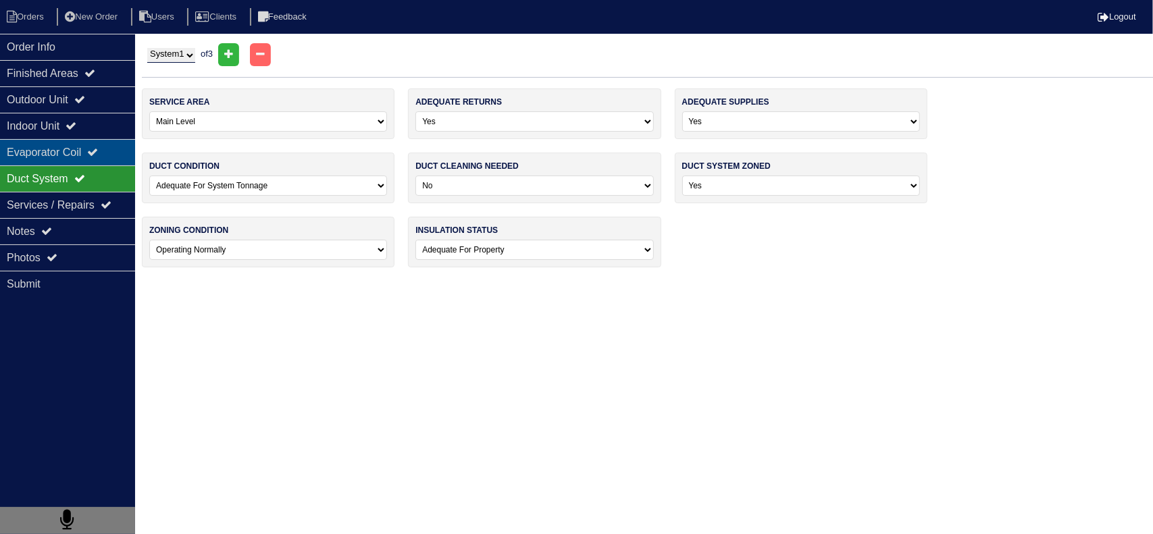
click at [86, 147] on div "Evaporator Coil" at bounding box center [67, 152] width 135 height 26
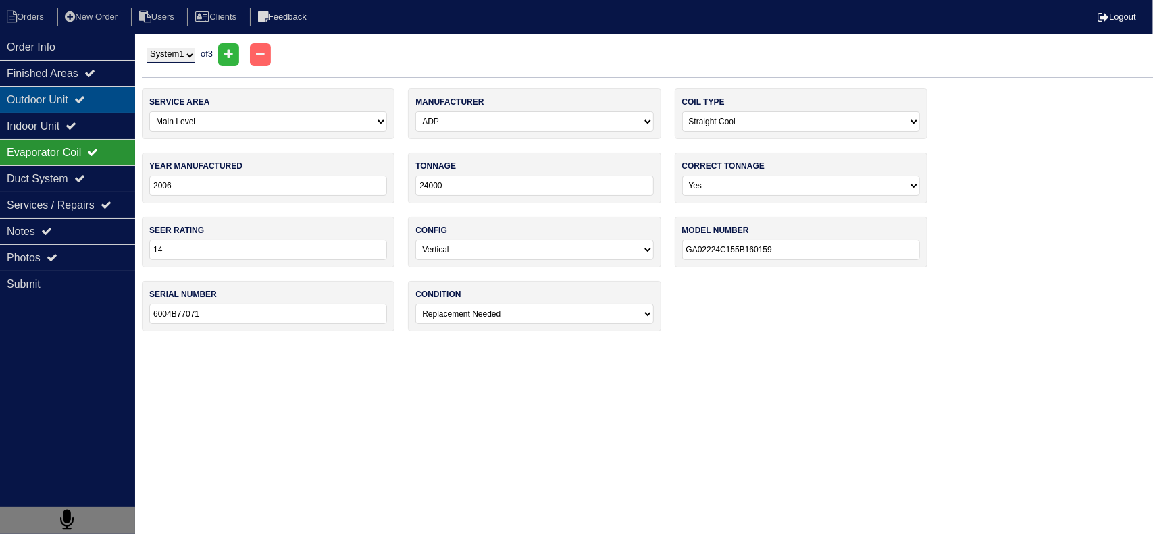
click at [107, 91] on div "Outdoor Unit" at bounding box center [67, 99] width 135 height 26
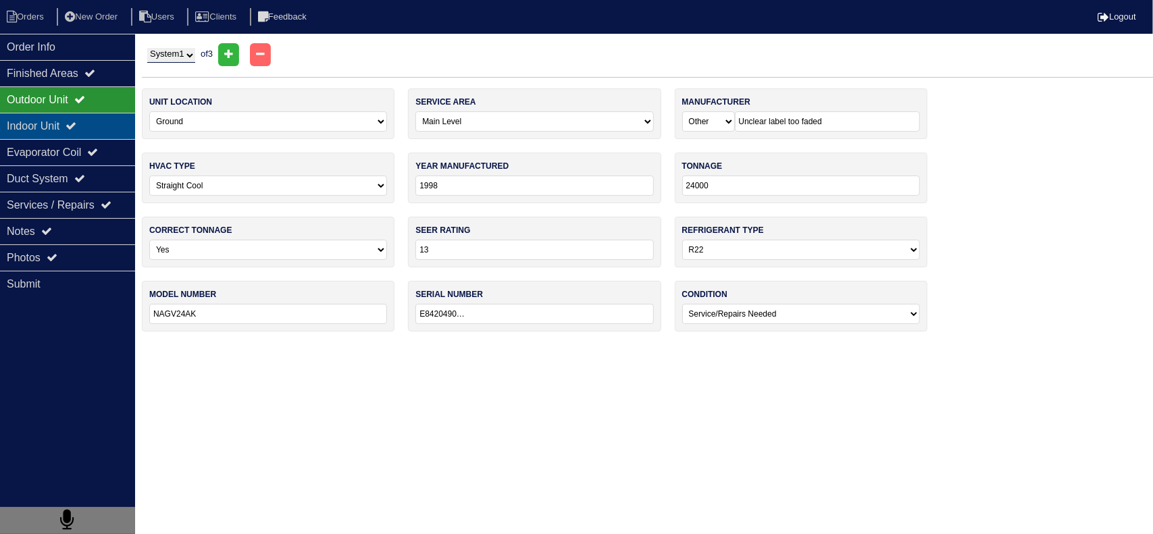
click at [94, 126] on div "Indoor Unit" at bounding box center [67, 126] width 135 height 26
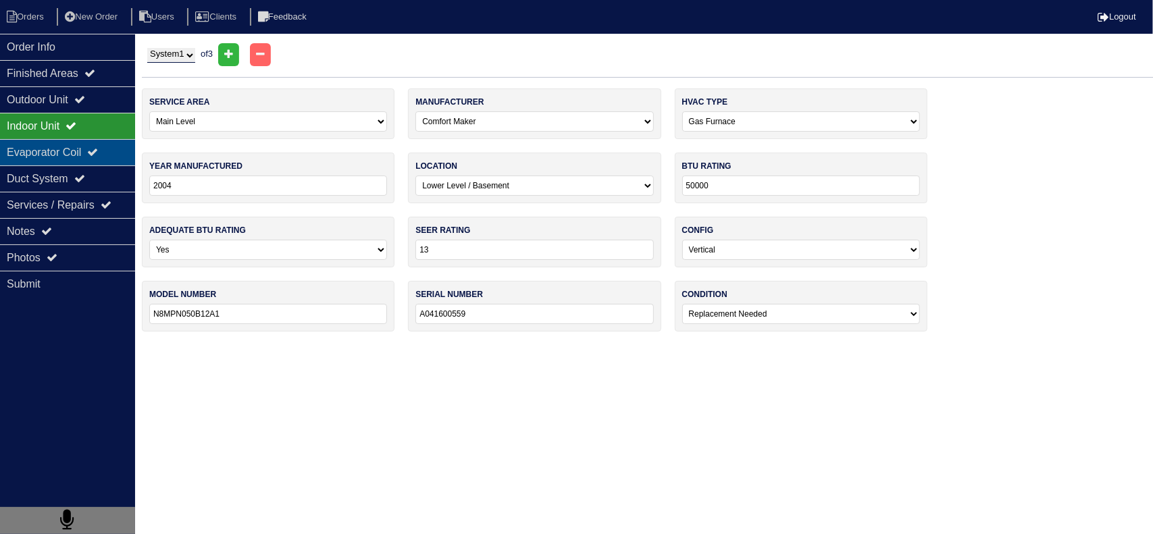
click at [97, 154] on icon at bounding box center [92, 152] width 11 height 11
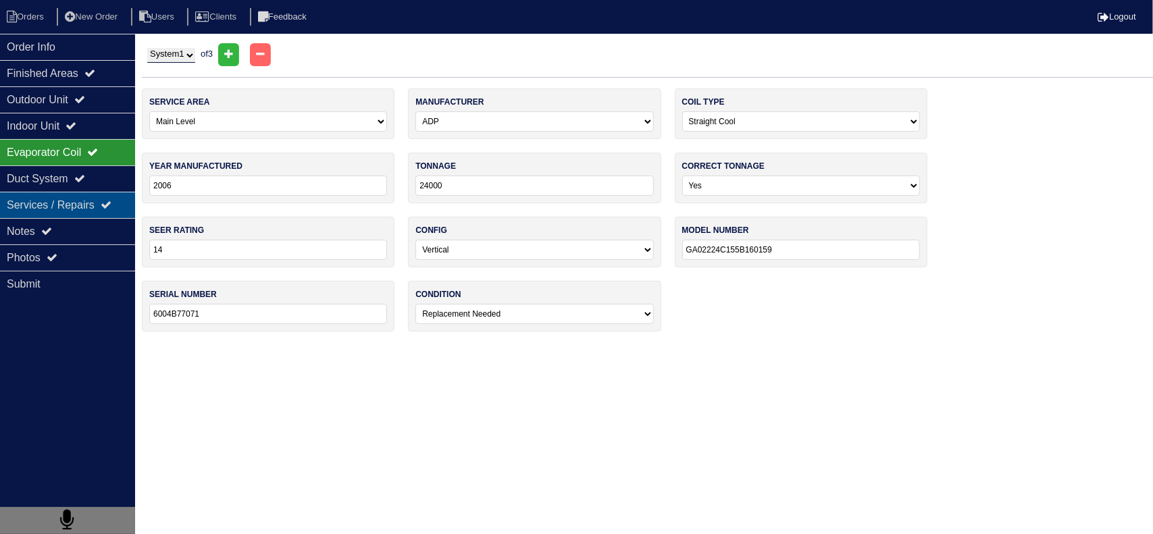
click at [91, 194] on div "Services / Repairs" at bounding box center [67, 205] width 135 height 26
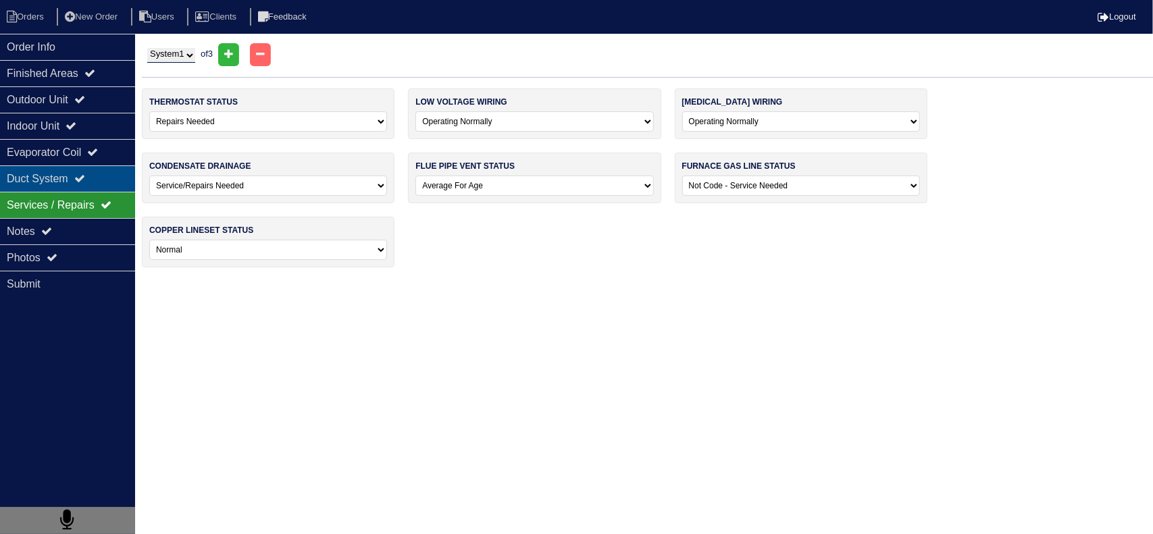
click at [84, 178] on icon at bounding box center [79, 178] width 11 height 11
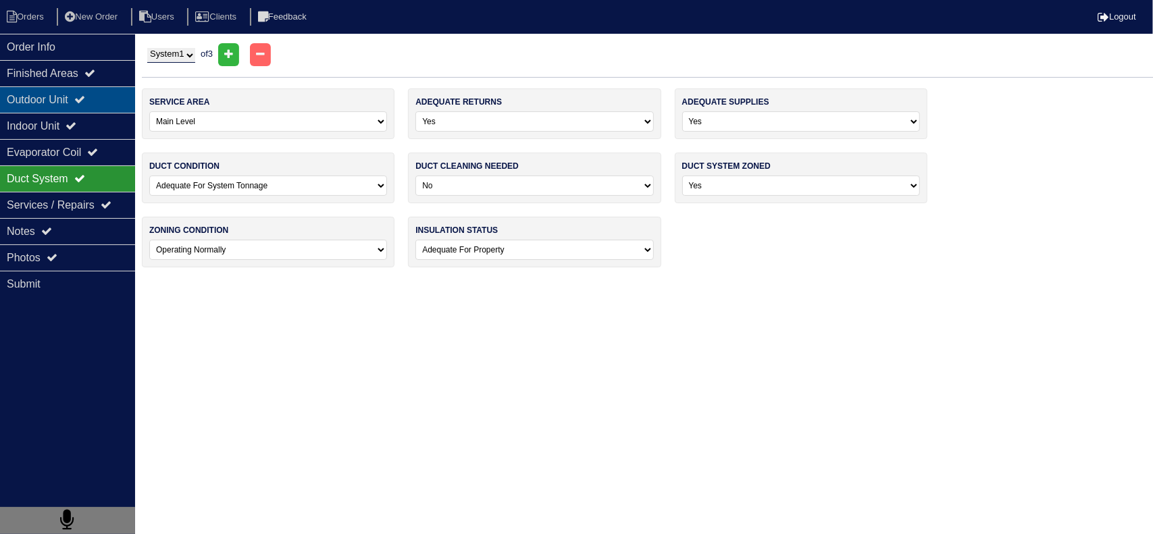
click at [65, 98] on div "Outdoor Unit" at bounding box center [67, 99] width 135 height 26
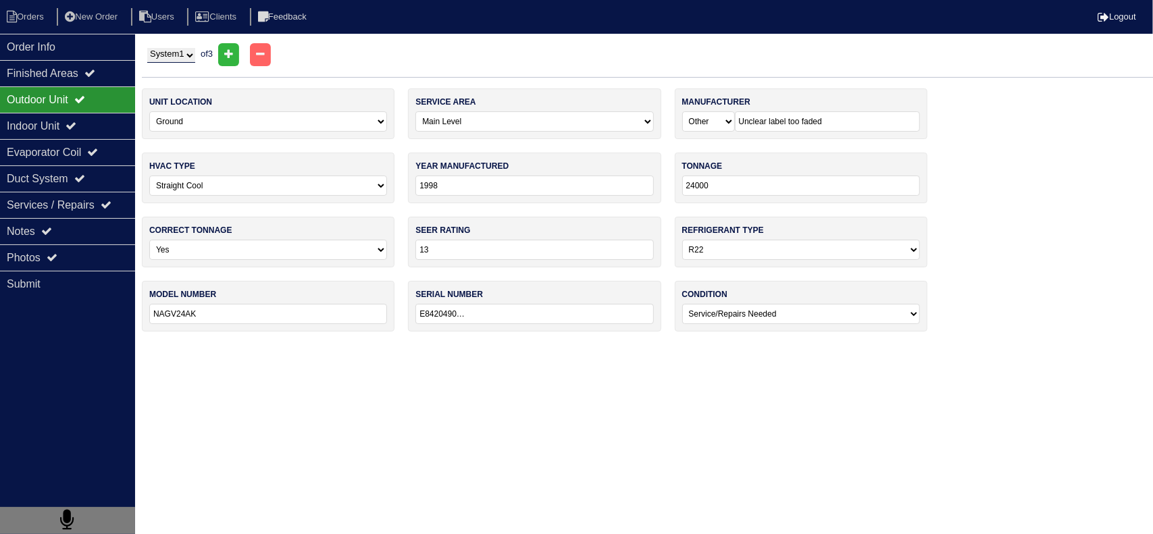
click at [750, 317] on select "-select- Operating Normally Service/Repairs Needed Replacement Needed Missing" at bounding box center [801, 314] width 238 height 20
click at [751, 317] on select "-select- Operating Normally Service/Repairs Needed Replacement Needed Missing" at bounding box center [801, 314] width 238 height 20
click at [97, 114] on div "Indoor Unit" at bounding box center [67, 126] width 135 height 26
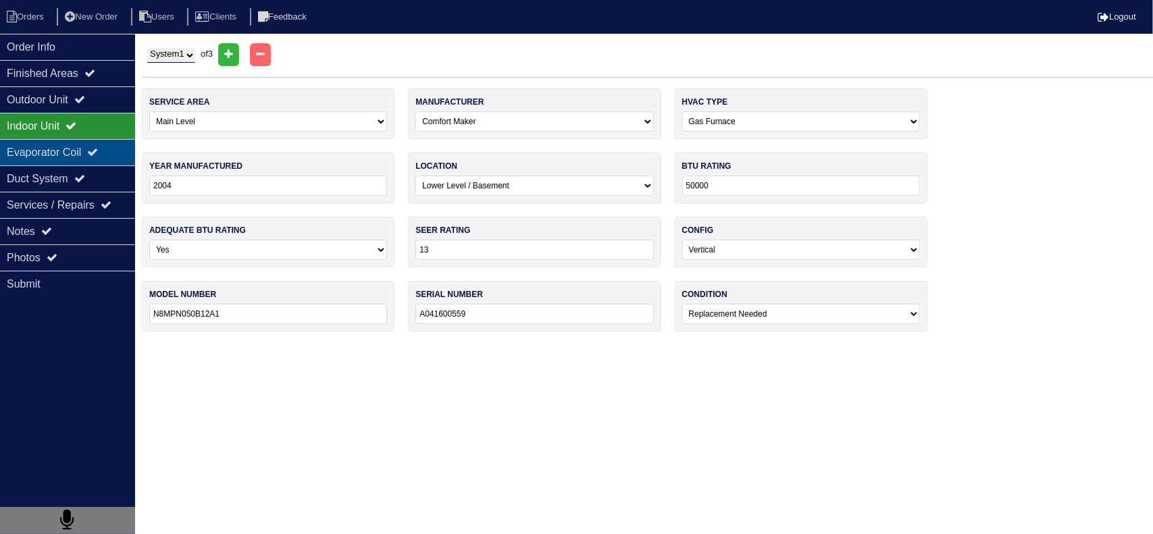
click at [98, 152] on icon at bounding box center [92, 152] width 11 height 11
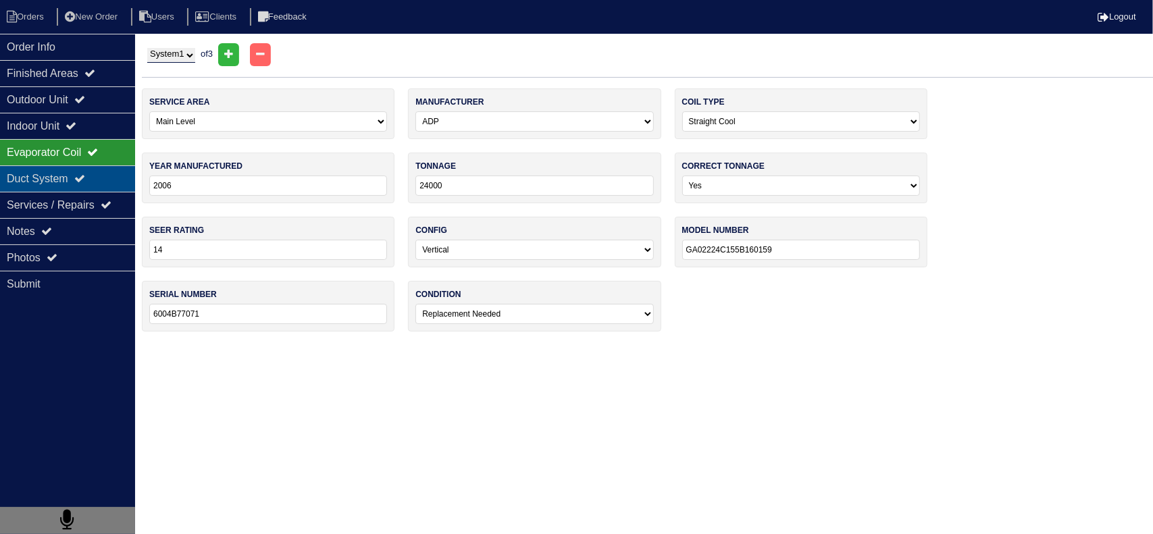
click at [99, 184] on div "Duct System" at bounding box center [67, 178] width 135 height 26
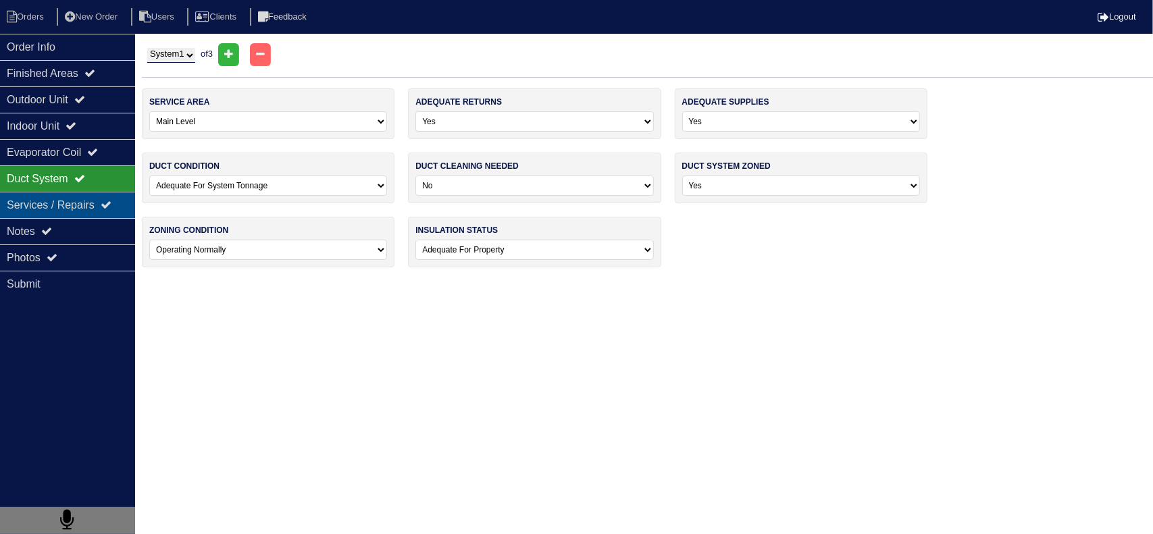
click at [99, 196] on div "Services / Repairs" at bounding box center [67, 205] width 135 height 26
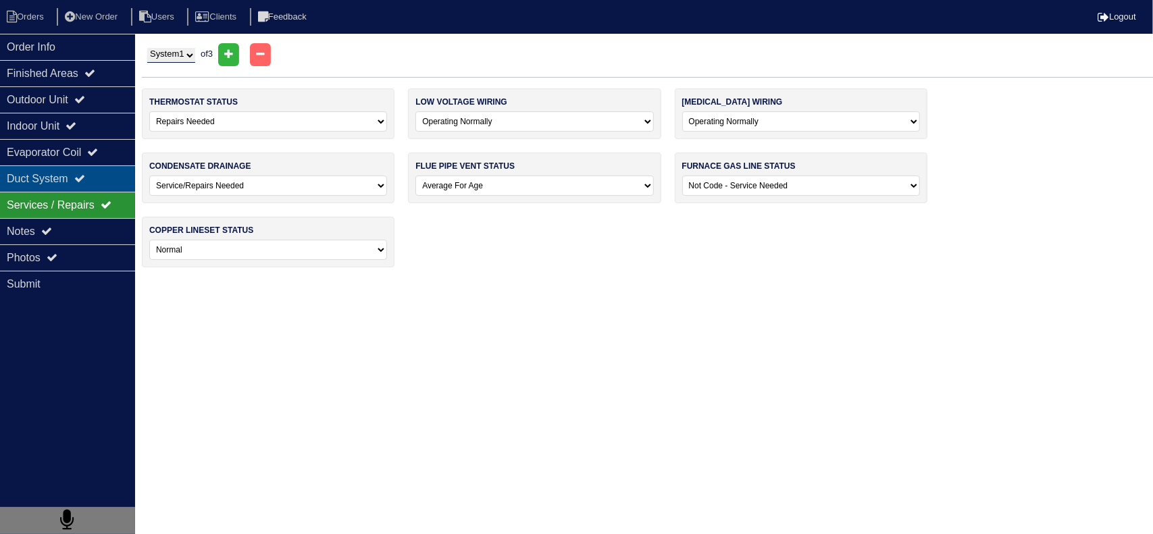
click at [62, 188] on div "Duct System" at bounding box center [67, 178] width 135 height 26
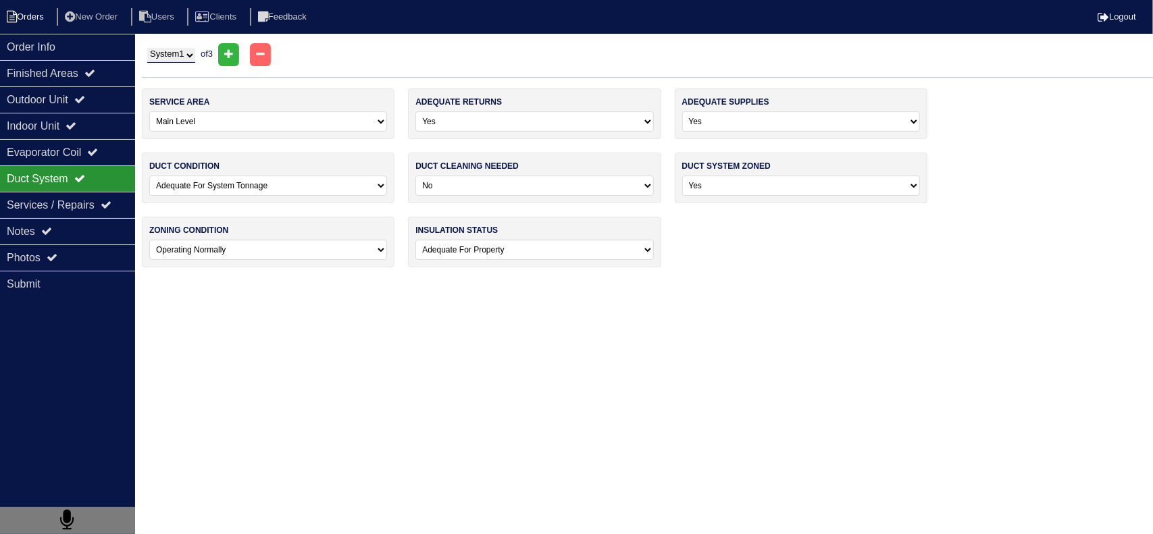
click at [30, 17] on li "Orders" at bounding box center [27, 17] width 55 height 18
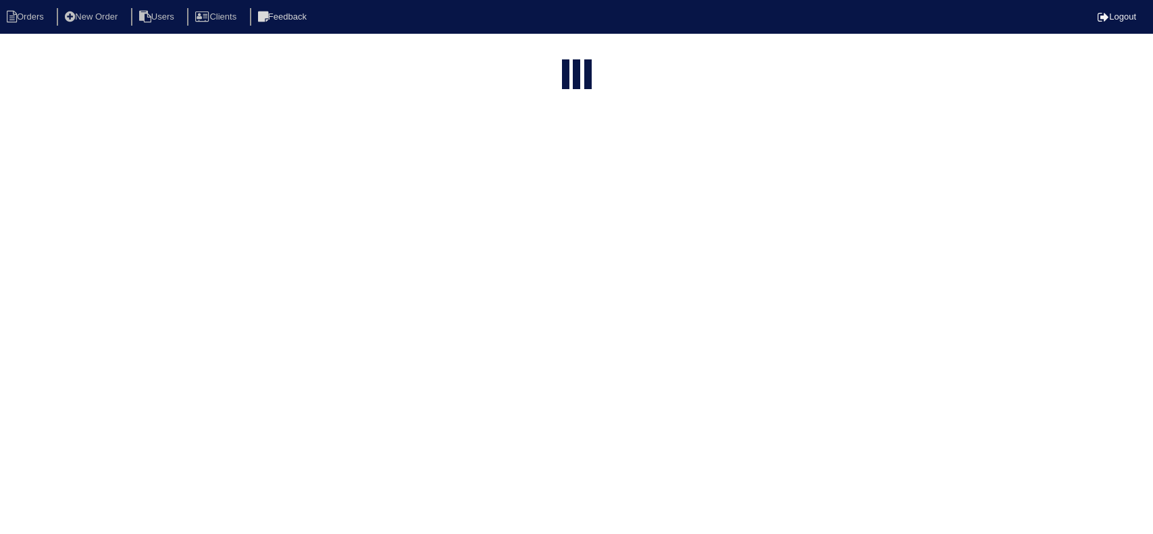
select select "15"
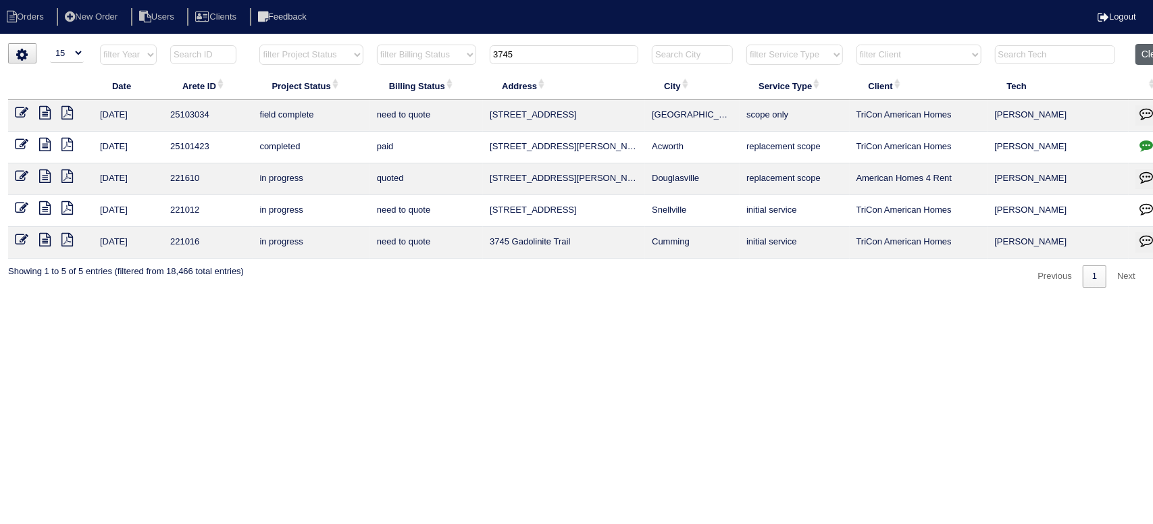
click at [1141, 53] on button "Clear" at bounding box center [1152, 54] width 34 height 21
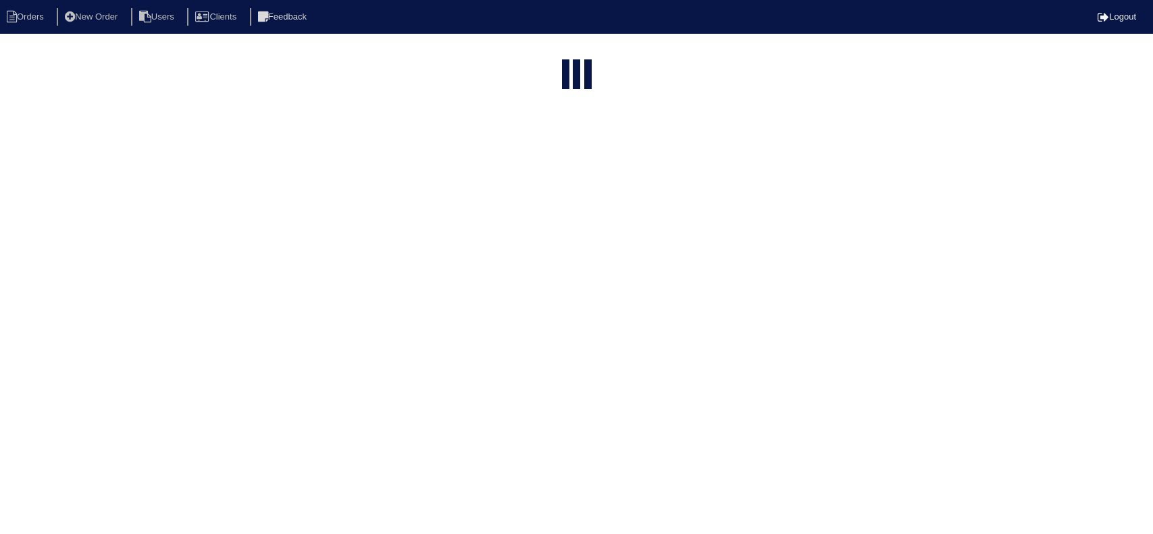
select select "15"
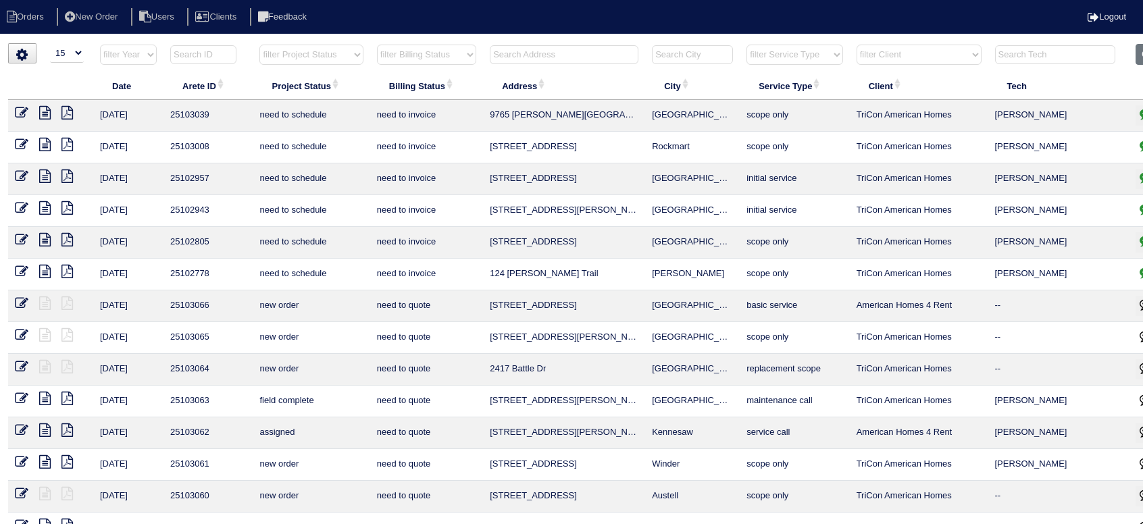
click at [316, 57] on select "filter Project Status -- Any Project Status -- new order assigned in progress f…" at bounding box center [310, 55] width 103 height 20
click at [465, 21] on ul "Orders New Order Users Clients Feedback" at bounding box center [571, 17] width 1143 height 18
click at [581, 57] on input "text" at bounding box center [564, 54] width 149 height 19
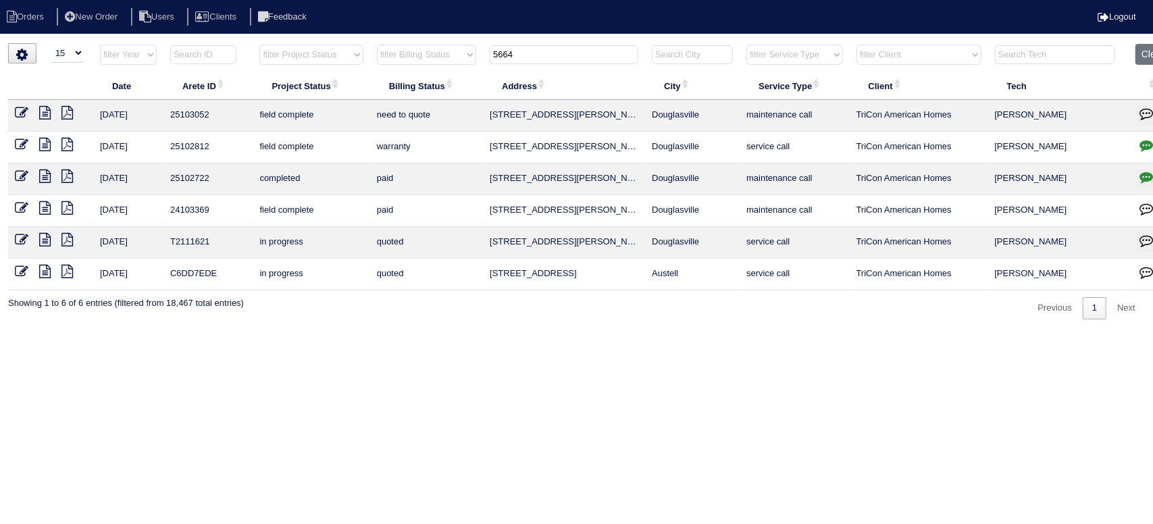
type input "5664"
click at [43, 111] on icon at bounding box center [44, 113] width 11 height 14
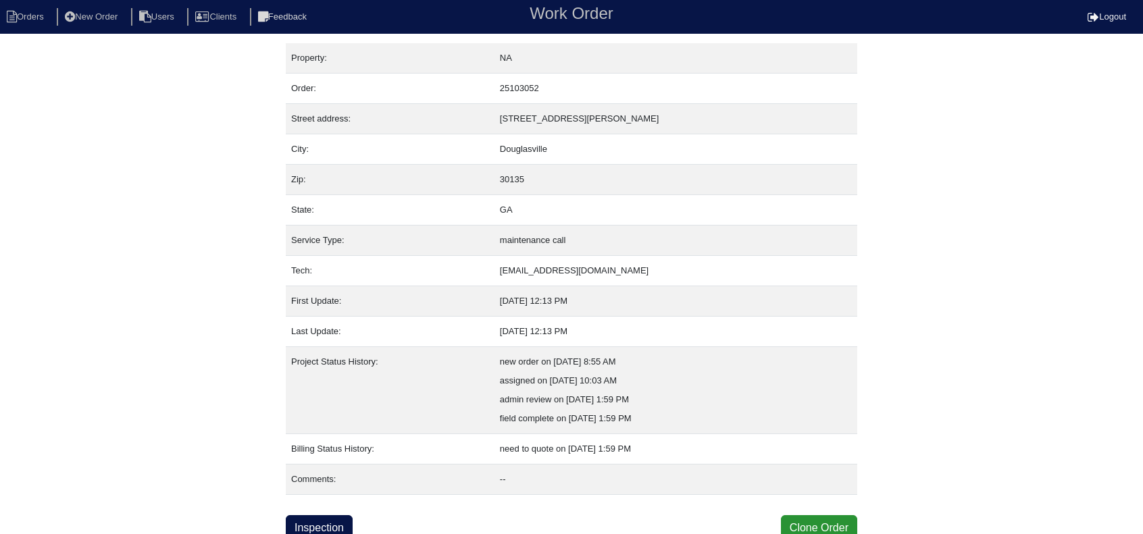
click at [340, 503] on div "Property: NA Order: 25103052 Street address: [STREET_ADDRESS][PERSON_NAME] City…" at bounding box center [571, 292] width 571 height 498
click at [343, 517] on link "Inspection" at bounding box center [319, 528] width 67 height 26
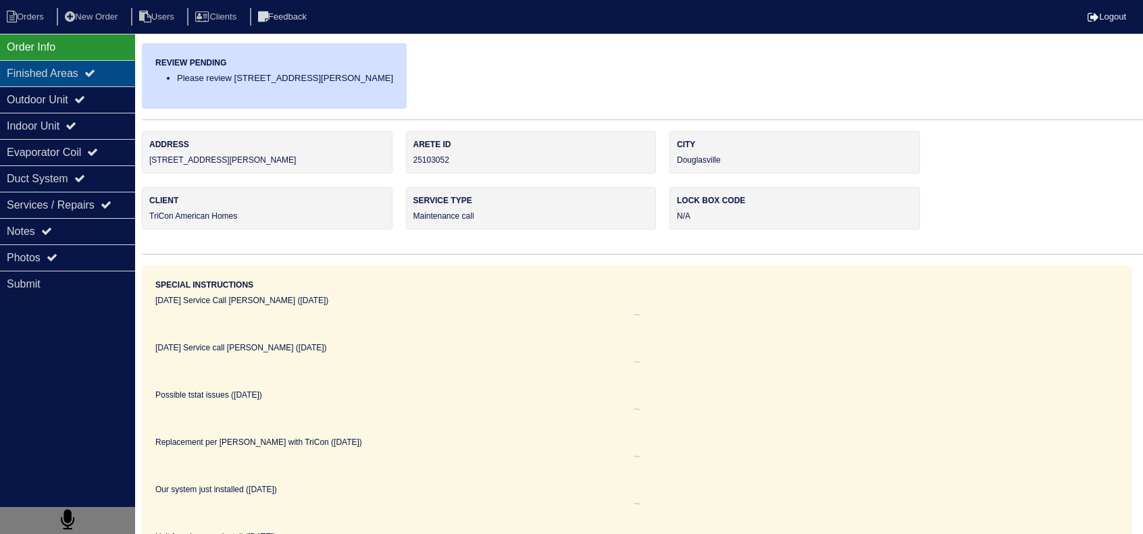
click at [60, 84] on div "Finished Areas" at bounding box center [67, 73] width 135 height 26
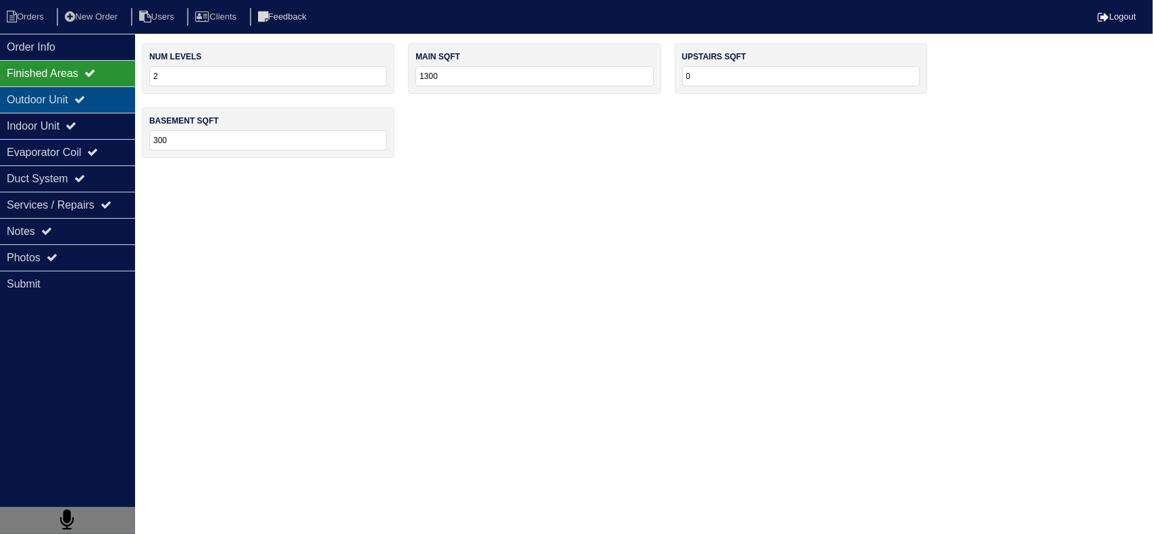
click at [71, 98] on div "Outdoor Unit" at bounding box center [67, 99] width 135 height 26
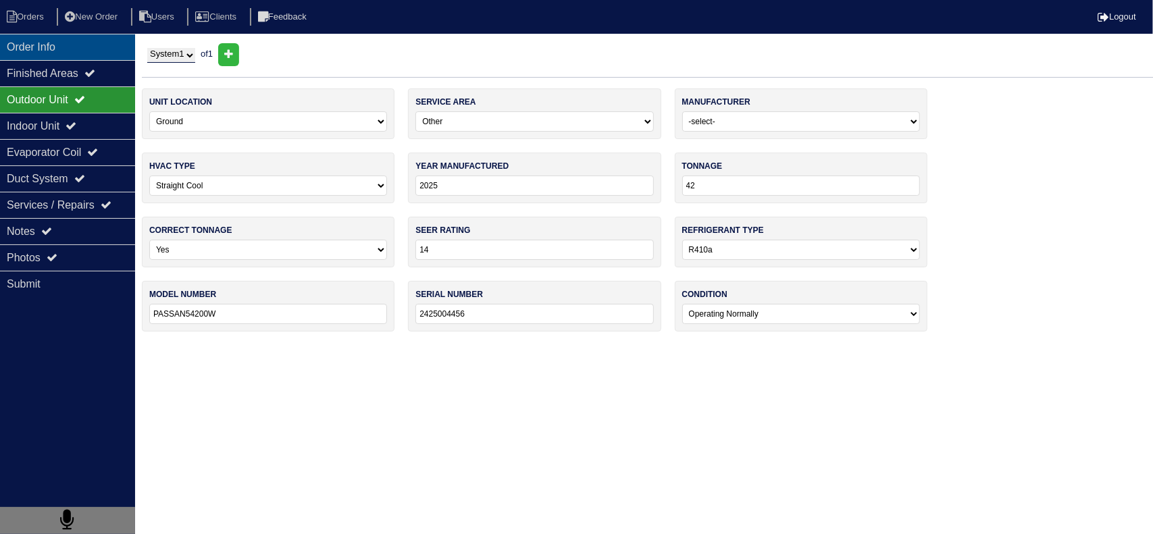
click at [36, 47] on div "Order Info" at bounding box center [67, 47] width 135 height 26
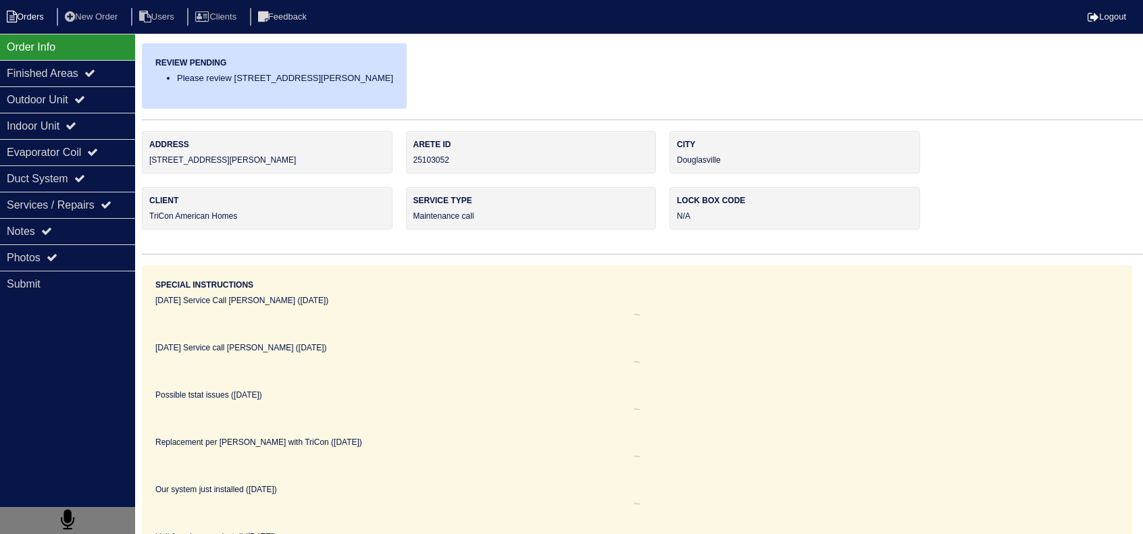
click at [28, 18] on li "Orders" at bounding box center [27, 17] width 55 height 18
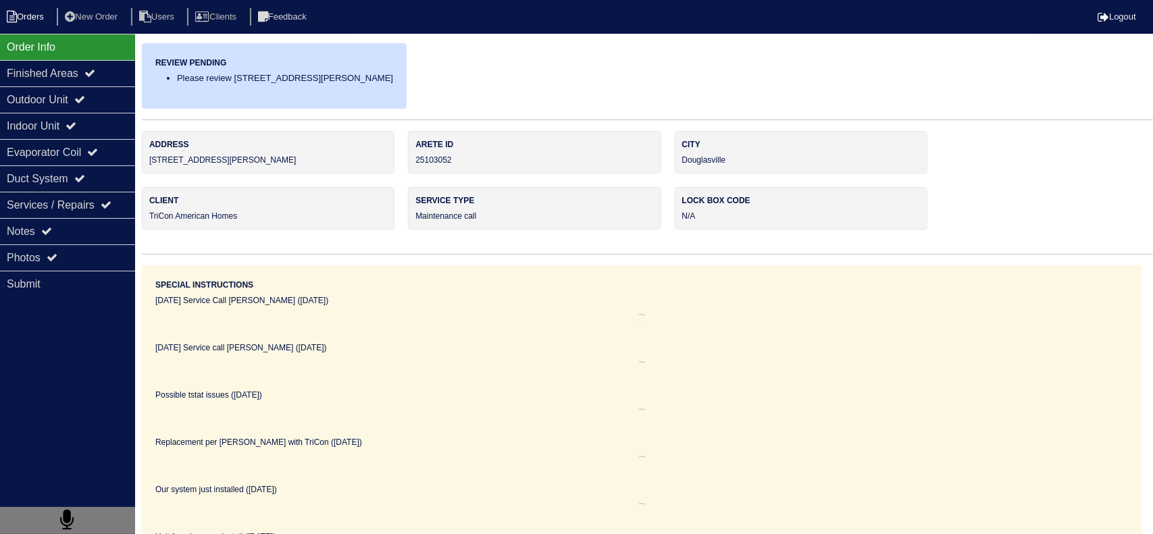
select select "15"
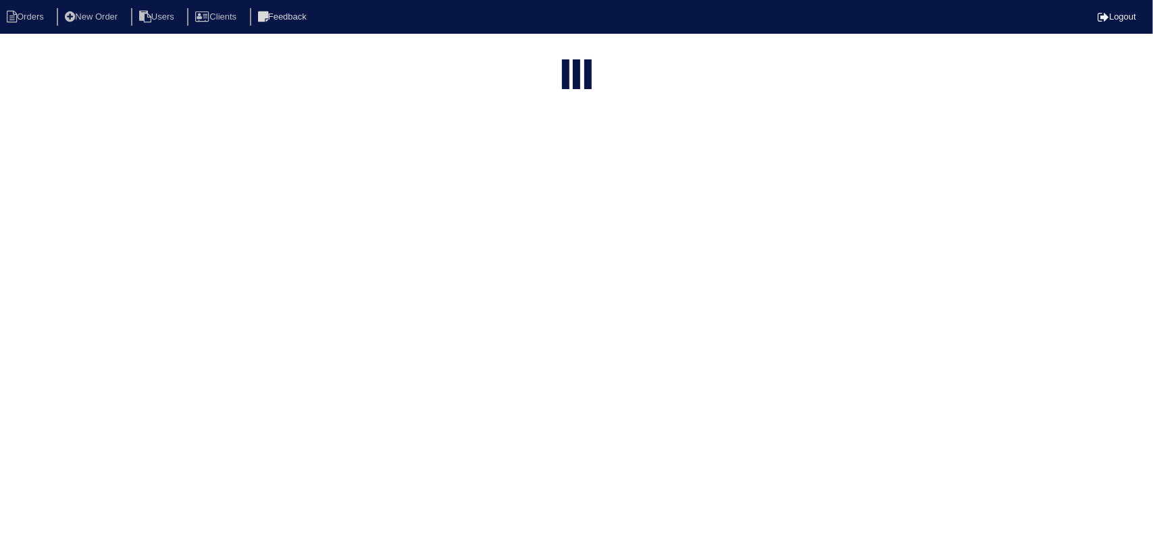
type input "5664"
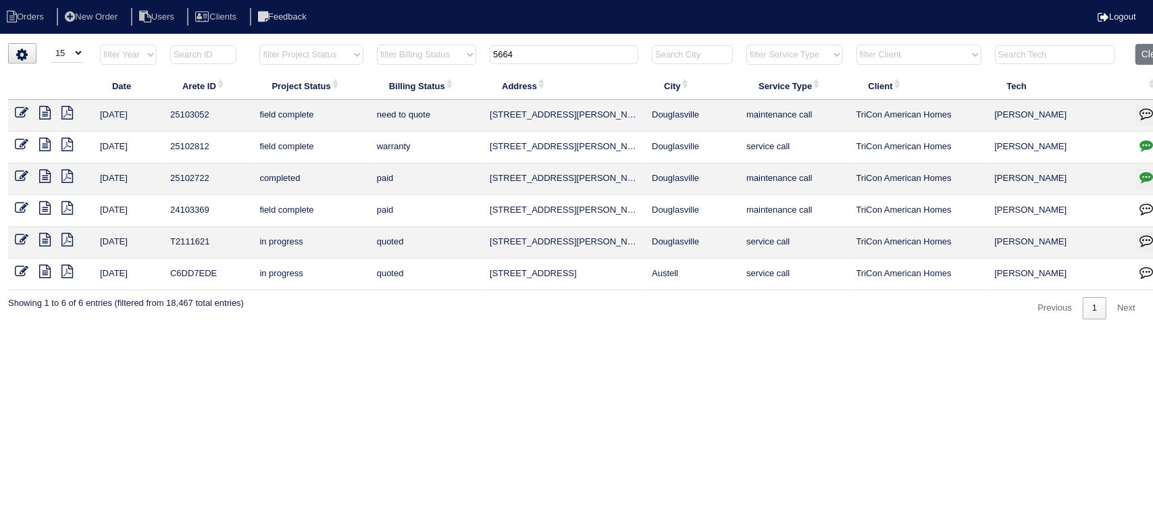
click at [575, 51] on input "5664" at bounding box center [564, 54] width 149 height 19
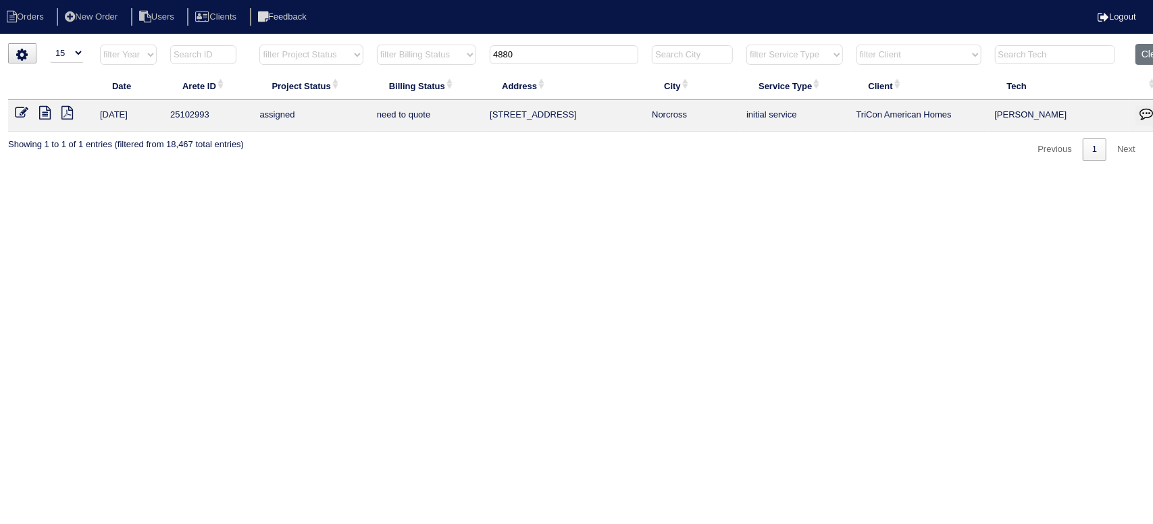
type input "4880"
drag, startPoint x: 705, startPoint y: 114, endPoint x: 492, endPoint y: 119, distance: 212.8
click at [492, 119] on tr "[DATE] 25102993 assigned need to quote [STREET_ADDRESS] Norcross initial servic…" at bounding box center [593, 116] width 1170 height 32
